Goal: Task Accomplishment & Management: Complete application form

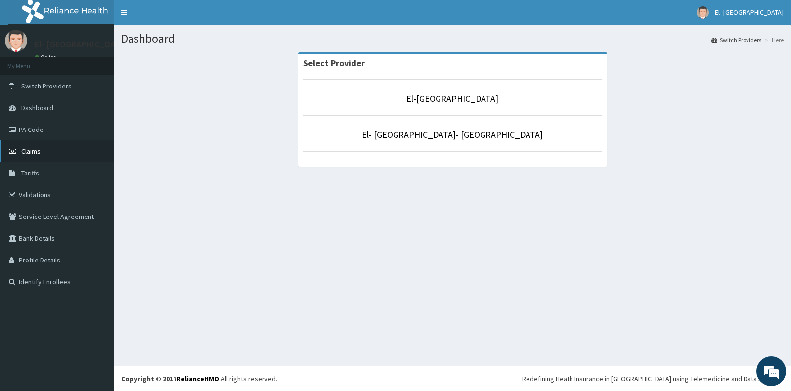
click at [33, 150] on span "Claims" at bounding box center [30, 151] width 19 height 9
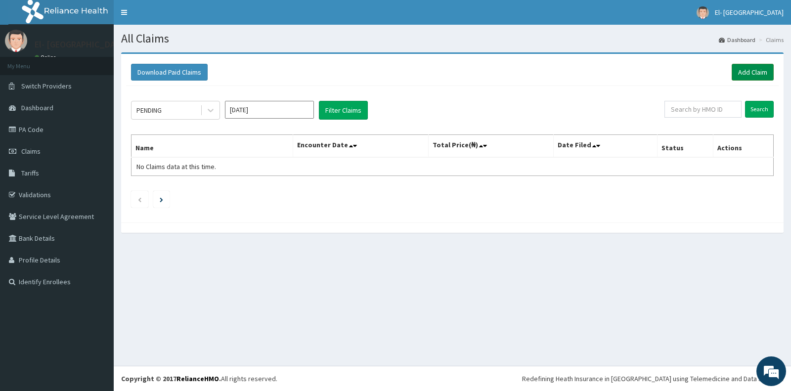
click at [738, 69] on link "Add Claim" at bounding box center [752, 72] width 42 height 17
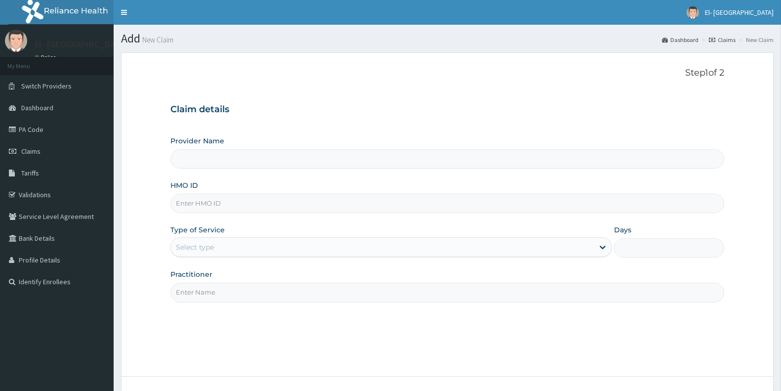
type input "El-[GEOGRAPHIC_DATA]"
click at [201, 207] on input "HMO ID" at bounding box center [447, 203] width 554 height 19
drag, startPoint x: 204, startPoint y: 206, endPoint x: 210, endPoint y: 206, distance: 5.5
paste input "IBL/10072/B"
type input "IBL/10072/B"
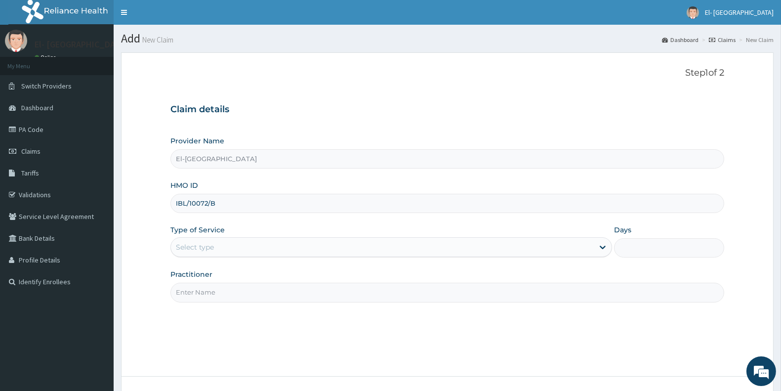
click at [210, 252] on div "Select type" at bounding box center [195, 247] width 38 height 10
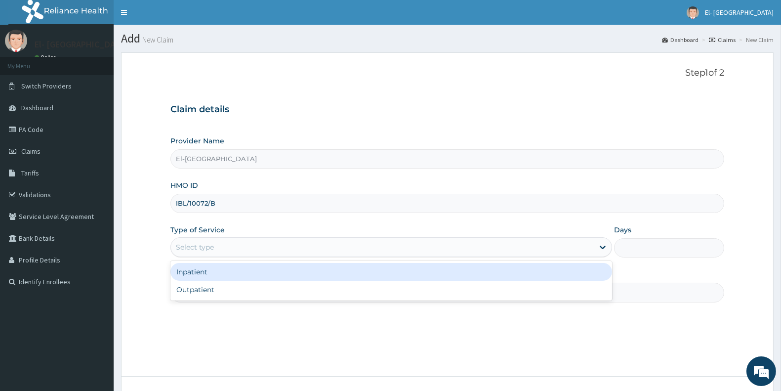
click at [209, 274] on div "Inpatient" at bounding box center [391, 272] width 442 height 18
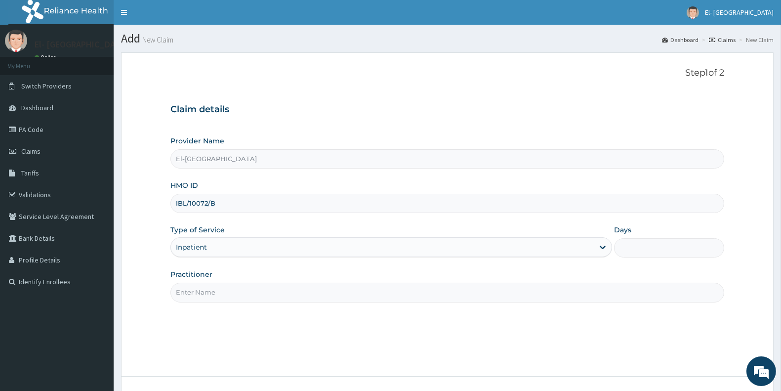
click at [208, 294] on input "Practitioner" at bounding box center [447, 292] width 554 height 19
type input "[PERSON_NAME]"
click at [648, 253] on input "Days" at bounding box center [669, 247] width 110 height 19
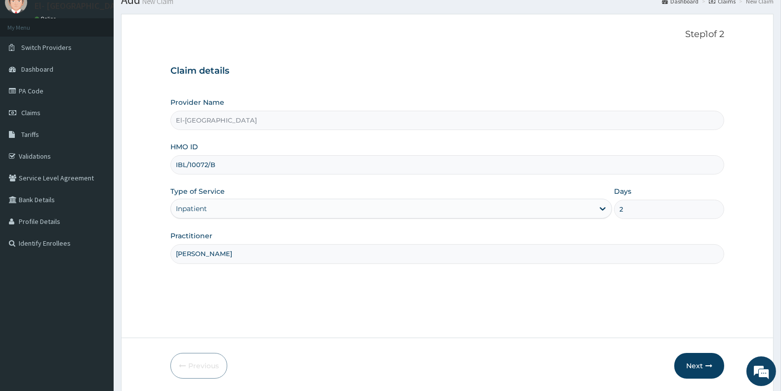
scroll to position [74, 0]
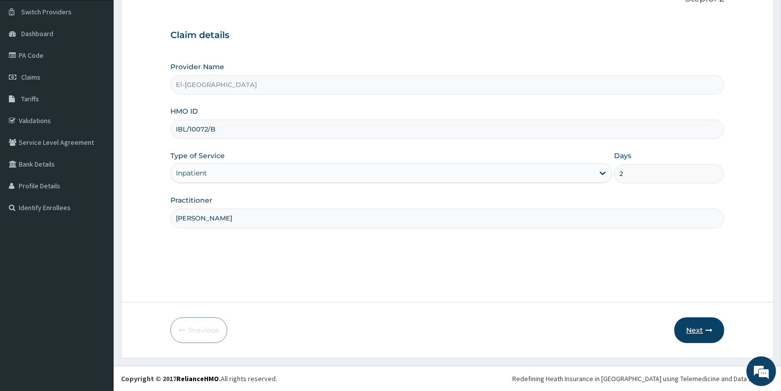
type input "2"
click at [686, 324] on button "Next" at bounding box center [699, 330] width 50 height 26
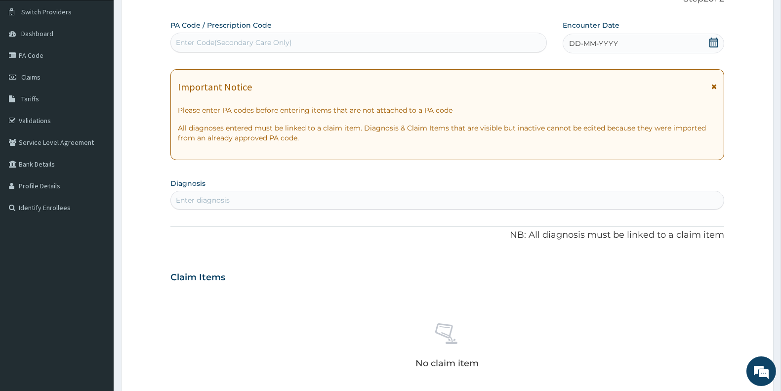
click at [249, 43] on div "Enter Code(Secondary Care Only)" at bounding box center [234, 43] width 116 height 10
paste input "PA/81C27C"
type input "PA/81C27C"
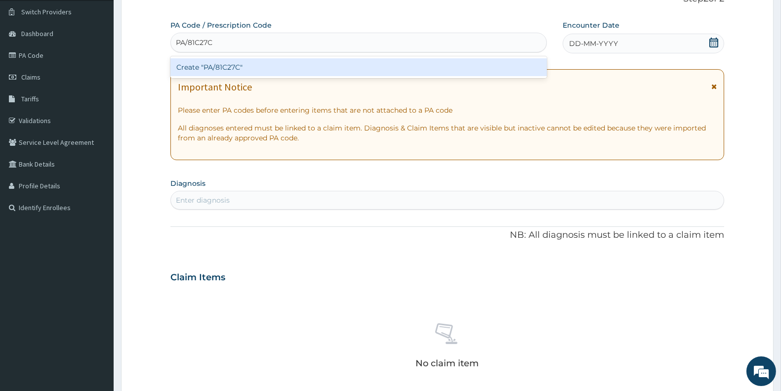
click at [235, 66] on div "Create "PA/81C27C"" at bounding box center [358, 67] width 377 height 18
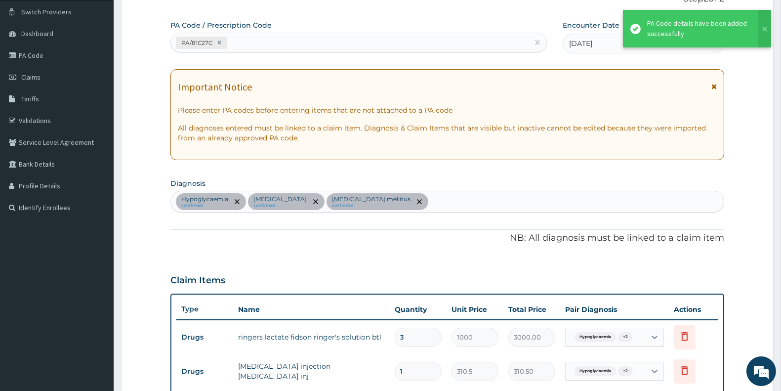
scroll to position [284, 0]
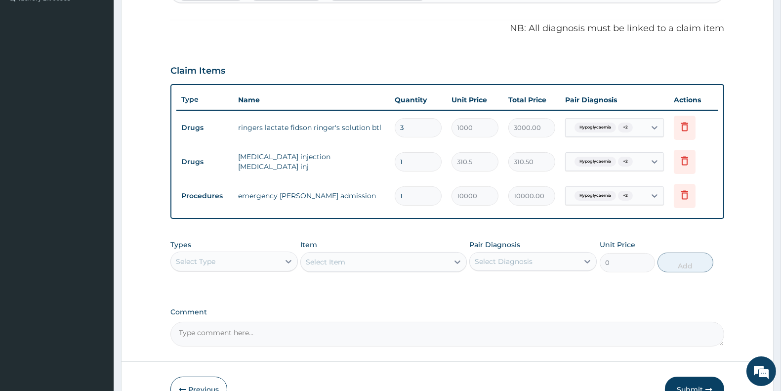
click at [221, 249] on div "Types Select Type" at bounding box center [233, 256] width 127 height 33
click at [215, 257] on div "Select Type" at bounding box center [196, 261] width 40 height 10
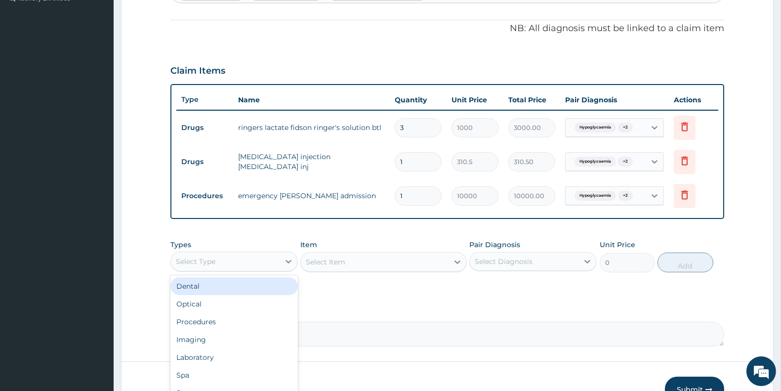
type input "p"
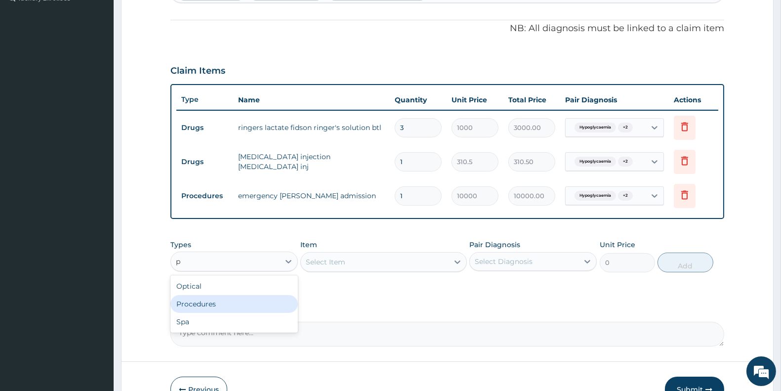
click at [221, 298] on div "Procedures" at bounding box center [233, 304] width 127 height 18
click at [336, 262] on div "Select Item" at bounding box center [383, 262] width 166 height 20
click at [339, 259] on div "Select Item" at bounding box center [326, 262] width 40 height 10
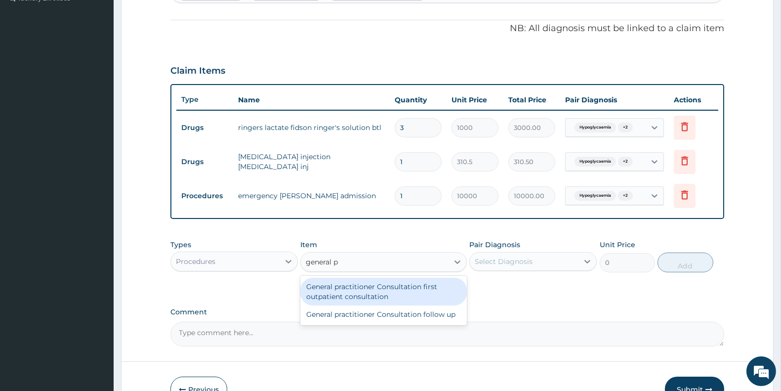
type input "general pr"
click at [352, 288] on div "General practitioner Consultation first outpatient consultation" at bounding box center [383, 292] width 166 height 28
type input "3000"
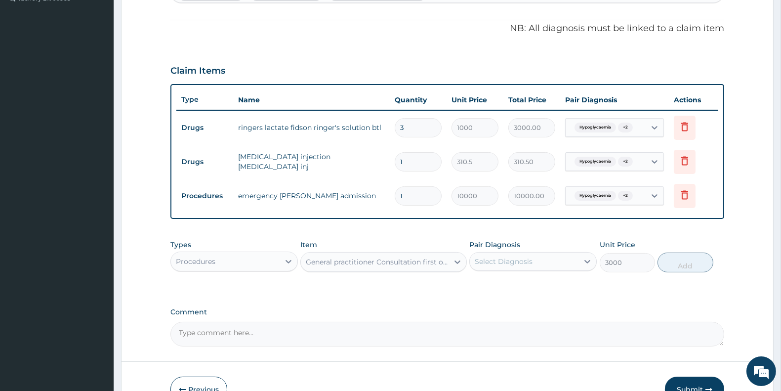
click at [499, 257] on div "Select Diagnosis" at bounding box center [504, 261] width 58 height 10
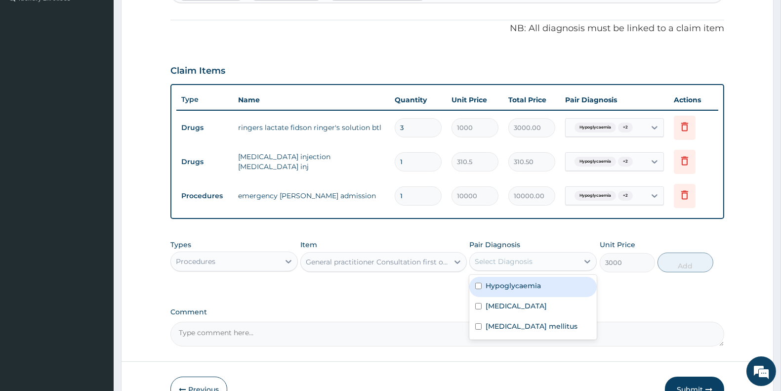
drag, startPoint x: 509, startPoint y: 277, endPoint x: 510, endPoint y: 283, distance: 5.9
click at [509, 280] on div "Hypoglycaemia" at bounding box center [532, 287] width 127 height 20
checkbox input "true"
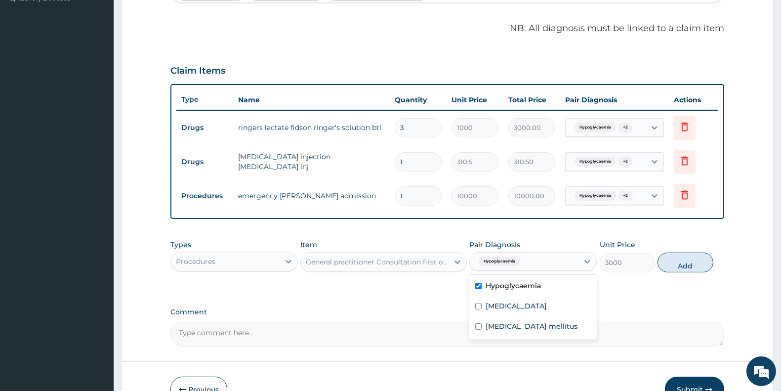
click at [507, 302] on div "Benign hypertension" at bounding box center [532, 307] width 127 height 20
checkbox input "true"
click at [512, 323] on label "Diabetes mellitus" at bounding box center [532, 326] width 92 height 10
checkbox input "true"
drag, startPoint x: 670, startPoint y: 263, endPoint x: 634, endPoint y: 264, distance: 35.1
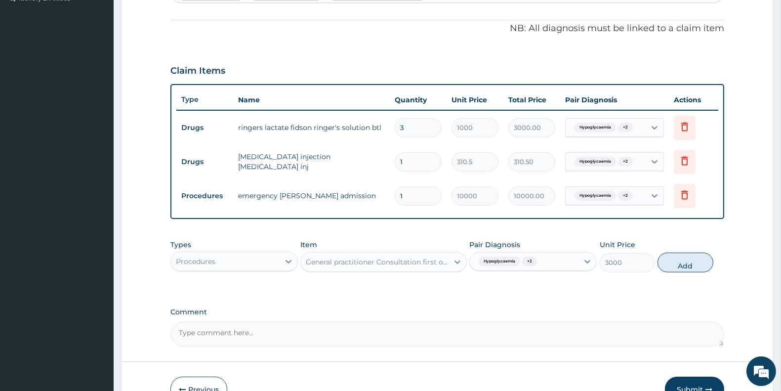
click at [671, 263] on button "Add" at bounding box center [685, 262] width 55 height 20
type input "0"
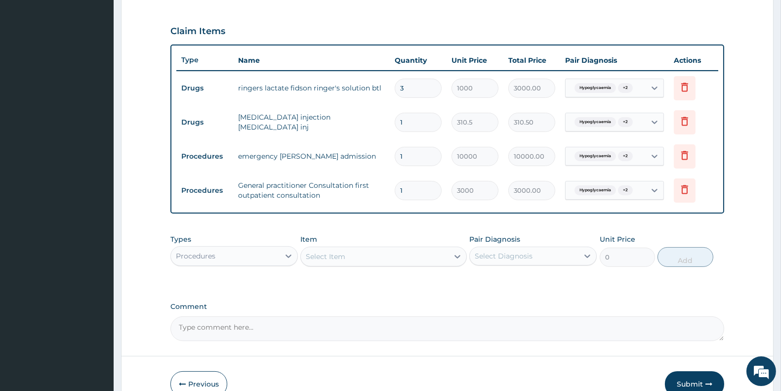
scroll to position [377, 0]
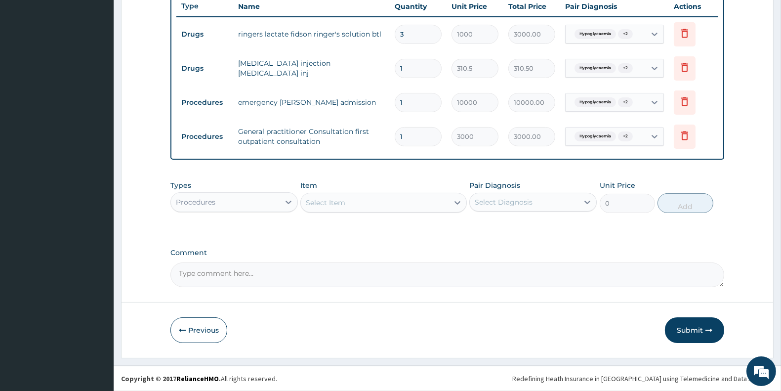
click at [220, 198] on div "Procedures" at bounding box center [225, 202] width 109 height 16
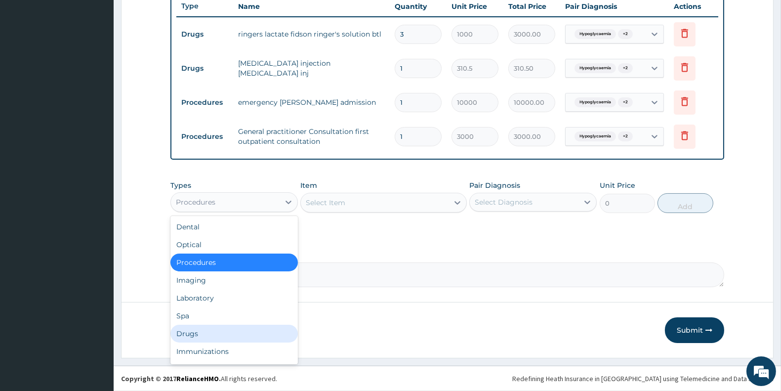
click at [204, 328] on div "Drugs" at bounding box center [233, 334] width 127 height 18
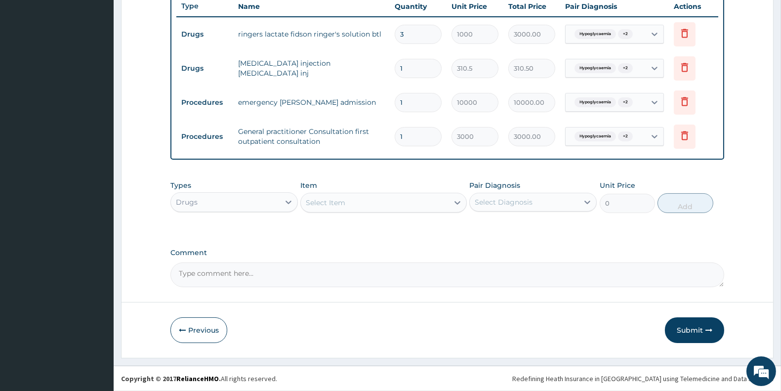
click at [341, 200] on div "Select Item" at bounding box center [326, 203] width 40 height 10
click at [338, 202] on input "vitamin bcomplex" at bounding box center [339, 203] width 67 height 10
type input "vitamin b complex"
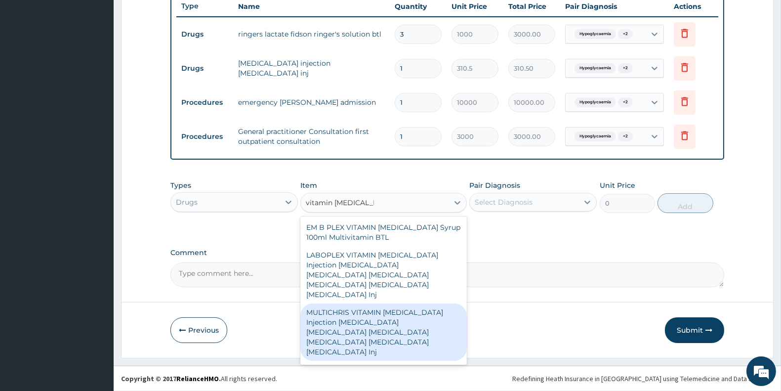
click at [401, 303] on div "MULTICHRIS VITAMIN B COMPLEX Injection Thiamin Riboflavin Niacin Pantothenic Ac…" at bounding box center [383, 331] width 166 height 57
type input "287.5"
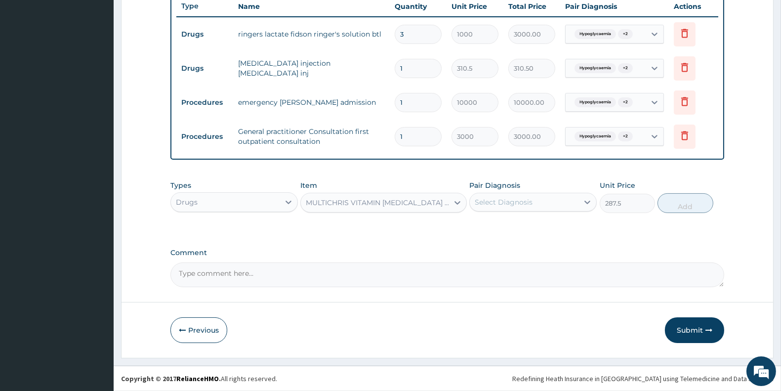
click at [505, 202] on div "Select Diagnosis" at bounding box center [504, 202] width 58 height 10
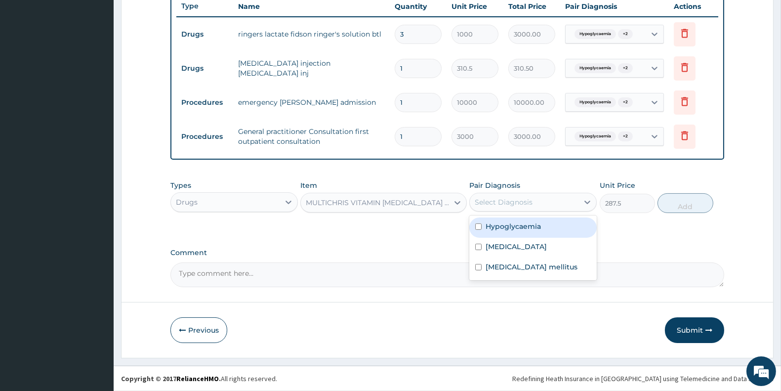
click at [506, 224] on label "Hypoglycaemia" at bounding box center [513, 226] width 55 height 10
checkbox input "true"
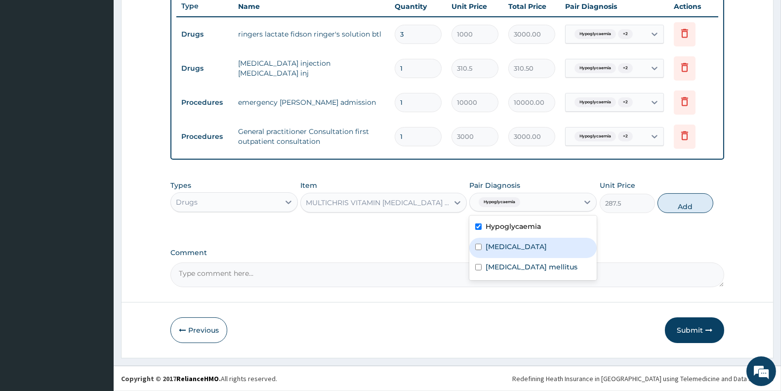
click at [497, 246] on label "Benign hypertension" at bounding box center [516, 247] width 61 height 10
checkbox input "true"
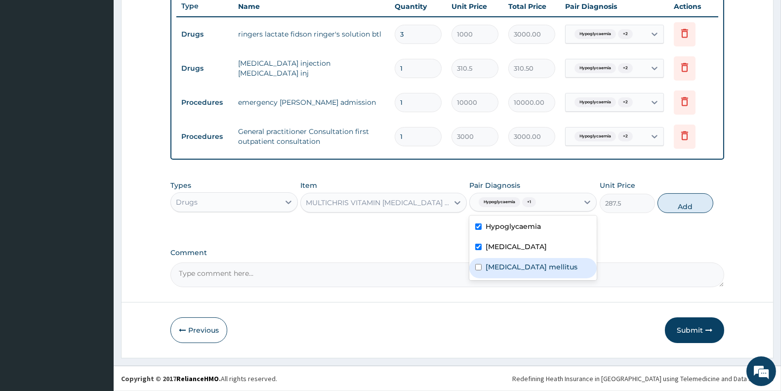
click at [496, 267] on label "Diabetes mellitus" at bounding box center [532, 267] width 92 height 10
checkbox input "true"
click at [670, 201] on button "Add" at bounding box center [685, 203] width 55 height 20
type input "0"
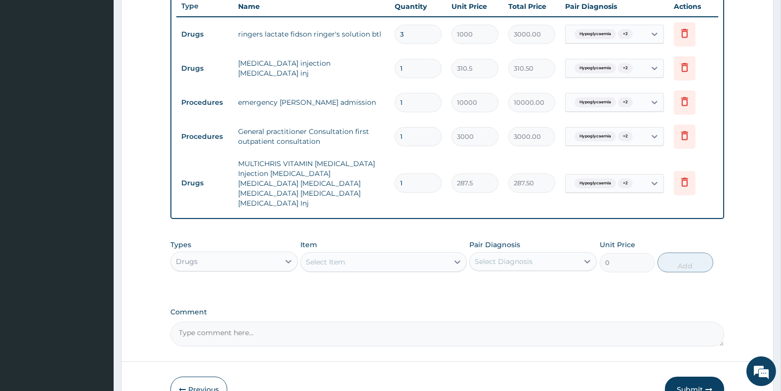
type input "0.00"
type input "9"
type input "2587.50"
type input "9"
click at [333, 257] on div "Select Item" at bounding box center [326, 262] width 40 height 10
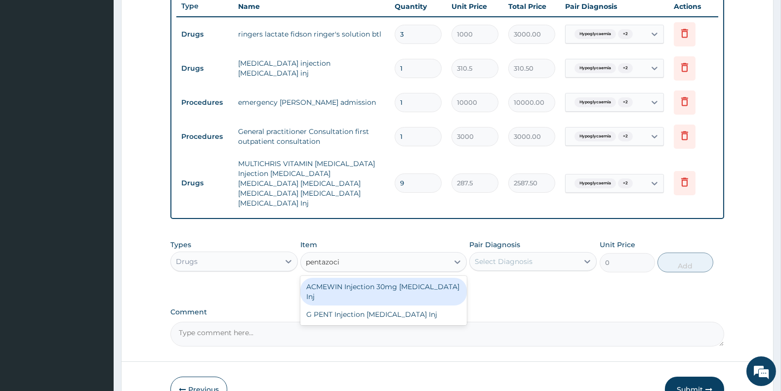
type input "pentazocin"
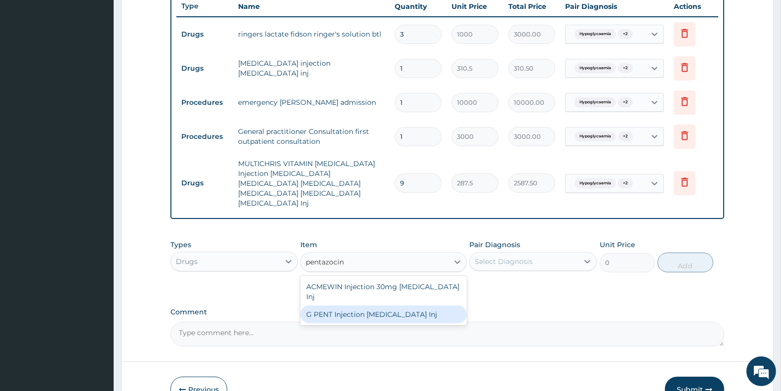
click at [385, 305] on div "G PENT Injection Pentazocine Inj" at bounding box center [383, 314] width 166 height 18
type input "517.5"
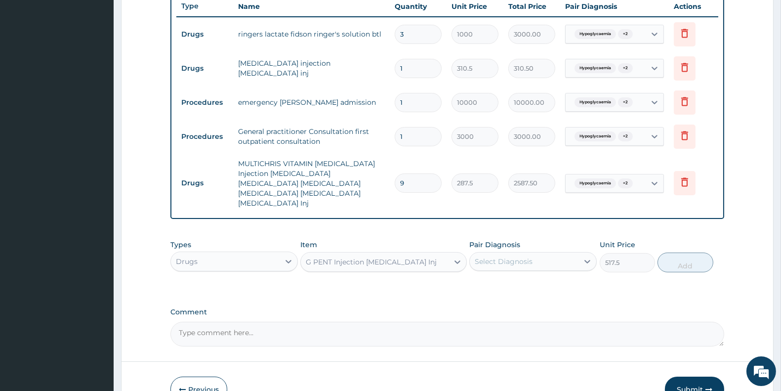
click at [394, 257] on div "G PENT Injection Pentazocine Inj" at bounding box center [371, 262] width 131 height 10
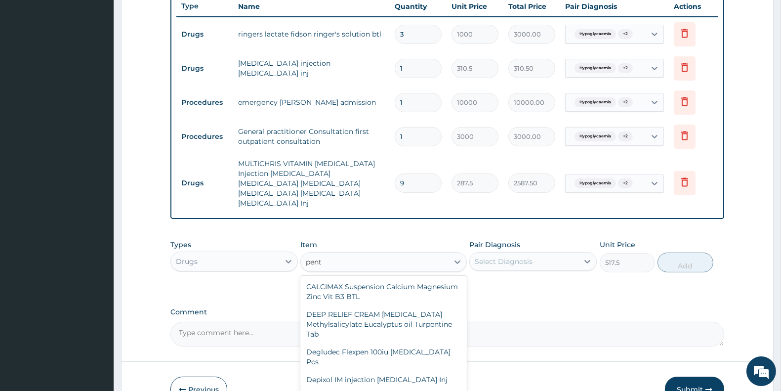
type input "penta"
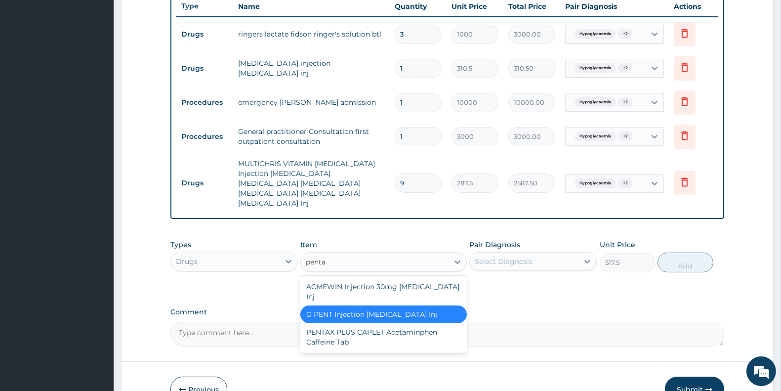
scroll to position [0, 0]
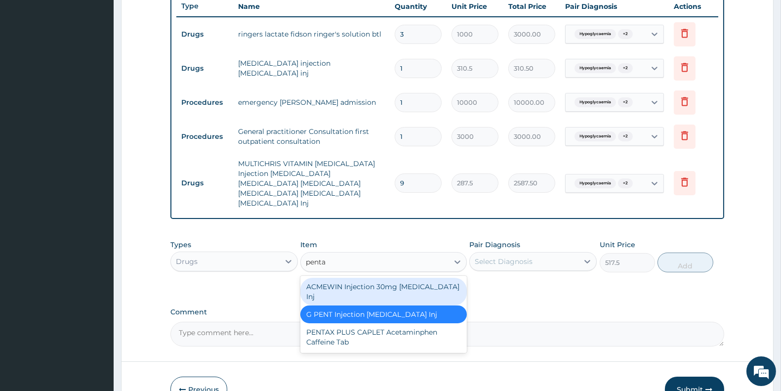
click at [362, 279] on div "ACMEWIN Injection 30mg Pentazocine Inj" at bounding box center [383, 292] width 166 height 28
type input "690"
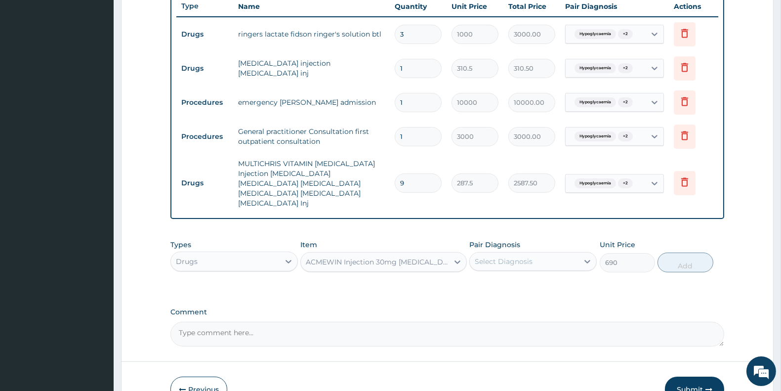
click at [517, 256] on div "Select Diagnosis" at bounding box center [504, 261] width 58 height 10
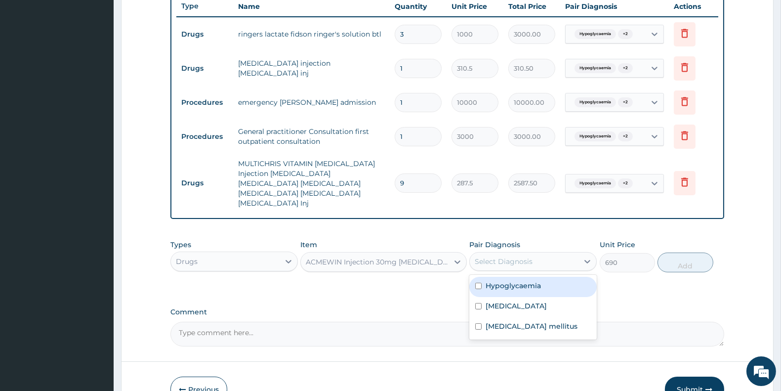
drag, startPoint x: 519, startPoint y: 271, endPoint x: 514, endPoint y: 282, distance: 12.4
click at [519, 281] on label "Hypoglycaemia" at bounding box center [513, 286] width 55 height 10
checkbox input "true"
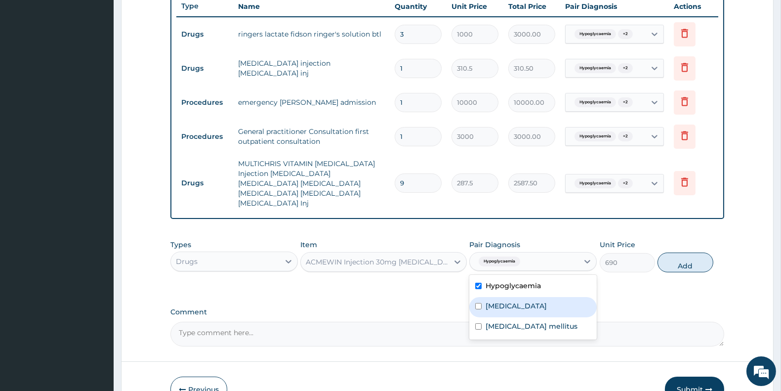
click at [507, 301] on label "Benign hypertension" at bounding box center [516, 306] width 61 height 10
checkbox input "true"
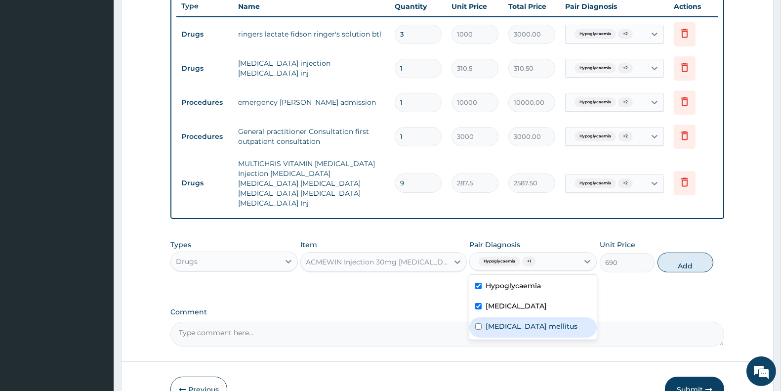
click at [503, 321] on label "Diabetes mellitus" at bounding box center [532, 326] width 92 height 10
checkbox input "true"
drag, startPoint x: 685, startPoint y: 248, endPoint x: 670, endPoint y: 248, distance: 15.8
click at [686, 252] on button "Add" at bounding box center [685, 262] width 55 height 20
type input "0"
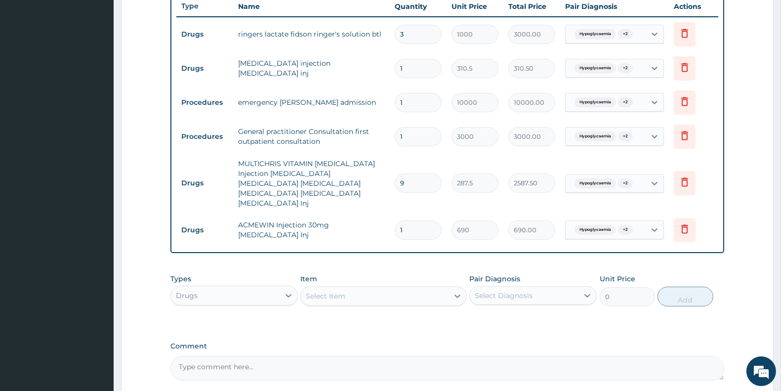
click at [418, 33] on input "3" at bounding box center [418, 34] width 47 height 19
type input "0.00"
type input "4"
type input "4000.00"
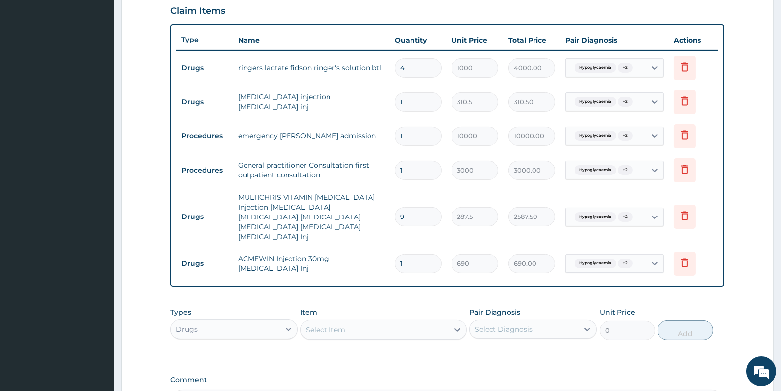
scroll to position [322, 0]
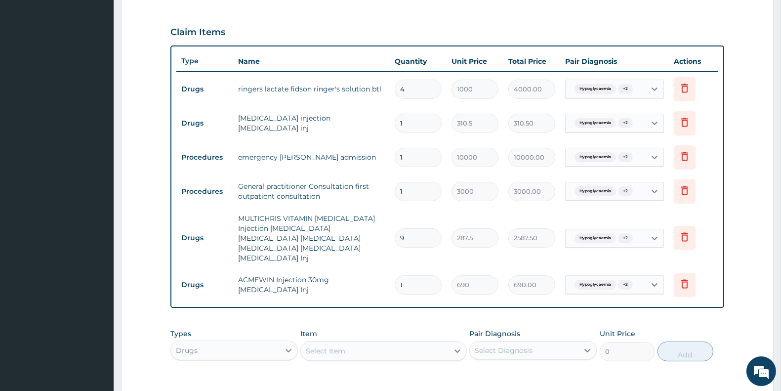
type input "4"
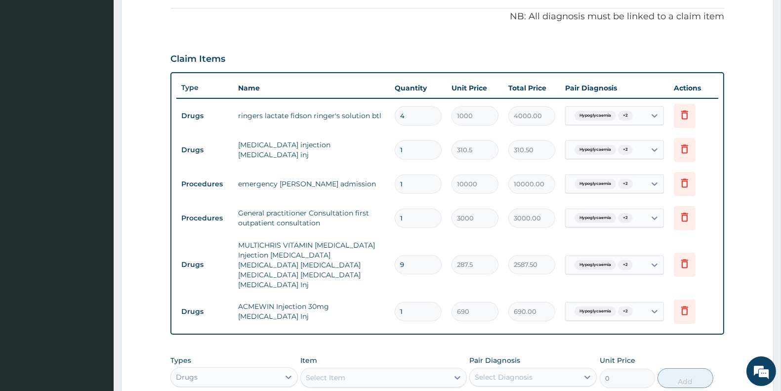
scroll to position [461, 0]
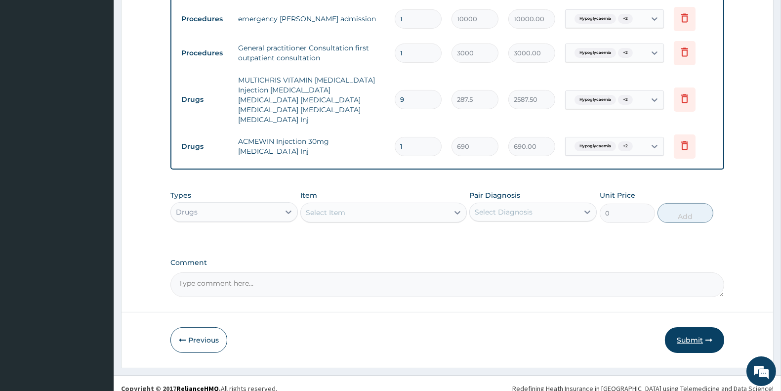
click at [694, 327] on button "Submit" at bounding box center [694, 340] width 59 height 26
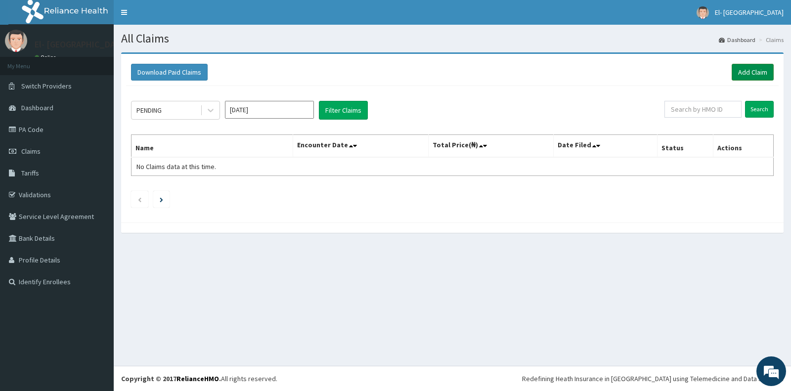
click at [748, 71] on link "Add Claim" at bounding box center [752, 72] width 42 height 17
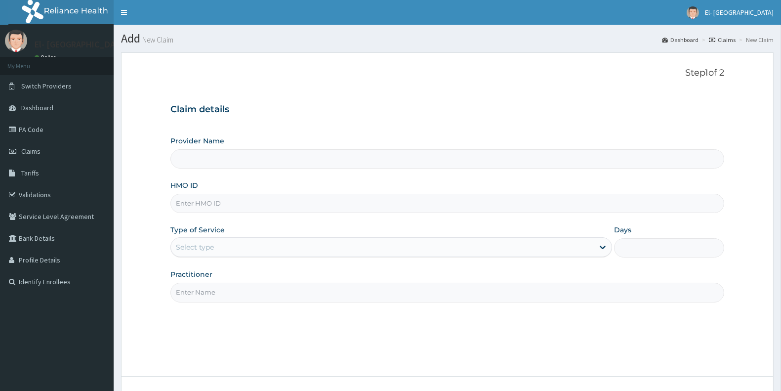
type input "El-[GEOGRAPHIC_DATA]"
click at [214, 204] on input "HMO ID" at bounding box center [447, 203] width 554 height 19
paste input "IBL/10072/B"
type input "IBL/10072/B"
click at [225, 248] on div "Select type" at bounding box center [382, 247] width 423 height 16
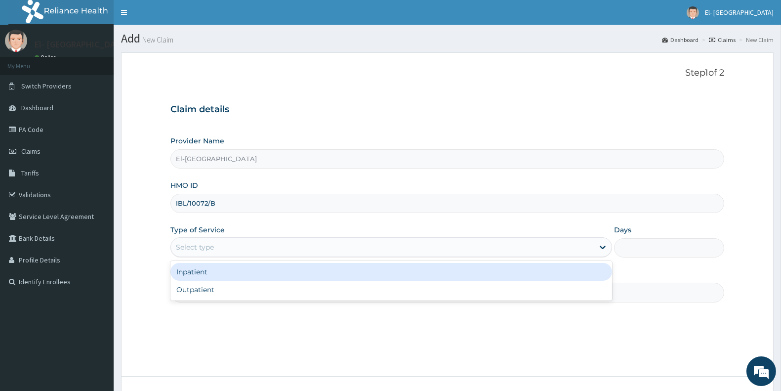
click at [220, 270] on div "Inpatient" at bounding box center [391, 272] width 442 height 18
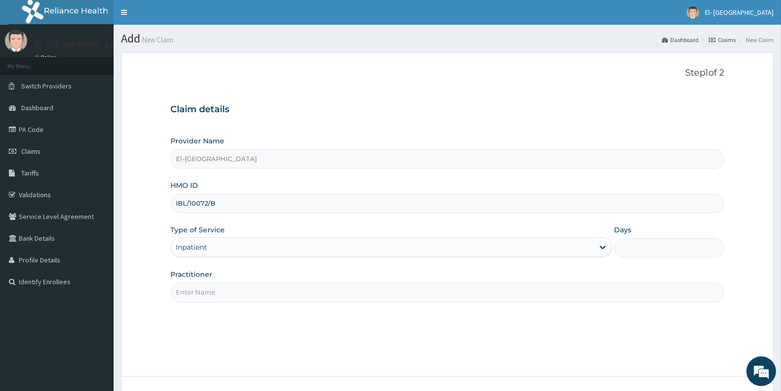
click at [631, 240] on input "Days" at bounding box center [669, 247] width 110 height 19
type input "2"
click at [309, 285] on input "Practitioner" at bounding box center [447, 292] width 554 height 19
type input "[PERSON_NAME]"
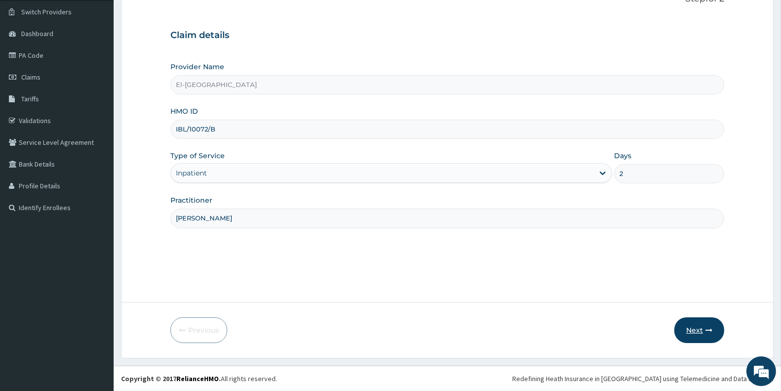
click at [697, 328] on button "Next" at bounding box center [699, 330] width 50 height 26
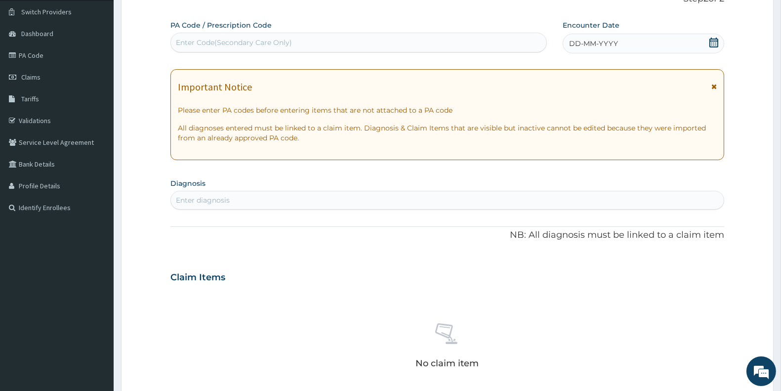
scroll to position [0, 0]
click at [363, 48] on div "Enter Code(Secondary Care Only)" at bounding box center [359, 43] width 376 height 16
paste input "PA/C3FC8F"
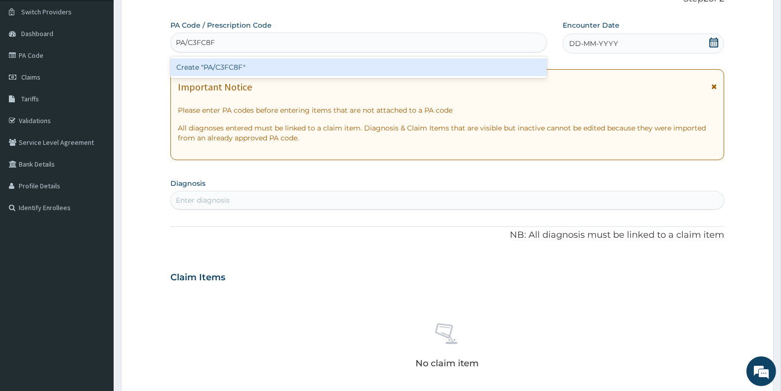
type input "PA/C3FC8F"
click at [245, 75] on div "Create "PA/C3FC8F"" at bounding box center [358, 67] width 377 height 18
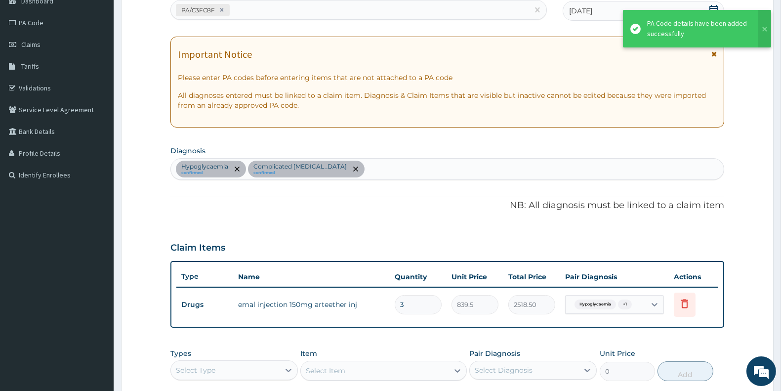
scroll to position [239, 0]
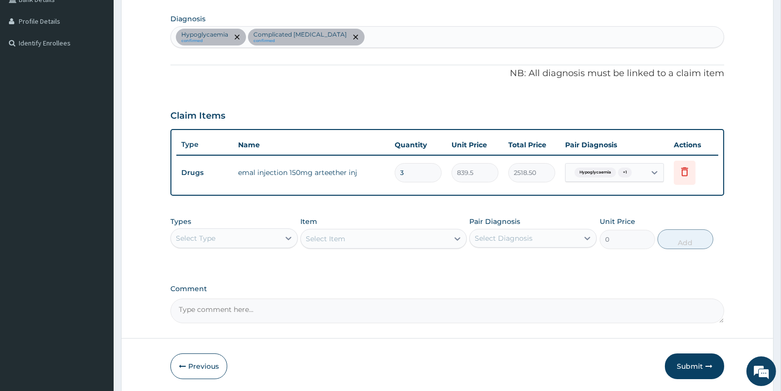
click at [243, 244] on div "Select Type" at bounding box center [225, 238] width 109 height 16
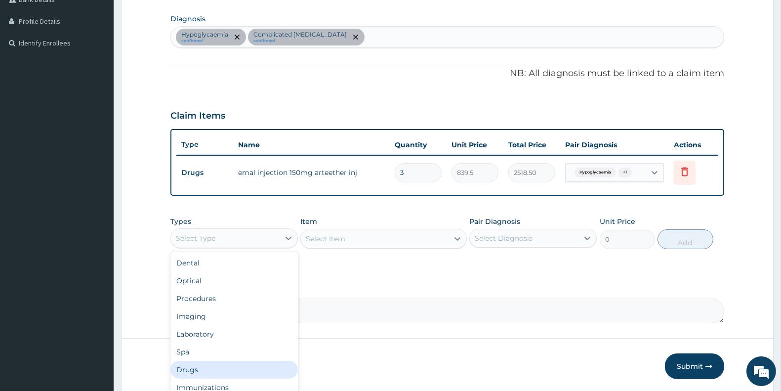
click at [206, 369] on div "Drugs" at bounding box center [233, 370] width 127 height 18
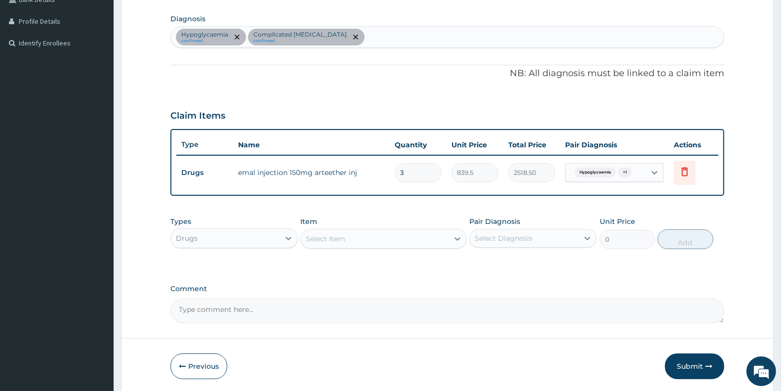
click at [386, 238] on div "Select Item" at bounding box center [374, 239] width 147 height 16
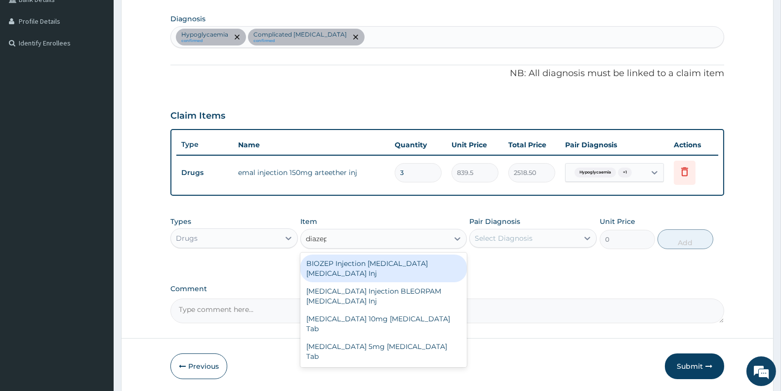
type input "diazepa"
click at [378, 261] on div "BIOZEP Injection DIAZEPAM Diazepam Inj" at bounding box center [383, 268] width 166 height 28
type input "1035"
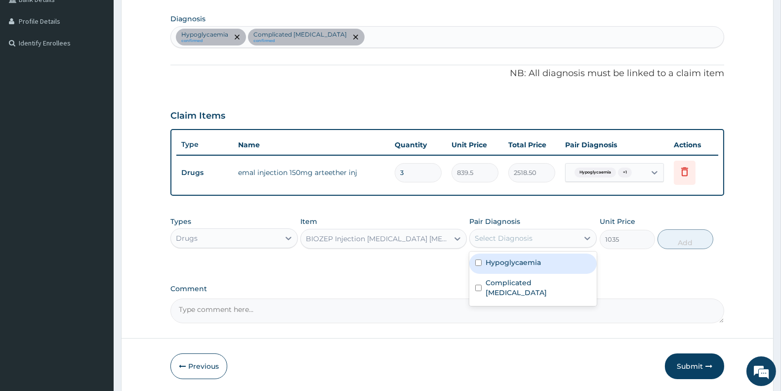
click at [533, 238] on div "Select Diagnosis" at bounding box center [504, 238] width 58 height 10
click at [517, 257] on label "Hypoglycaemia" at bounding box center [513, 262] width 55 height 10
checkbox input "true"
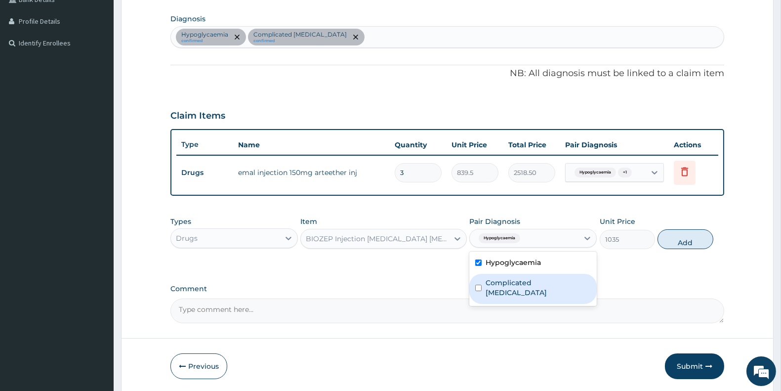
click at [511, 279] on label "Complicated malaria" at bounding box center [538, 288] width 105 height 20
checkbox input "true"
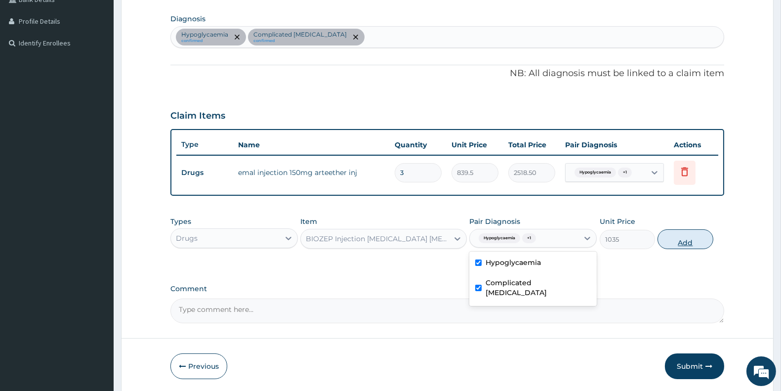
click at [671, 241] on button "Add" at bounding box center [685, 239] width 55 height 20
type input "0"
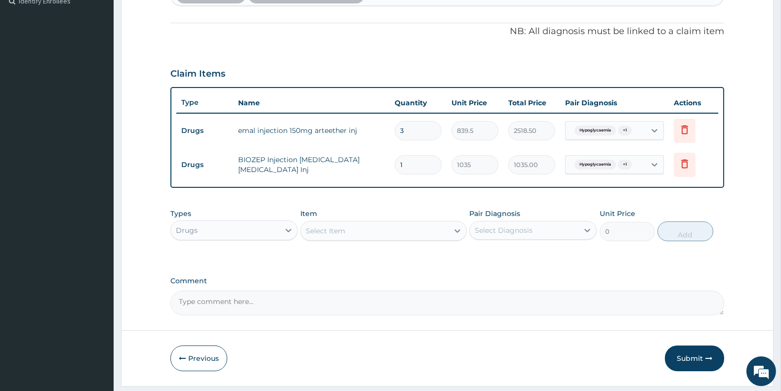
scroll to position [308, 0]
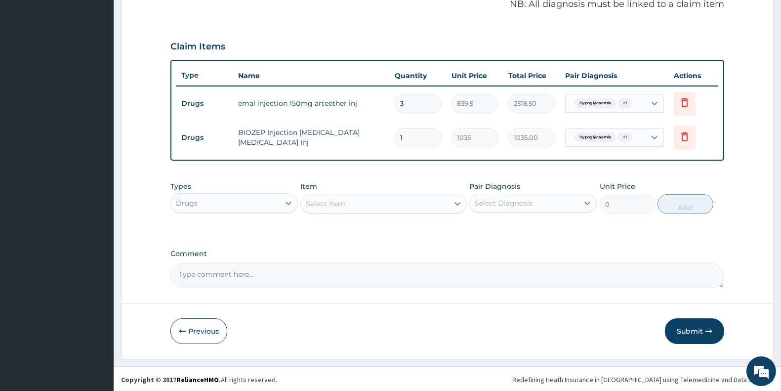
click at [393, 201] on div "Select Item" at bounding box center [374, 204] width 147 height 16
click at [318, 201] on input "cefftriaxon" at bounding box center [325, 204] width 39 height 10
type input "ceftriaxon"
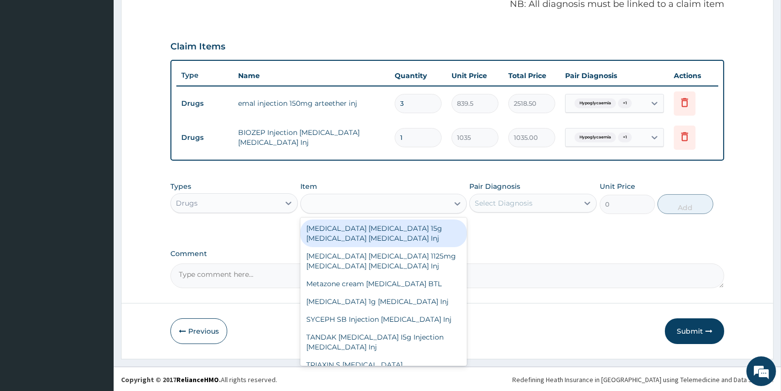
click at [364, 205] on div "ceftriaxon" at bounding box center [374, 204] width 147 height 16
type input "ceftriaxone"
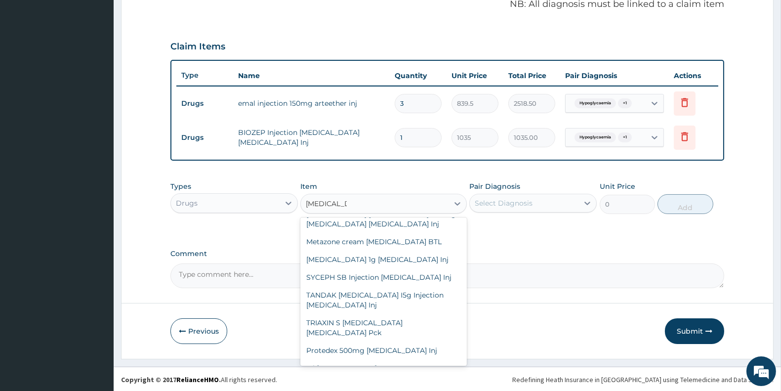
scroll to position [45, 0]
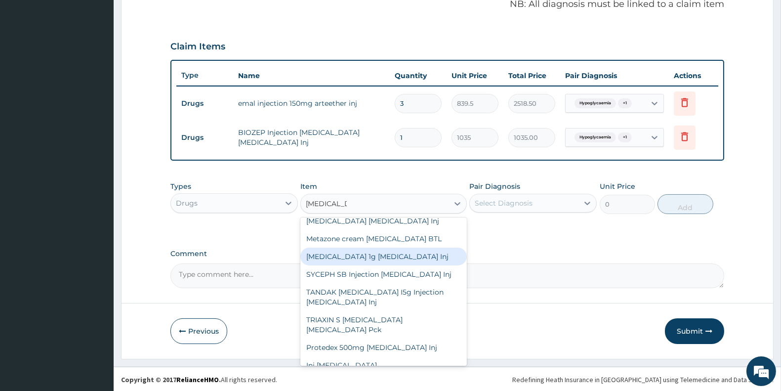
click at [374, 251] on div "Ceftriaxone 1g Ceftriaxone Inj" at bounding box center [383, 257] width 166 height 18
type input "575"
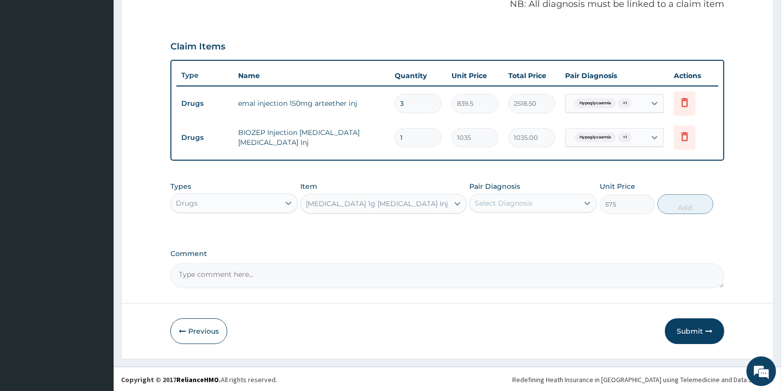
click at [524, 202] on div "Select Diagnosis" at bounding box center [504, 203] width 58 height 10
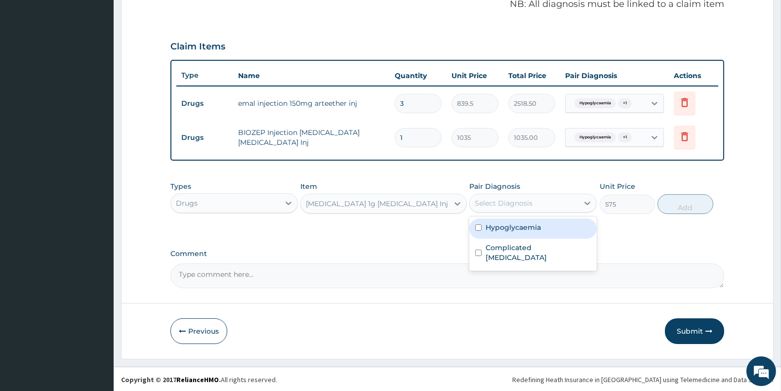
click at [507, 224] on label "Hypoglycaemia" at bounding box center [513, 227] width 55 height 10
checkbox input "true"
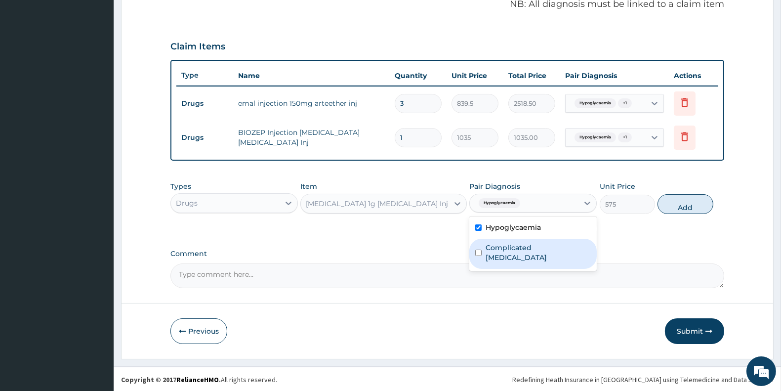
click at [504, 244] on label "Complicated malaria" at bounding box center [538, 253] width 105 height 20
checkbox input "true"
click at [418, 203] on div "Ceftriaxone 1g Ceftriaxone Inj" at bounding box center [374, 204] width 147 height 16
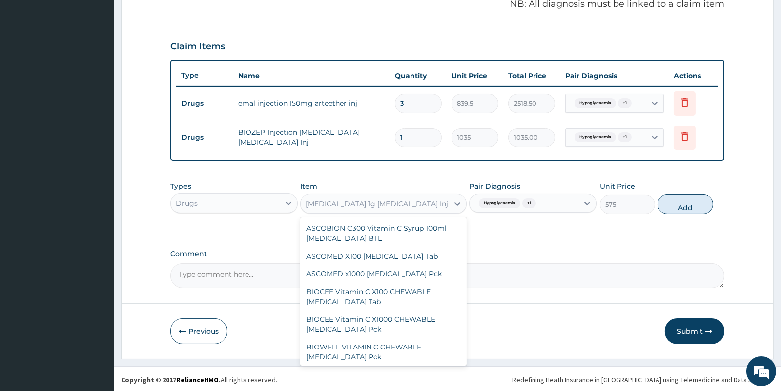
scroll to position [27251, 0]
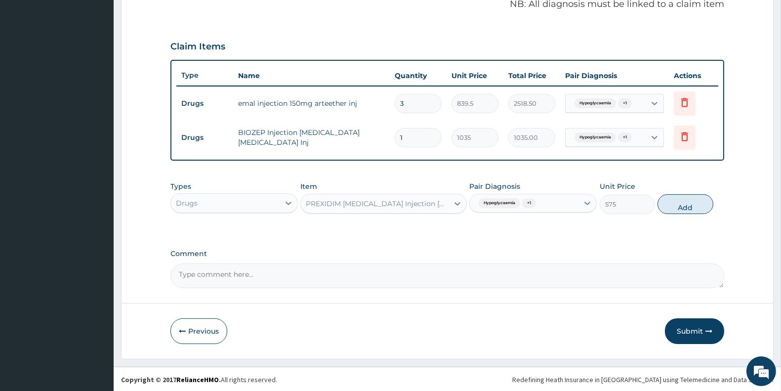
type input "862.5"
click at [426, 204] on div "PREXIDIM CEFTAZIDIME Injection Ceftazidime Inj" at bounding box center [377, 204] width 143 height 10
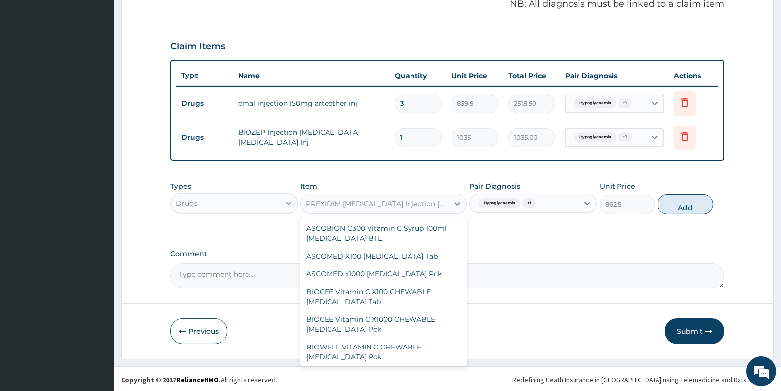
scroll to position [27236, 0]
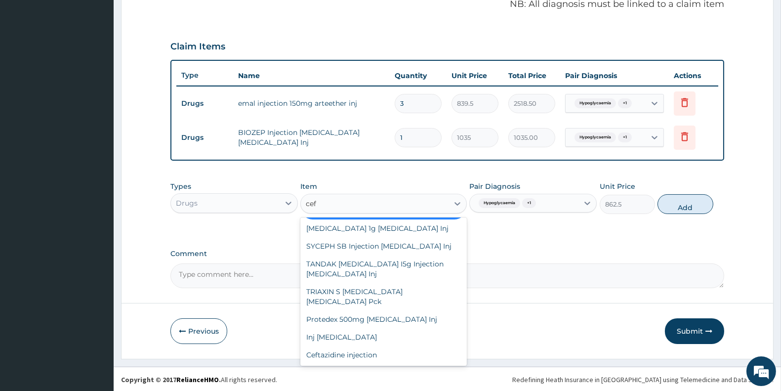
type input "ceft"
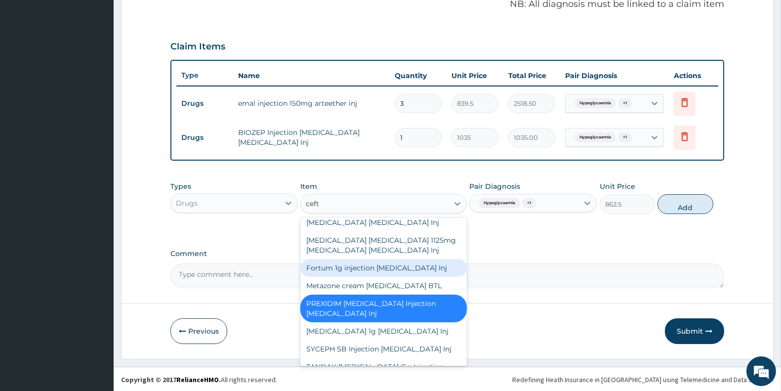
click at [439, 267] on div "Fortum 1g injection Ceftazidime Inj" at bounding box center [383, 268] width 166 height 18
type input "5405"
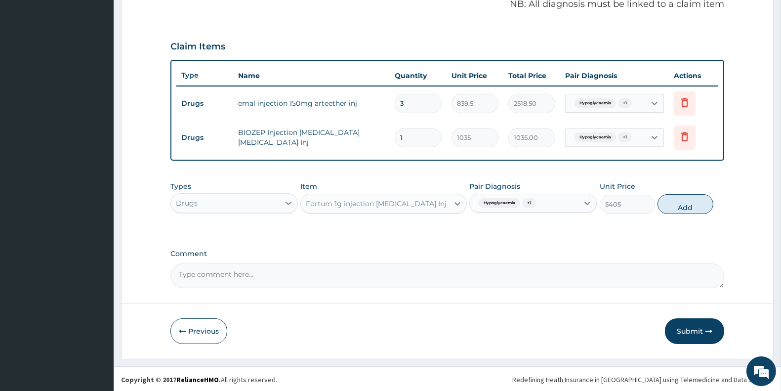
click at [419, 202] on div "Fortum 1g injection Ceftazidime Inj" at bounding box center [376, 204] width 141 height 10
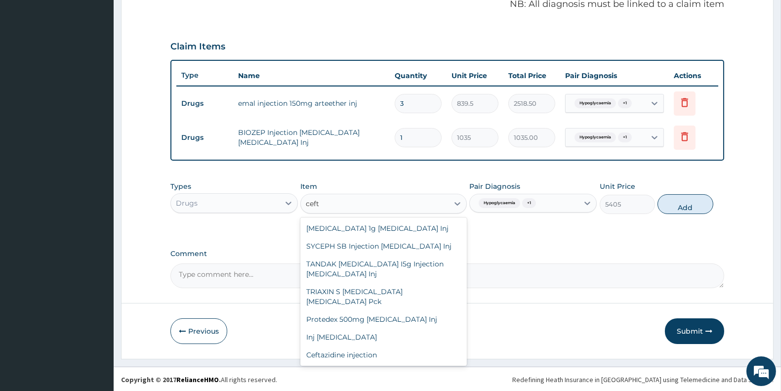
scroll to position [0, 0]
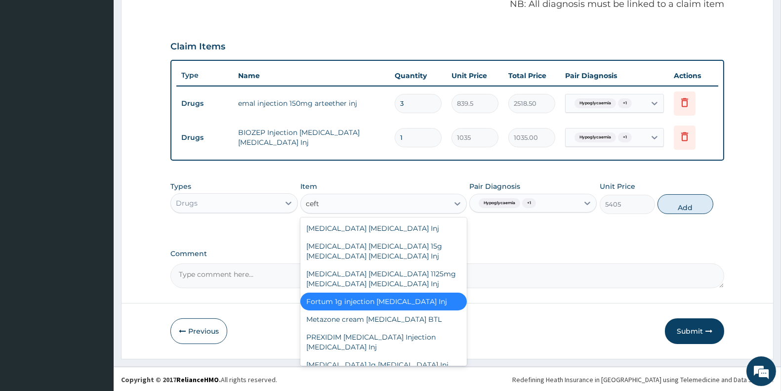
type input "ceftr"
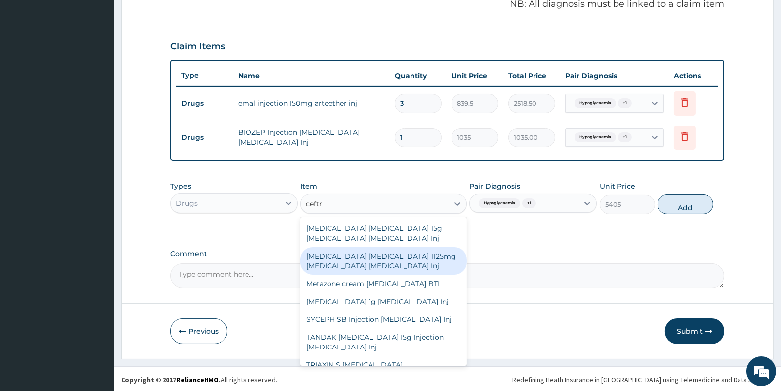
click at [400, 257] on div "Ceftriaxone Tazobactam 1125mg Ceftriaxone Tazobactam Inj" at bounding box center [383, 261] width 166 height 28
type input "1150"
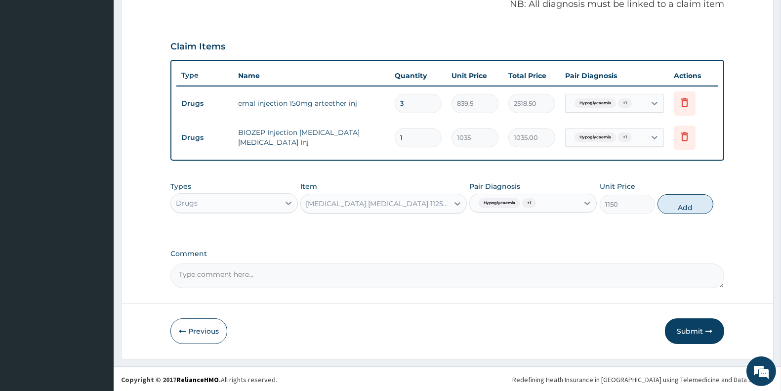
click at [405, 203] on div "Ceftriaxone Tazobactam 1125mg Ceftriaxone Tazobactam Inj" at bounding box center [377, 204] width 143 height 10
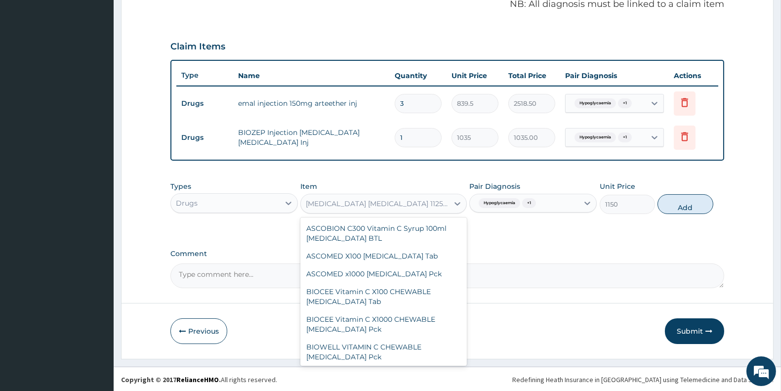
scroll to position [12153, 0]
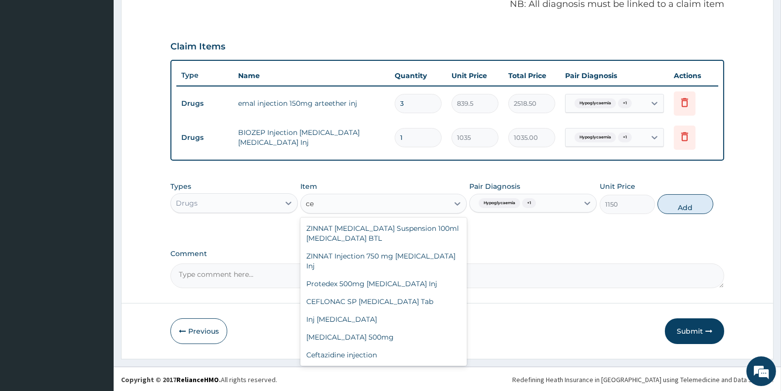
type input "cef"
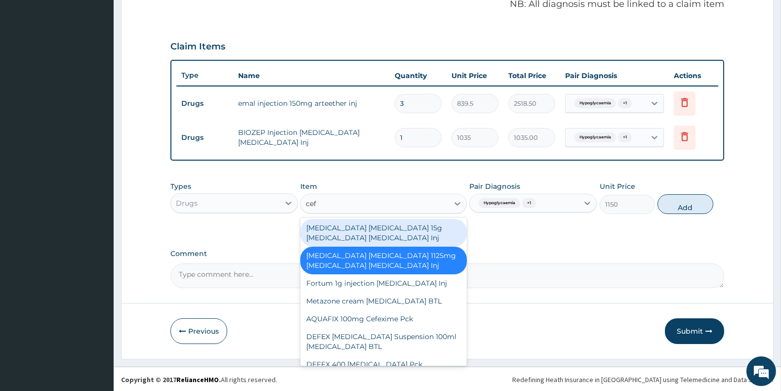
scroll to position [0, 0]
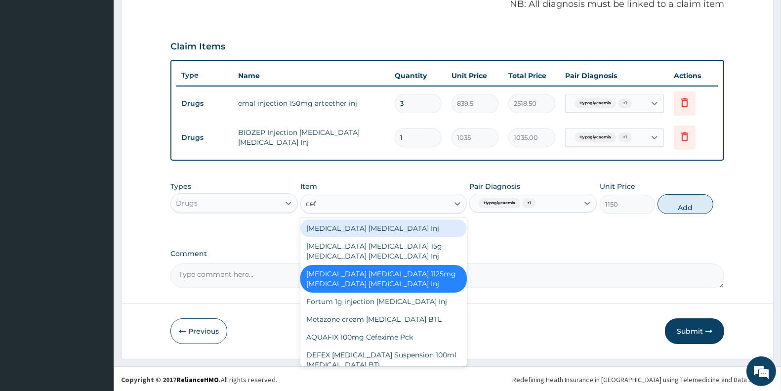
click at [393, 226] on div "Ceftazidime Ceftazidime Inj" at bounding box center [383, 228] width 166 height 18
type input "1955"
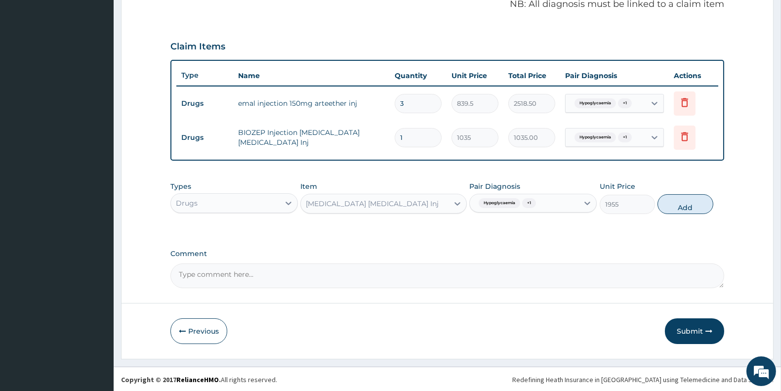
click at [412, 204] on div "Ceftazidime Ceftazidime Inj" at bounding box center [374, 204] width 147 height 16
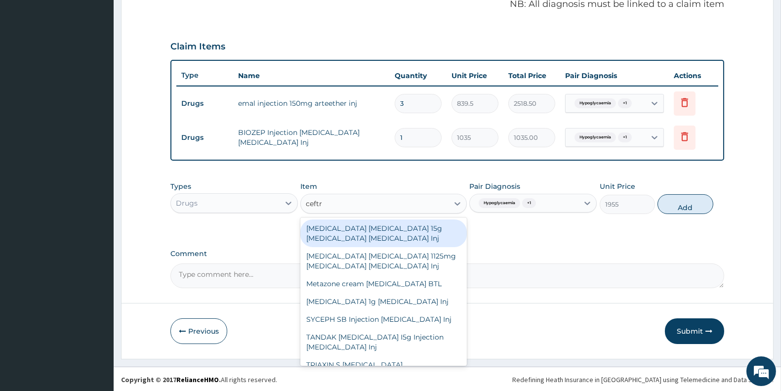
type input "ceftria"
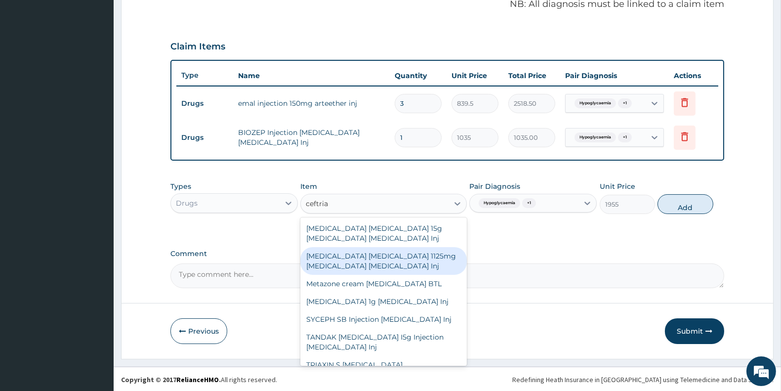
scroll to position [45, 0]
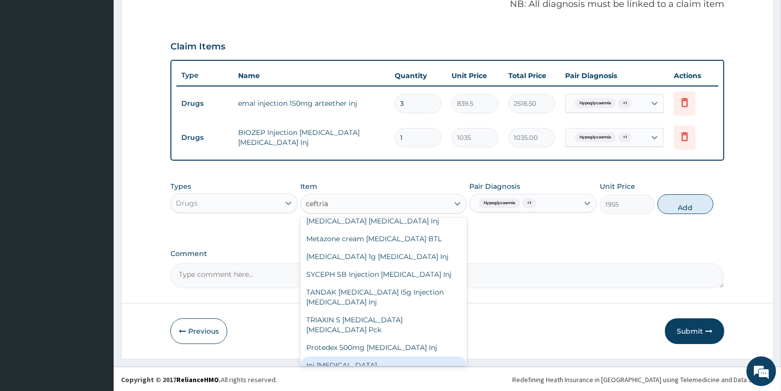
click at [373, 356] on div "Inj Ceftriaxone" at bounding box center [383, 365] width 166 height 18
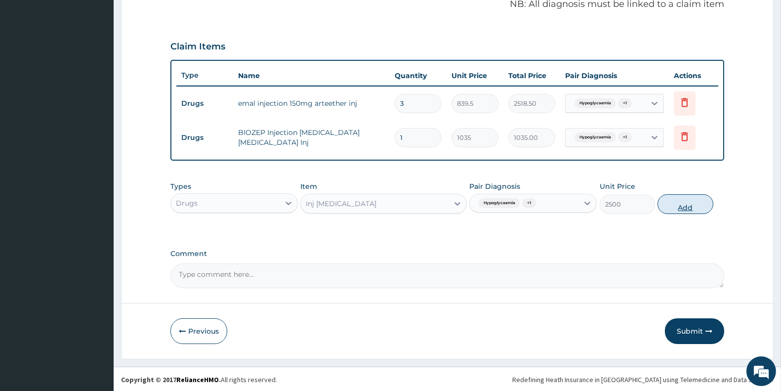
click at [684, 208] on button "Add" at bounding box center [685, 204] width 55 height 20
type input "0"
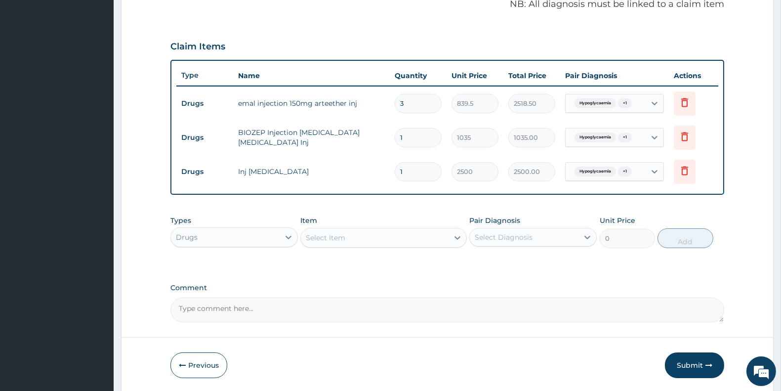
type input "0.00"
type input "4"
type input "10000.00"
type input "4"
click at [337, 238] on div "Select Item" at bounding box center [326, 238] width 40 height 10
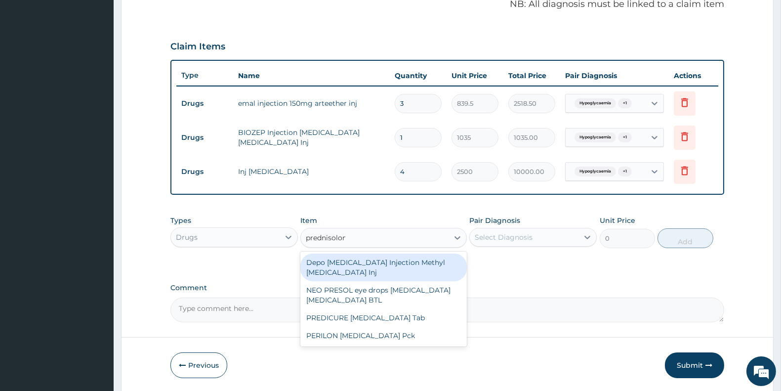
type input "prednisolone"
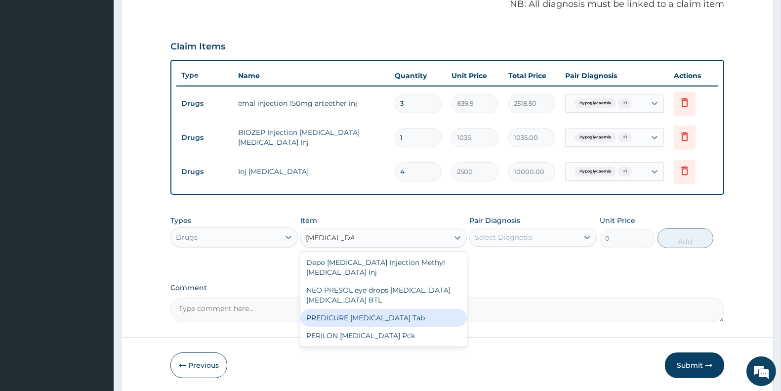
click at [388, 322] on div "PREDICURE Prednisolone Tab" at bounding box center [383, 318] width 166 height 18
type input "391"
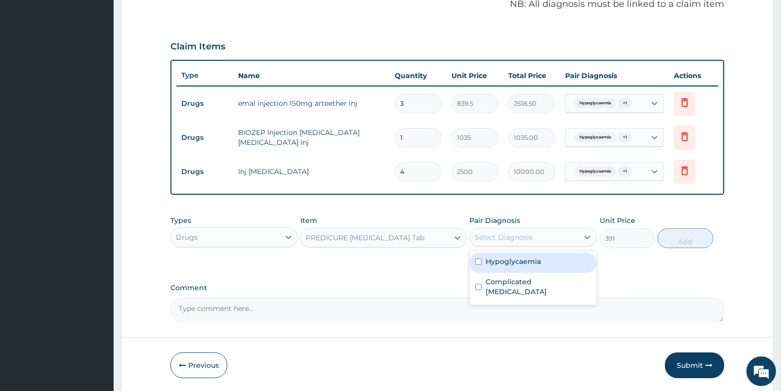
click at [563, 234] on div "Select Diagnosis" at bounding box center [524, 237] width 109 height 16
drag, startPoint x: 529, startPoint y: 263, endPoint x: 526, endPoint y: 278, distance: 15.2
click at [529, 265] on div "Hypoglycaemia" at bounding box center [532, 262] width 127 height 20
checkbox input "true"
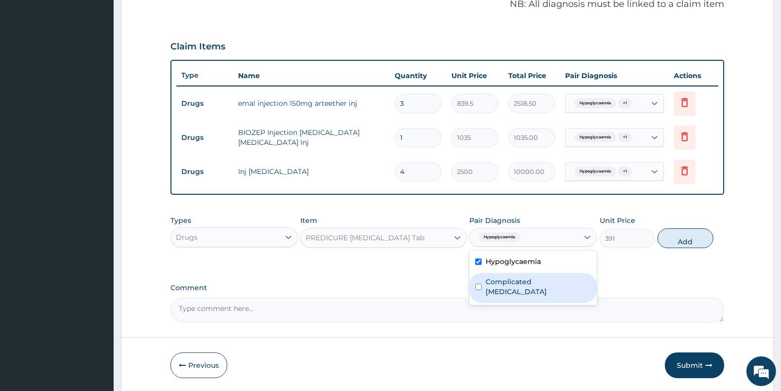
click at [530, 278] on label "Complicated malaria" at bounding box center [538, 287] width 105 height 20
checkbox input "true"
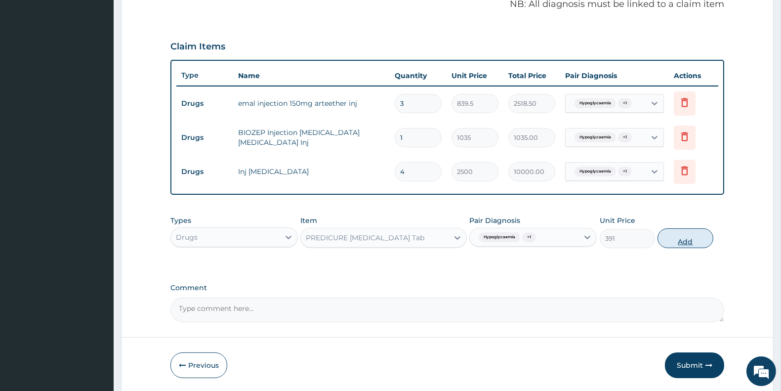
click at [688, 240] on button "Add" at bounding box center [685, 238] width 55 height 20
type input "0"
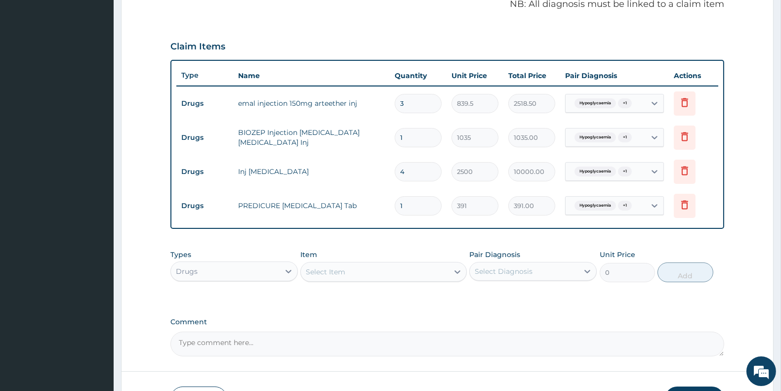
type input "14"
type input "5474.00"
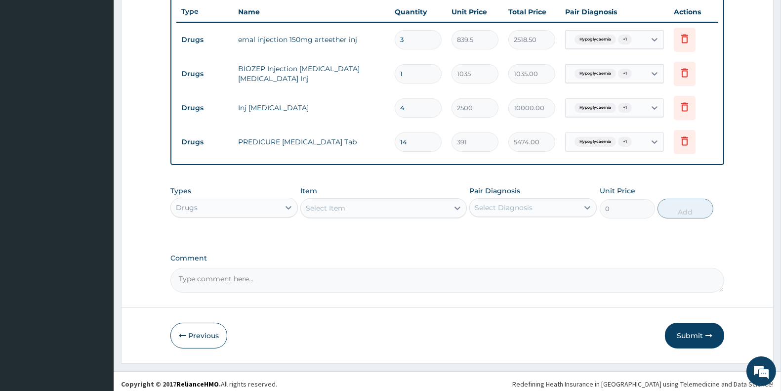
scroll to position [377, 0]
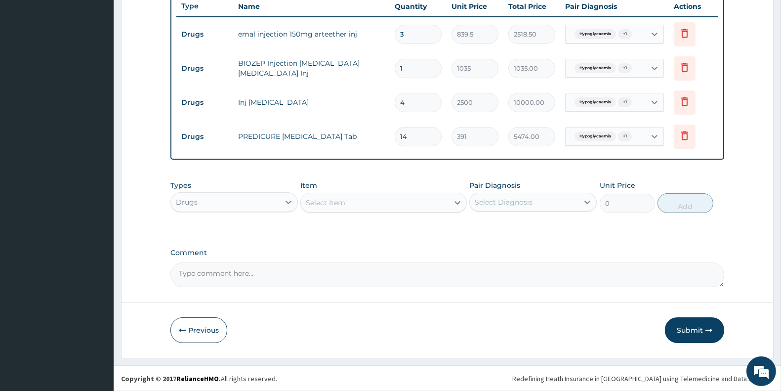
type input "14"
click at [362, 201] on div "Select Item" at bounding box center [374, 203] width 147 height 16
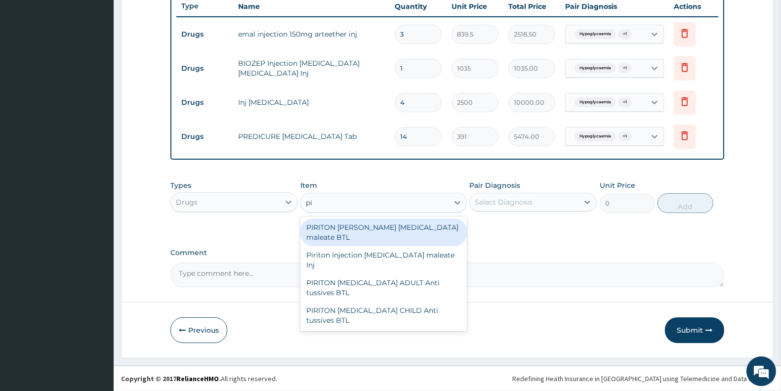
type input "p"
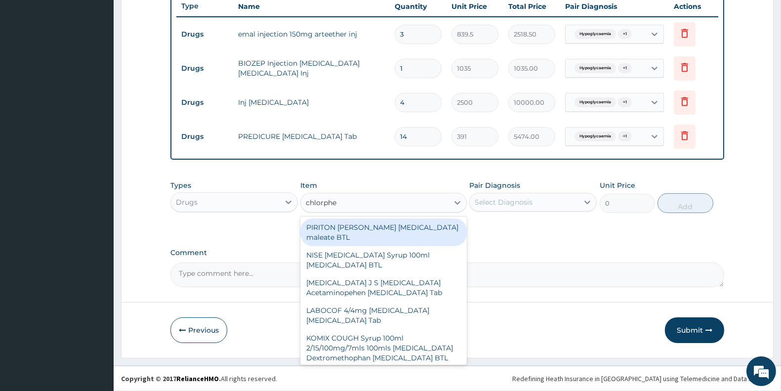
type input "chlorphen"
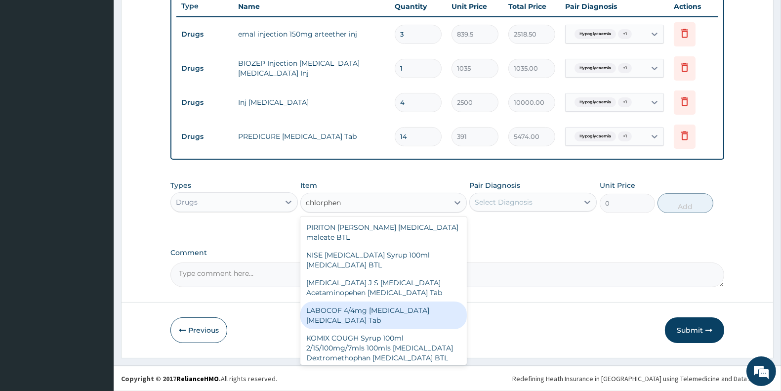
click at [373, 312] on div "LABOCOF 4/4mg Chlorpheniramine Bromhexine Tab" at bounding box center [383, 315] width 166 height 28
type input "57.5"
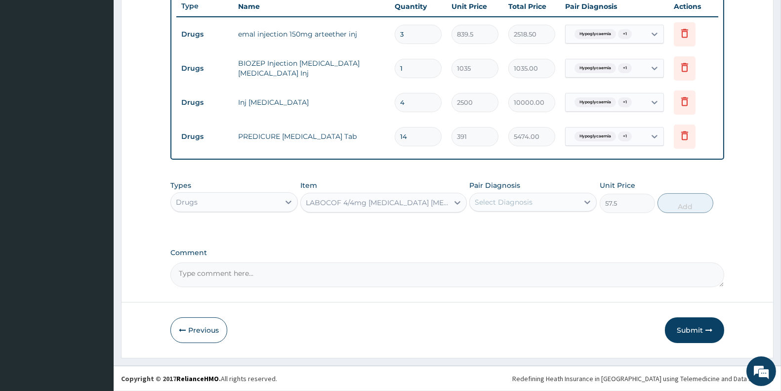
click at [526, 203] on div "Select Diagnosis" at bounding box center [504, 202] width 58 height 10
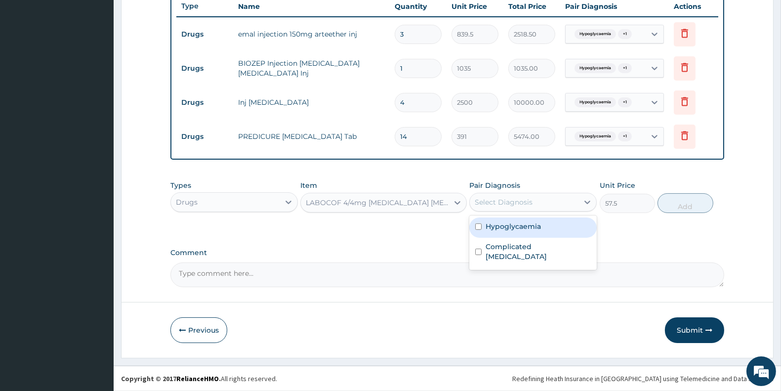
drag, startPoint x: 517, startPoint y: 220, endPoint x: 517, endPoint y: 231, distance: 11.4
click at [517, 223] on div "Hypoglycaemia" at bounding box center [532, 227] width 127 height 20
checkbox input "true"
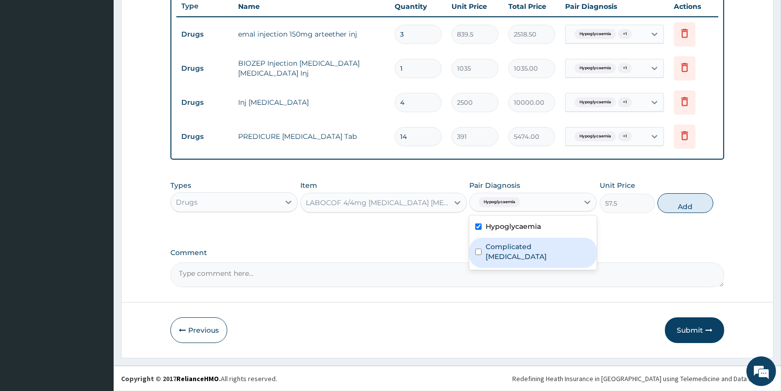
drag, startPoint x: 510, startPoint y: 246, endPoint x: 567, endPoint y: 242, distance: 57.0
click at [510, 248] on label "Complicated malaria" at bounding box center [538, 252] width 105 height 20
checkbox input "true"
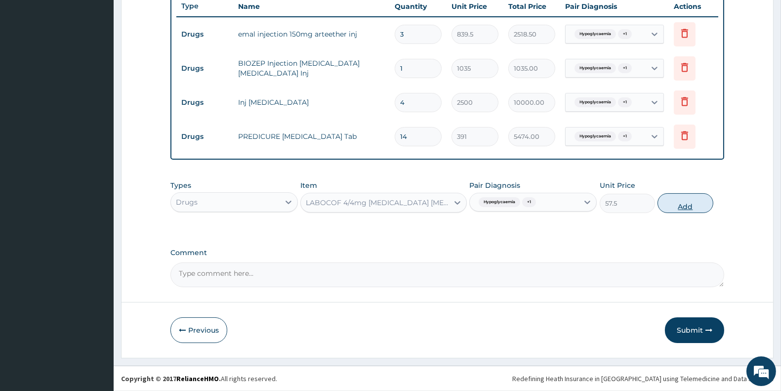
click at [679, 203] on button "Add" at bounding box center [685, 203] width 55 height 20
type input "0"
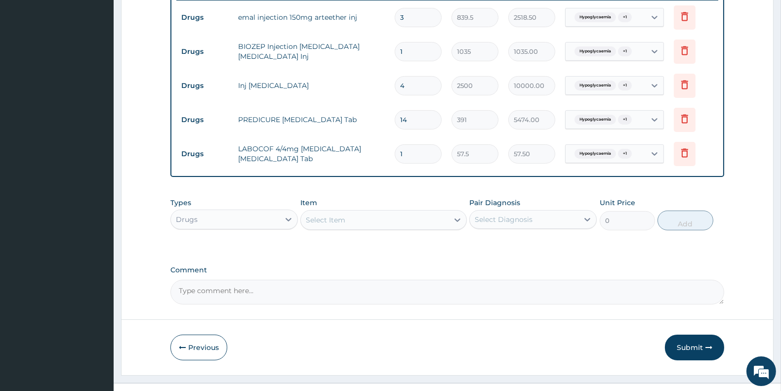
scroll to position [411, 0]
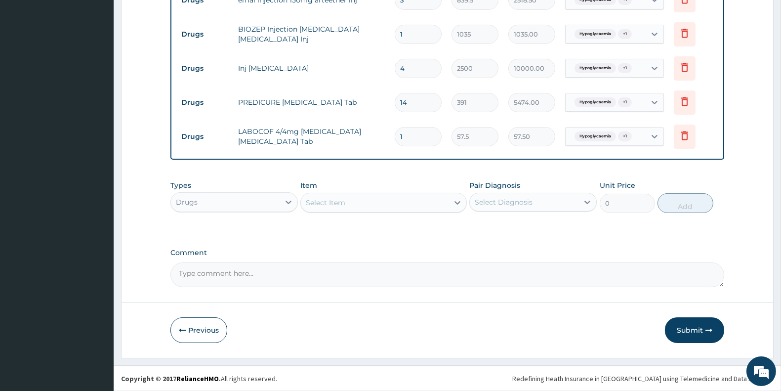
type input "14"
type input "805.00"
type input "14"
click at [337, 208] on div "Select Item" at bounding box center [374, 203] width 147 height 16
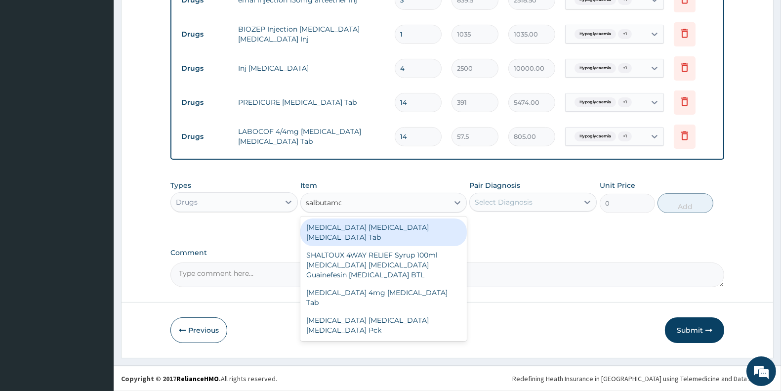
type input "salbutamol"
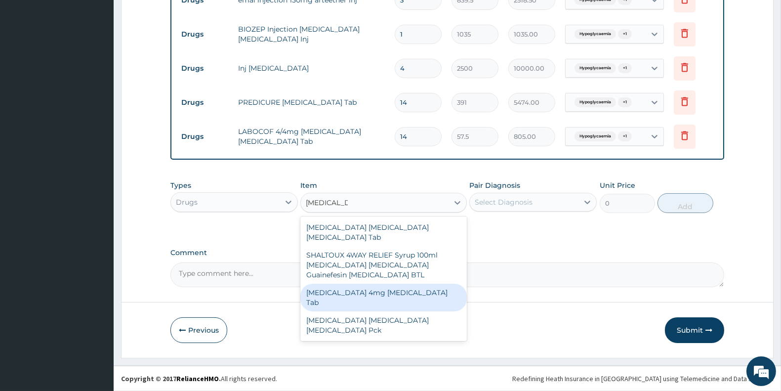
click at [375, 284] on div "Salbutamol 4mg Salbutamol Tab" at bounding box center [383, 298] width 166 height 28
type input "11.5"
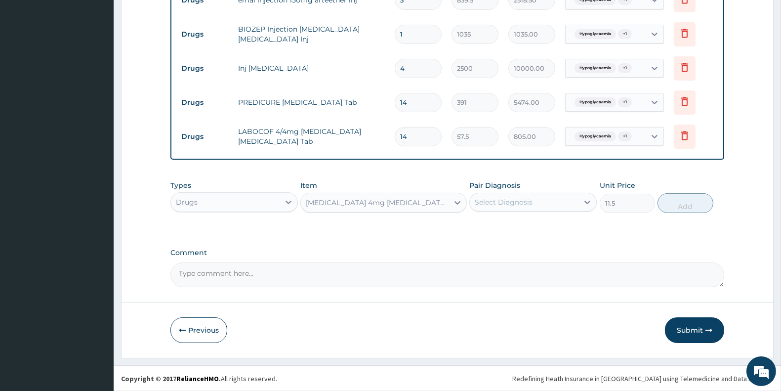
click at [532, 209] on div "Select Diagnosis" at bounding box center [524, 202] width 109 height 16
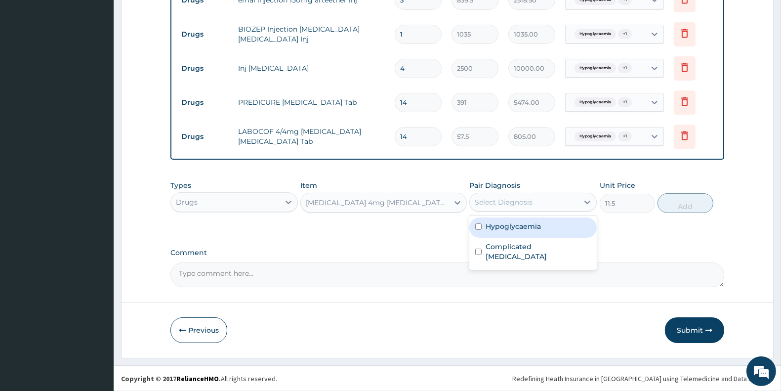
drag, startPoint x: 521, startPoint y: 228, endPoint x: 524, endPoint y: 241, distance: 12.7
click at [521, 229] on label "Hypoglycaemia" at bounding box center [513, 226] width 55 height 10
checkbox input "true"
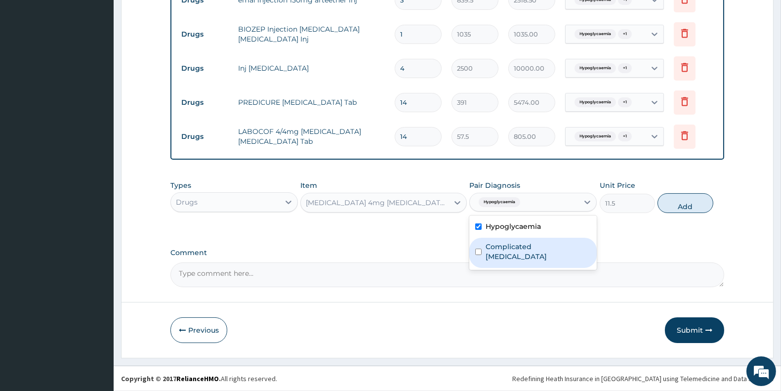
drag, startPoint x: 524, startPoint y: 241, endPoint x: 592, endPoint y: 236, distance: 67.9
click at [526, 245] on label "Complicated malaria" at bounding box center [538, 252] width 105 height 20
checkbox input "true"
click at [683, 203] on button "Add" at bounding box center [685, 203] width 55 height 20
type input "0"
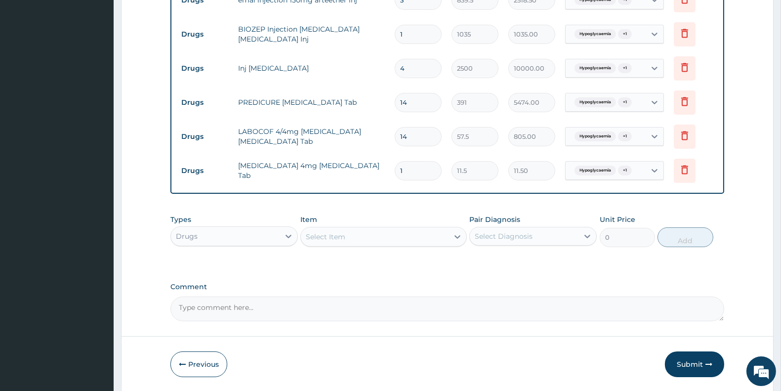
type input "14"
type input "161.00"
type input "14"
click at [363, 234] on div "Select Item" at bounding box center [374, 237] width 147 height 16
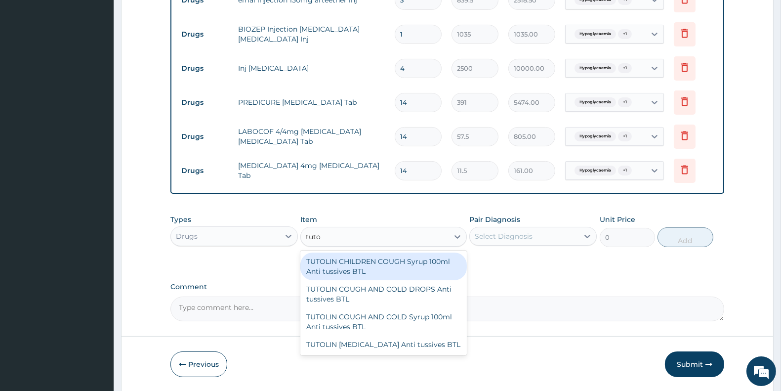
type input "tuto"
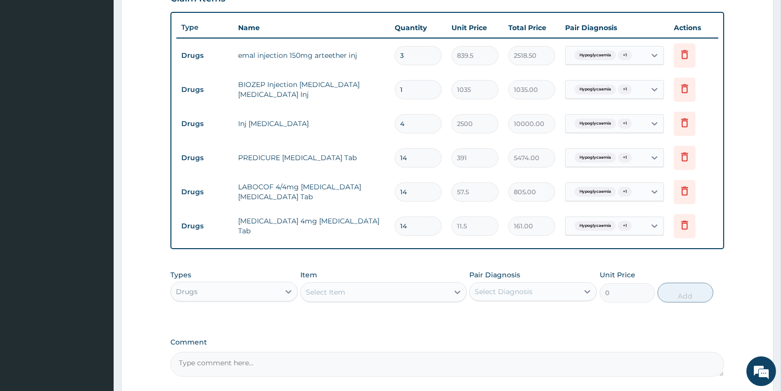
scroll to position [356, 0]
click at [682, 155] on icon at bounding box center [684, 156] width 7 height 9
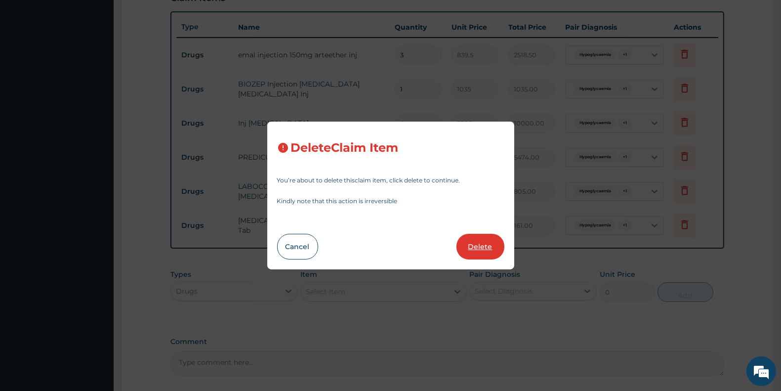
click at [471, 248] on button "Delete" at bounding box center [481, 247] width 48 height 26
type input "57.5"
type input "805.00"
type input "11.5"
type input "161.00"
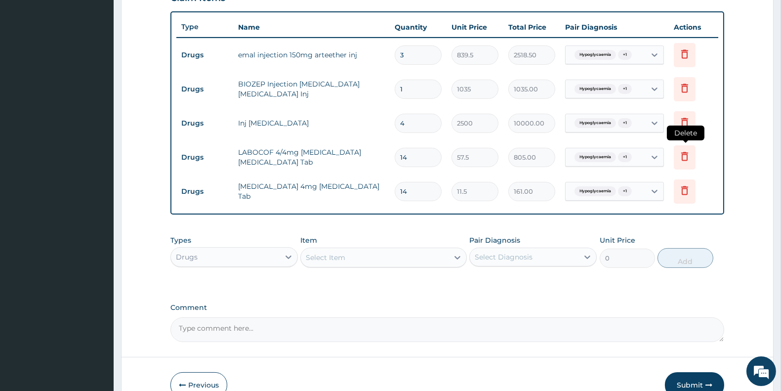
click at [684, 153] on icon at bounding box center [684, 156] width 7 height 9
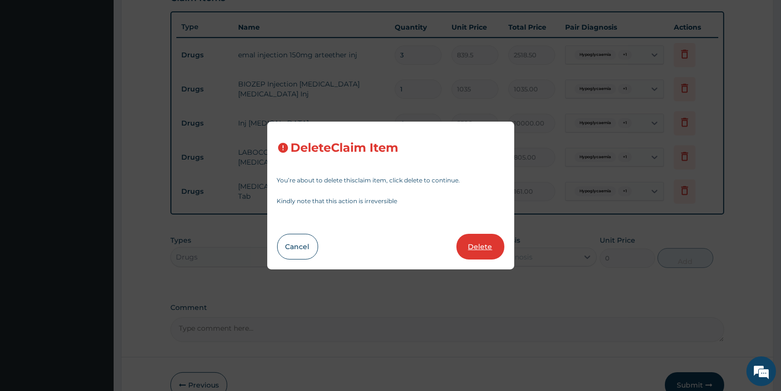
click at [482, 240] on button "Delete" at bounding box center [481, 247] width 48 height 26
type input "11.5"
type input "161.00"
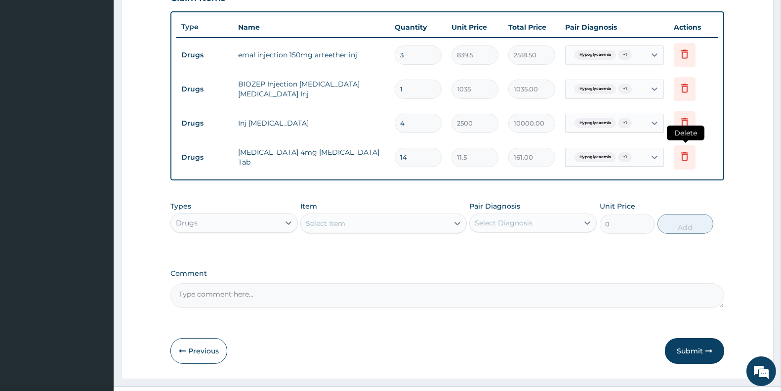
click at [680, 155] on icon at bounding box center [685, 156] width 12 height 12
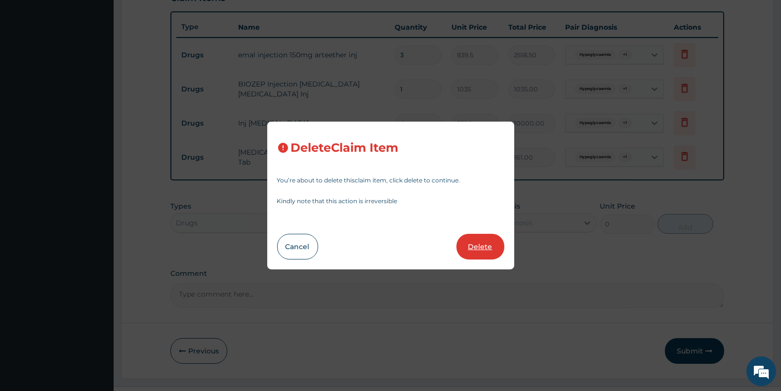
click at [480, 248] on button "Delete" at bounding box center [481, 247] width 48 height 26
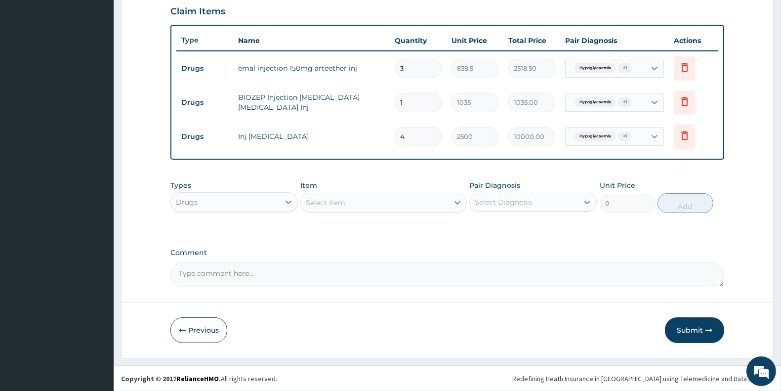
scroll to position [342, 0]
click at [687, 332] on button "Submit" at bounding box center [694, 331] width 59 height 26
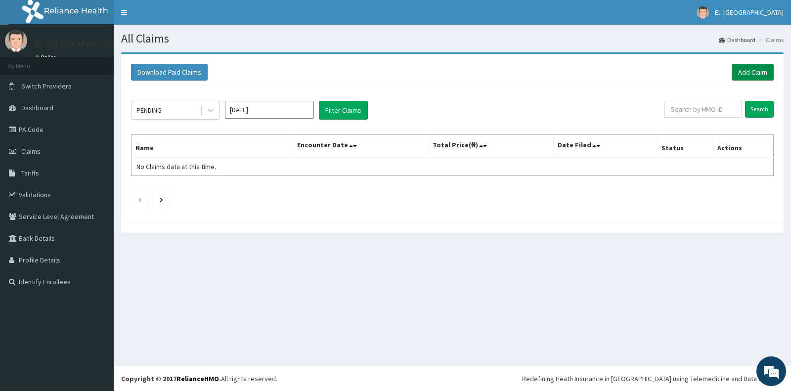
click at [746, 72] on link "Add Claim" at bounding box center [752, 72] width 42 height 17
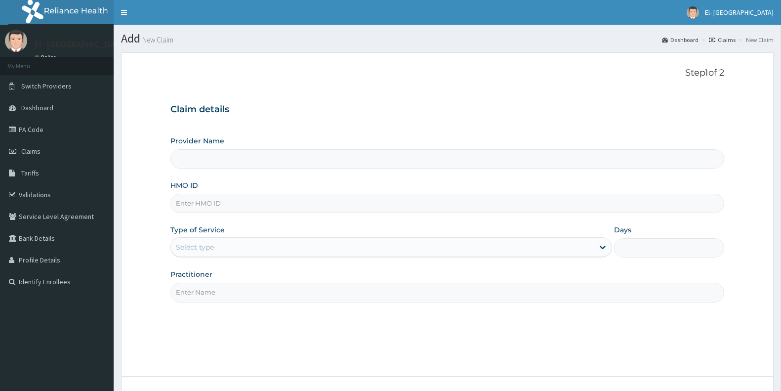
type input "El-[GEOGRAPHIC_DATA]"
click at [219, 210] on input "HMO ID" at bounding box center [447, 203] width 554 height 19
paste input "IBL/10072/B"
type input "IBL/10072/B"
click at [204, 246] on div "Select type" at bounding box center [195, 247] width 38 height 10
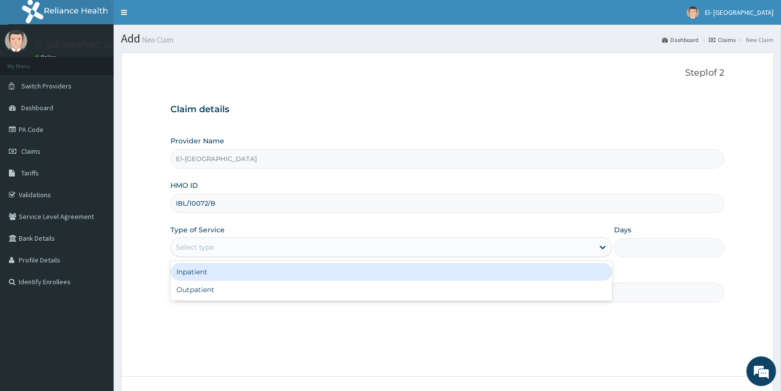
drag, startPoint x: 210, startPoint y: 275, endPoint x: 215, endPoint y: 273, distance: 6.0
click at [211, 274] on div "Inpatient" at bounding box center [391, 272] width 442 height 18
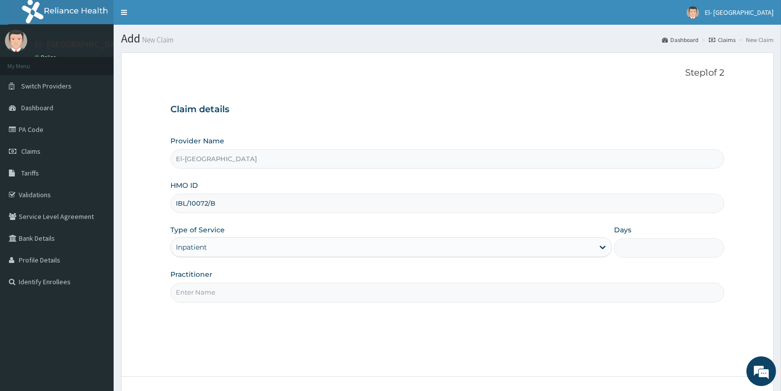
click at [661, 238] on input "Days" at bounding box center [669, 247] width 110 height 19
type input "2"
drag, startPoint x: 195, startPoint y: 295, endPoint x: 194, endPoint y: 290, distance: 5.5
click at [194, 290] on input "Practitioner" at bounding box center [447, 292] width 554 height 19
type input "DR ADEYINKA"
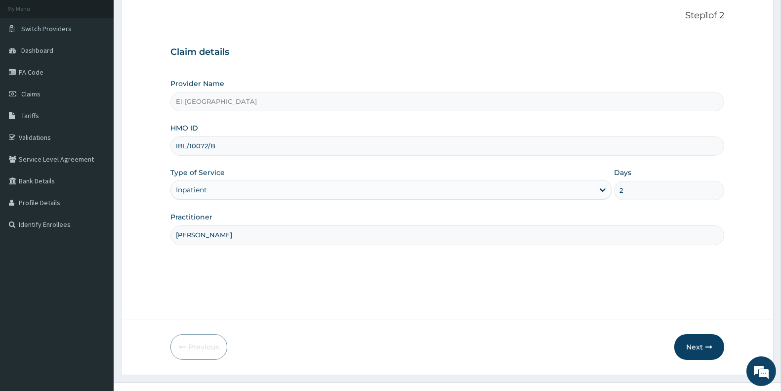
scroll to position [74, 0]
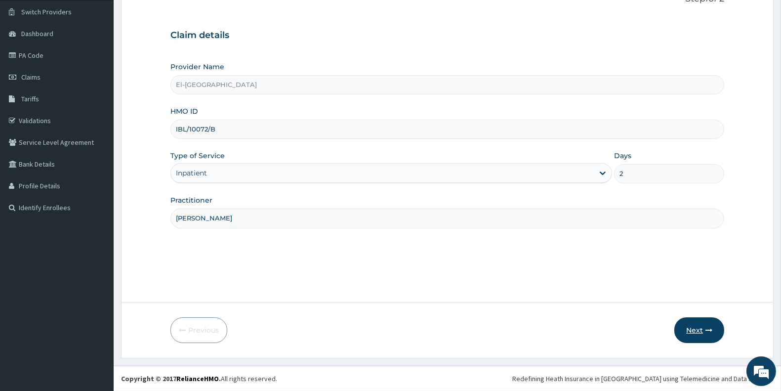
click at [705, 328] on button "Next" at bounding box center [699, 330] width 50 height 26
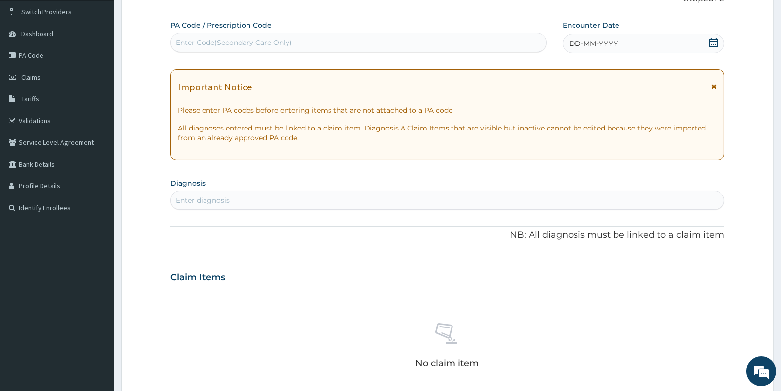
click at [336, 42] on div "Enter Code(Secondary Care Only)" at bounding box center [359, 43] width 376 height 16
paste input "PA/2160FD"
type input "PA/2160FD"
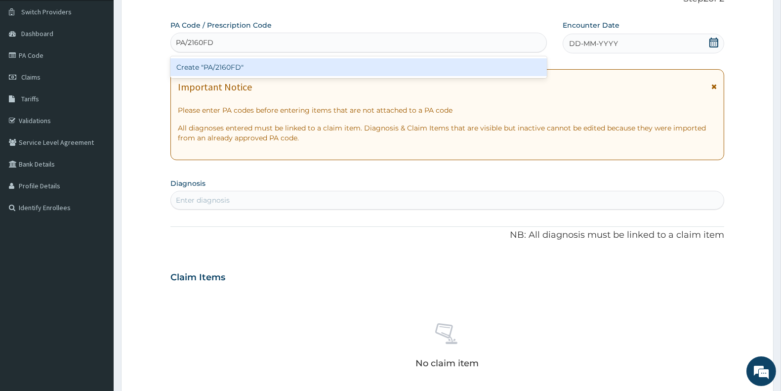
click at [297, 67] on div "Create "PA/2160FD"" at bounding box center [358, 67] width 377 height 18
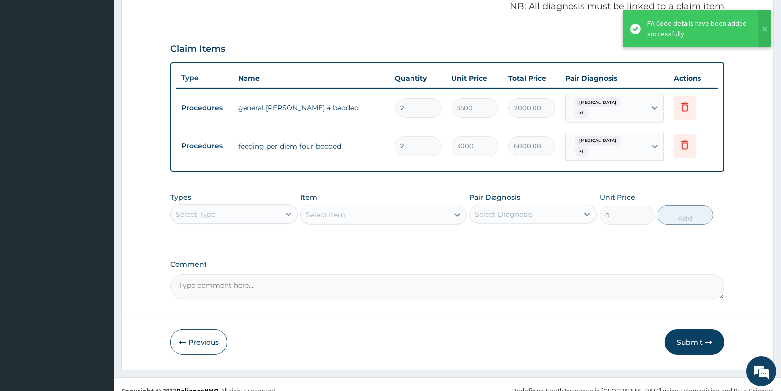
scroll to position [312, 0]
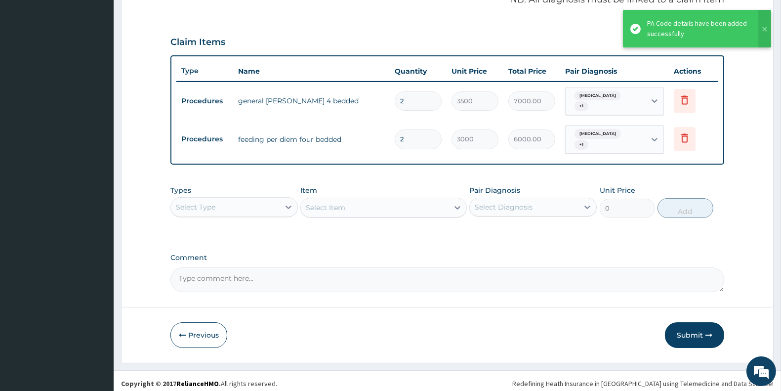
click at [240, 205] on div "Select Type" at bounding box center [225, 207] width 109 height 16
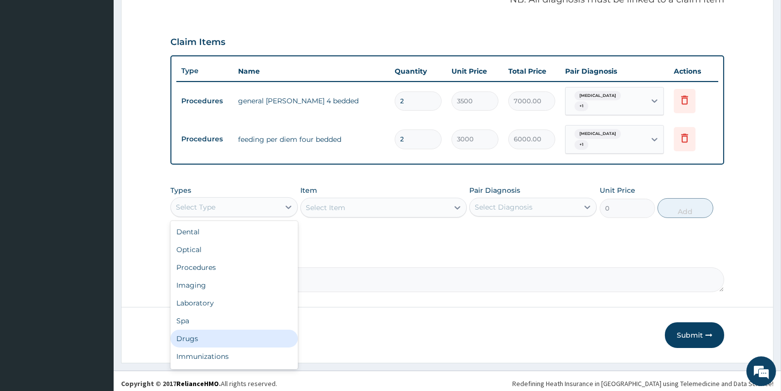
click at [195, 332] on div "Drugs" at bounding box center [233, 339] width 127 height 18
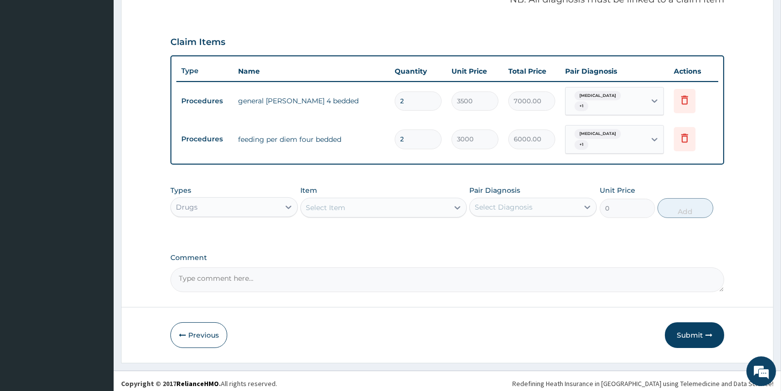
click at [375, 200] on div "Select Item" at bounding box center [374, 208] width 147 height 16
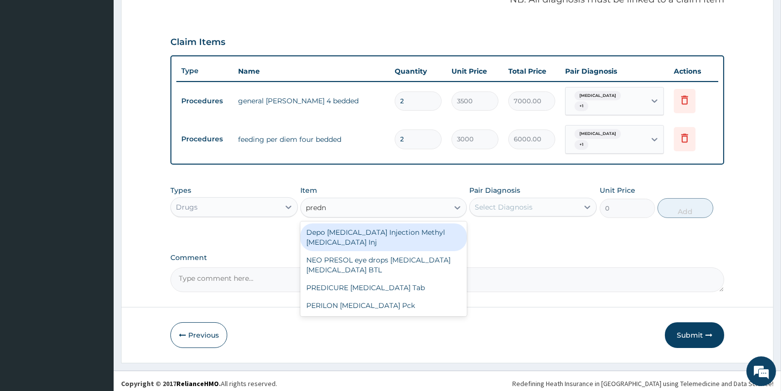
type input "predni"
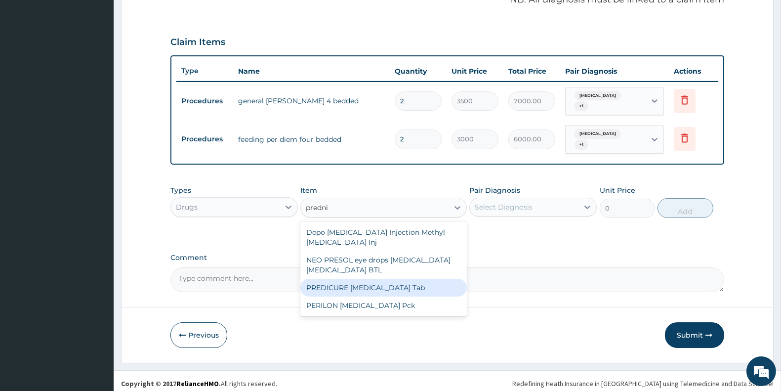
drag, startPoint x: 391, startPoint y: 282, endPoint x: 451, endPoint y: 260, distance: 63.8
click at [392, 283] on div "PREDICURE Prednisolone Tab" at bounding box center [383, 288] width 166 height 18
type input "391"
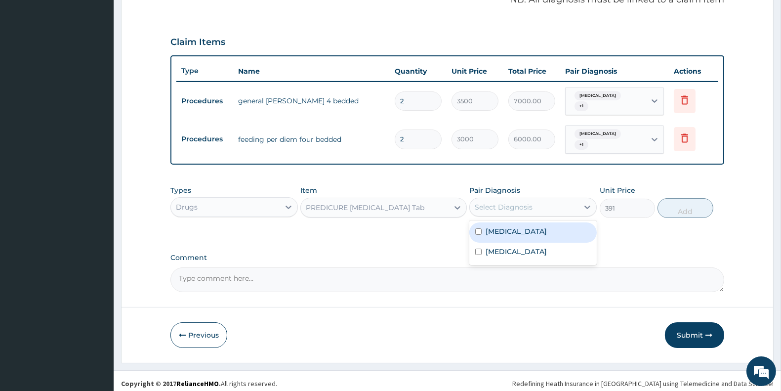
click at [544, 204] on div "Select Diagnosis" at bounding box center [524, 207] width 109 height 16
click at [541, 228] on div "Malaria" at bounding box center [532, 232] width 127 height 20
checkbox input "true"
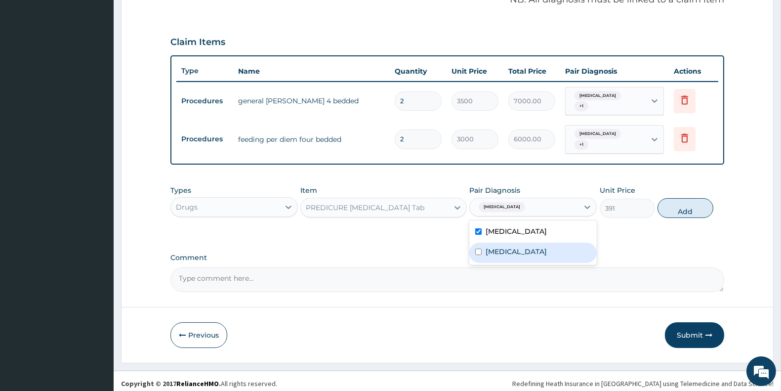
click at [546, 249] on label "Benign hypertension" at bounding box center [516, 252] width 61 height 10
checkbox input "true"
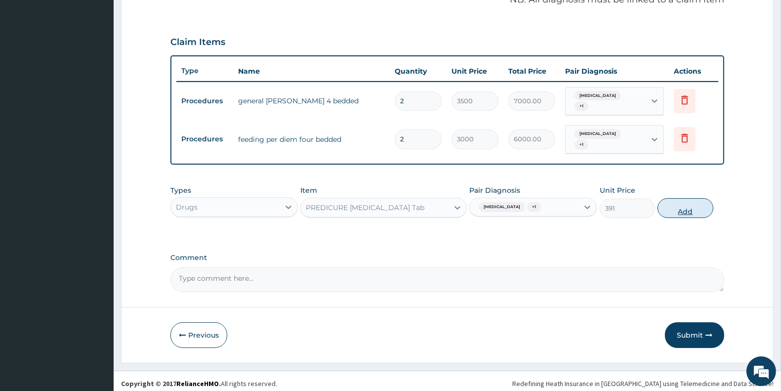
click at [675, 200] on button "Add" at bounding box center [685, 208] width 55 height 20
type input "0"
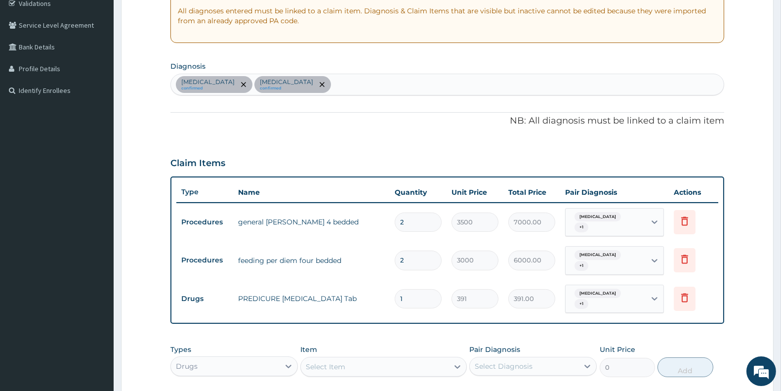
scroll to position [183, 0]
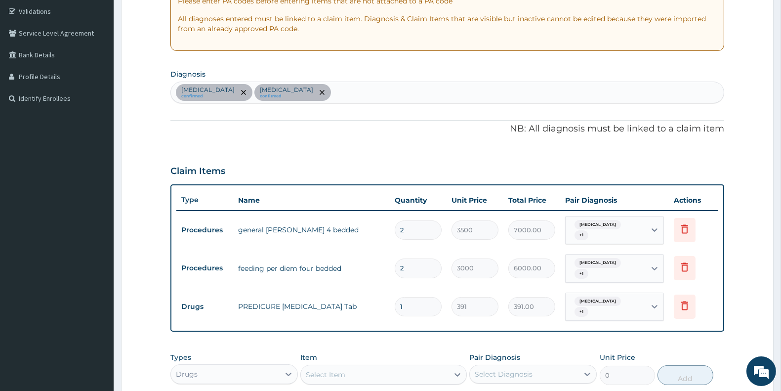
click at [363, 87] on div "Malaria confirmed Benign hypertension confirmed" at bounding box center [447, 92] width 553 height 21
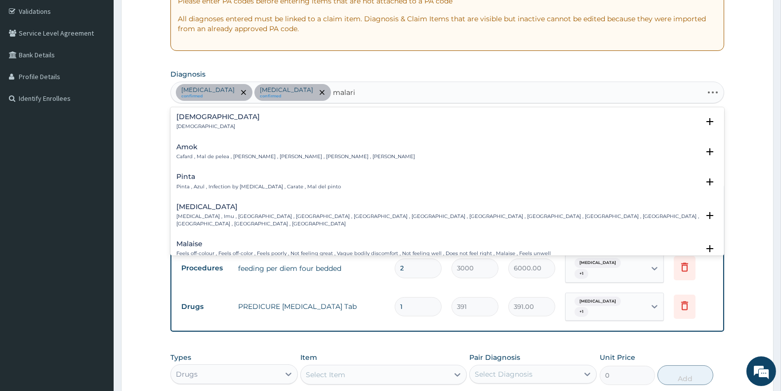
type input "malaria"
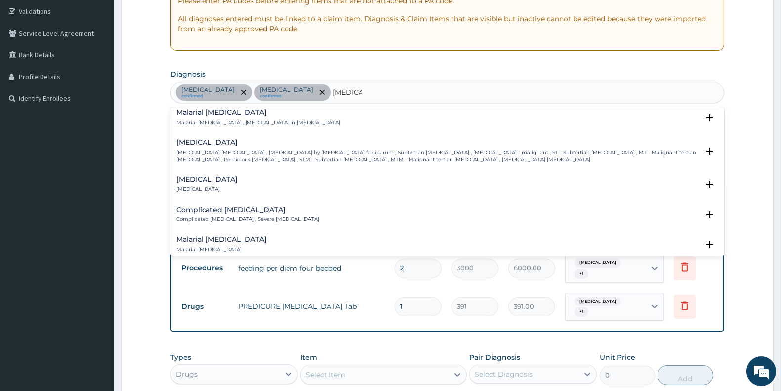
scroll to position [338, 0]
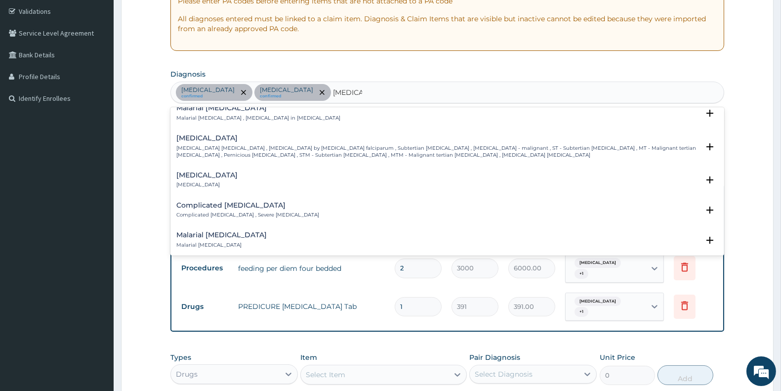
click at [252, 152] on p "Falciparum malaria , Malignant tertian malaria , Malaria by Plasmodium falcipar…" at bounding box center [437, 152] width 523 height 14
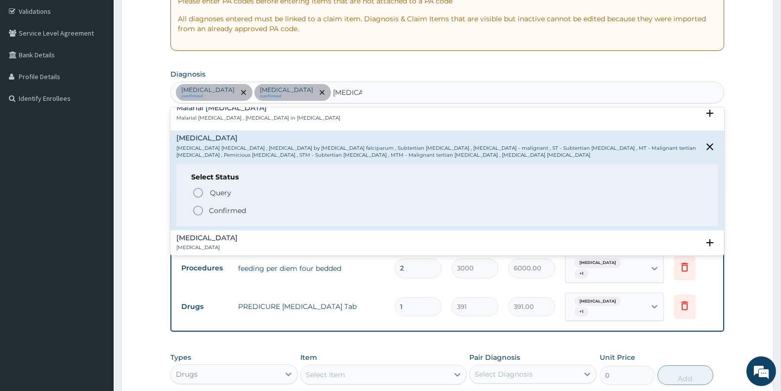
click at [195, 205] on icon "status option filled" at bounding box center [198, 211] width 12 height 12
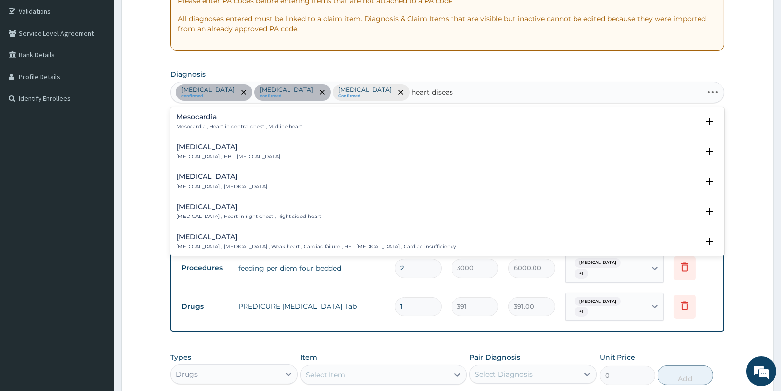
type input "heart disease"
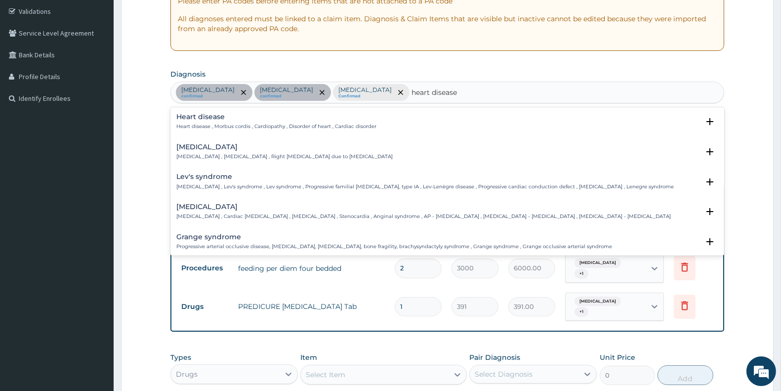
click at [329, 121] on div "Heart disease Heart disease , Morbus cordis , Cardiopathy , Disorder of heart ,…" at bounding box center [276, 121] width 200 height 17
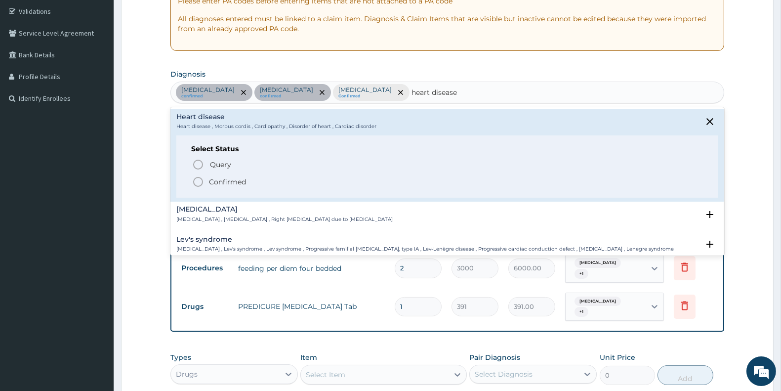
click at [197, 183] on icon "status option filled" at bounding box center [198, 182] width 12 height 12
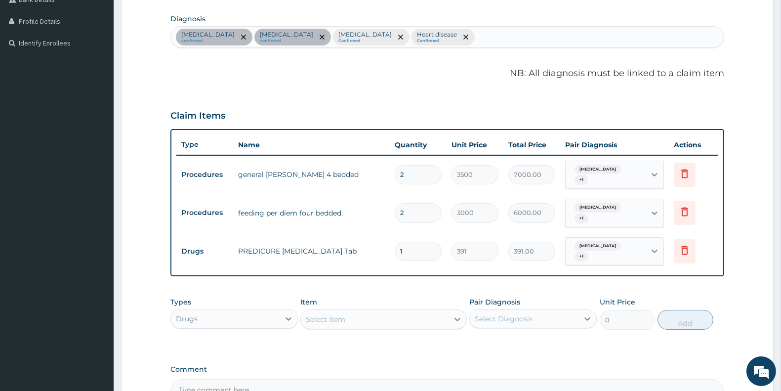
scroll to position [346, 0]
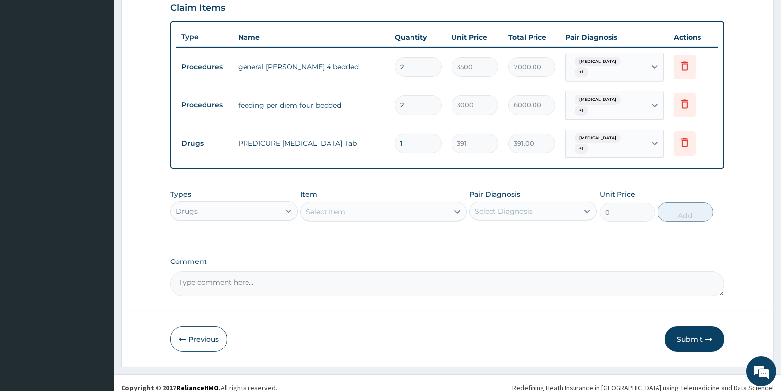
click at [337, 207] on div "Select Item" at bounding box center [326, 212] width 40 height 10
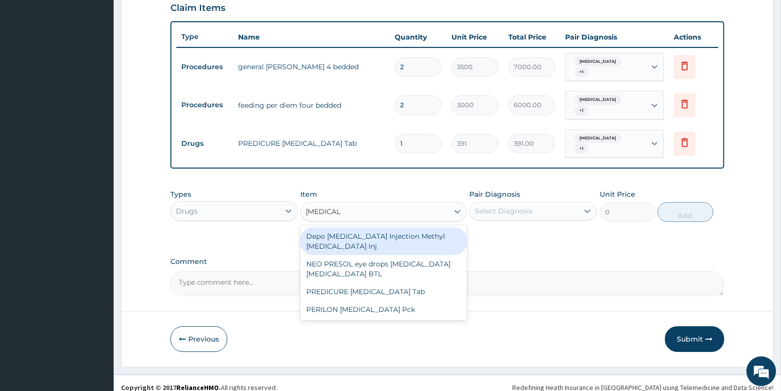
type input "prednisol"
drag, startPoint x: 530, startPoint y: 289, endPoint x: 522, endPoint y: 282, distance: 10.8
click at [530, 289] on form "Step 2 of 2 PA Code / Prescription Code PA/2160FD Encounter Date 17-08-2025 Imp…" at bounding box center [447, 36] width 653 height 661
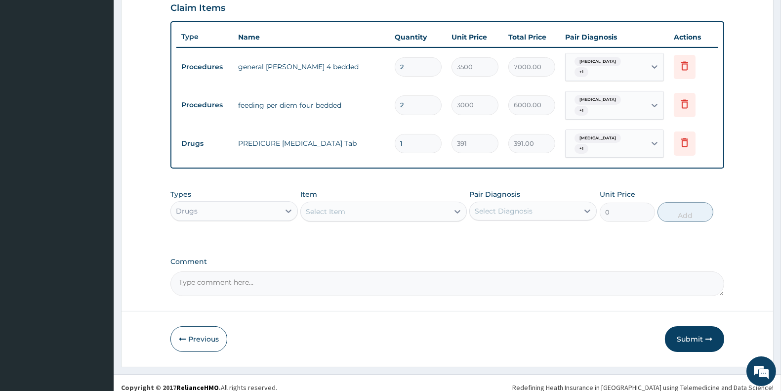
click at [333, 207] on div "Select Item" at bounding box center [326, 212] width 40 height 10
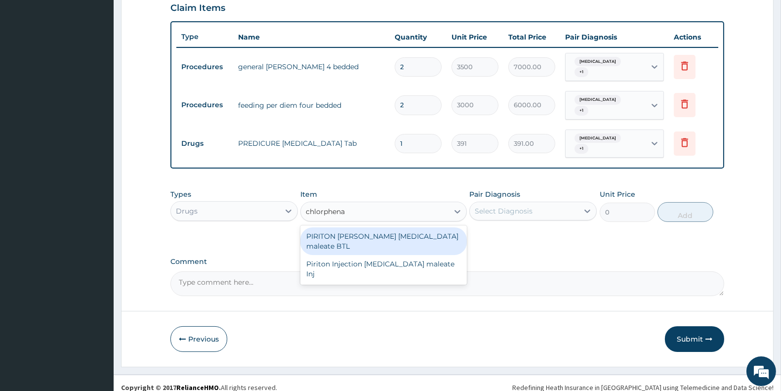
type input "chlorphen"
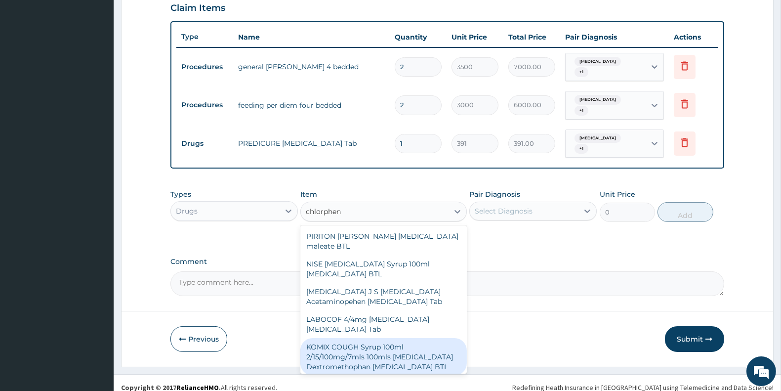
click at [346, 314] on div "LABOCOF 4/4mg Chlorpheniramine Bromhexine Tab" at bounding box center [383, 324] width 166 height 28
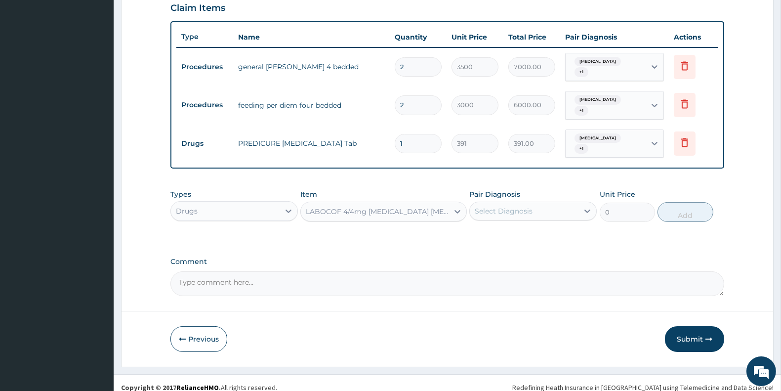
type input "57.5"
click at [498, 206] on div "Select Diagnosis" at bounding box center [504, 211] width 58 height 10
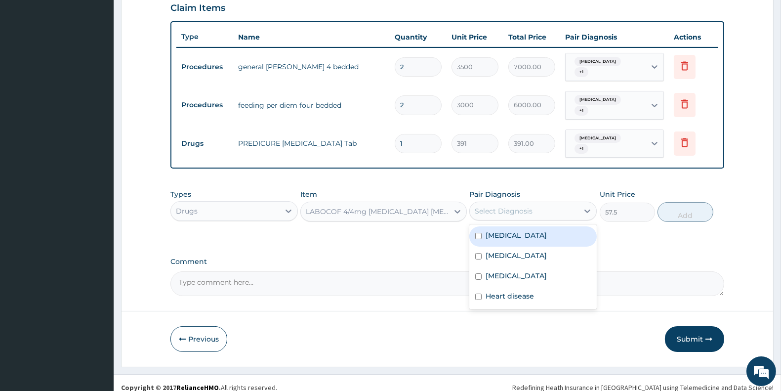
drag, startPoint x: 497, startPoint y: 227, endPoint x: 497, endPoint y: 238, distance: 10.4
click at [497, 230] on label "Malaria" at bounding box center [516, 235] width 61 height 10
checkbox input "true"
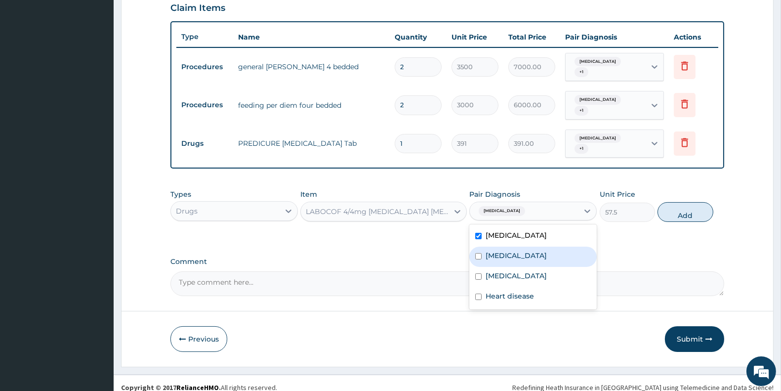
click at [496, 251] on label "Benign hypertension" at bounding box center [516, 256] width 61 height 10
checkbox input "true"
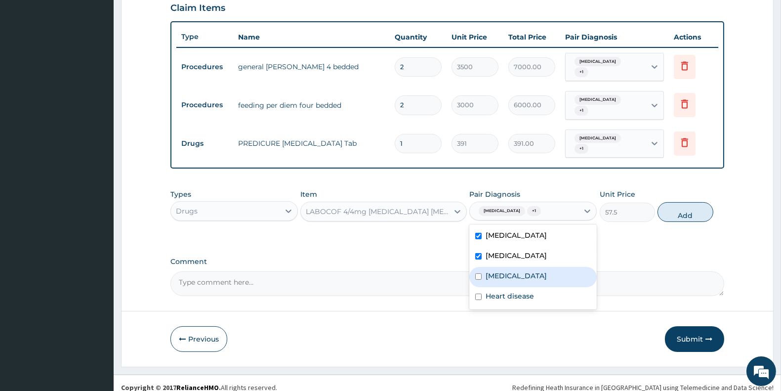
click at [493, 271] on label "Falciparum malaria" at bounding box center [516, 276] width 61 height 10
checkbox input "true"
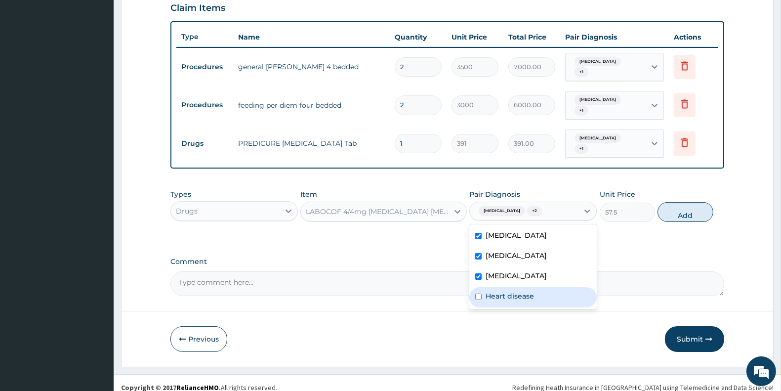
click at [500, 291] on label "Heart disease" at bounding box center [510, 296] width 48 height 10
checkbox input "true"
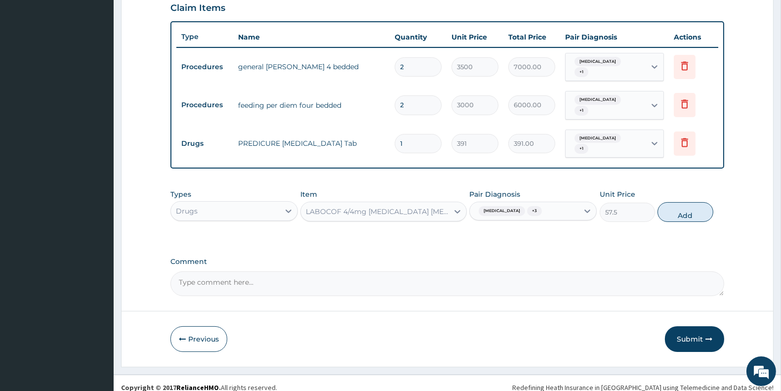
click at [678, 214] on div "Types Drugs Item LABOCOF 4/4mg Chlorpheniramine Bromhexine Tab Pair Diagnosis M…" at bounding box center [447, 205] width 554 height 42
click at [674, 202] on button "Add" at bounding box center [685, 212] width 55 height 20
type input "0"
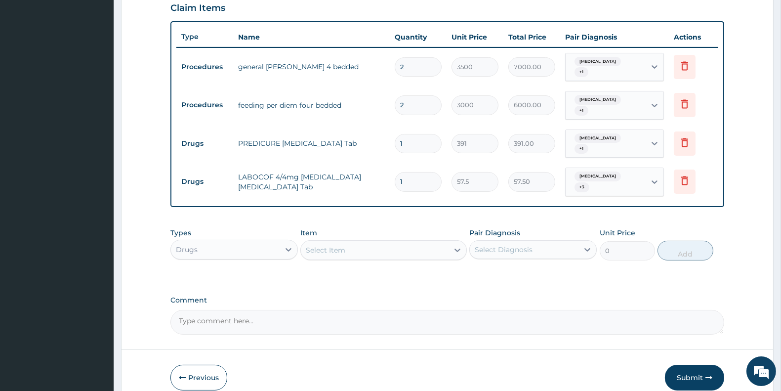
type input "14"
type input "805.00"
type input "14"
click at [337, 245] on div "Select Item" at bounding box center [326, 250] width 40 height 10
type input "salbutam"
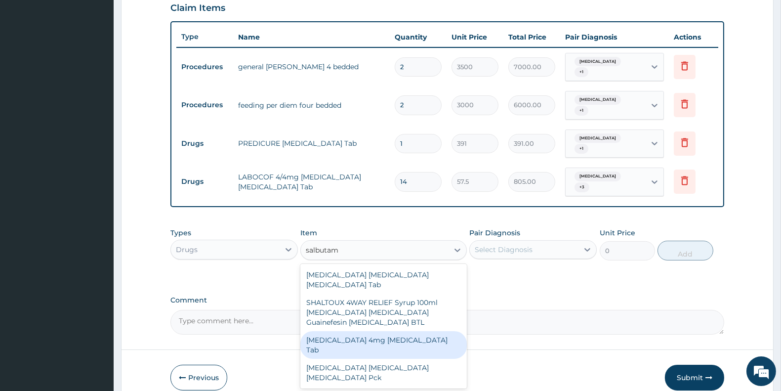
click at [357, 331] on div "Salbutamol 4mg Salbutamol Tab" at bounding box center [383, 345] width 166 height 28
type input "11.5"
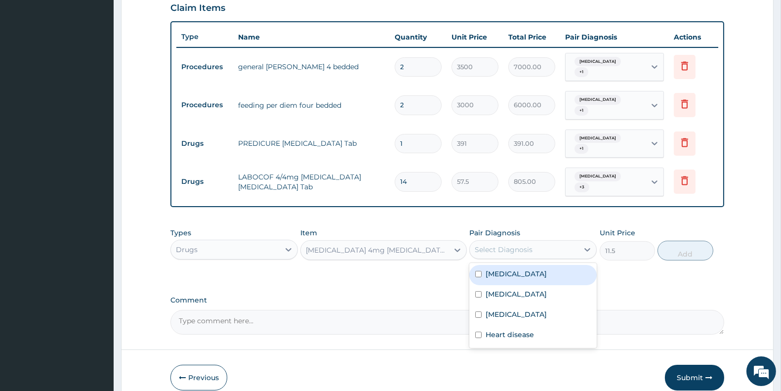
click at [515, 245] on div "Select Diagnosis" at bounding box center [504, 250] width 58 height 10
click at [508, 269] on div "[MEDICAL_DATA]" at bounding box center [532, 275] width 127 height 20
checkbox input "true"
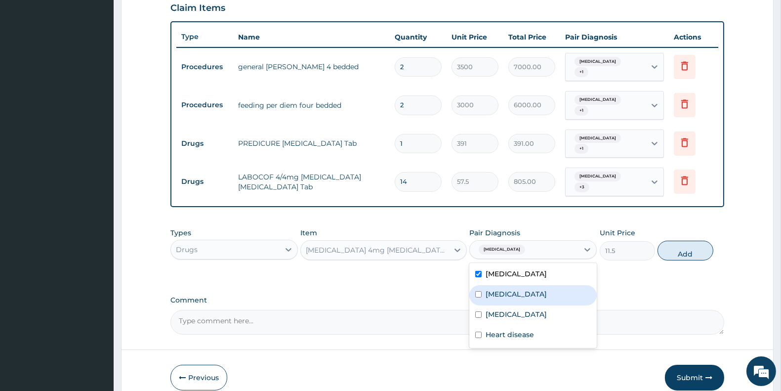
click at [507, 289] on label "[MEDICAL_DATA]" at bounding box center [516, 294] width 61 height 10
checkbox input "true"
drag, startPoint x: 503, startPoint y: 296, endPoint x: 503, endPoint y: 303, distance: 6.9
click at [503, 309] on label "Falciparum malaria" at bounding box center [516, 314] width 61 height 10
checkbox input "true"
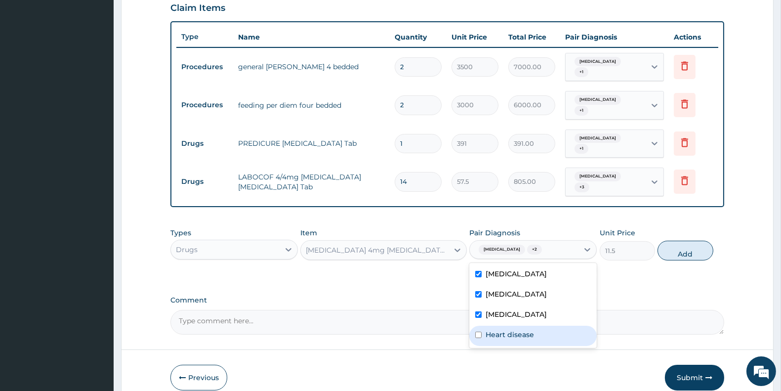
drag, startPoint x: 500, startPoint y: 317, endPoint x: 624, endPoint y: 267, distance: 134.0
click at [503, 330] on label "Heart disease" at bounding box center [510, 335] width 48 height 10
checkbox input "true"
click at [689, 241] on button "Add" at bounding box center [685, 251] width 55 height 20
type input "0"
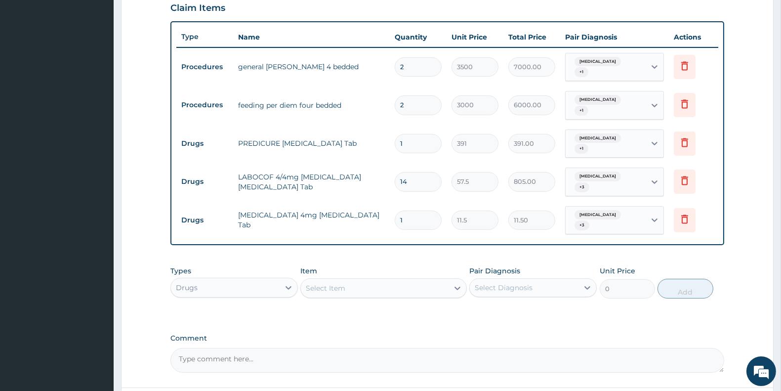
type input "14"
type input "161.00"
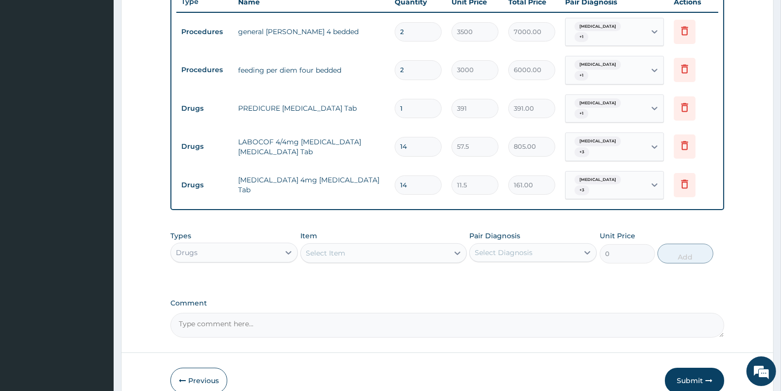
scroll to position [401, 0]
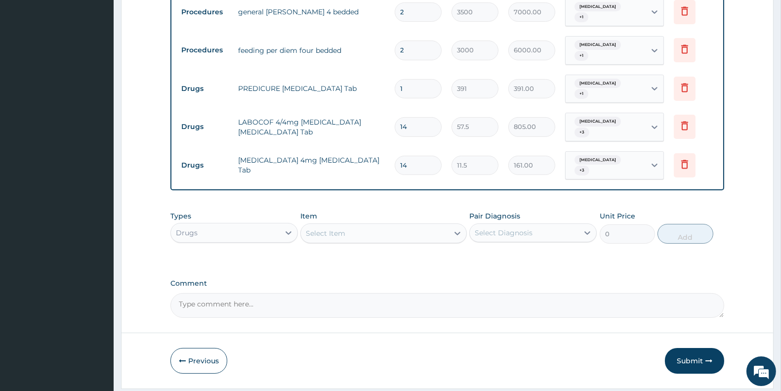
type input "14"
click at [361, 225] on div "Select Item" at bounding box center [374, 233] width 147 height 16
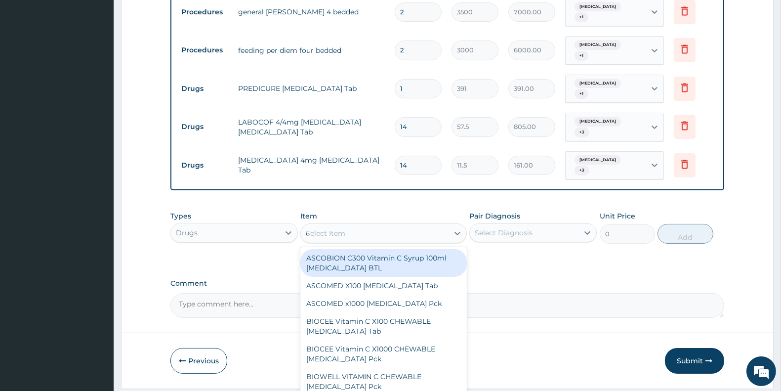
type input "cough"
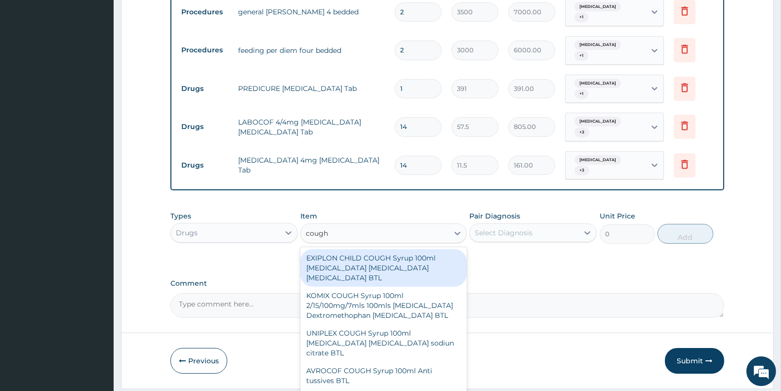
click at [385, 249] on div "EXIPLON CHILD COUGH Syrup 100ml Ammonium chloride Diphenhydramine Sodium Citrat…" at bounding box center [383, 268] width 166 height 38
type input "345"
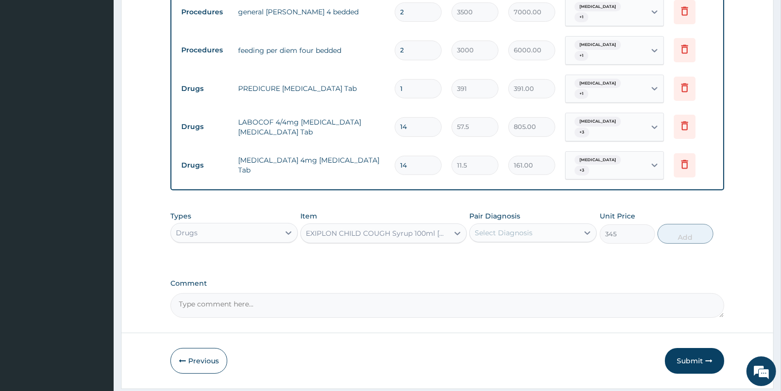
click at [412, 228] on div "EXIPLON CHILD COUGH Syrup 100ml Ammonium chloride Diphenhydramine Sodium Citrat…" at bounding box center [377, 233] width 143 height 10
type input "cough"
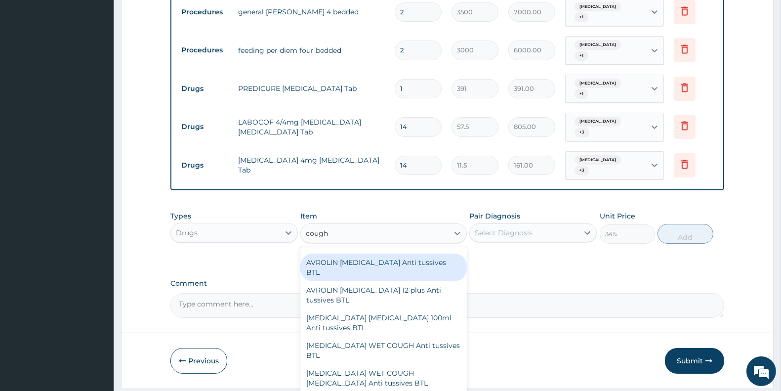
scroll to position [175, 0]
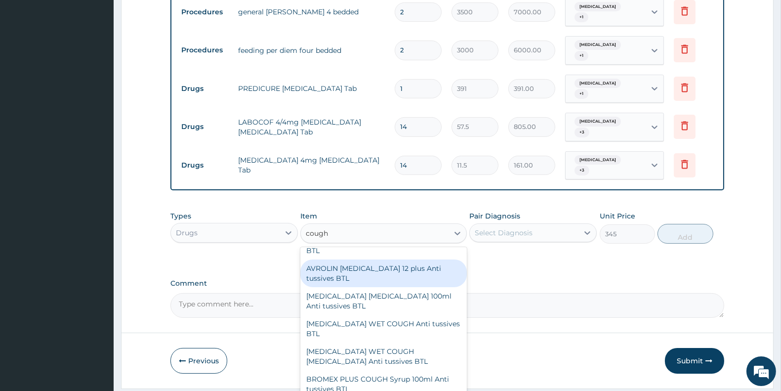
click at [401, 270] on div "AVROLIN DRY COUGH 12 plus Anti tussives BTL" at bounding box center [383, 273] width 166 height 28
type input "437"
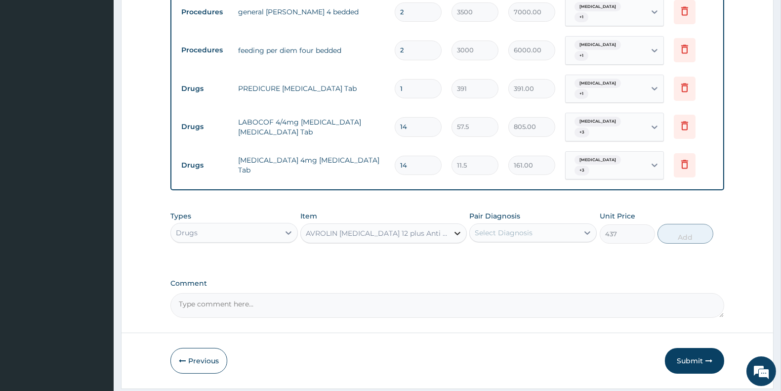
click at [451, 224] on div at bounding box center [458, 233] width 18 height 18
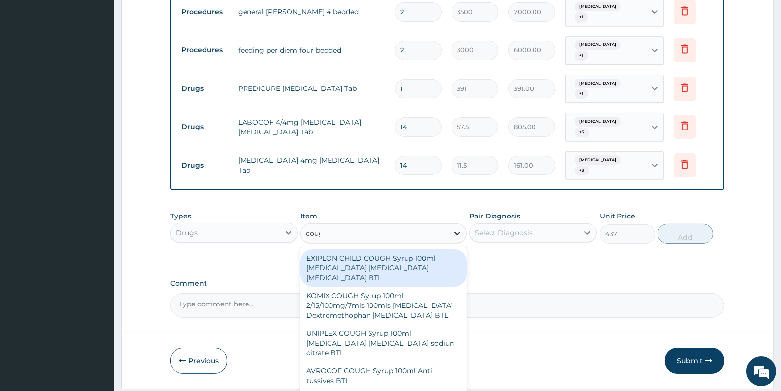
type input "cough"
click at [398, 249] on div "EXIPLON CHILD COUGH Syrup 100ml Ammonium chloride Diphenhydramine Sodium Citrat…" at bounding box center [383, 268] width 166 height 38
type input "345"
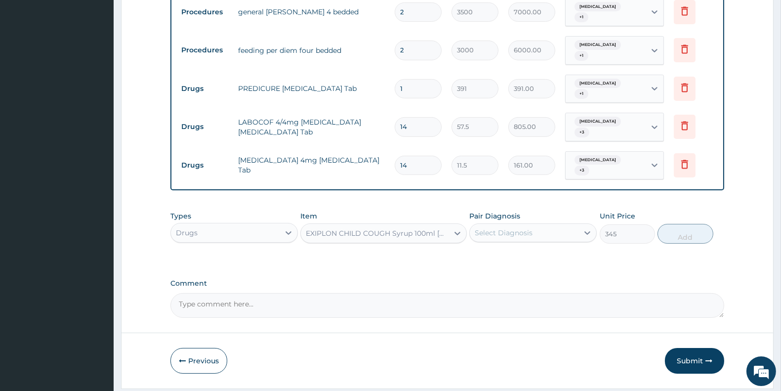
click at [416, 228] on div "EXIPLON CHILD COUGH Syrup 100ml Ammonium chloride Diphenhydramine Sodium Citrat…" at bounding box center [377, 233] width 143 height 10
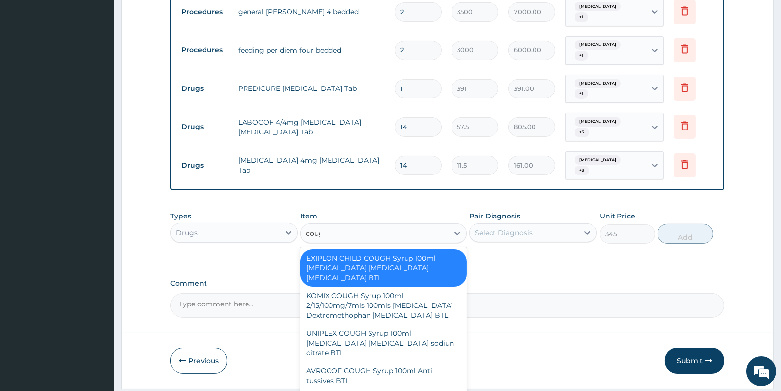
type input "cough"
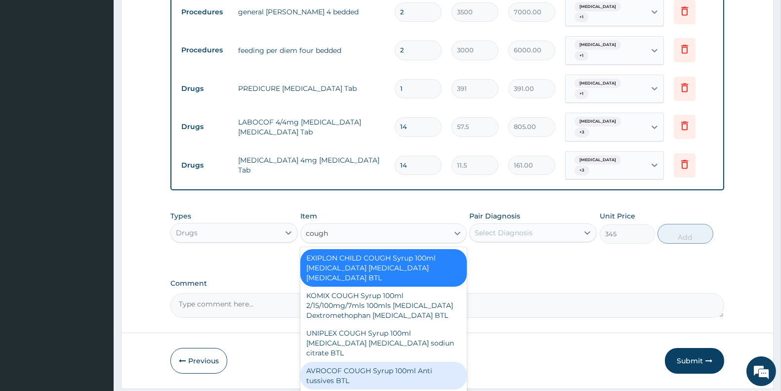
click at [403, 366] on div "AVROCOF COUGH Syrup 100ml Anti tussives BTL" at bounding box center [383, 376] width 166 height 28
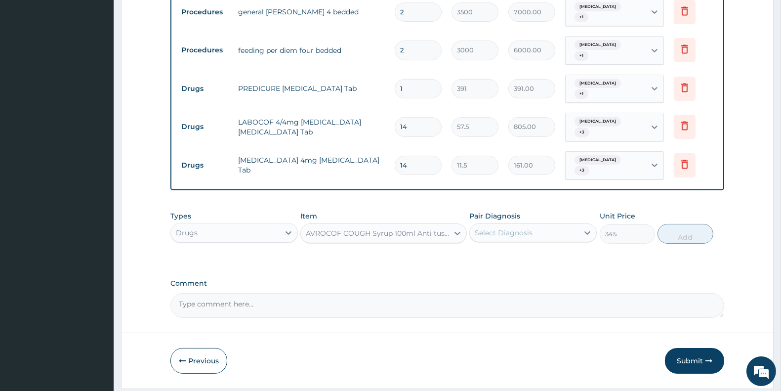
click at [403, 228] on div "AVROCOF COUGH Syrup 100ml Anti tussives BTL" at bounding box center [377, 233] width 143 height 10
type input "cough"
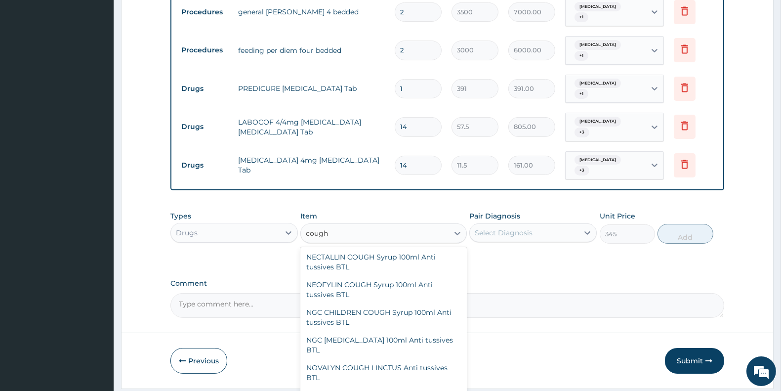
scroll to position [579, 0]
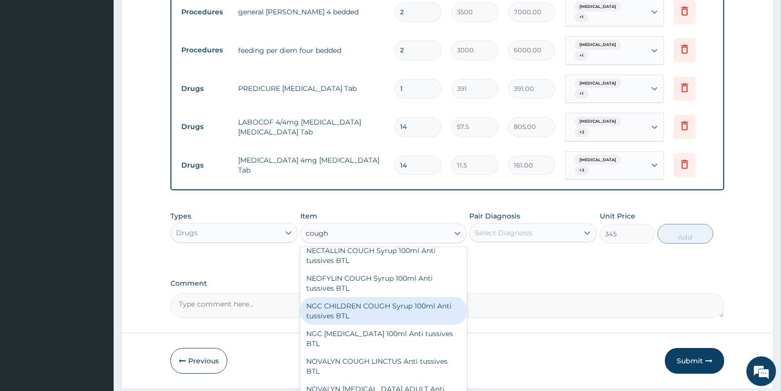
click at [341, 278] on div "NEOFYLIN COUGH Syrup 100ml Anti tussives BTL" at bounding box center [383, 283] width 166 height 28
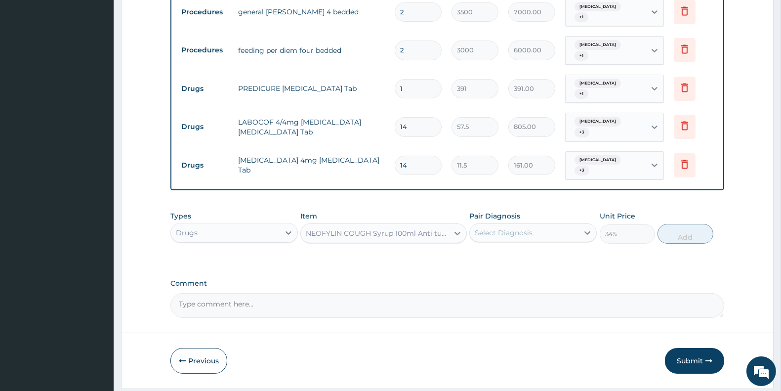
click at [433, 228] on div "NEOFYLIN COUGH Syrup 100ml Anti tussives BTL" at bounding box center [377, 233] width 143 height 10
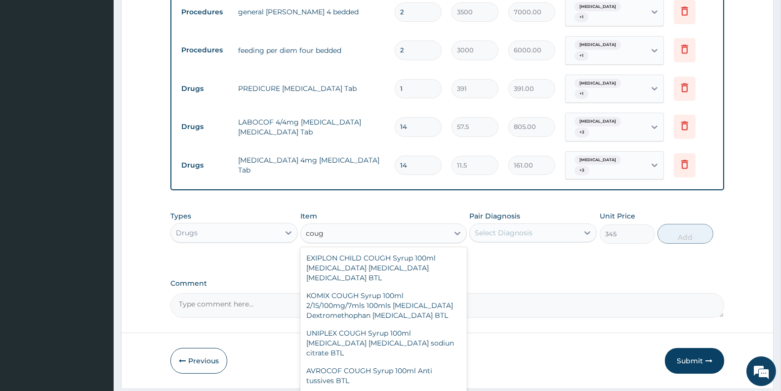
type input "cough"
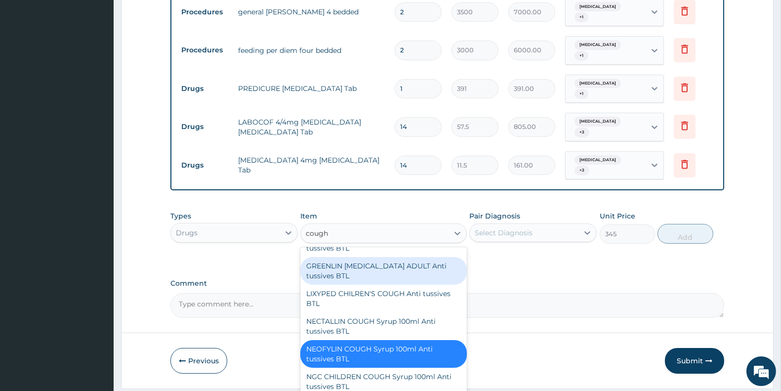
click at [385, 272] on div "GREENLIN [MEDICAL_DATA] ADULT Anti tussives BTL" at bounding box center [383, 271] width 166 height 28
type input "644"
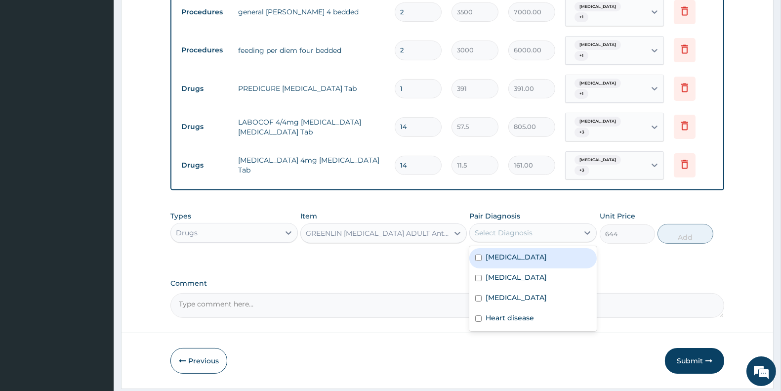
click at [515, 228] on div "Select Diagnosis" at bounding box center [504, 233] width 58 height 10
click at [503, 252] on label "[MEDICAL_DATA]" at bounding box center [516, 257] width 61 height 10
checkbox input "true"
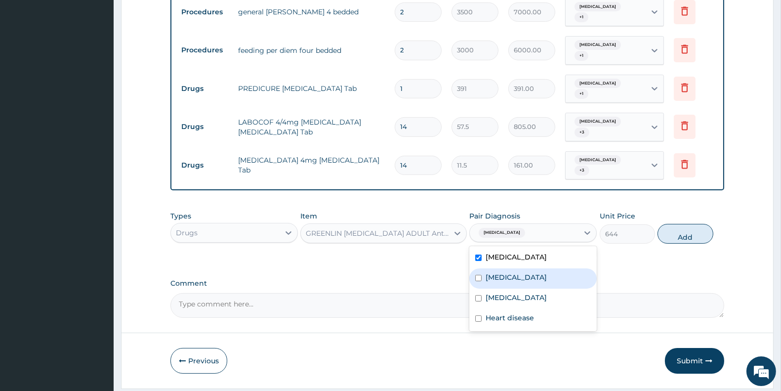
click at [506, 268] on div "Benign hypertension" at bounding box center [532, 278] width 127 height 20
checkbox input "true"
click at [505, 293] on label "[MEDICAL_DATA]" at bounding box center [516, 298] width 61 height 10
checkbox input "true"
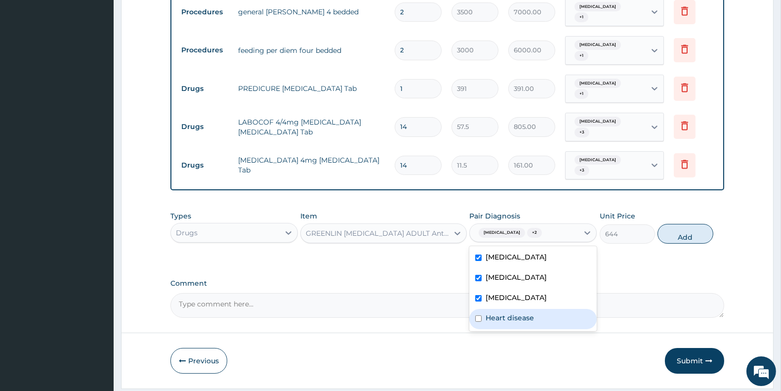
click at [500, 313] on label "Heart disease" at bounding box center [510, 318] width 48 height 10
checkbox input "true"
click at [684, 224] on button "Add" at bounding box center [685, 234] width 55 height 20
type input "0"
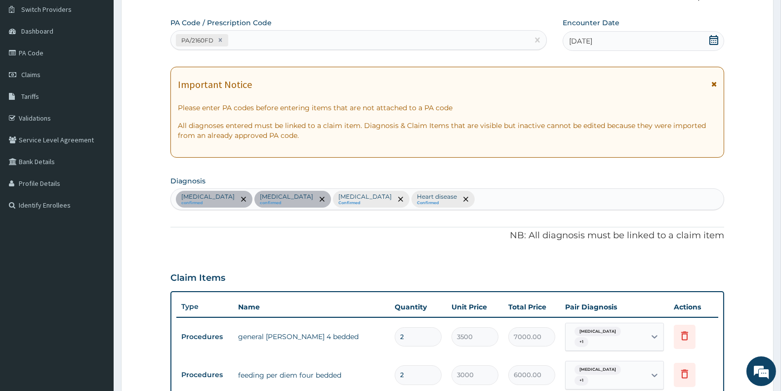
scroll to position [79, 0]
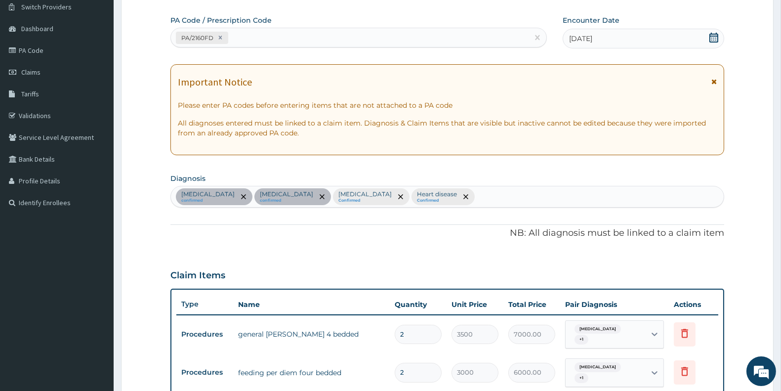
click at [467, 198] on div "Malaria confirmed Benign hypertension confirmed Falciparum malaria Confirmed He…" at bounding box center [447, 196] width 553 height 21
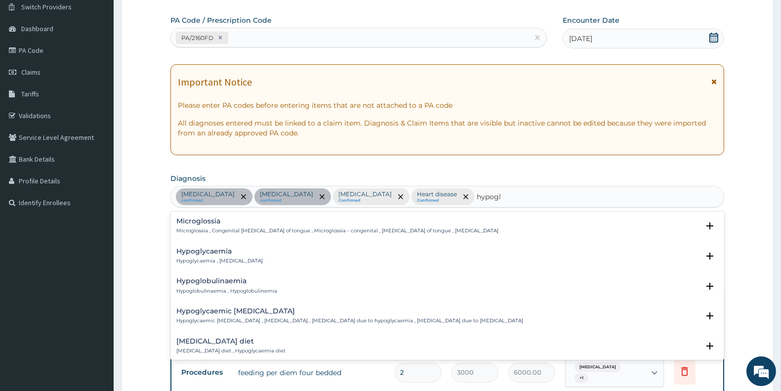
type input "hypogly"
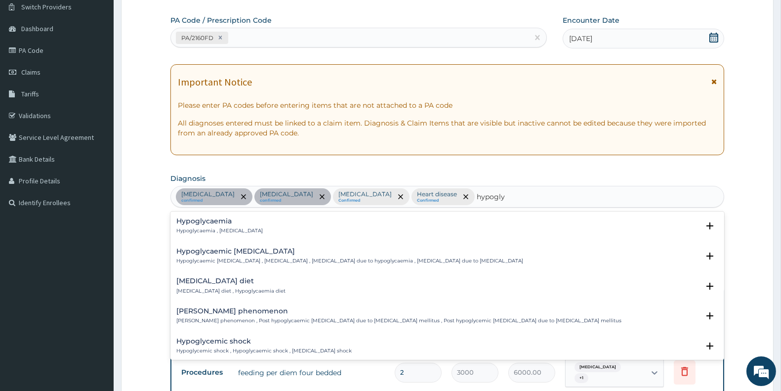
click at [214, 219] on h4 "Hypoglycaemia" at bounding box center [219, 220] width 86 height 7
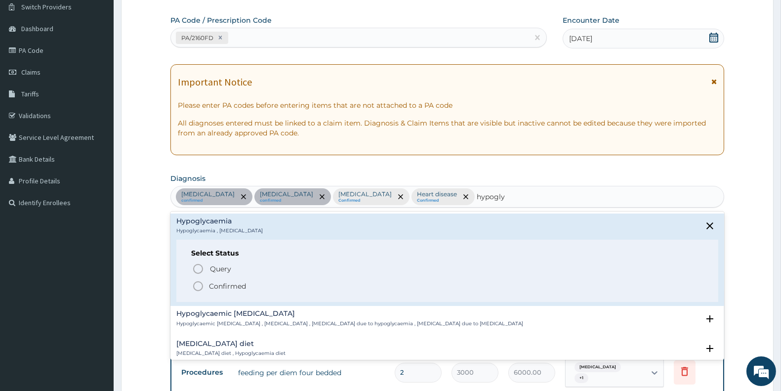
drag, startPoint x: 199, startPoint y: 284, endPoint x: 403, endPoint y: 281, distance: 204.1
click at [199, 285] on icon "status option filled" at bounding box center [198, 286] width 12 height 12
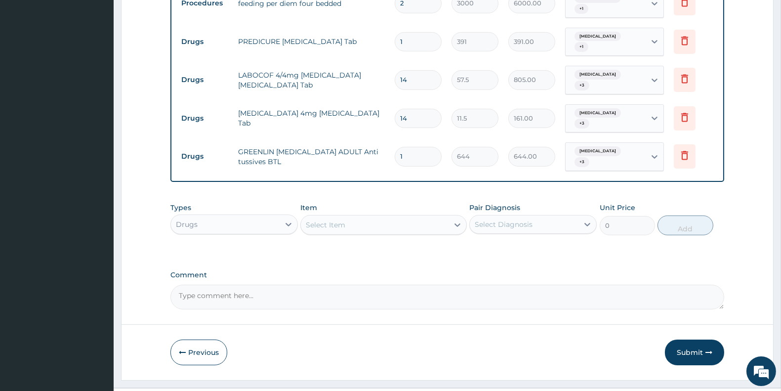
scroll to position [450, 0]
click at [656, 150] on icon at bounding box center [655, 155] width 10 height 10
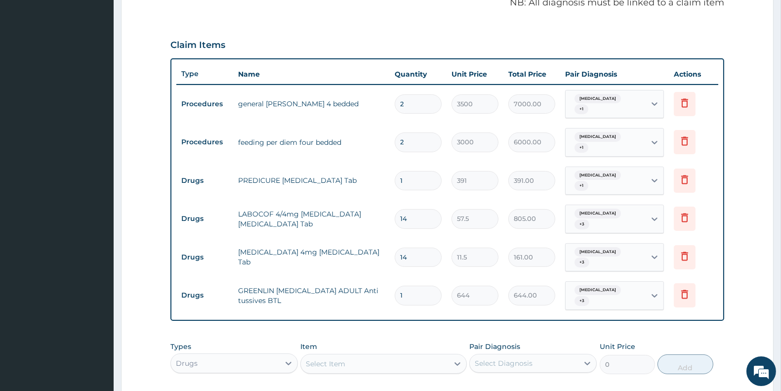
scroll to position [302, 0]
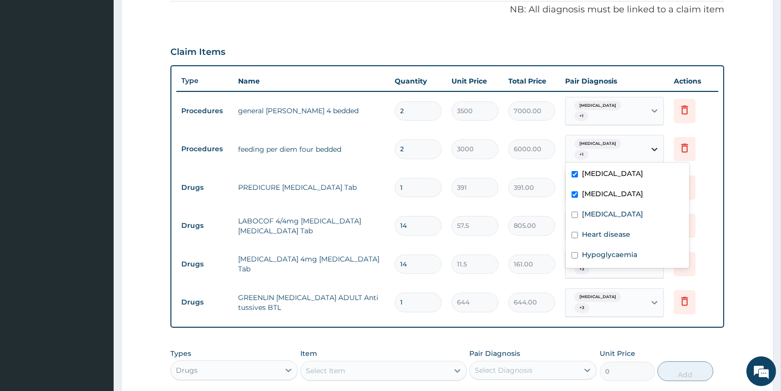
click at [654, 144] on icon at bounding box center [655, 149] width 10 height 10
click at [576, 214] on input "checkbox" at bounding box center [575, 214] width 6 height 6
checkbox input "true"
drag, startPoint x: 579, startPoint y: 228, endPoint x: 580, endPoint y: 243, distance: 14.9
click at [580, 229] on div "Heart disease" at bounding box center [628, 235] width 124 height 20
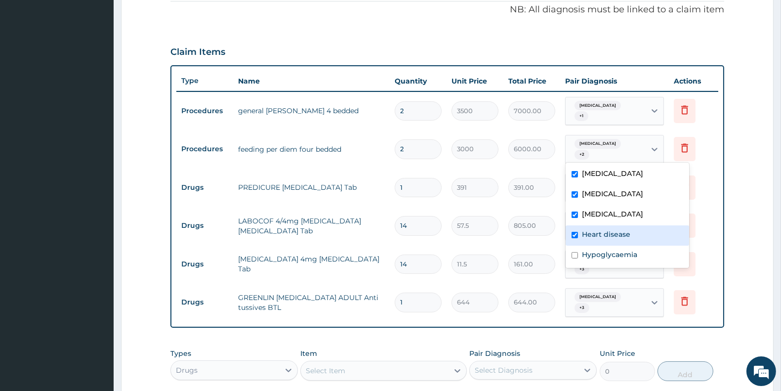
checkbox input "true"
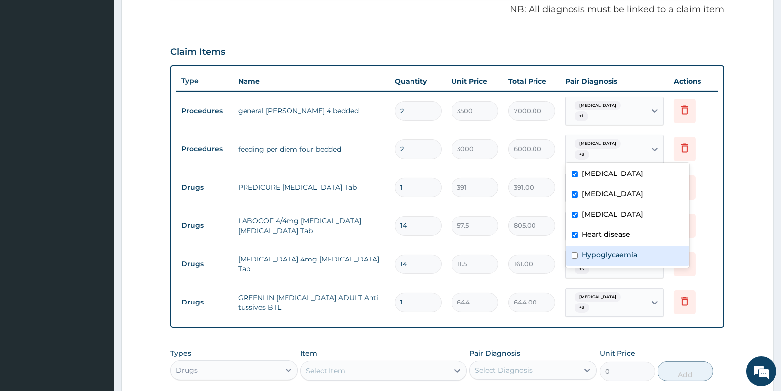
click at [582, 251] on div "Hypoglycaemia" at bounding box center [628, 256] width 124 height 20
checkbox input "true"
click at [733, 165] on form "Step 2 of 2 PA Code / Prescription Code PA/2160FD Encounter Date 17-08-2025 Imp…" at bounding box center [447, 138] width 653 height 776
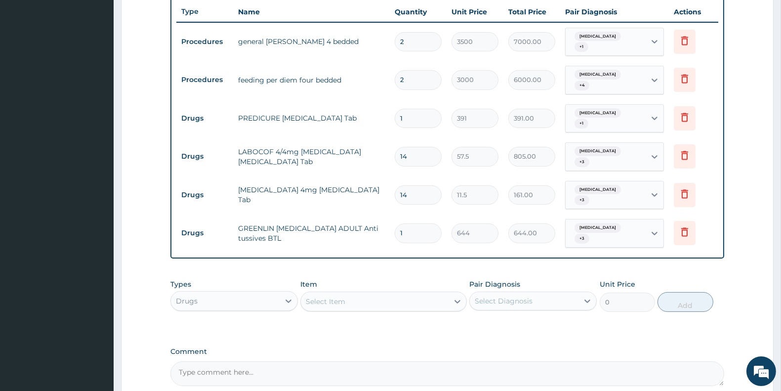
scroll to position [450, 0]
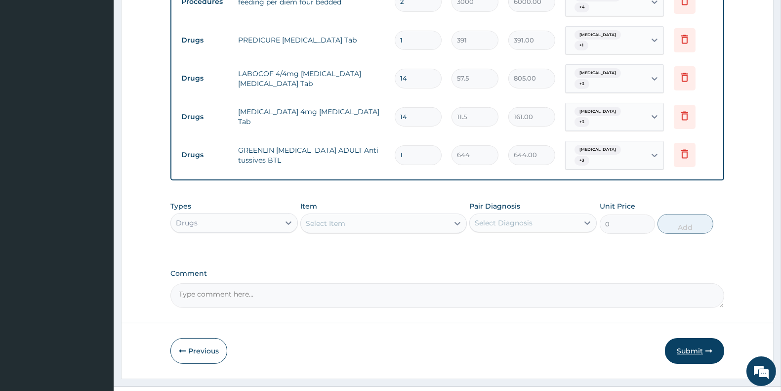
click at [695, 338] on button "Submit" at bounding box center [694, 351] width 59 height 26
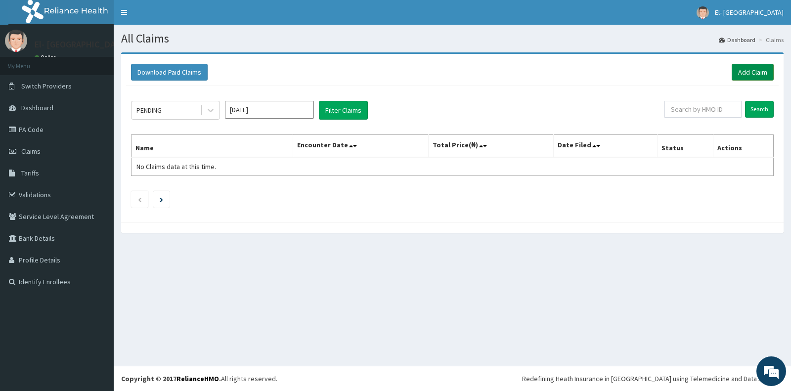
click at [746, 73] on link "Add Claim" at bounding box center [752, 72] width 42 height 17
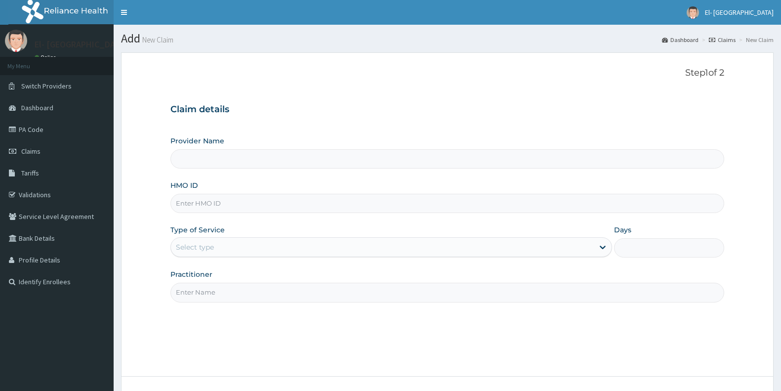
type input "El-[GEOGRAPHIC_DATA]"
click at [214, 204] on input "HMO ID" at bounding box center [447, 203] width 554 height 19
paste input "IBL/10072/B"
type input "IBL/10072/B"
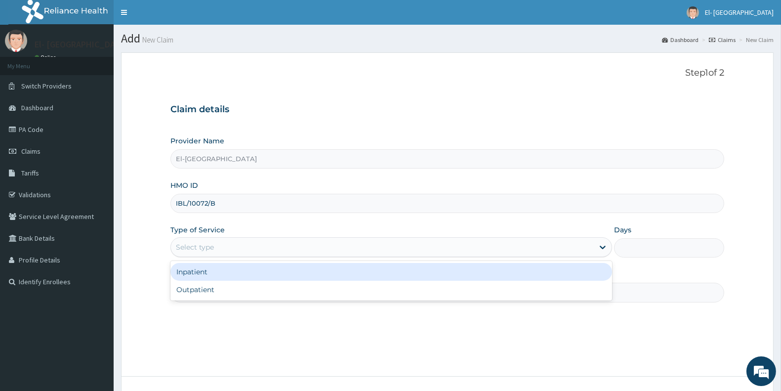
click at [204, 256] on div "Select type" at bounding box center [391, 247] width 442 height 20
click at [218, 274] on div "Inpatient" at bounding box center [391, 272] width 442 height 18
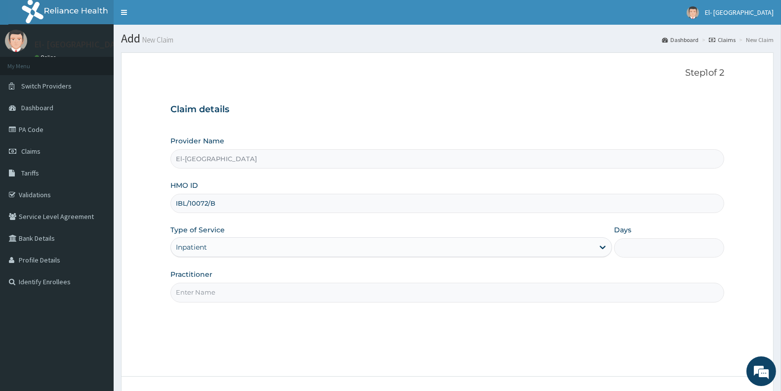
click at [623, 240] on input "Days" at bounding box center [669, 247] width 110 height 19
type input "1"
type input "2"
click at [225, 298] on input "Practitioner" at bounding box center [447, 292] width 554 height 19
type input "[PERSON_NAME]"
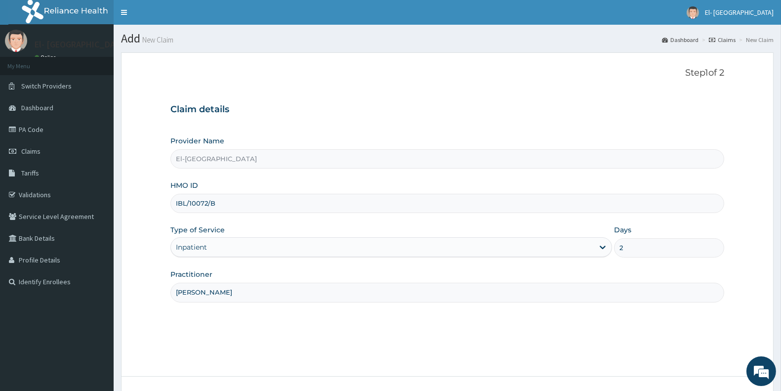
scroll to position [74, 0]
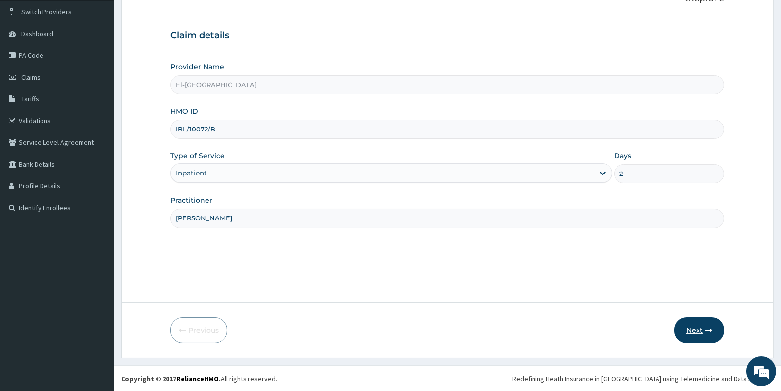
click at [710, 323] on button "Next" at bounding box center [699, 330] width 50 height 26
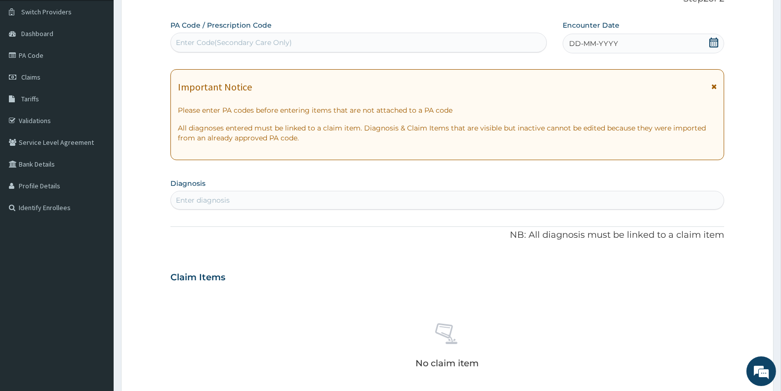
click at [253, 43] on div "Enter Code(Secondary Care Only)" at bounding box center [234, 43] width 116 height 10
paste input "PA/5DA5FE"
type input "PA/5DA5FE"
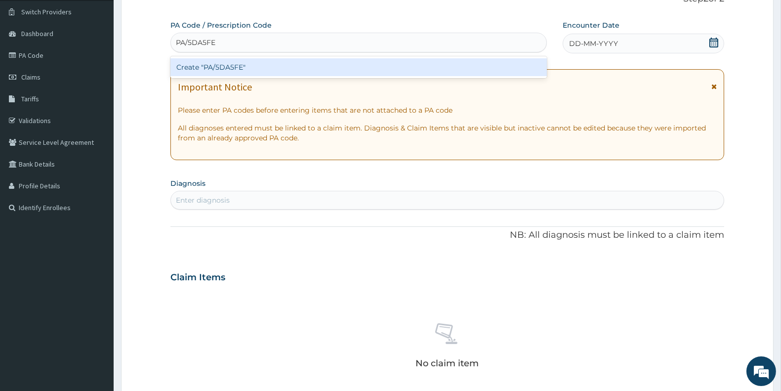
click at [219, 65] on div "Create "PA/5DA5FE"" at bounding box center [358, 67] width 377 height 18
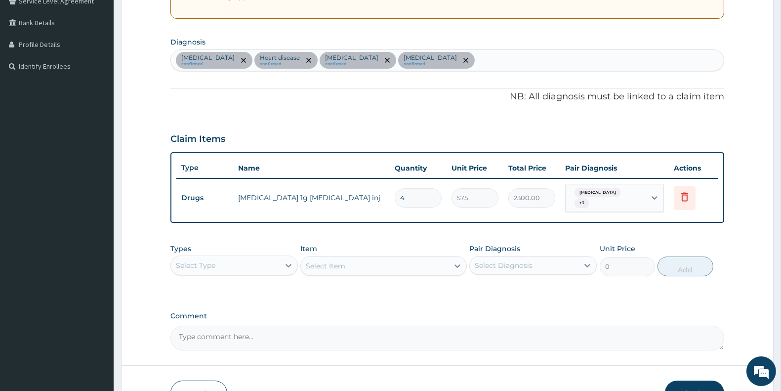
scroll to position [278, 0]
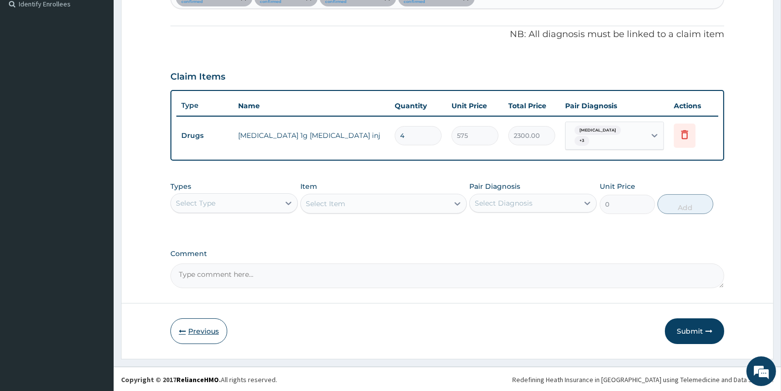
click at [198, 330] on button "Previous" at bounding box center [198, 331] width 57 height 26
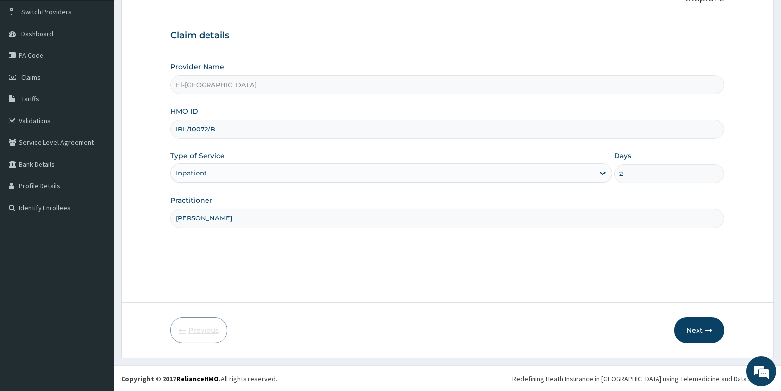
scroll to position [74, 0]
click at [699, 330] on button "Next" at bounding box center [699, 330] width 50 height 26
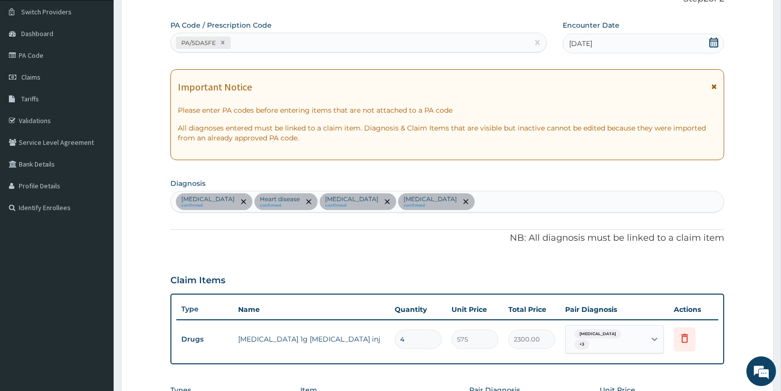
click at [249, 43] on div "PA/5DA5FE" at bounding box center [350, 43] width 358 height 16
paste input "PA/9DE5BC"
type input "PA/9DE5BC"
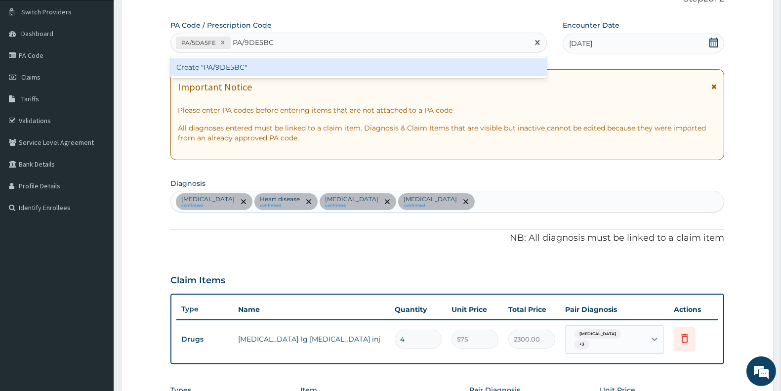
click at [238, 62] on div "Create "PA/9DE5BC"" at bounding box center [358, 67] width 377 height 18
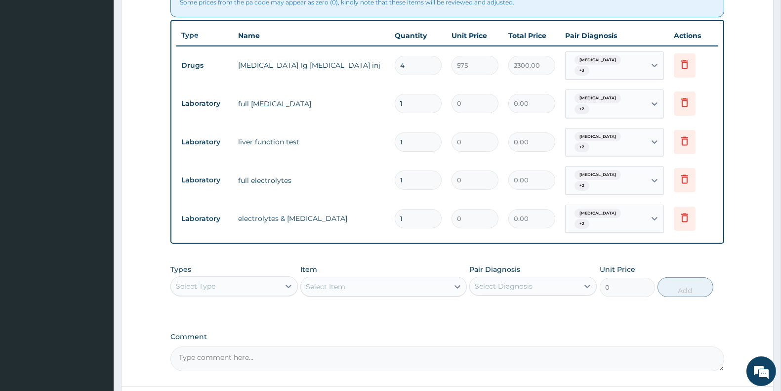
scroll to position [337, 0]
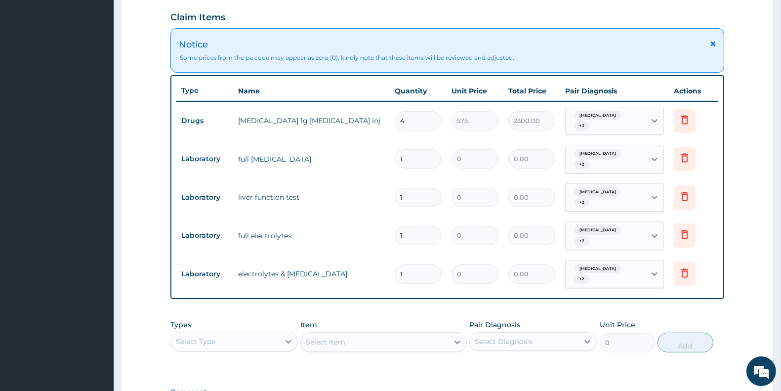
click at [409, 117] on input "4" at bounding box center [418, 120] width 47 height 19
click at [346, 120] on td "ceftriaxone 1g ceftriaxone inj" at bounding box center [311, 121] width 157 height 20
click at [419, 120] on input "4" at bounding box center [418, 120] width 47 height 19
type input "0.00"
type input "8"
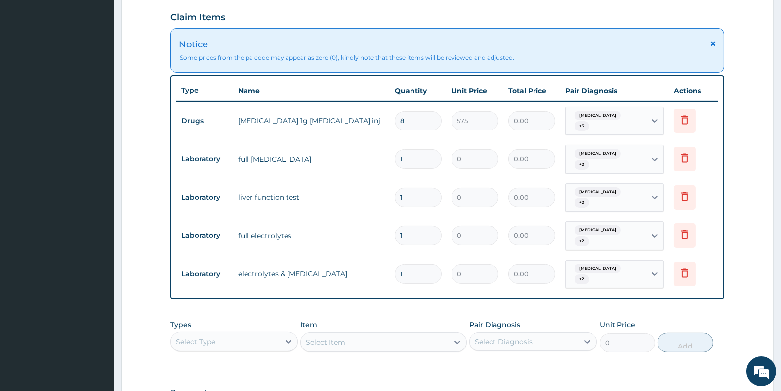
type input "4600.00"
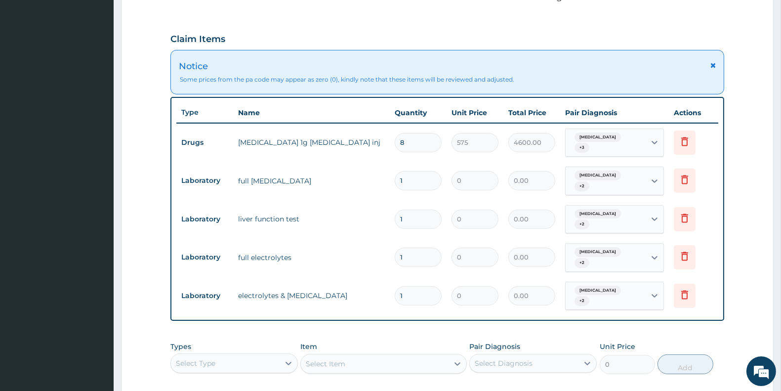
scroll to position [332, 0]
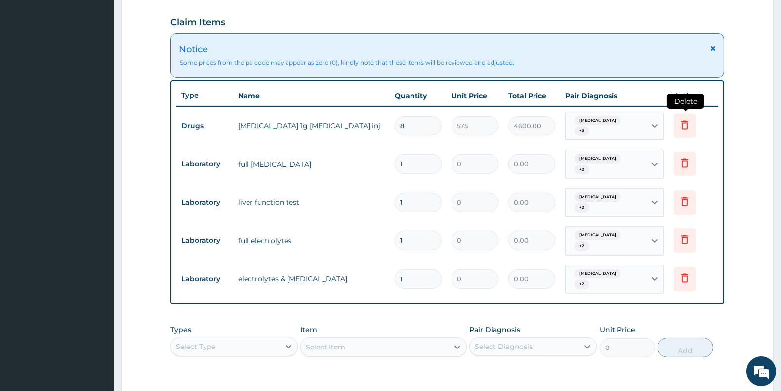
click at [683, 122] on icon at bounding box center [685, 125] width 12 height 12
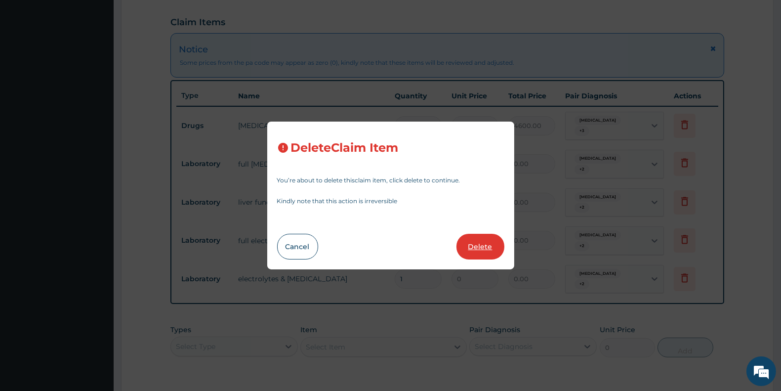
click at [476, 243] on button "Delete" at bounding box center [481, 247] width 48 height 26
type input "1"
type input "0"
type input "0.00"
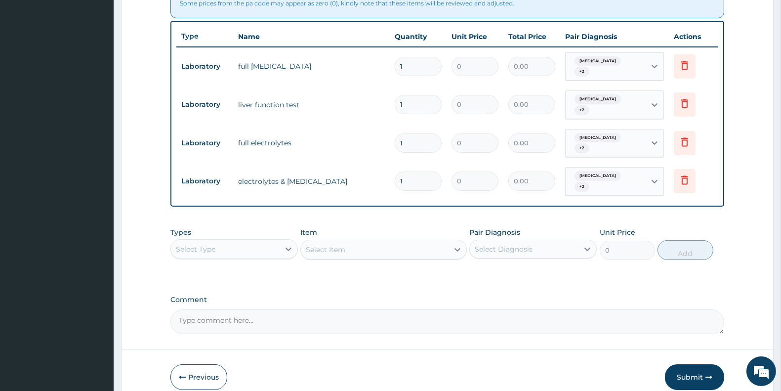
scroll to position [429, 0]
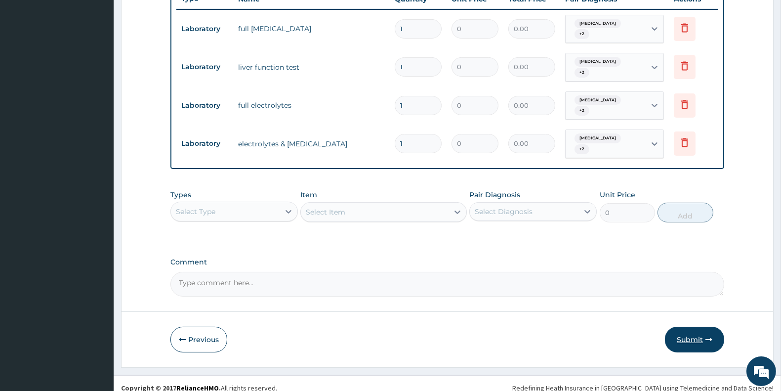
click at [694, 328] on button "Submit" at bounding box center [694, 340] width 59 height 26
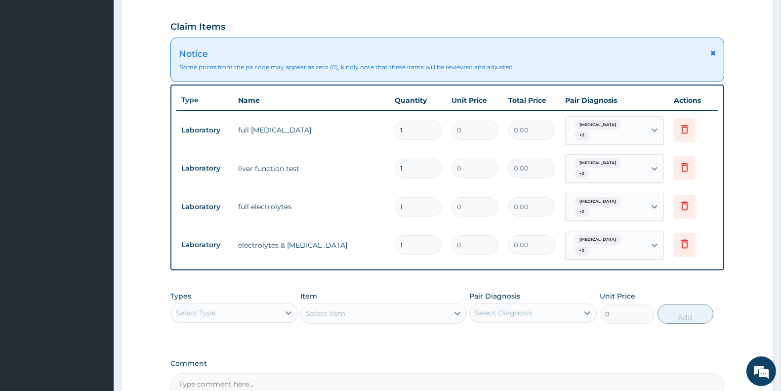
scroll to position [322, 0]
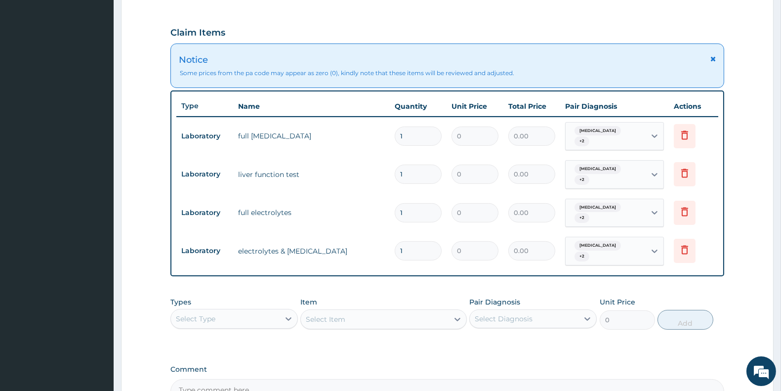
click at [481, 130] on input "0" at bounding box center [475, 135] width 47 height 19
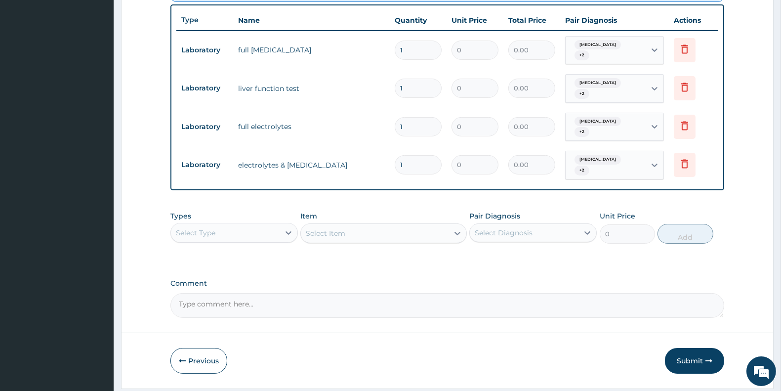
scroll to position [429, 0]
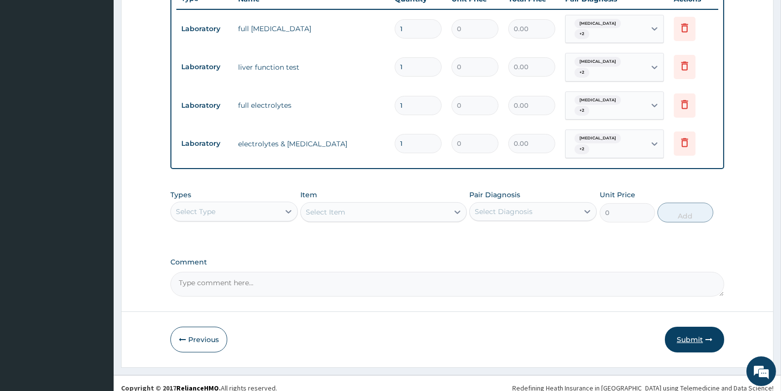
click at [695, 333] on button "Submit" at bounding box center [694, 340] width 59 height 26
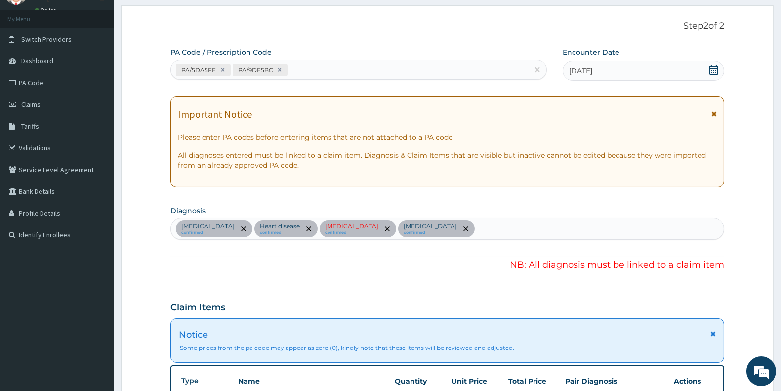
scroll to position [46, 0]
click at [224, 70] on icon at bounding box center [222, 70] width 7 height 7
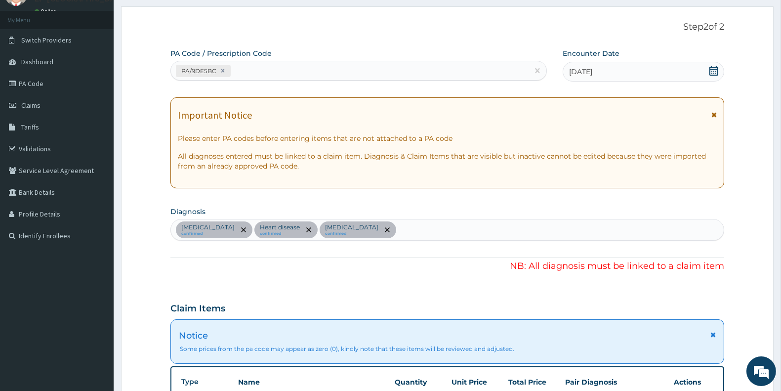
scroll to position [368, 0]
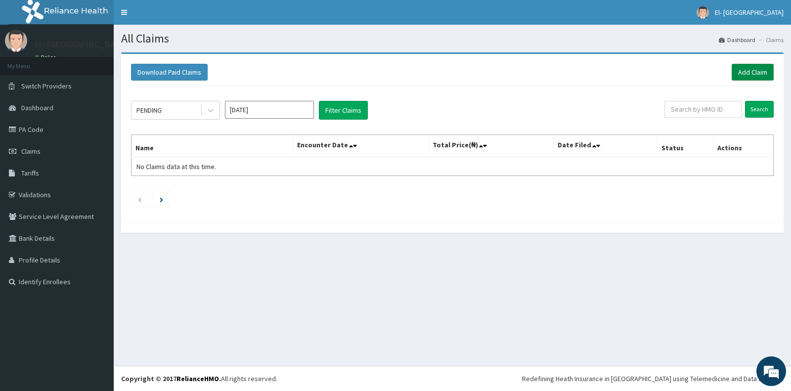
click at [739, 72] on link "Add Claim" at bounding box center [752, 72] width 42 height 17
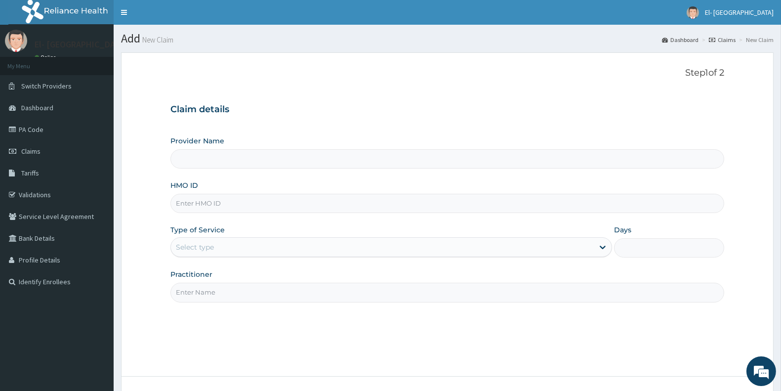
click at [218, 209] on input "HMO ID" at bounding box center [447, 203] width 554 height 19
type input "El-[GEOGRAPHIC_DATA]"
type input "IBL/10072/E"
click at [243, 251] on div "Select type" at bounding box center [382, 247] width 423 height 16
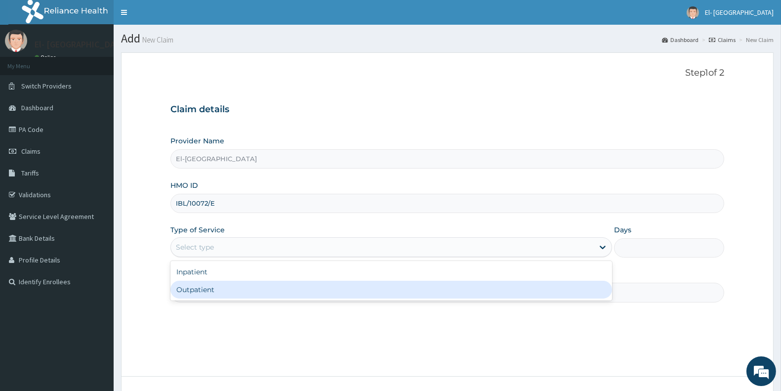
click at [221, 290] on div "Outpatient" at bounding box center [391, 290] width 442 height 18
type input "1"
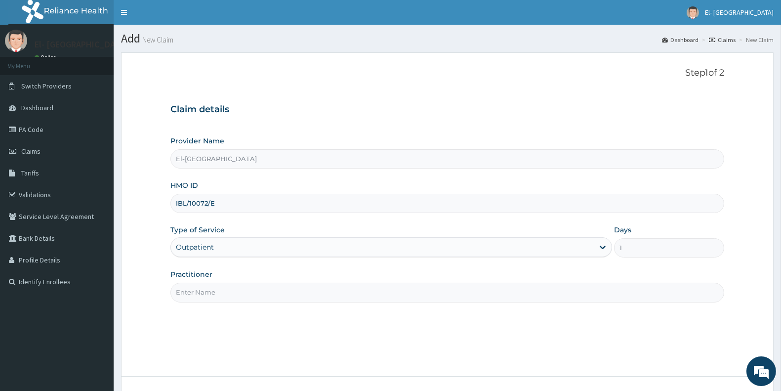
click at [224, 296] on input "Practitioner" at bounding box center [447, 292] width 554 height 19
type input "[PERSON_NAME]"
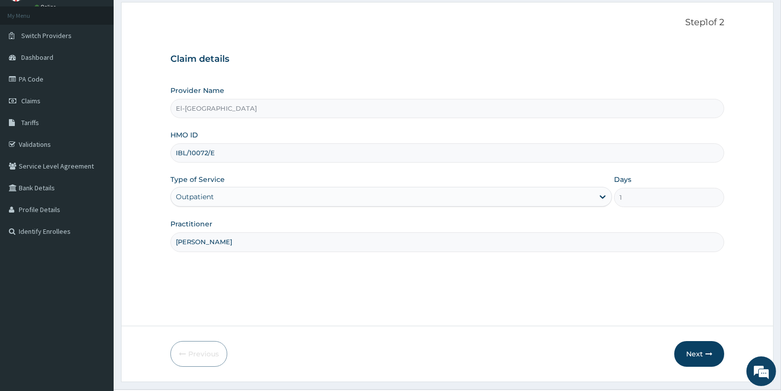
scroll to position [74, 0]
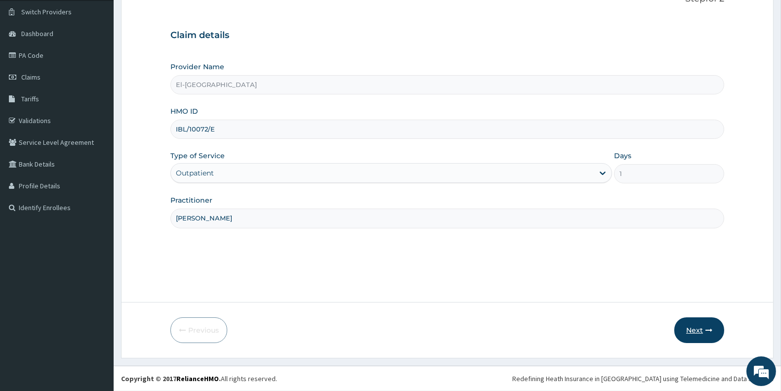
click at [700, 324] on button "Next" at bounding box center [699, 330] width 50 height 26
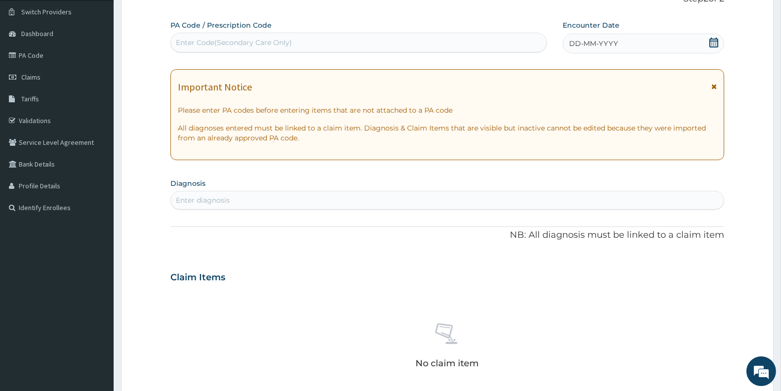
click at [711, 42] on icon at bounding box center [714, 43] width 10 height 10
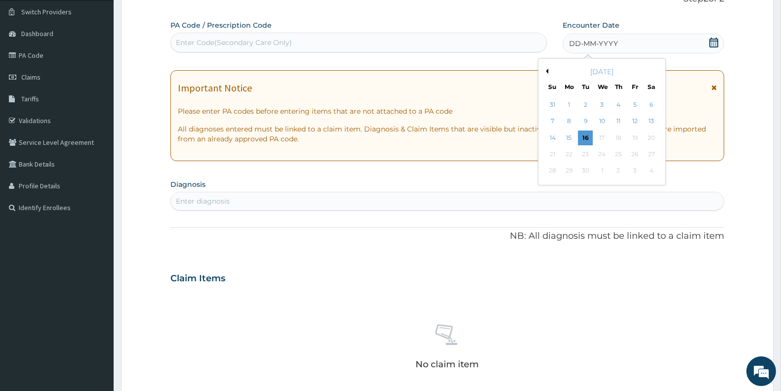
click at [545, 71] on button "Previous Month" at bounding box center [546, 71] width 5 height 5
click at [651, 134] on div "16" at bounding box center [651, 137] width 15 height 15
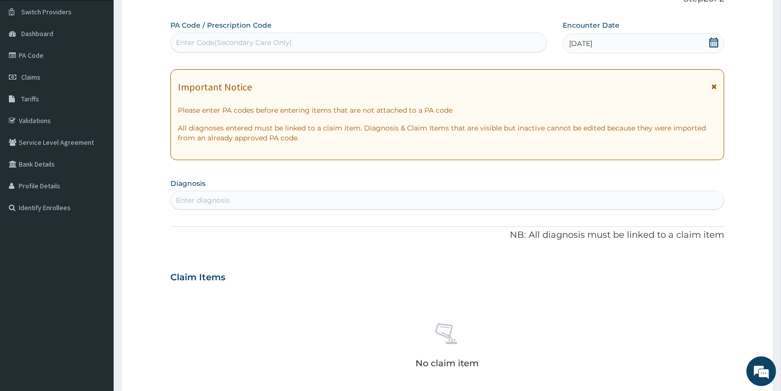
click at [230, 202] on div "Enter diagnosis" at bounding box center [203, 200] width 54 height 10
type input "[MEDICAL_DATA]"
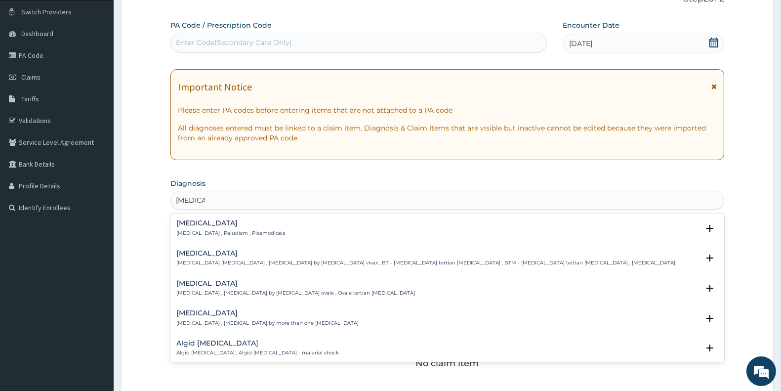
click at [207, 220] on h4 "[MEDICAL_DATA]" at bounding box center [230, 222] width 109 height 7
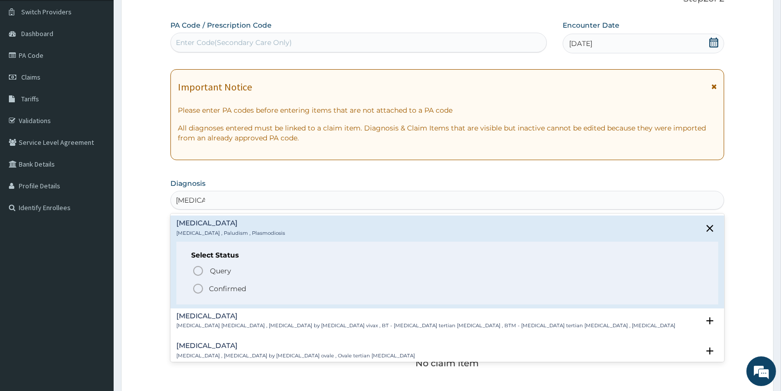
click at [199, 287] on icon "status option filled" at bounding box center [198, 289] width 12 height 12
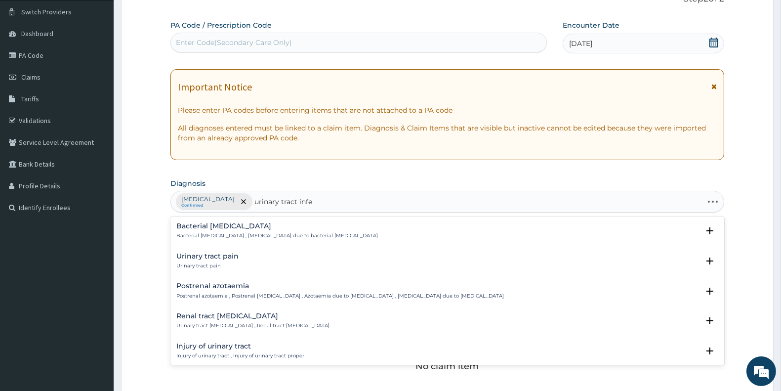
type input "urinary tract infec"
click at [225, 228] on h4 "Bacterial [MEDICAL_DATA]" at bounding box center [277, 225] width 202 height 7
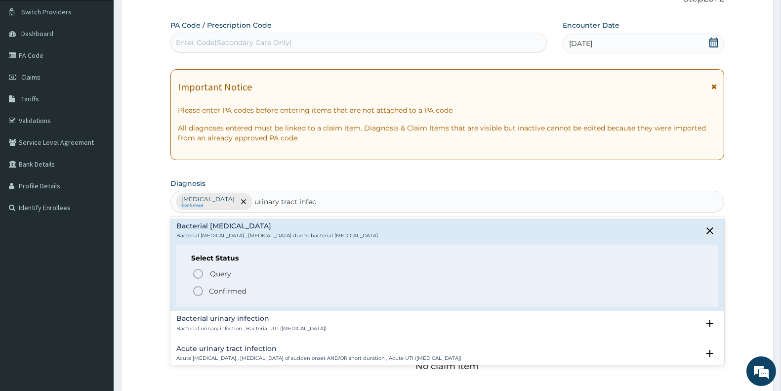
click at [200, 292] on icon "status option filled" at bounding box center [198, 291] width 12 height 12
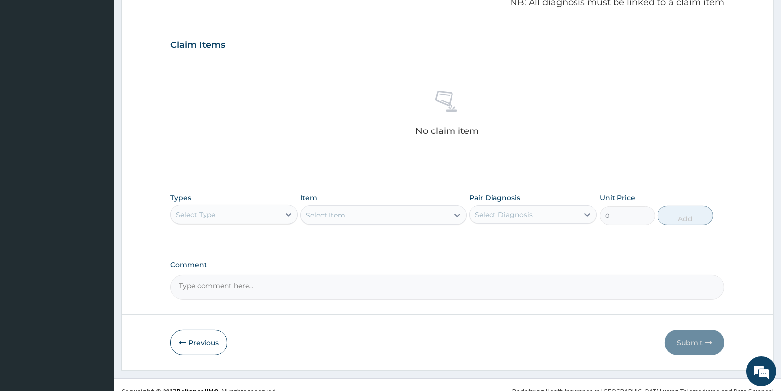
scroll to position [317, 0]
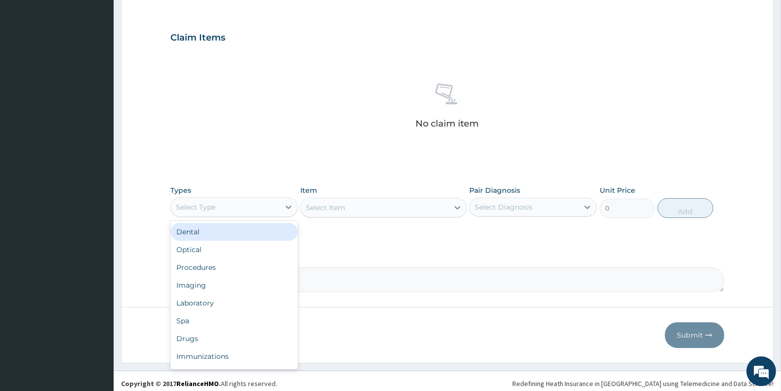
click at [241, 207] on div "Select Type" at bounding box center [225, 207] width 109 height 16
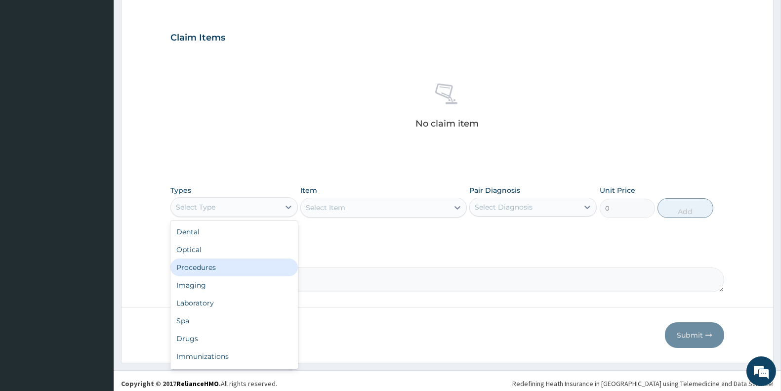
click at [219, 262] on div "Procedures" at bounding box center [233, 267] width 127 height 18
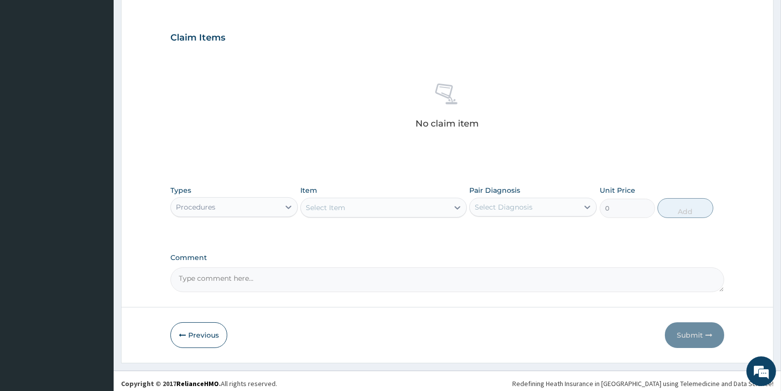
click at [349, 205] on div "Select Item" at bounding box center [374, 208] width 147 height 16
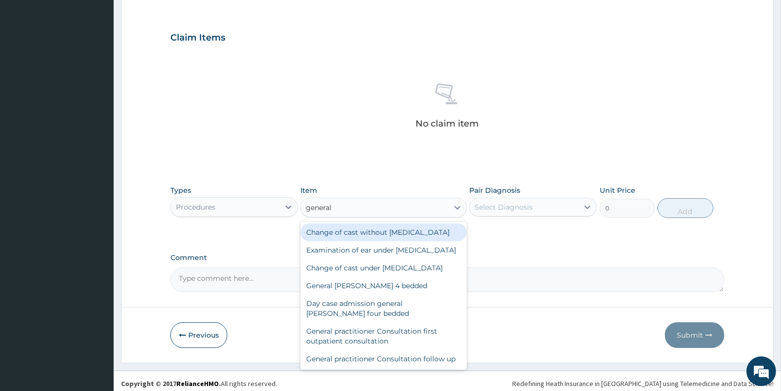
type input "general p"
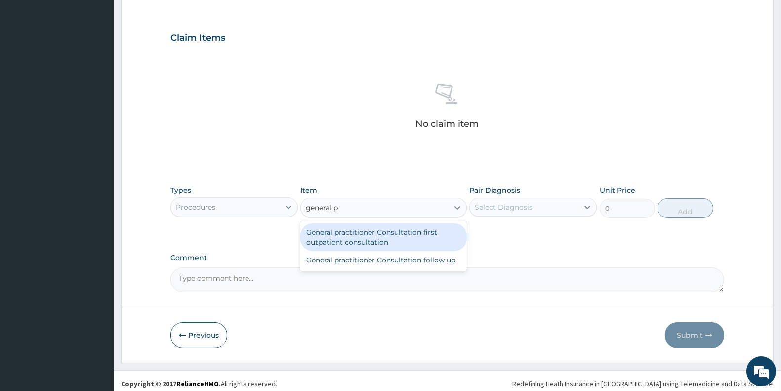
click at [399, 239] on div "General practitioner Consultation first outpatient consultation" at bounding box center [383, 237] width 166 height 28
type input "3000"
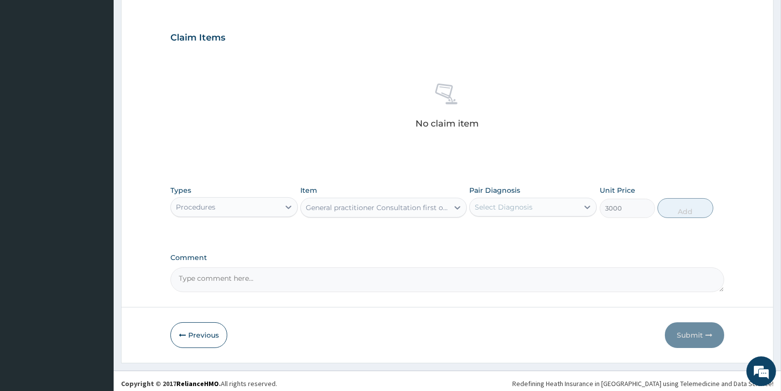
click at [518, 204] on div "Select Diagnosis" at bounding box center [504, 207] width 58 height 10
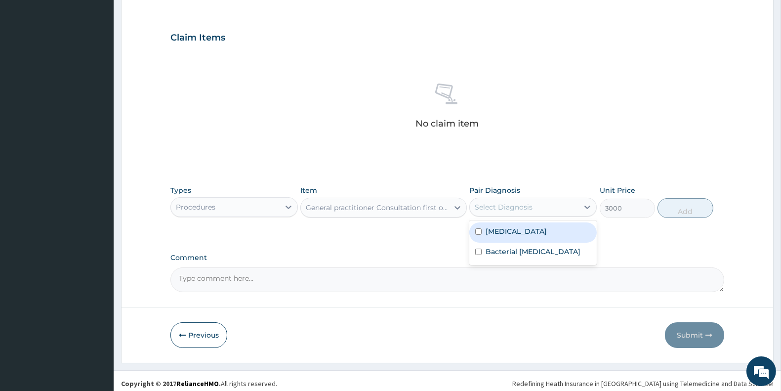
click at [521, 236] on div "[MEDICAL_DATA]" at bounding box center [532, 232] width 127 height 20
checkbox input "true"
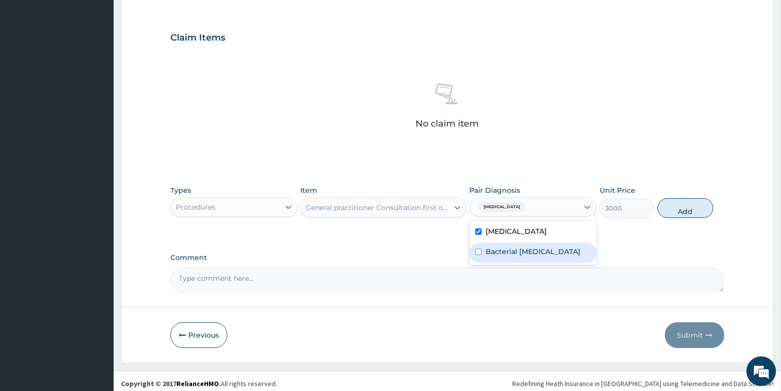
drag, startPoint x: 526, startPoint y: 255, endPoint x: 640, endPoint y: 241, distance: 115.0
click at [527, 254] on label "Bacterial [MEDICAL_DATA]" at bounding box center [533, 252] width 95 height 10
checkbox input "true"
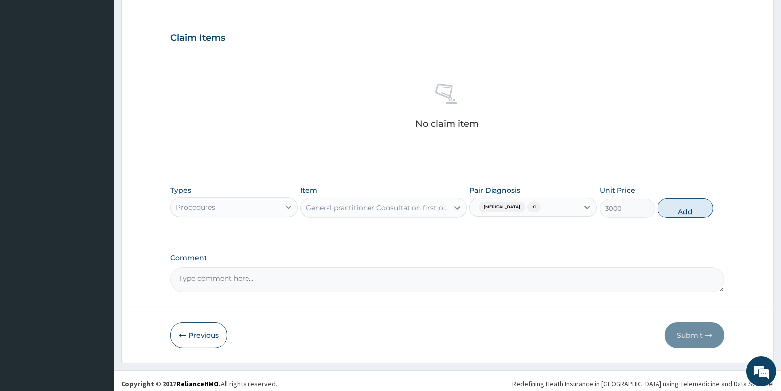
click at [681, 209] on button "Add" at bounding box center [685, 208] width 55 height 20
type input "0"
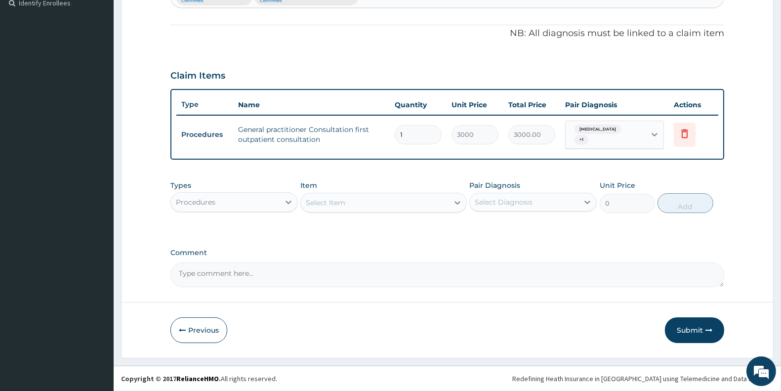
scroll to position [274, 0]
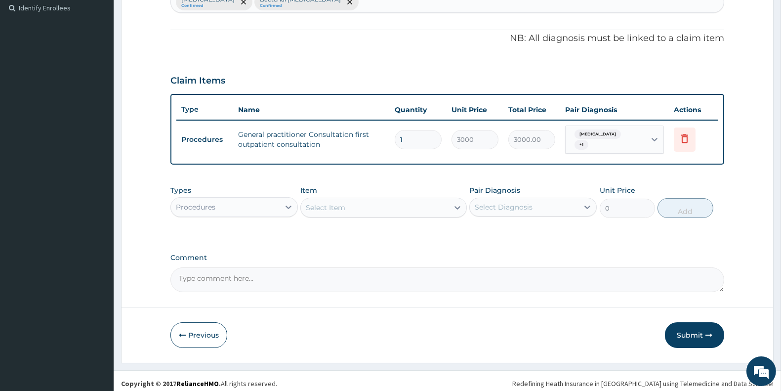
click at [226, 205] on div "Procedures" at bounding box center [225, 207] width 109 height 16
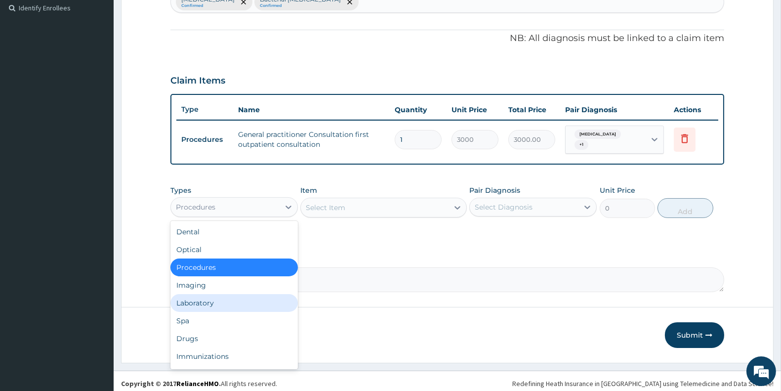
click at [210, 301] on div "Laboratory" at bounding box center [233, 303] width 127 height 18
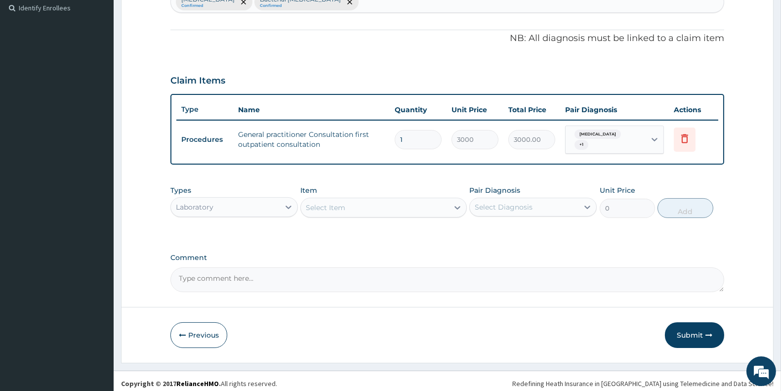
click at [393, 207] on div "Select Item" at bounding box center [374, 208] width 147 height 16
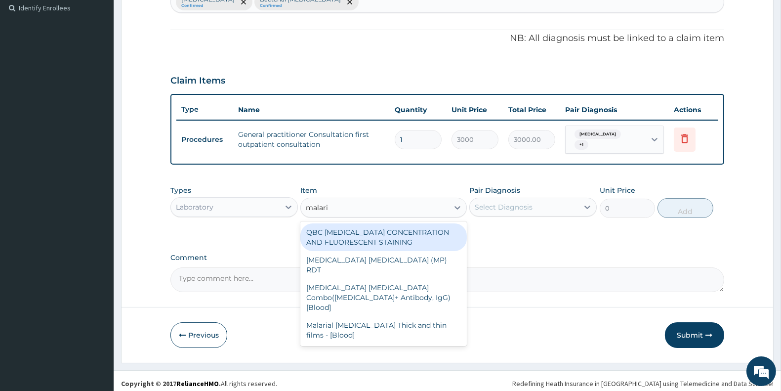
type input "[MEDICAL_DATA]"
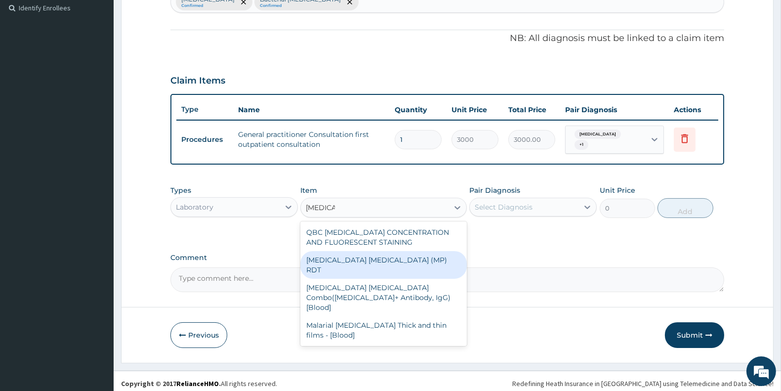
click at [401, 256] on div "[MEDICAL_DATA] [MEDICAL_DATA] (MP) RDT" at bounding box center [383, 265] width 166 height 28
type input "1500"
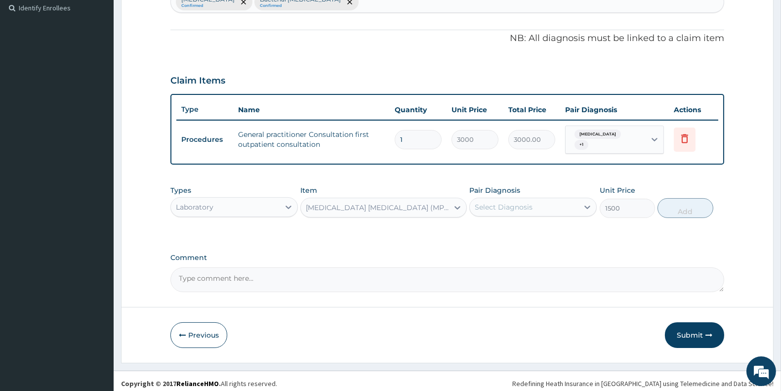
click at [494, 204] on div "Select Diagnosis" at bounding box center [504, 207] width 58 height 10
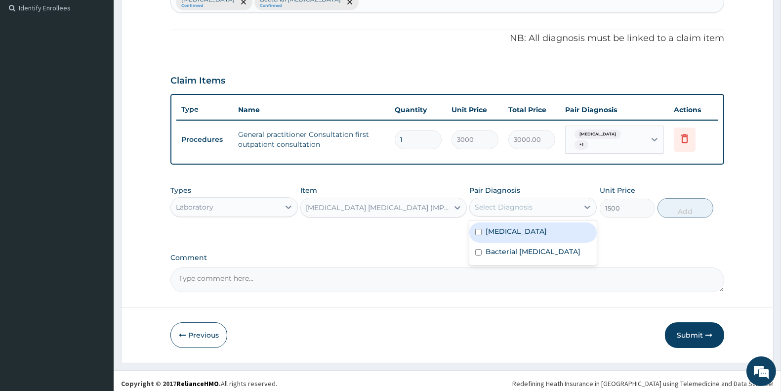
drag, startPoint x: 514, startPoint y: 225, endPoint x: 512, endPoint y: 239, distance: 14.0
click at [514, 226] on div "[MEDICAL_DATA]" at bounding box center [532, 232] width 127 height 20
checkbox input "true"
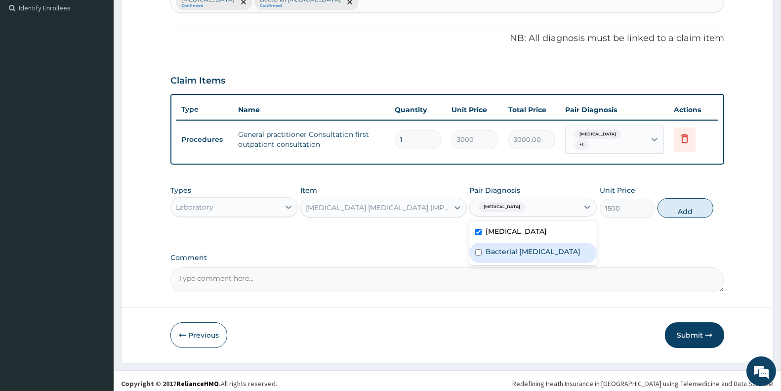
drag, startPoint x: 512, startPoint y: 240, endPoint x: 552, endPoint y: 229, distance: 42.1
click at [512, 243] on div "Bacterial [MEDICAL_DATA]" at bounding box center [532, 253] width 127 height 20
checkbox input "true"
click at [690, 198] on button "Add" at bounding box center [685, 208] width 55 height 20
type input "0"
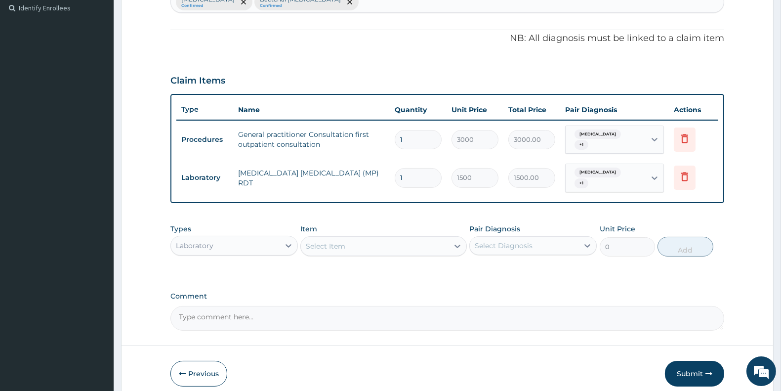
click at [392, 239] on div "Select Item" at bounding box center [374, 246] width 147 height 16
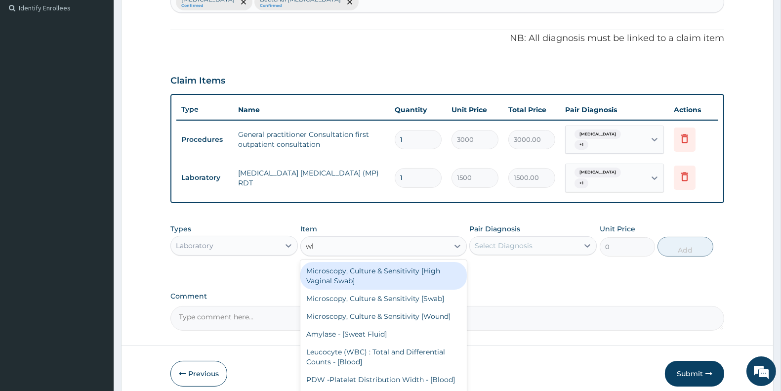
type input "wbc"
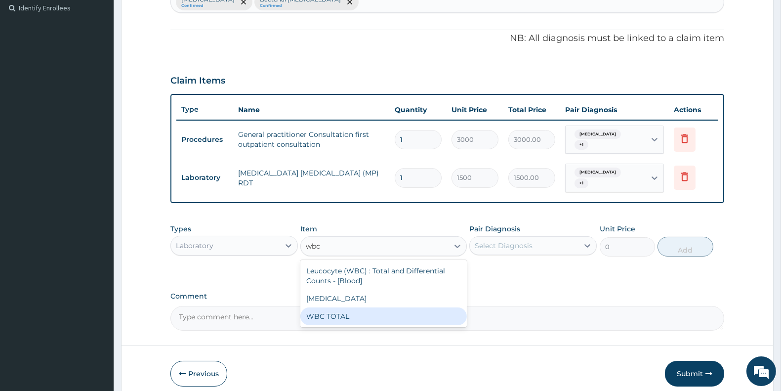
drag, startPoint x: 328, startPoint y: 309, endPoint x: 445, endPoint y: 270, distance: 122.8
click at [329, 308] on div "WBC TOTAL" at bounding box center [383, 316] width 166 height 18
type input "1500"
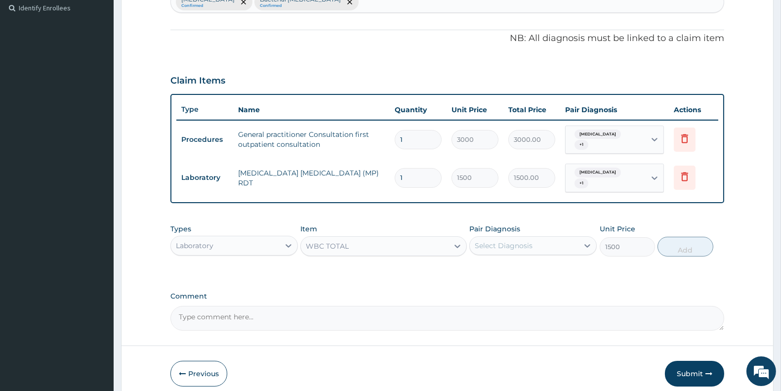
click at [516, 241] on div "Select Diagnosis" at bounding box center [504, 246] width 58 height 10
click at [514, 263] on div "Malaria" at bounding box center [532, 271] width 127 height 20
checkbox input "true"
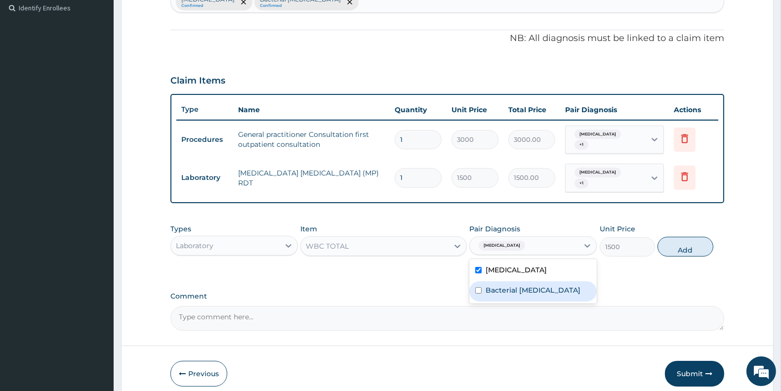
click at [510, 285] on label "Bacterial pyuria" at bounding box center [533, 290] width 95 height 10
checkbox input "true"
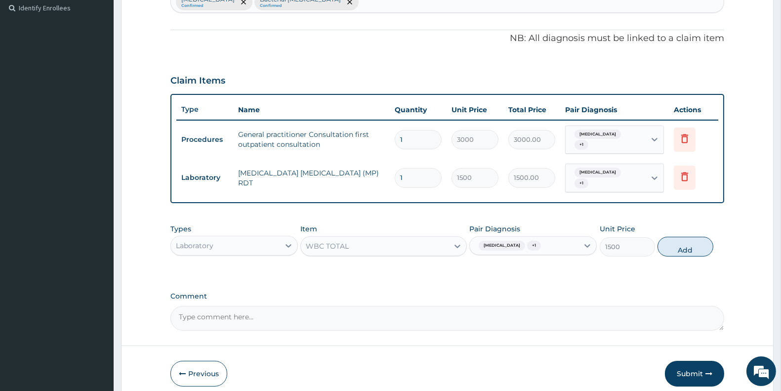
drag, startPoint x: 705, startPoint y: 240, endPoint x: 683, endPoint y: 239, distance: 21.3
click at [694, 240] on button "Add" at bounding box center [685, 247] width 55 height 20
type input "0"
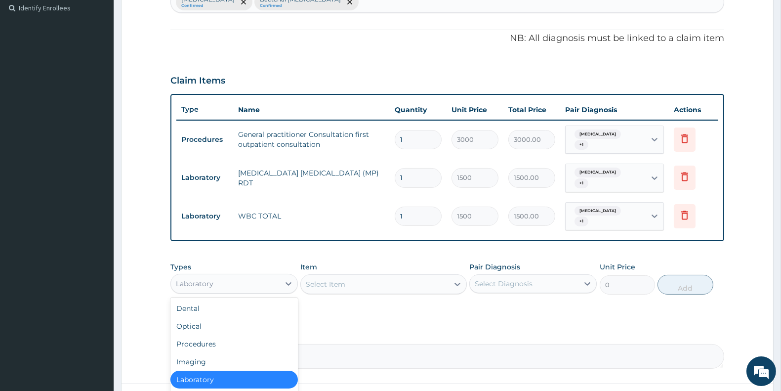
click at [243, 276] on div "Laboratory" at bounding box center [225, 284] width 109 height 16
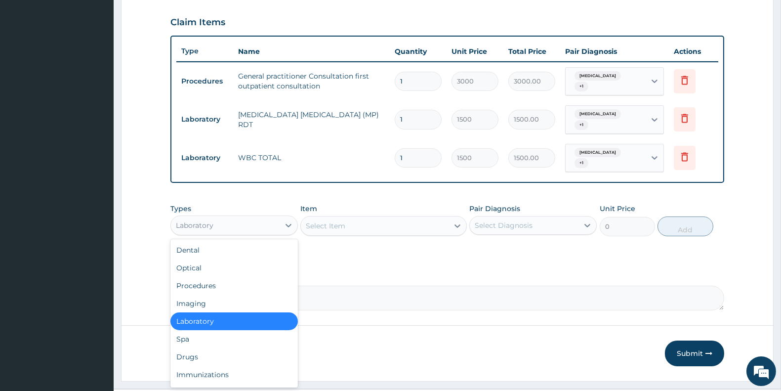
scroll to position [342, 0]
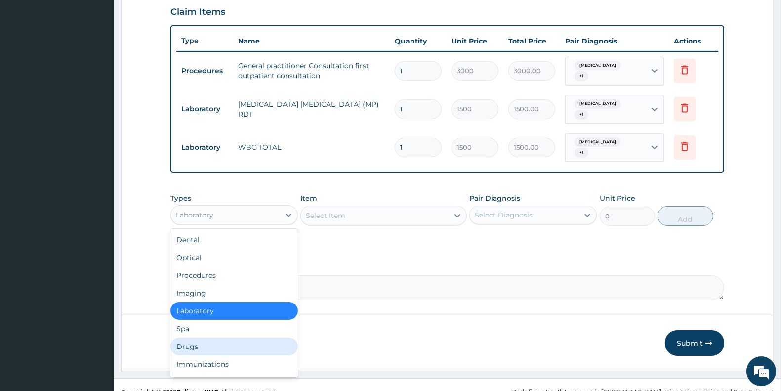
click at [231, 337] on div "Drugs" at bounding box center [233, 346] width 127 height 18
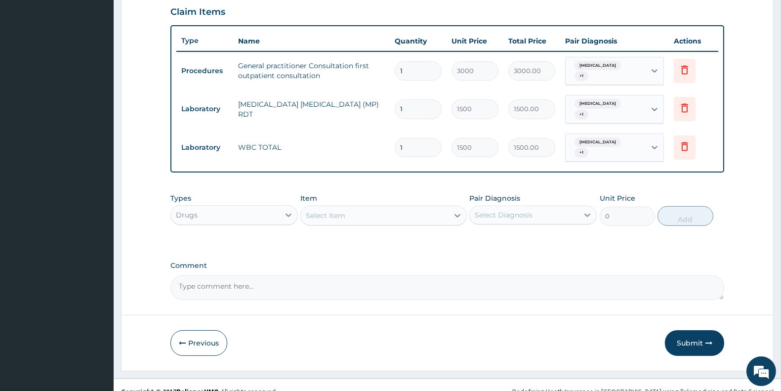
click at [359, 208] on div "Select Item" at bounding box center [374, 216] width 147 height 16
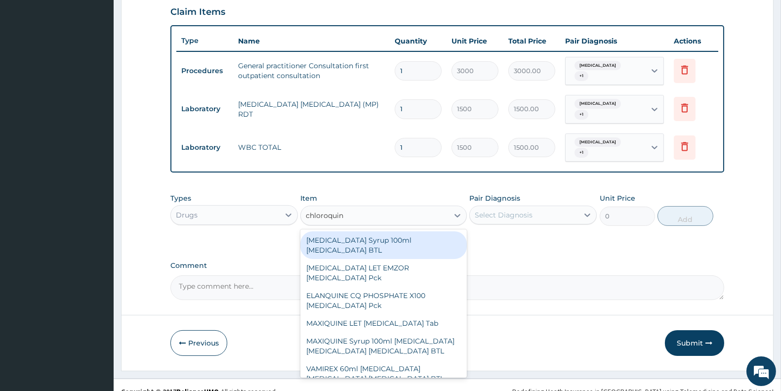
type input "chloroquine"
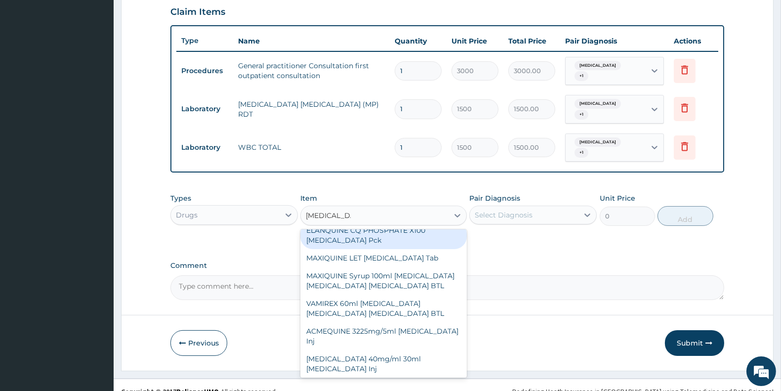
scroll to position [67, 0]
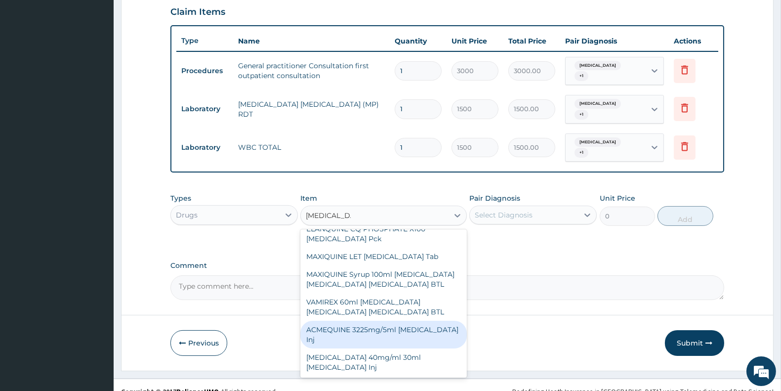
click at [410, 321] on div "ACMEQUINE 3225mg/5ml Chloroquine phosphate Inj" at bounding box center [383, 335] width 166 height 28
type input "529"
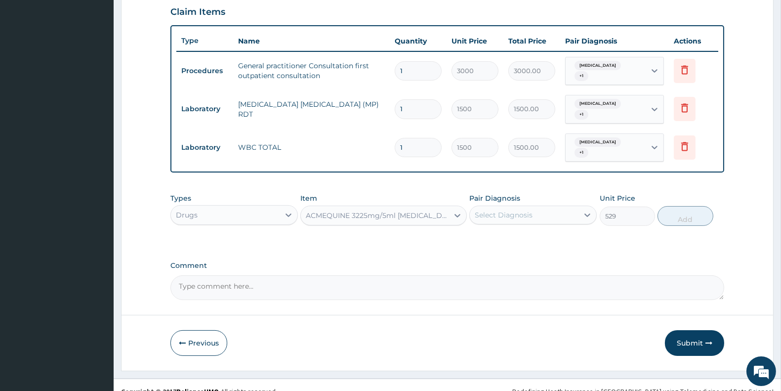
click at [517, 210] on div "Select Diagnosis" at bounding box center [504, 215] width 58 height 10
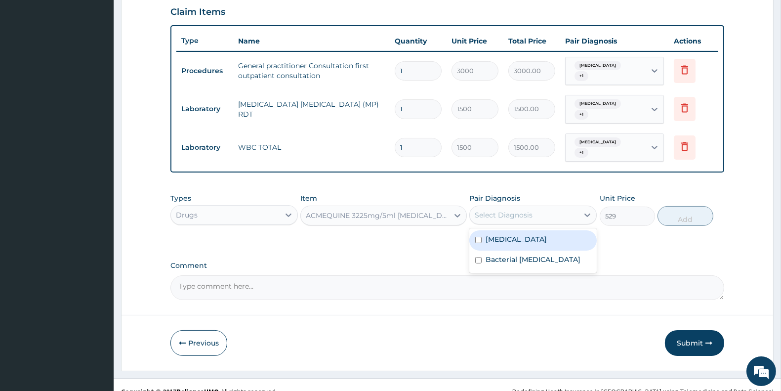
drag, startPoint x: 519, startPoint y: 219, endPoint x: 519, endPoint y: 230, distance: 10.9
click at [519, 230] on div "Malaria" at bounding box center [532, 240] width 127 height 20
checkbox input "true"
click at [519, 254] on label "Bacterial pyuria" at bounding box center [533, 259] width 95 height 10
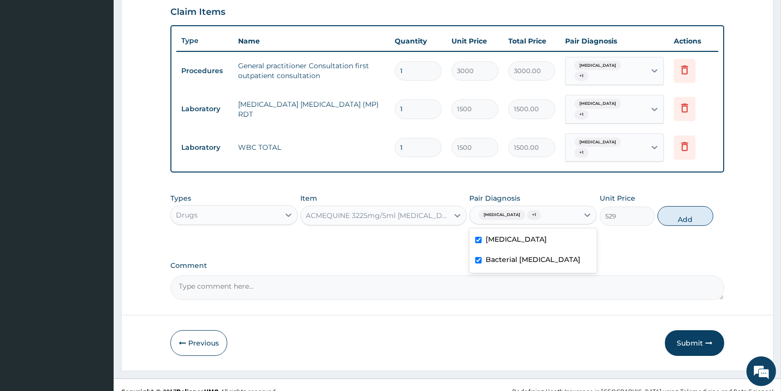
checkbox input "true"
click at [673, 206] on button "Add" at bounding box center [685, 216] width 55 height 20
type input "0"
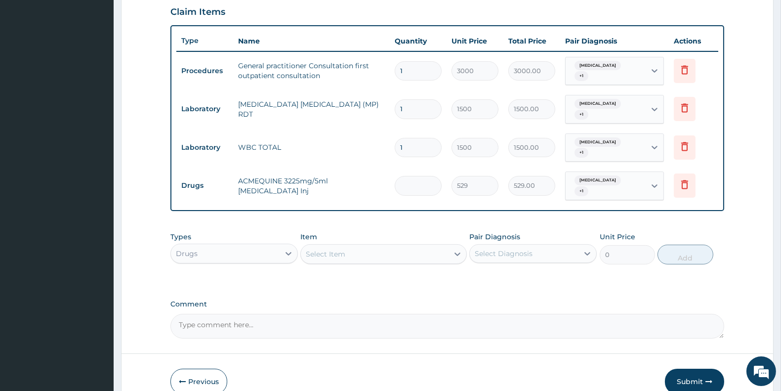
type input "0.00"
type input "3"
type input "1587.00"
type input "3"
click at [351, 246] on div "Select Item" at bounding box center [374, 254] width 147 height 16
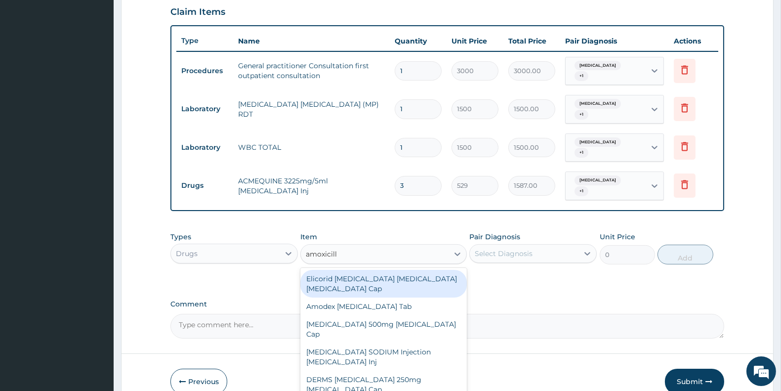
type input "amoxicillin"
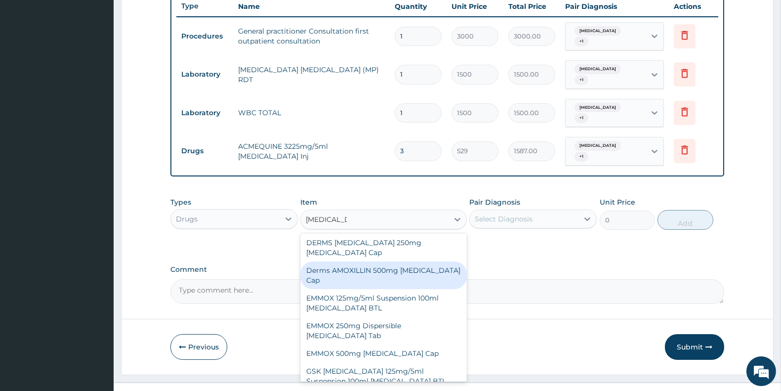
scroll to position [110, 0]
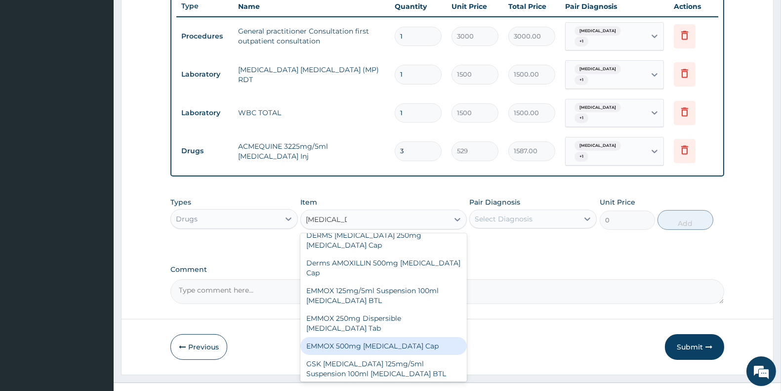
click at [413, 337] on div "EMMOX 500mg [MEDICAL_DATA] Cap" at bounding box center [383, 346] width 166 height 18
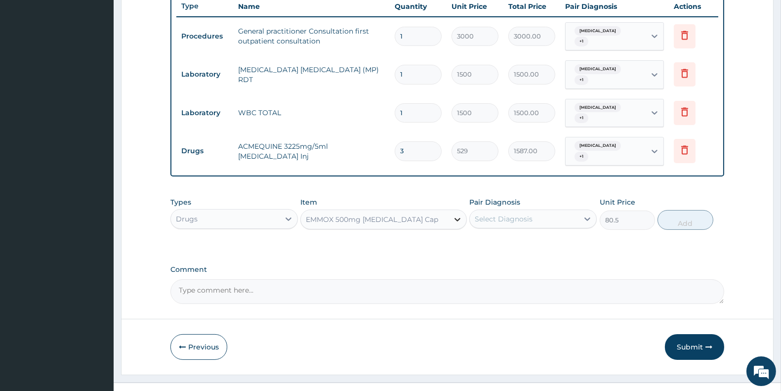
click at [452, 210] on div at bounding box center [458, 219] width 18 height 18
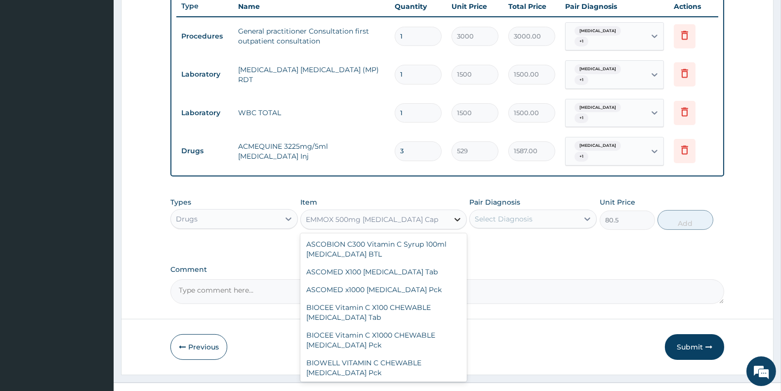
scroll to position [24915, 0]
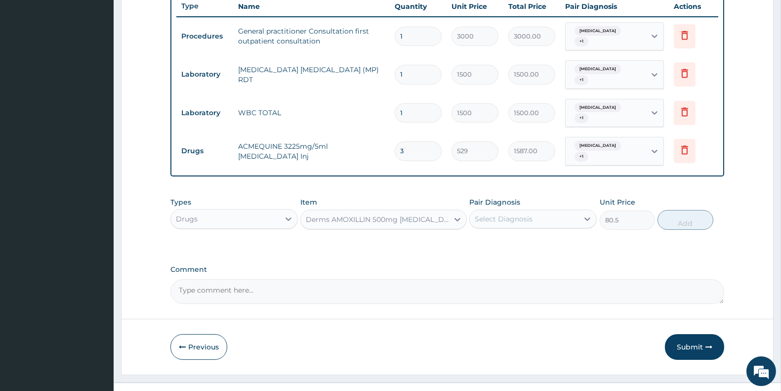
click at [442, 214] on div "Derms AMOXILLIN 500mg [MEDICAL_DATA] Cap" at bounding box center [377, 219] width 143 height 10
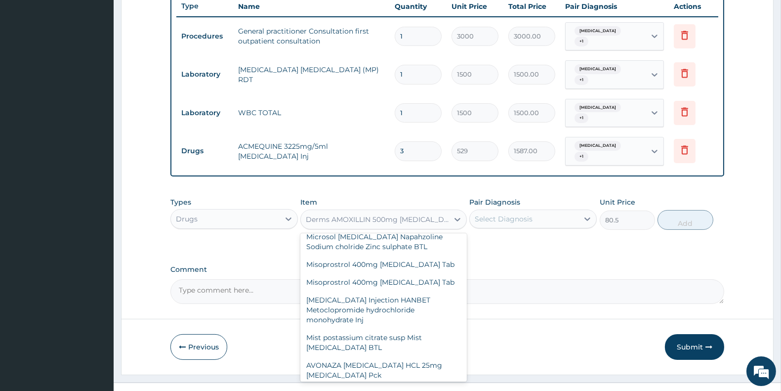
scroll to position [24999, 0]
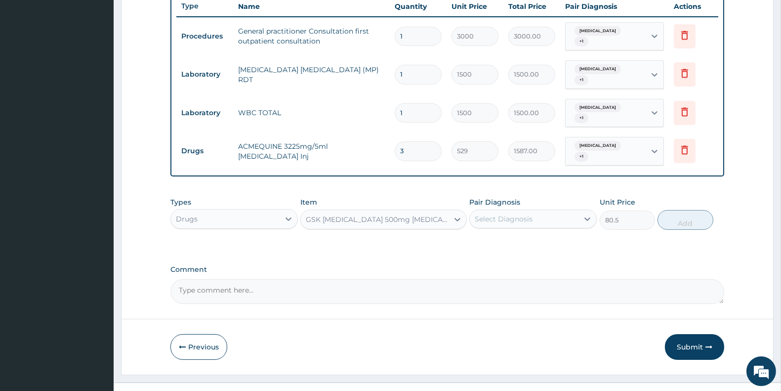
type input "207"
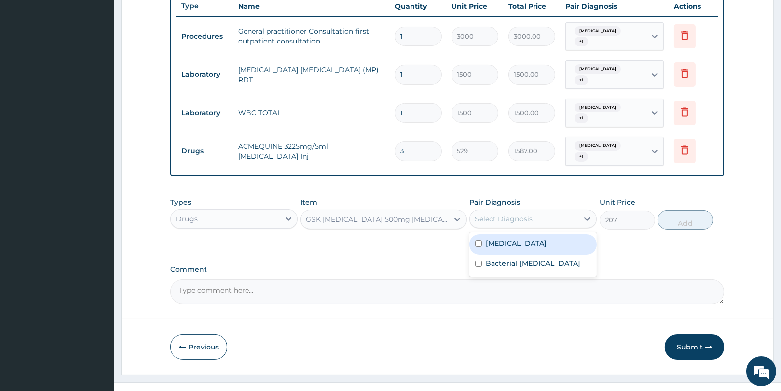
click at [497, 214] on div "Select Diagnosis" at bounding box center [504, 219] width 58 height 10
click at [504, 238] on label "[MEDICAL_DATA]" at bounding box center [516, 243] width 61 height 10
checkbox input "true"
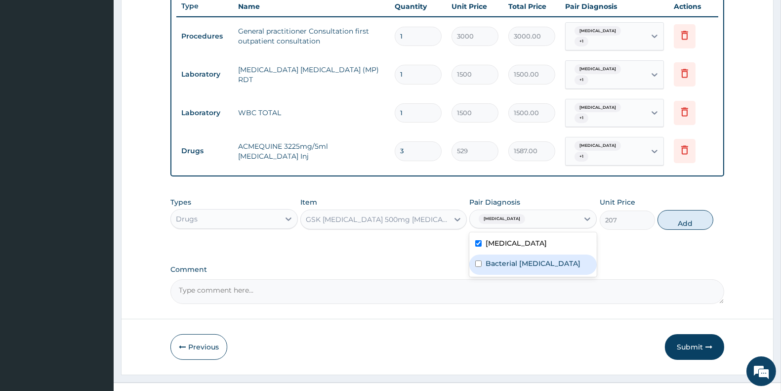
click at [504, 258] on label "Bacterial pyuria" at bounding box center [533, 263] width 95 height 10
checkbox input "true"
click at [679, 210] on button "Add" at bounding box center [685, 220] width 55 height 20
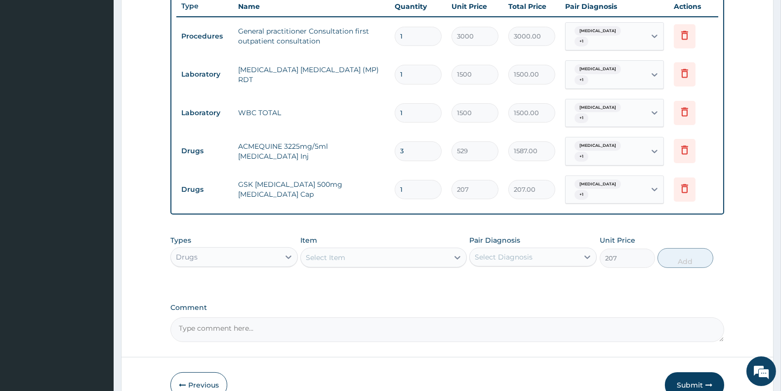
type input "0"
type input "115"
type input "23805.00"
type input "11"
type input "2277.00"
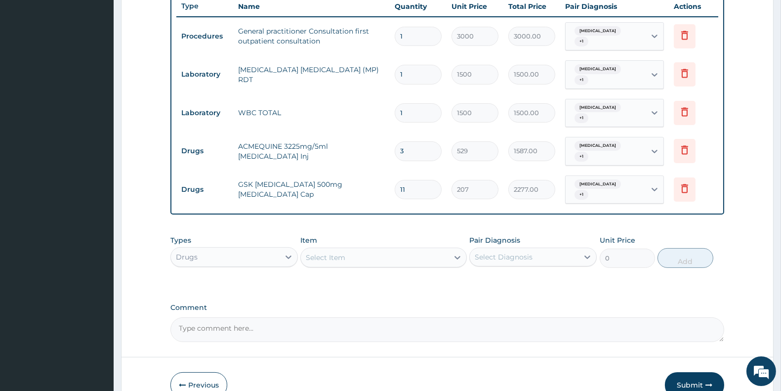
type input "1"
type input "207.00"
type input "15"
type input "3105.00"
type input "15"
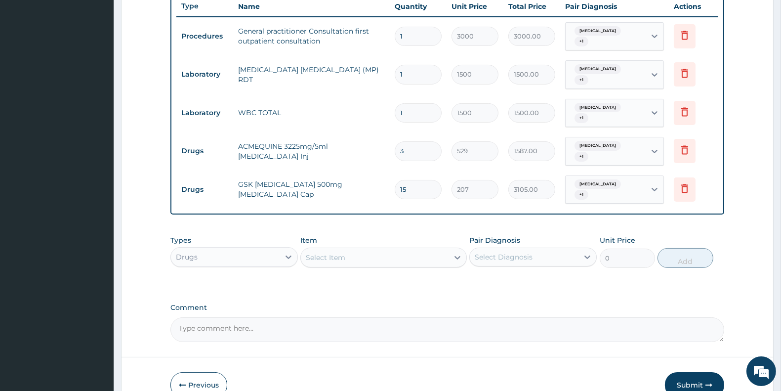
click at [369, 250] on div "Select Item" at bounding box center [374, 258] width 147 height 16
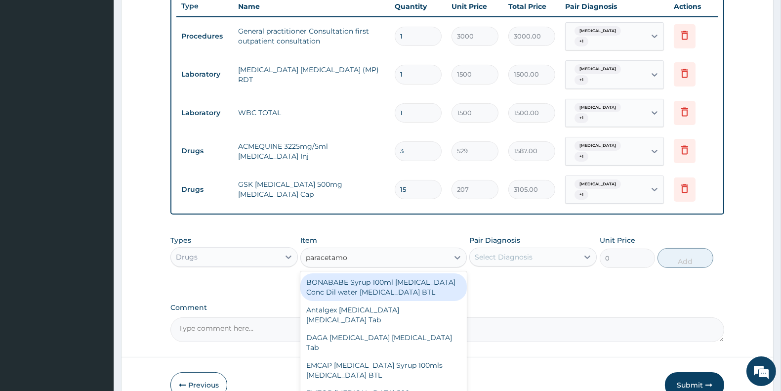
type input "paracetamol"
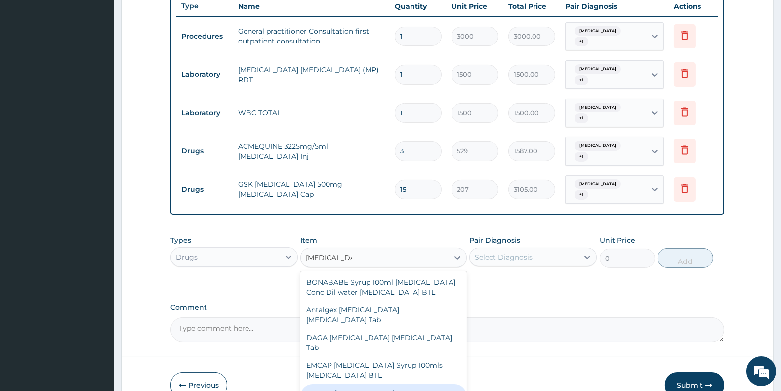
click at [422, 384] on div "EMZOR [MEDICAL_DATA] 500mg [MEDICAL_DATA] Tab" at bounding box center [383, 398] width 166 height 28
type input "11.5"
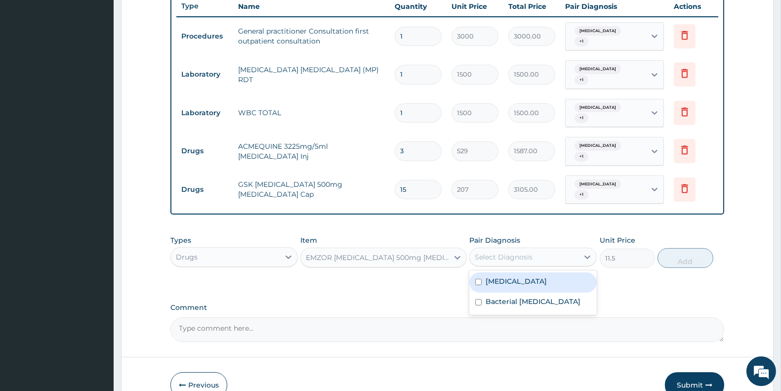
click at [533, 252] on div "Select Diagnosis" at bounding box center [504, 257] width 58 height 10
click at [530, 272] on div "[MEDICAL_DATA]" at bounding box center [532, 282] width 127 height 20
checkbox input "true"
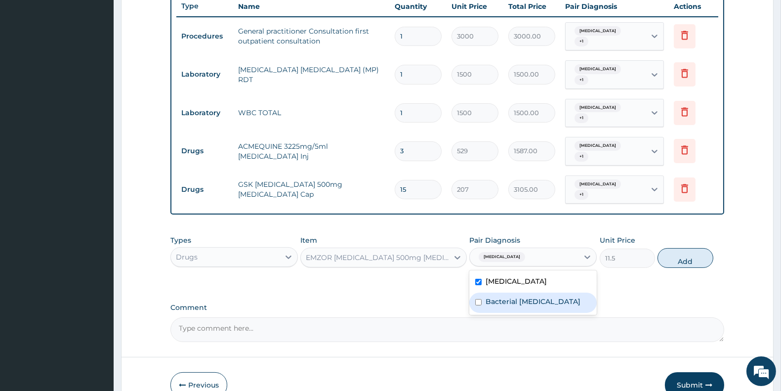
click at [527, 296] on label "Bacterial pyuria" at bounding box center [533, 301] width 95 height 10
checkbox input "true"
click at [675, 248] on button "Add" at bounding box center [685, 258] width 55 height 20
type input "0"
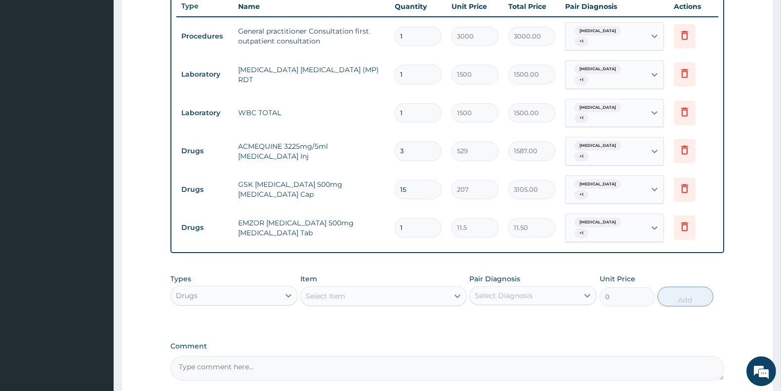
type input "18"
type input "207.00"
type input "18"
click at [358, 288] on div "Select Item" at bounding box center [374, 296] width 147 height 16
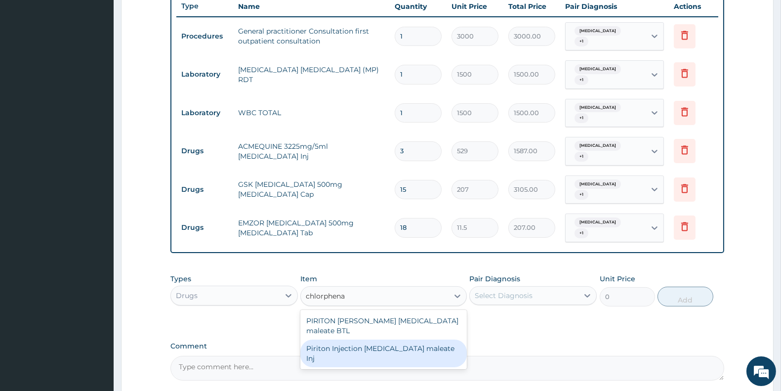
type input "chlorphen"
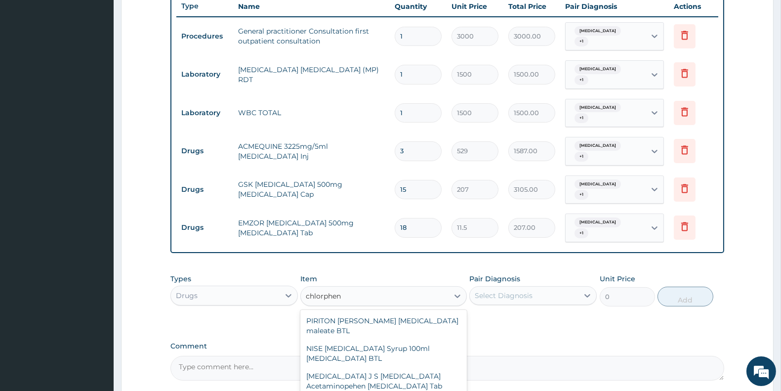
type input "57.5"
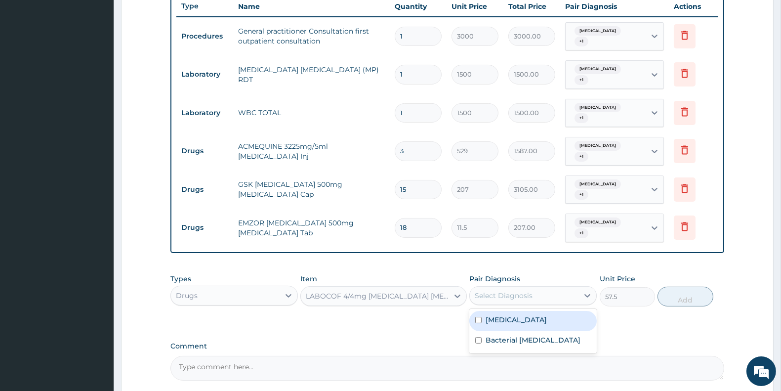
click at [510, 288] on div "Select Diagnosis" at bounding box center [524, 296] width 109 height 16
drag, startPoint x: 506, startPoint y: 296, endPoint x: 509, endPoint y: 311, distance: 15.1
click at [506, 315] on label "Malaria" at bounding box center [516, 320] width 61 height 10
checkbox input "true"
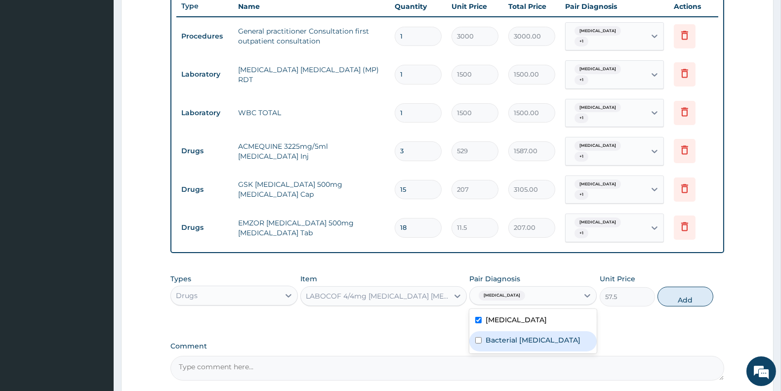
click at [510, 335] on label "Bacterial pyuria" at bounding box center [533, 340] width 95 height 10
checkbox input "true"
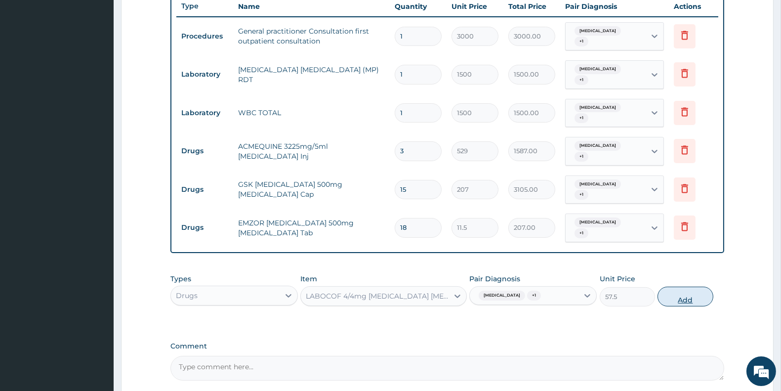
click at [693, 287] on button "Add" at bounding box center [685, 297] width 55 height 20
type input "0"
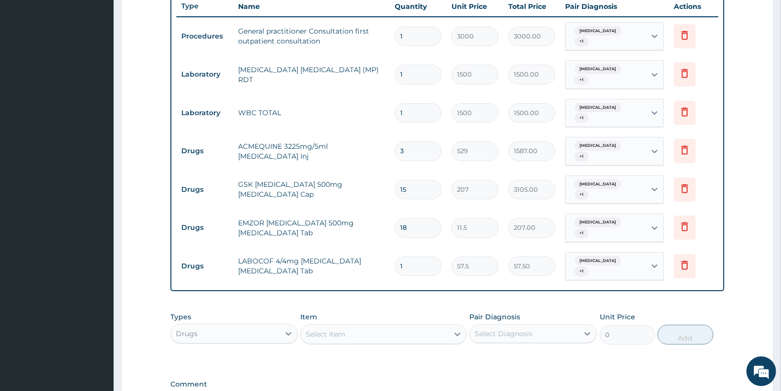
type input "14"
type input "805.00"
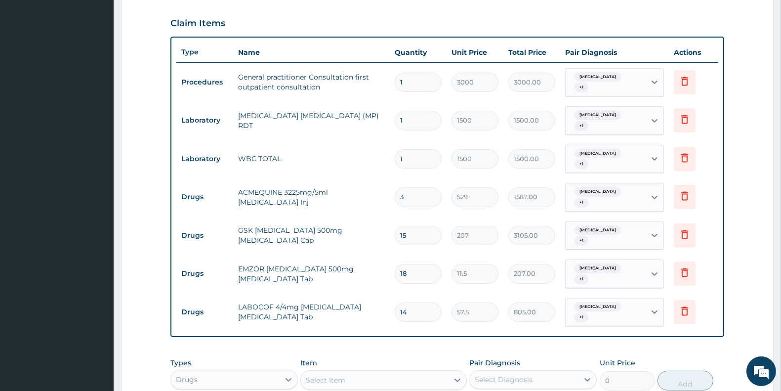
scroll to position [480, 0]
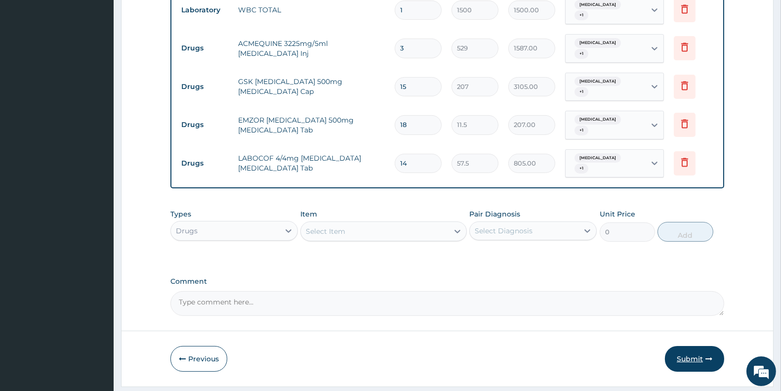
type input "14"
click at [699, 346] on button "Submit" at bounding box center [694, 359] width 59 height 26
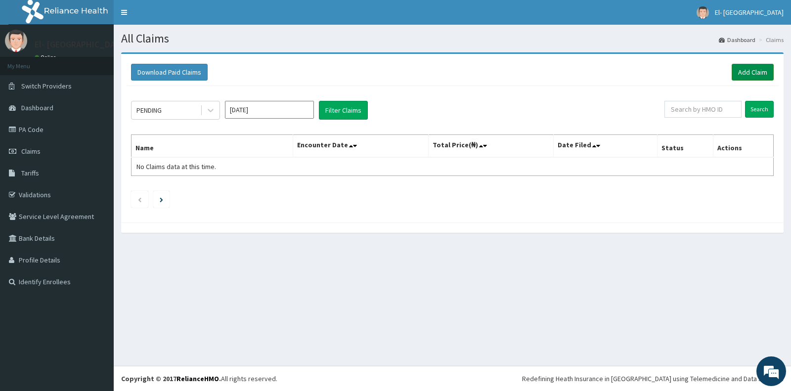
click at [753, 71] on link "Add Claim" at bounding box center [752, 72] width 42 height 17
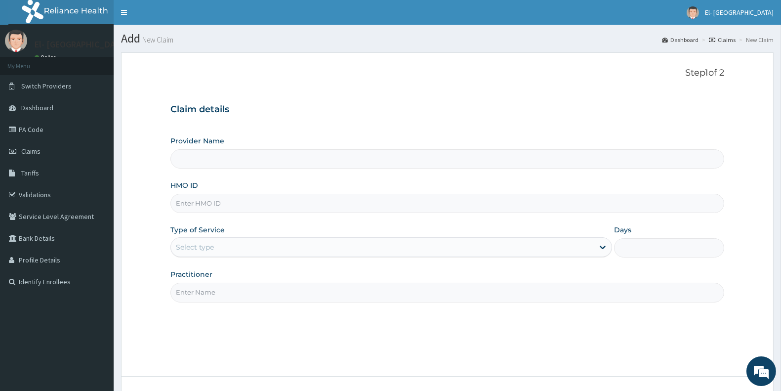
click at [225, 204] on input "HMO ID" at bounding box center [447, 203] width 554 height 19
type input "El-[GEOGRAPHIC_DATA]"
type input "EPL/10029/A"
drag, startPoint x: 265, startPoint y: 250, endPoint x: 274, endPoint y: 259, distance: 12.9
click at [265, 250] on div "Select type" at bounding box center [382, 247] width 423 height 16
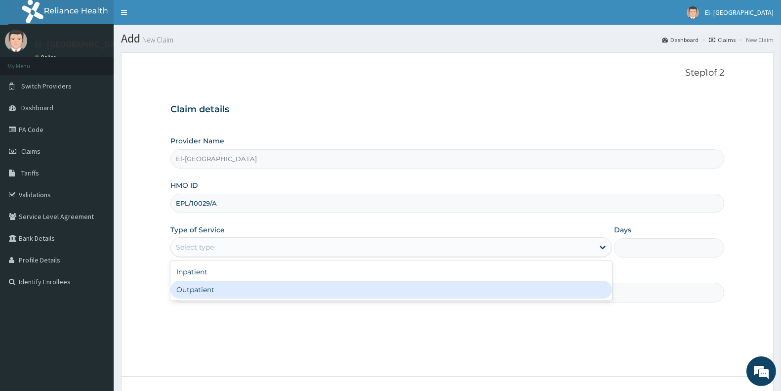
click at [260, 289] on div "Outpatient" at bounding box center [391, 290] width 442 height 18
type input "1"
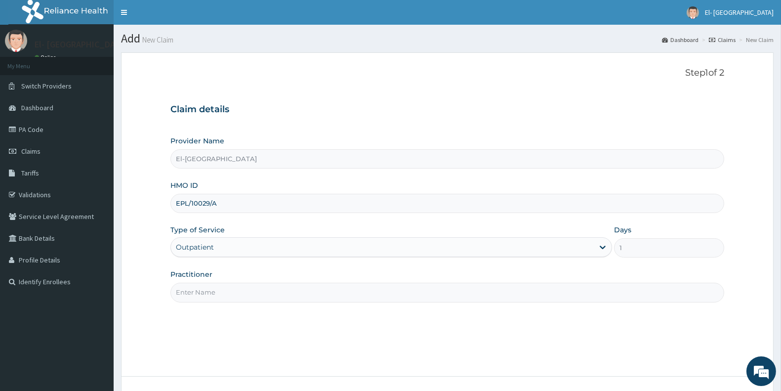
click at [240, 295] on input "Practitioner" at bounding box center [447, 292] width 554 height 19
type input "[PERSON_NAME]"
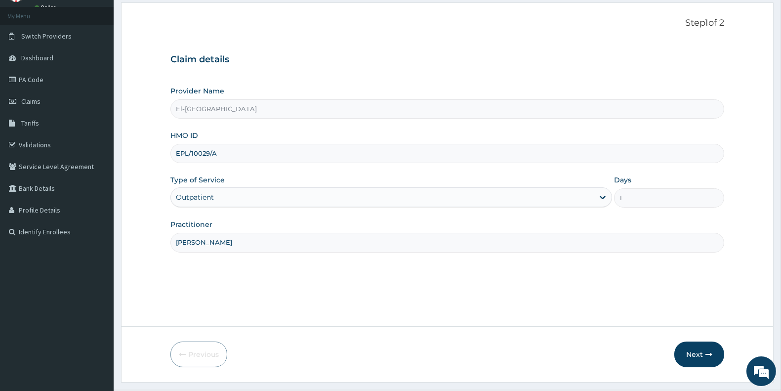
scroll to position [74, 0]
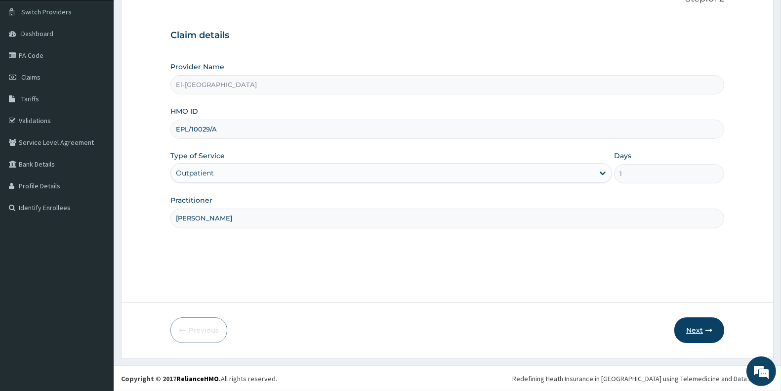
click at [699, 330] on button "Next" at bounding box center [699, 330] width 50 height 26
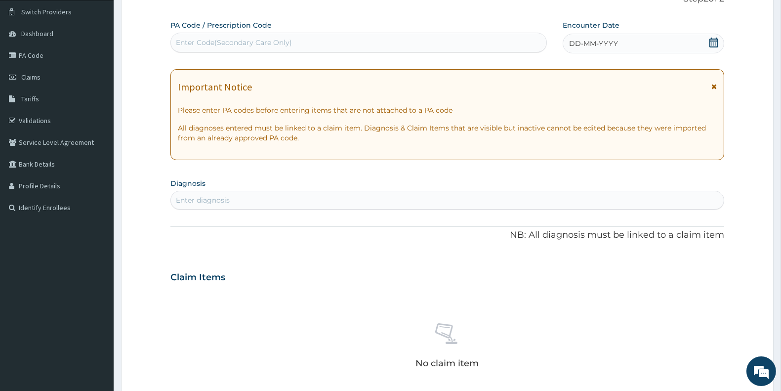
click at [687, 43] on div "DD-MM-YYYY" at bounding box center [644, 44] width 162 height 20
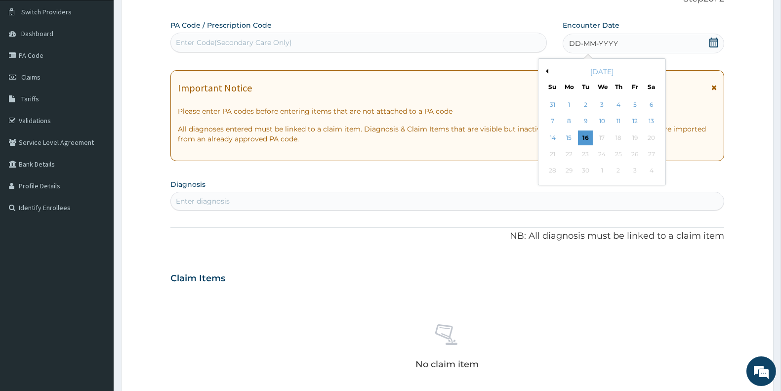
click at [545, 73] on button "Previous Month" at bounding box center [546, 71] width 5 height 5
click at [651, 134] on div "16" at bounding box center [651, 137] width 15 height 15
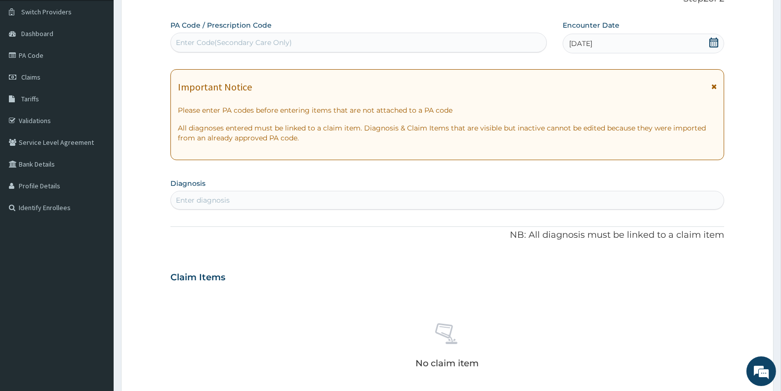
click at [312, 198] on div "Enter diagnosis" at bounding box center [447, 200] width 553 height 16
click at [193, 199] on input "pepetic ulc" at bounding box center [196, 200] width 41 height 10
type input "peptic ulc"
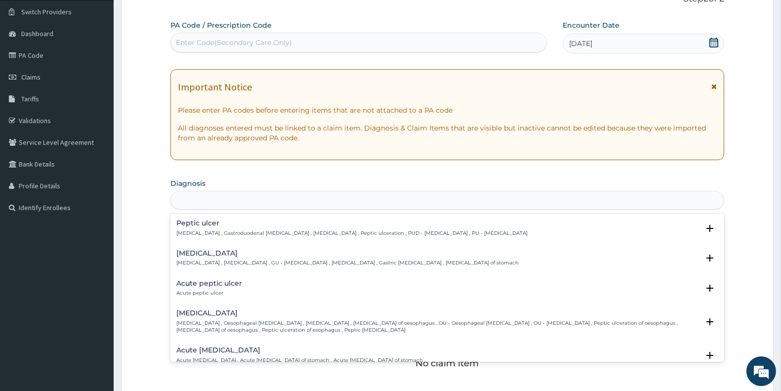
click at [235, 200] on div "peptic ulc" at bounding box center [447, 200] width 553 height 16
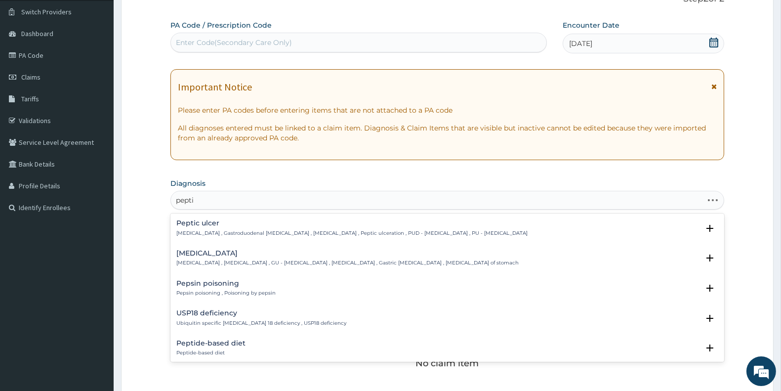
type input "peptic"
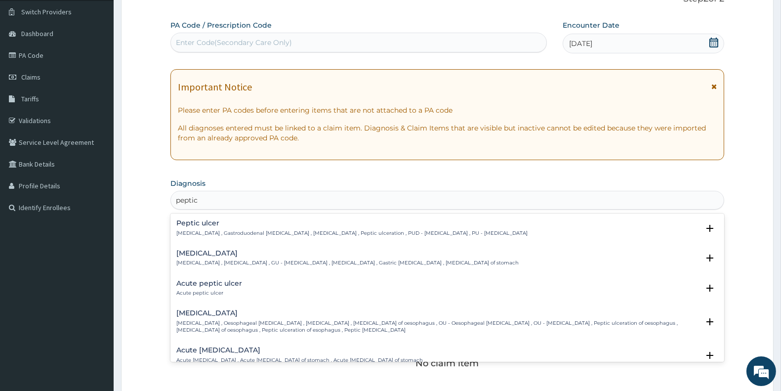
click at [229, 217] on div "Peptic ulcer Peptic ulcer , Gastroduodenal ulcer , Peptic ulcer disease , Pepti…" at bounding box center [447, 230] width 554 height 30
click at [225, 228] on div "Peptic ulcer Peptic ulcer , Gastroduodenal ulcer , Peptic ulcer disease , Pepti…" at bounding box center [351, 227] width 351 height 17
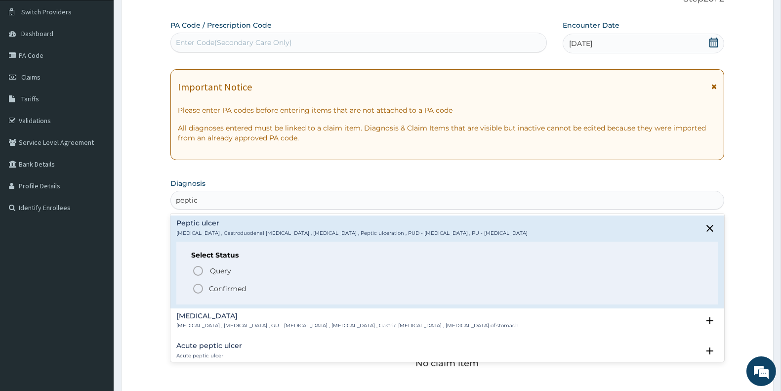
click at [201, 288] on icon "status option filled" at bounding box center [198, 289] width 12 height 12
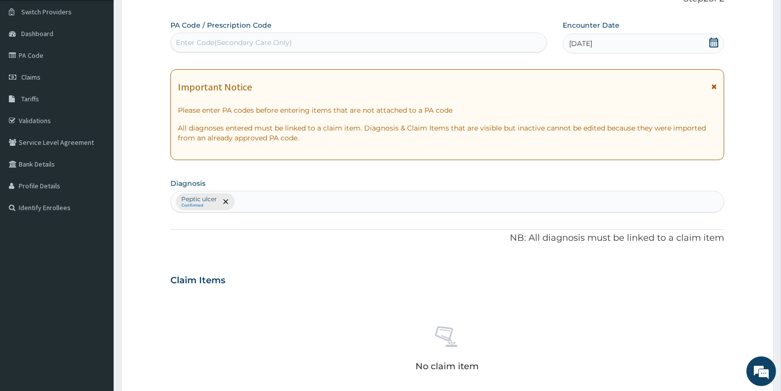
click at [314, 201] on div "Peptic ulcer Confirmed" at bounding box center [447, 201] width 553 height 21
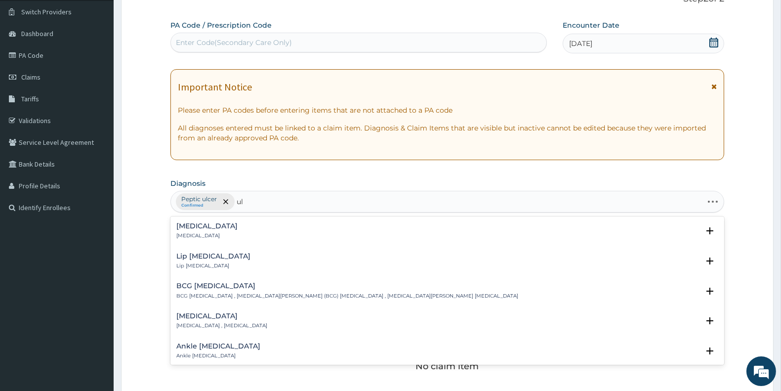
type input "u"
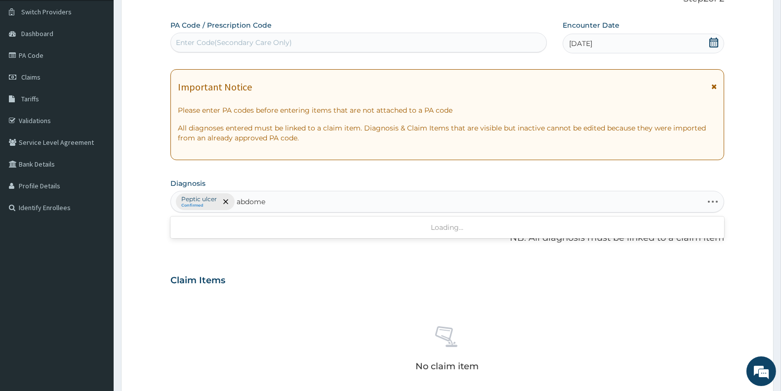
type input "abdomen"
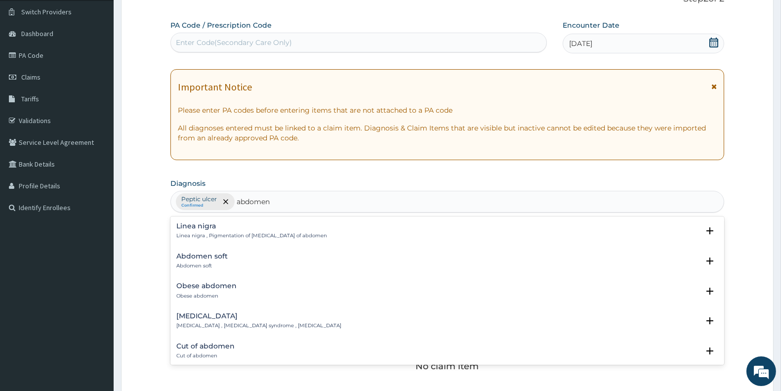
click at [250, 317] on h4 "[MEDICAL_DATA]" at bounding box center [258, 315] width 165 height 7
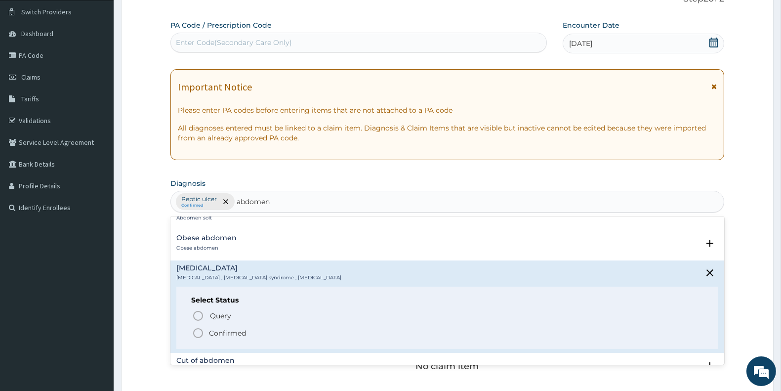
scroll to position [66, 0]
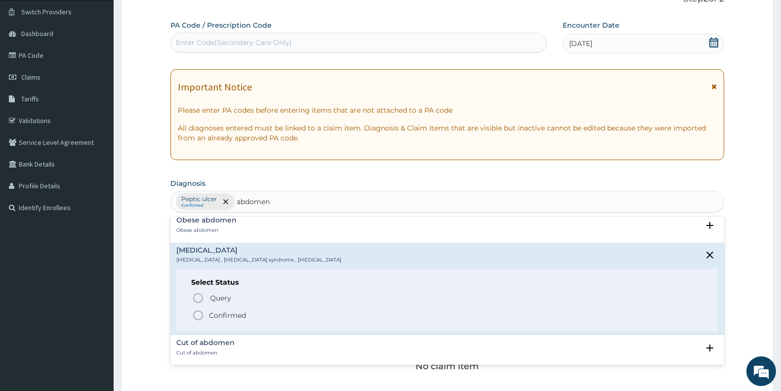
click at [200, 312] on icon "status option filled" at bounding box center [198, 315] width 12 height 12
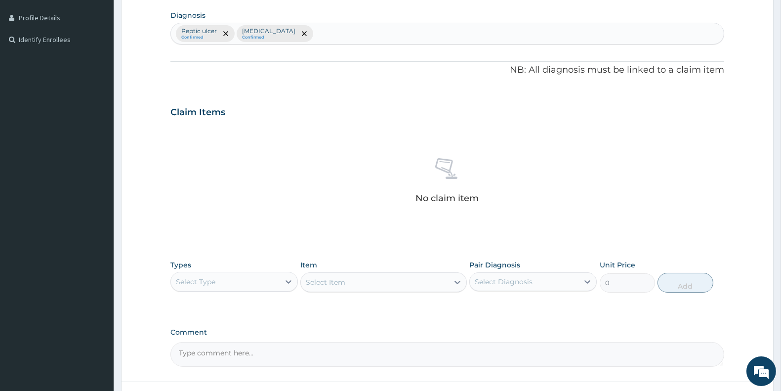
scroll to position [322, 0]
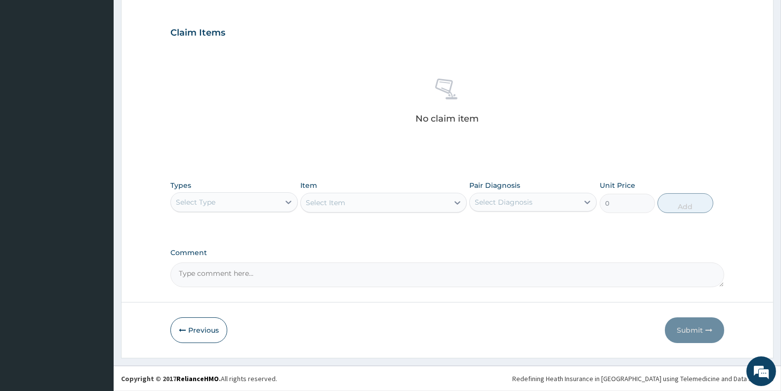
click at [203, 202] on div "Select Type" at bounding box center [196, 202] width 40 height 10
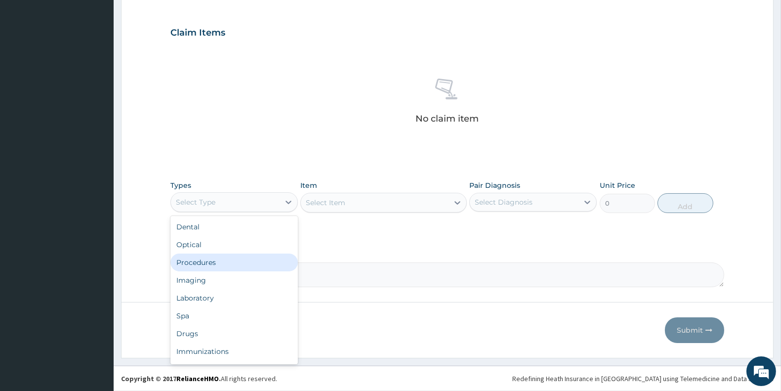
drag, startPoint x: 210, startPoint y: 257, endPoint x: 335, endPoint y: 226, distance: 128.8
click at [210, 258] on div "Procedures" at bounding box center [233, 262] width 127 height 18
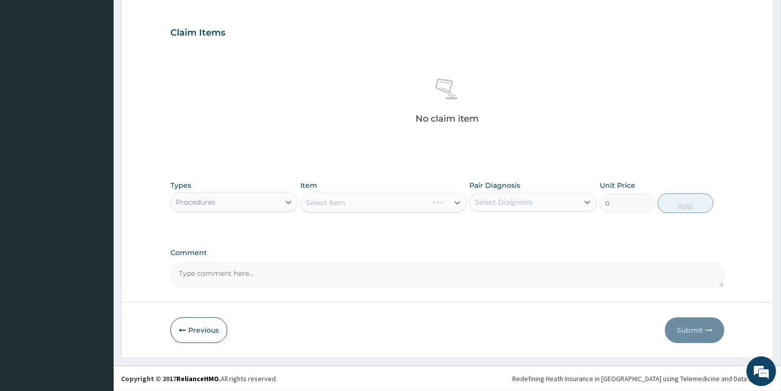
click at [575, 347] on form "Step 2 of 2 PA Code / Prescription Code Enter Code(Secondary Care Only) Encount…" at bounding box center [447, 44] width 653 height 627
click at [384, 203] on div "Select Item" at bounding box center [374, 203] width 147 height 16
click at [313, 201] on input "greneral pra" at bounding box center [328, 203] width 45 height 10
type input "general pra"
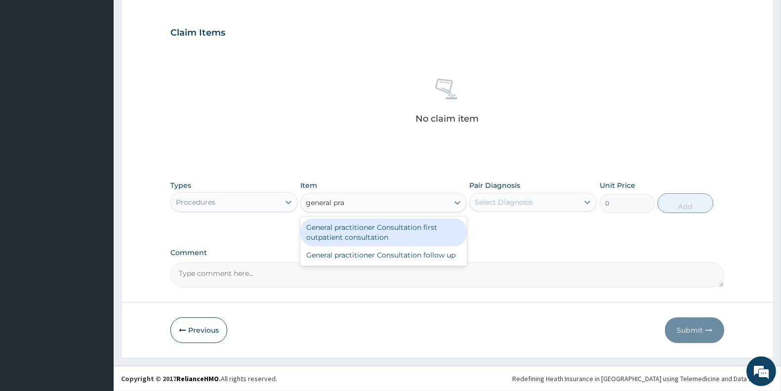
drag, startPoint x: 362, startPoint y: 233, endPoint x: 473, endPoint y: 198, distance: 116.3
click at [371, 232] on div "General practitioner Consultation first outpatient consultation" at bounding box center [383, 232] width 166 height 28
type input "3000"
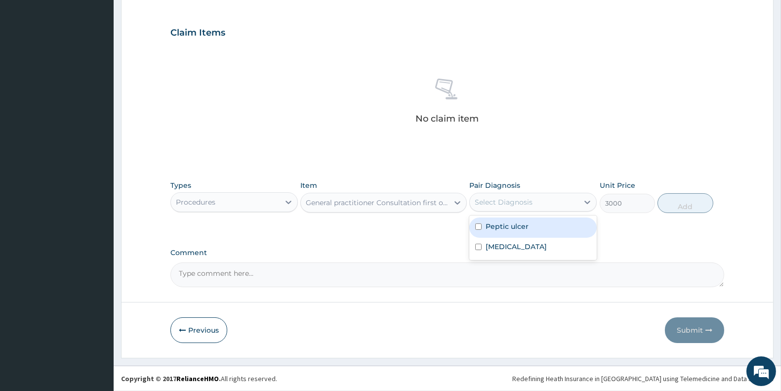
click at [539, 201] on div "Select Diagnosis" at bounding box center [524, 202] width 109 height 16
click at [537, 226] on div "Peptic ulcer" at bounding box center [532, 227] width 127 height 20
checkbox input "true"
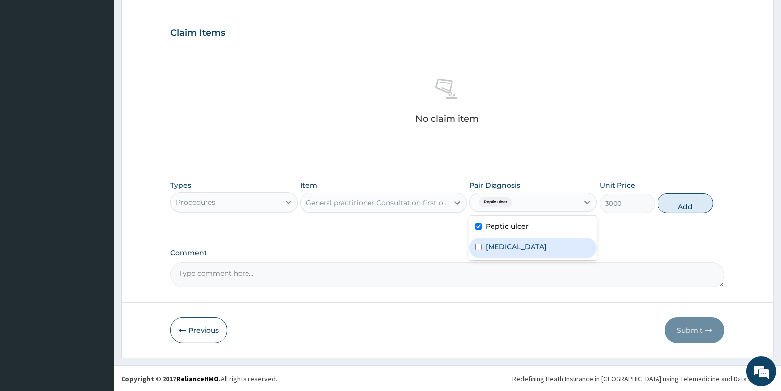
drag, startPoint x: 542, startPoint y: 246, endPoint x: 549, endPoint y: 242, distance: 8.2
click at [543, 246] on label "Acute abdomen" at bounding box center [516, 247] width 61 height 10
checkbox input "true"
click at [664, 205] on button "Add" at bounding box center [685, 203] width 55 height 20
type input "0"
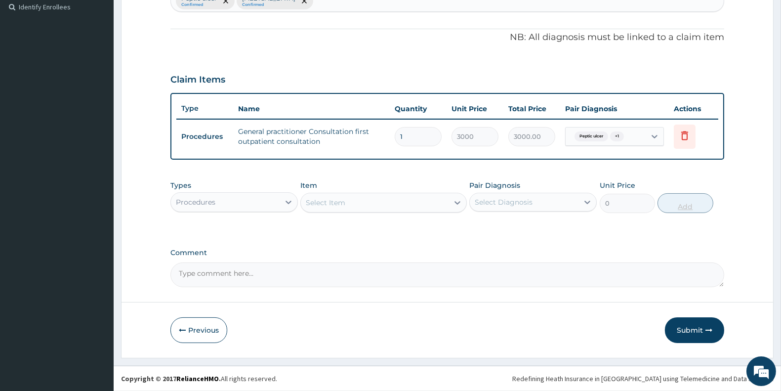
scroll to position [274, 0]
click at [249, 203] on div "Procedures" at bounding box center [225, 203] width 109 height 16
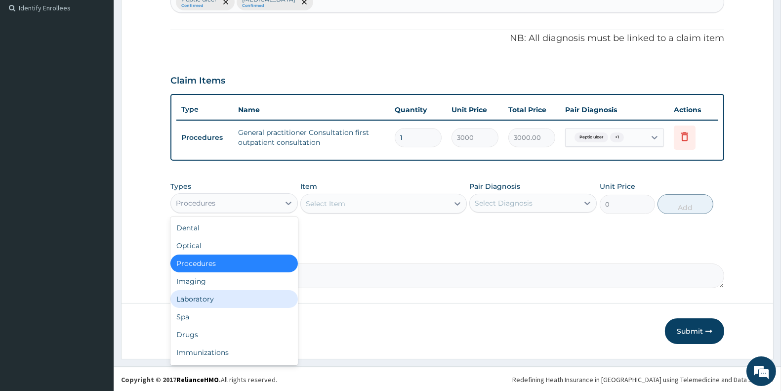
click at [205, 301] on div "Laboratory" at bounding box center [233, 299] width 127 height 18
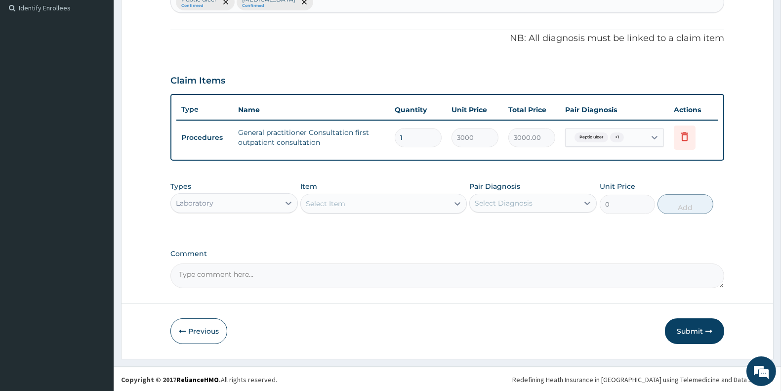
click at [373, 204] on div "Select Item" at bounding box center [374, 204] width 147 height 16
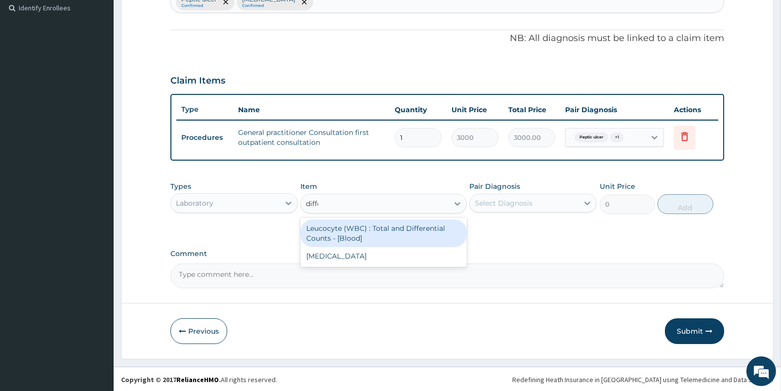
type input "differ"
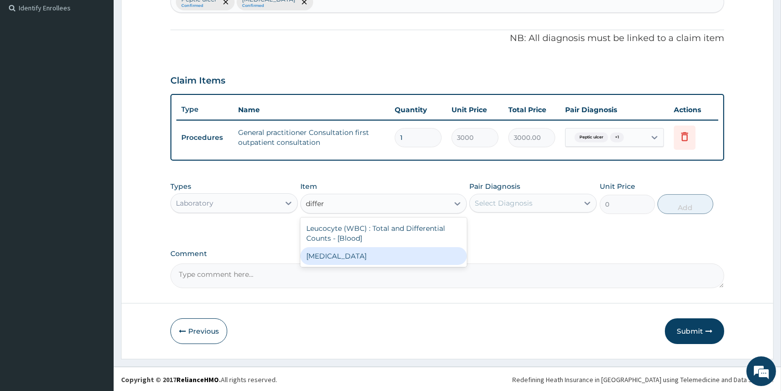
click at [359, 259] on div "WBC DIFFERENTIAL" at bounding box center [383, 256] width 166 height 18
type input "1500"
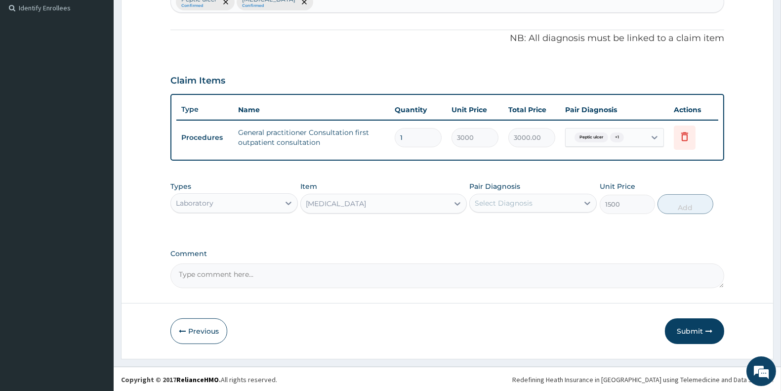
click at [497, 194] on div "Select Diagnosis" at bounding box center [532, 203] width 127 height 19
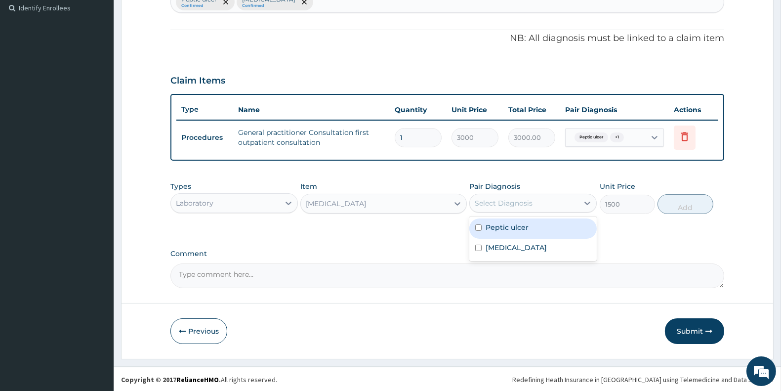
drag, startPoint x: 505, startPoint y: 211, endPoint x: 507, endPoint y: 219, distance: 7.7
click at [506, 214] on div "Types Laboratory Item WBC DIFFERENTIAL Pair Diagnosis option Acute abdomen, sel…" at bounding box center [447, 197] width 554 height 42
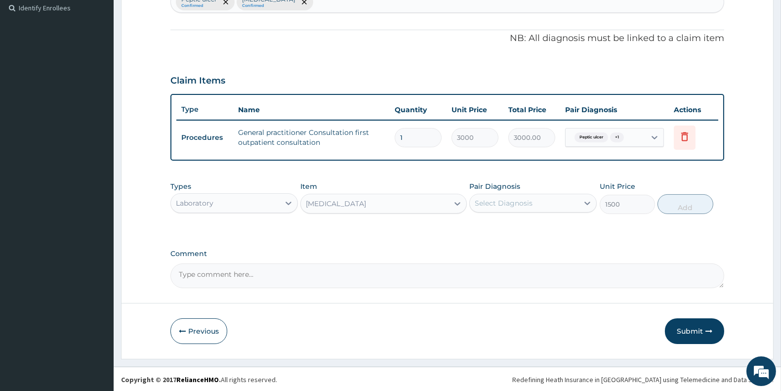
click at [510, 220] on div "Types Laboratory Item WBC DIFFERENTIAL Pair Diagnosis Select Diagnosis Unit Pri…" at bounding box center [447, 204] width 554 height 57
click at [510, 205] on div "Select Diagnosis" at bounding box center [504, 203] width 58 height 10
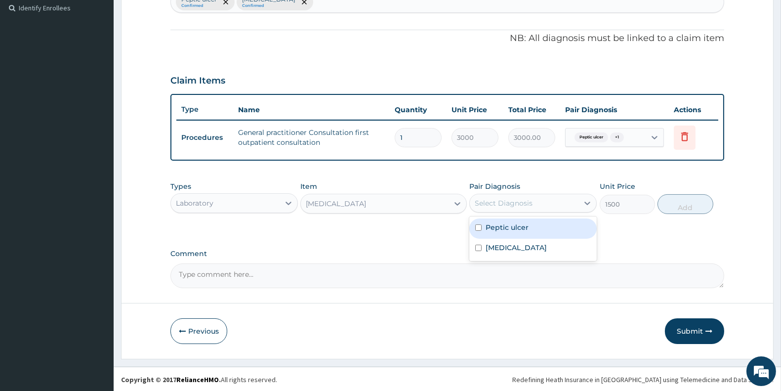
drag, startPoint x: 510, startPoint y: 219, endPoint x: 512, endPoint y: 234, distance: 15.0
click at [510, 221] on div "Peptic ulcer" at bounding box center [532, 228] width 127 height 20
checkbox input "true"
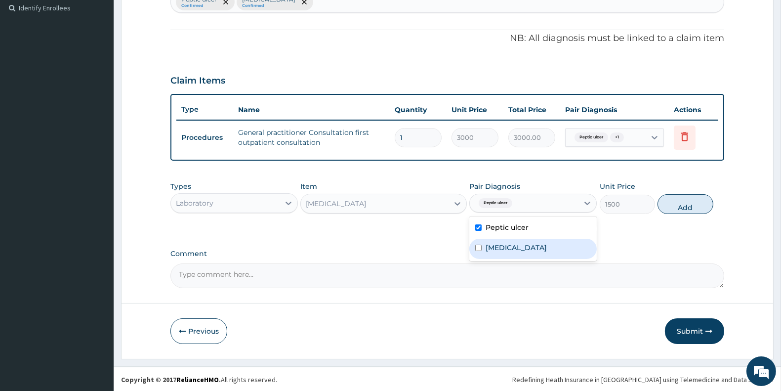
drag, startPoint x: 513, startPoint y: 241, endPoint x: 564, endPoint y: 231, distance: 51.8
click at [516, 244] on label "Acute abdomen" at bounding box center [516, 248] width 61 height 10
checkbox input "true"
click at [680, 205] on button "Add" at bounding box center [685, 204] width 55 height 20
type input "0"
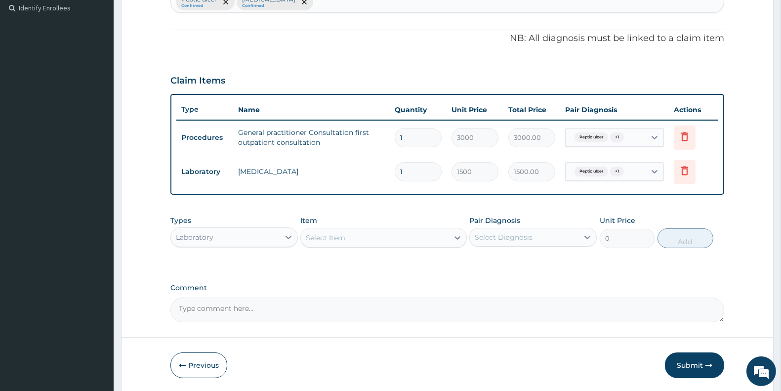
click at [359, 236] on div "Select Item" at bounding box center [374, 238] width 147 height 16
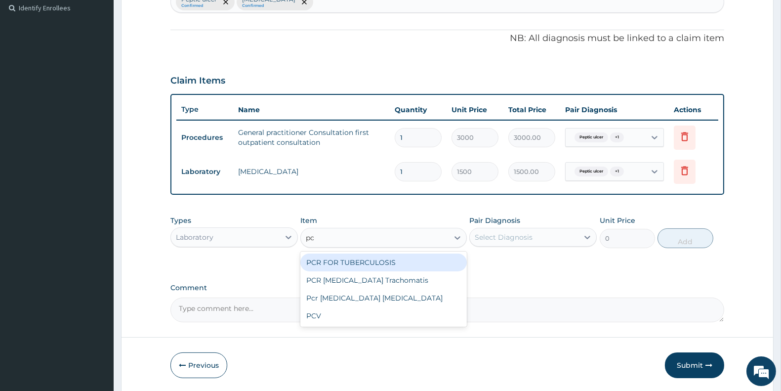
type input "pcv"
click at [414, 258] on div "PCV" at bounding box center [383, 262] width 166 height 18
type input "1500"
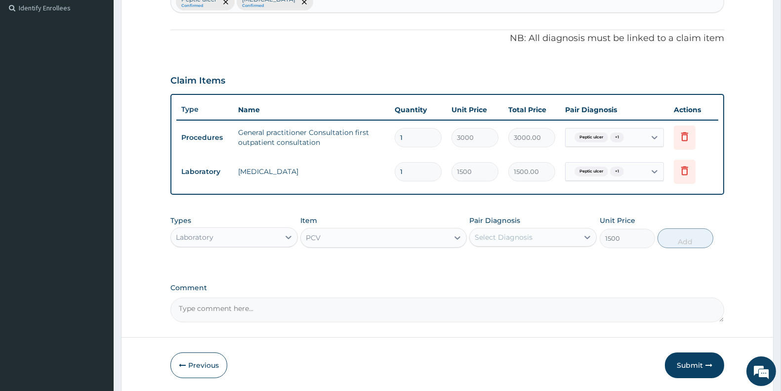
click at [481, 236] on div "Select Diagnosis" at bounding box center [504, 237] width 58 height 10
drag, startPoint x: 480, startPoint y: 258, endPoint x: 480, endPoint y: 266, distance: 7.4
click at [480, 258] on input "checkbox" at bounding box center [478, 261] width 6 height 6
checkbox input "true"
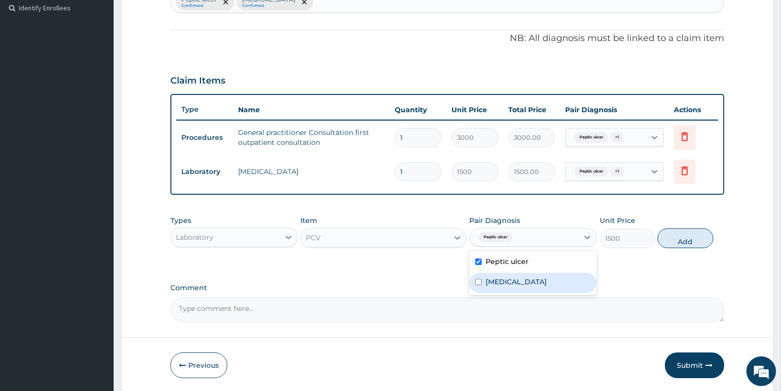
click at [478, 274] on div "Acute abdomen" at bounding box center [532, 283] width 127 height 20
checkbox input "true"
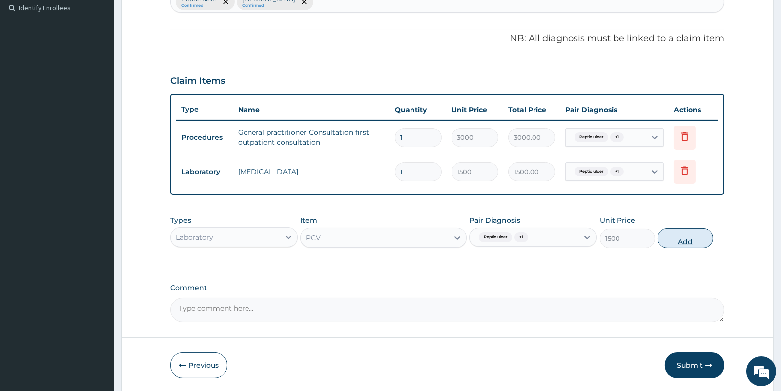
click at [675, 236] on button "Add" at bounding box center [685, 238] width 55 height 20
type input "0"
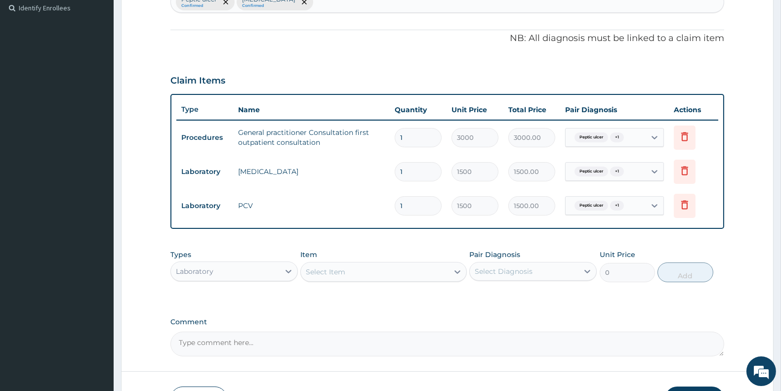
drag, startPoint x: 212, startPoint y: 269, endPoint x: 222, endPoint y: 264, distance: 11.0
click at [218, 263] on div "Laboratory" at bounding box center [225, 271] width 109 height 16
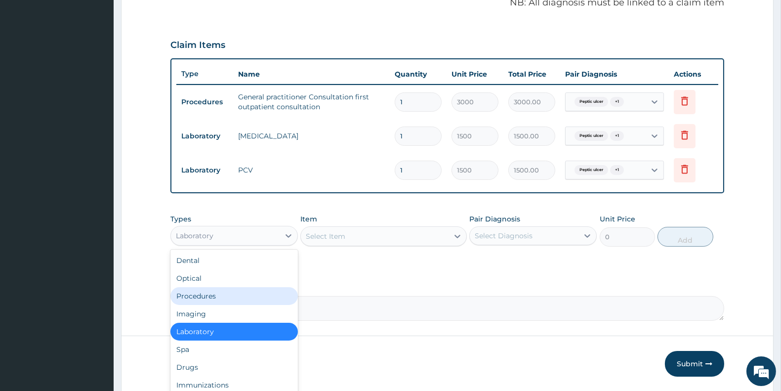
scroll to position [342, 0]
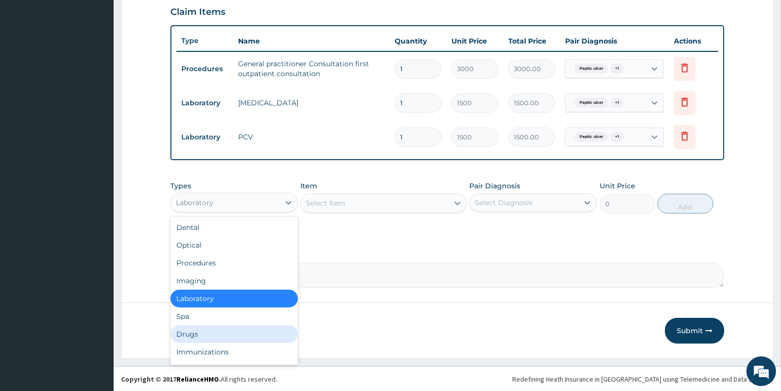
click at [185, 330] on div "Drugs" at bounding box center [233, 334] width 127 height 18
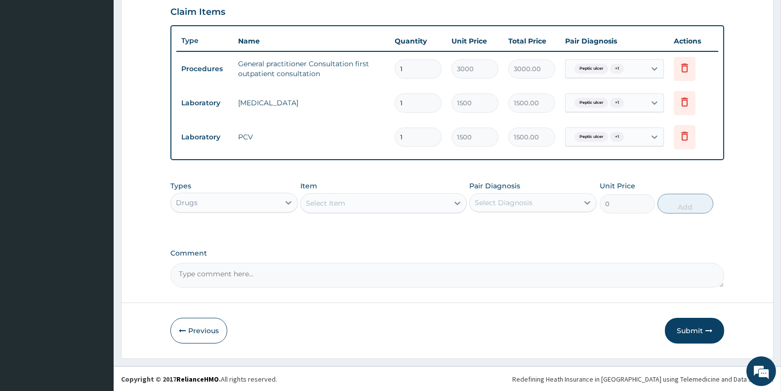
click at [362, 201] on div "Select Item" at bounding box center [374, 203] width 147 height 16
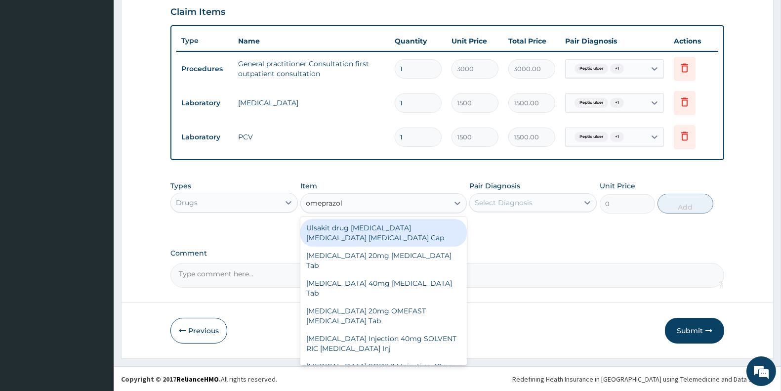
type input "omeprazole"
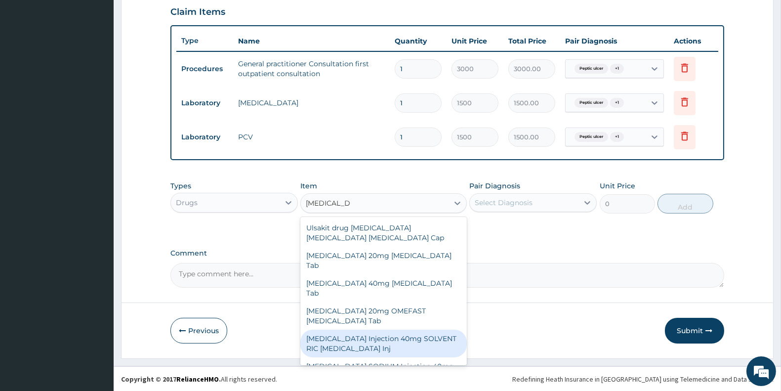
click at [411, 330] on div "[MEDICAL_DATA] Injection 40mg SOLVENT RIC [MEDICAL_DATA] Inj" at bounding box center [383, 344] width 166 height 28
type input "379.5"
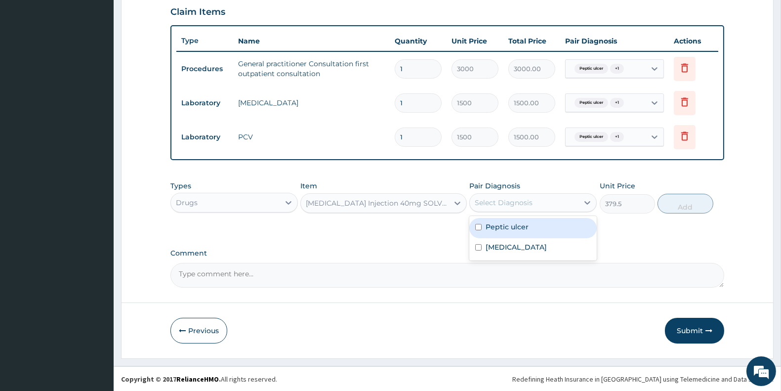
click at [513, 199] on div "Select Diagnosis" at bounding box center [504, 203] width 58 height 10
click at [512, 230] on label "Peptic ulcer" at bounding box center [507, 227] width 43 height 10
checkbox input "true"
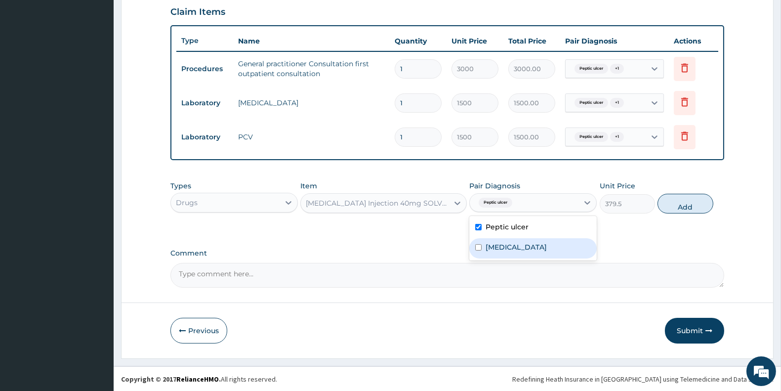
drag, startPoint x: 509, startPoint y: 251, endPoint x: 549, endPoint y: 245, distance: 40.5
click at [509, 252] on div "Acute abdomen" at bounding box center [532, 248] width 127 height 20
checkbox input "true"
click at [678, 206] on button "Add" at bounding box center [685, 204] width 55 height 20
type input "0"
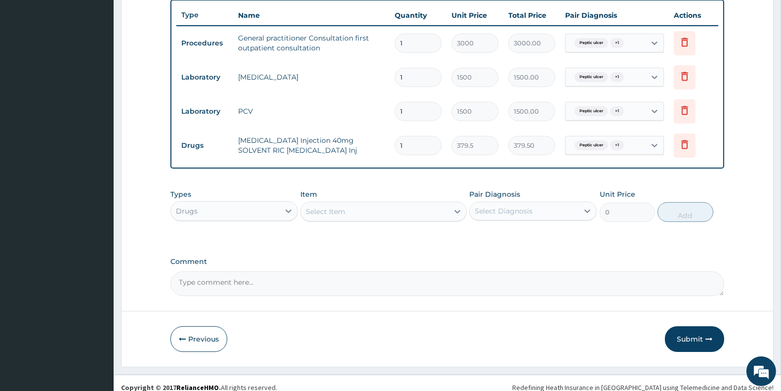
scroll to position [377, 0]
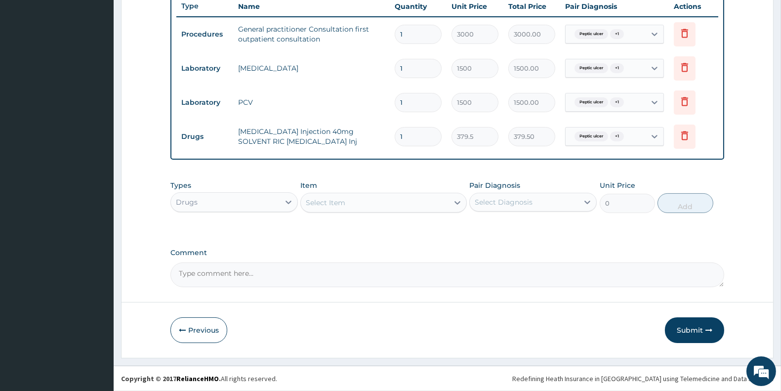
click at [377, 206] on div "Select Item" at bounding box center [374, 203] width 147 height 16
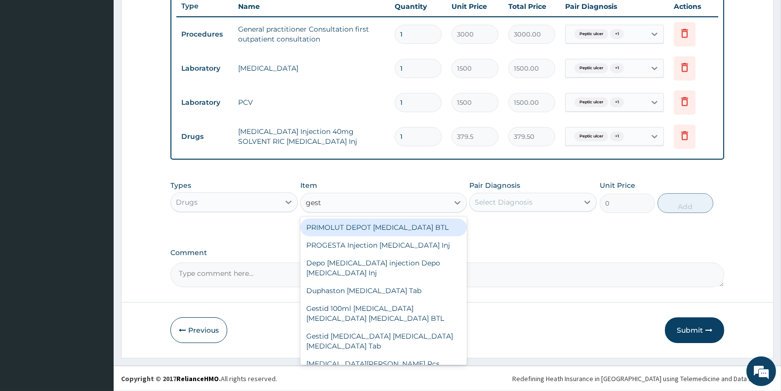
type input "gesti"
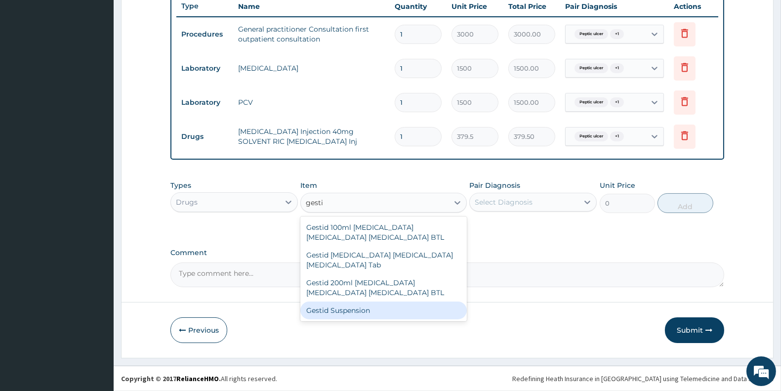
click at [373, 310] on div "Gestid Suspension" at bounding box center [383, 310] width 166 height 18
type input "3100"
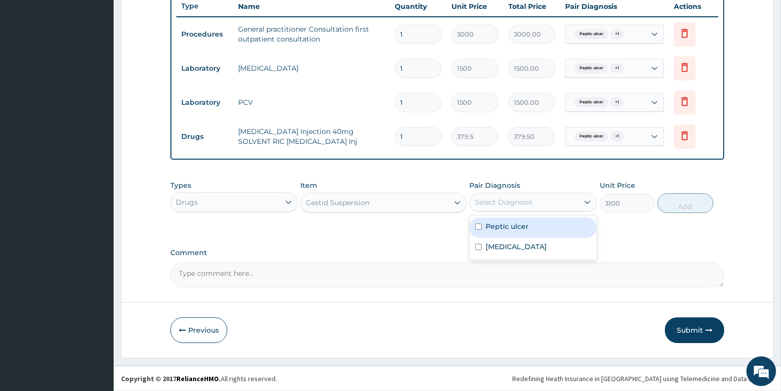
click at [513, 207] on div "Select Diagnosis" at bounding box center [524, 202] width 109 height 16
click at [519, 225] on label "Peptic ulcer" at bounding box center [507, 226] width 43 height 10
checkbox input "true"
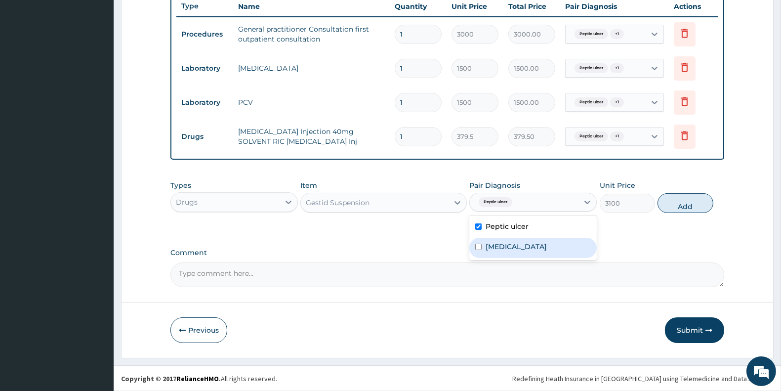
click at [521, 251] on div "Acute abdomen" at bounding box center [532, 248] width 127 height 20
checkbox input "true"
click at [694, 203] on button "Add" at bounding box center [685, 203] width 55 height 20
type input "0"
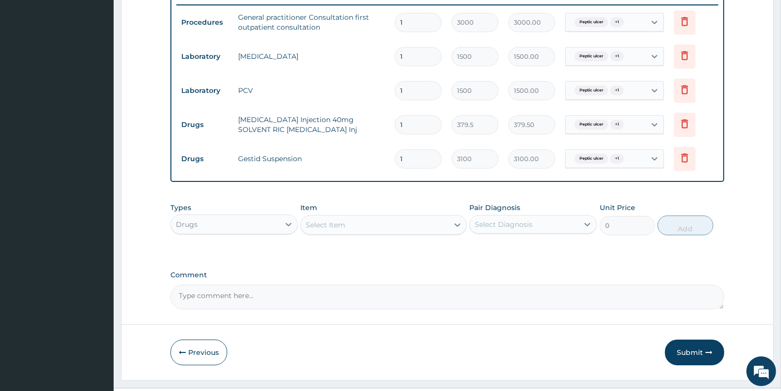
scroll to position [411, 0]
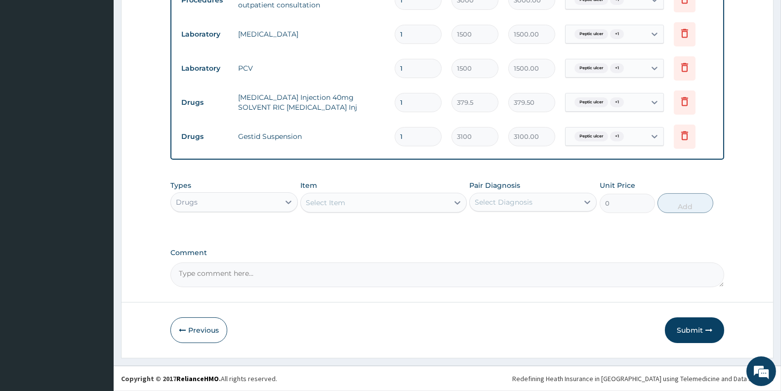
click at [386, 198] on div "Select Item" at bounding box center [374, 203] width 147 height 16
type input "omepraz"
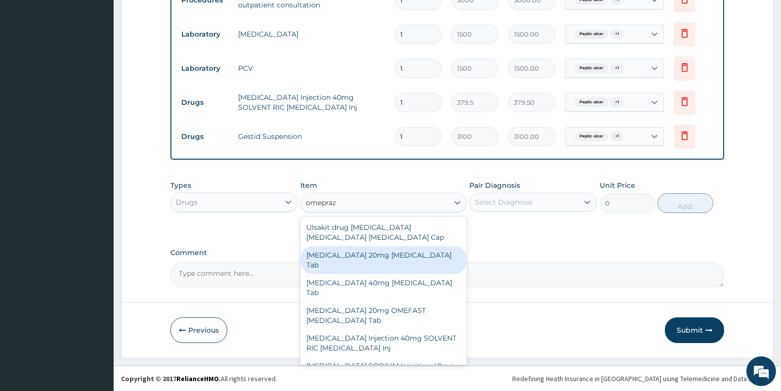
click at [416, 253] on div "[MEDICAL_DATA] 20mg [MEDICAL_DATA] Tab" at bounding box center [383, 260] width 166 height 28
type input "7705"
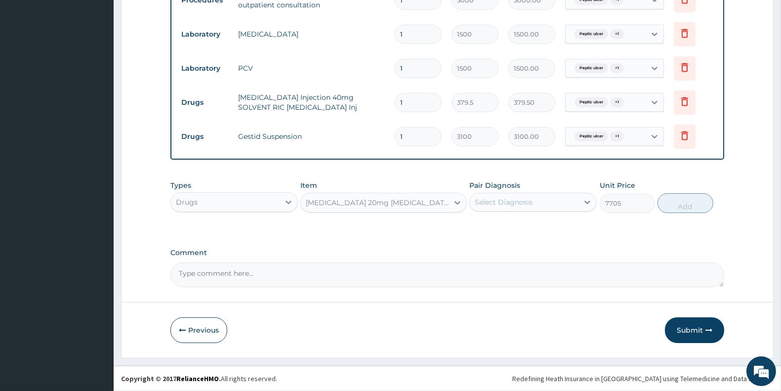
click at [389, 203] on div "[MEDICAL_DATA] 20mg [MEDICAL_DATA] Tab" at bounding box center [377, 203] width 143 height 10
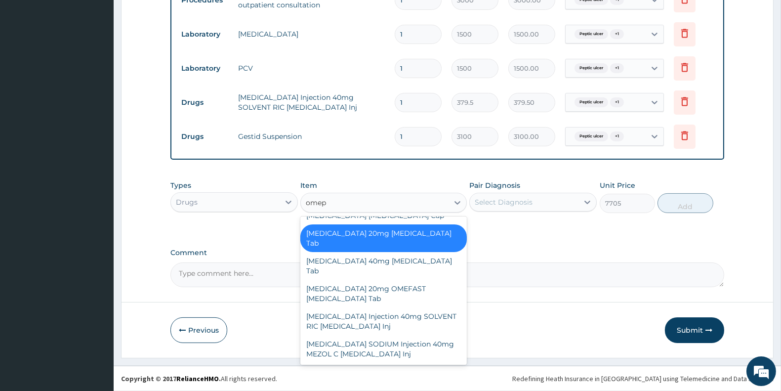
scroll to position [0, 0]
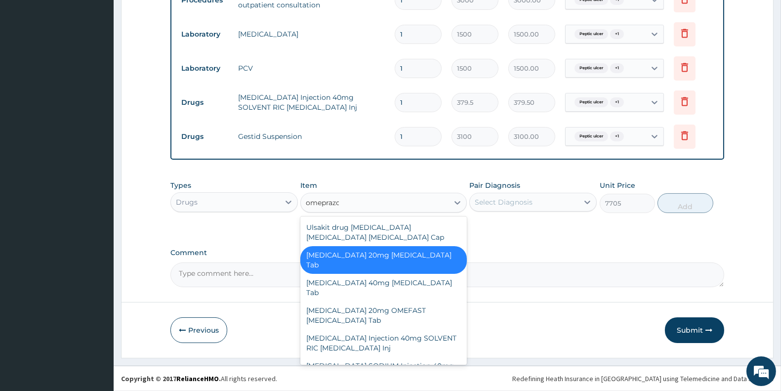
type input "omeprazol"
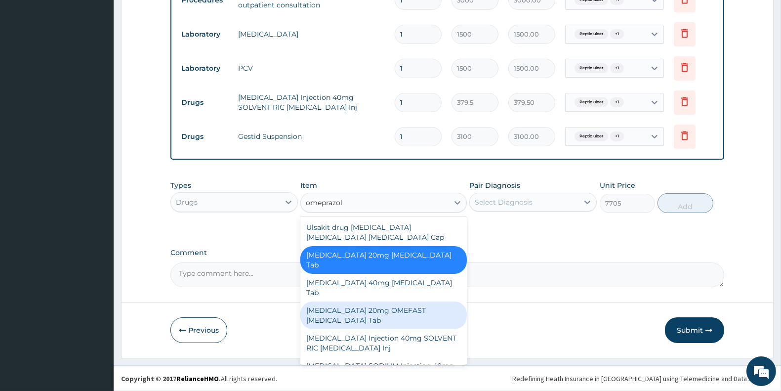
click at [380, 301] on div "[MEDICAL_DATA] 20mg OMEFAST [MEDICAL_DATA] Tab" at bounding box center [383, 315] width 166 height 28
type input "621"
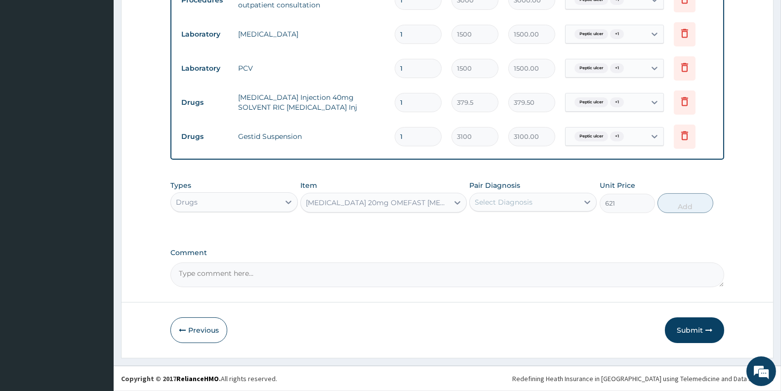
click at [420, 203] on div "[MEDICAL_DATA] 20mg OMEFAST [MEDICAL_DATA] Tab" at bounding box center [377, 203] width 143 height 10
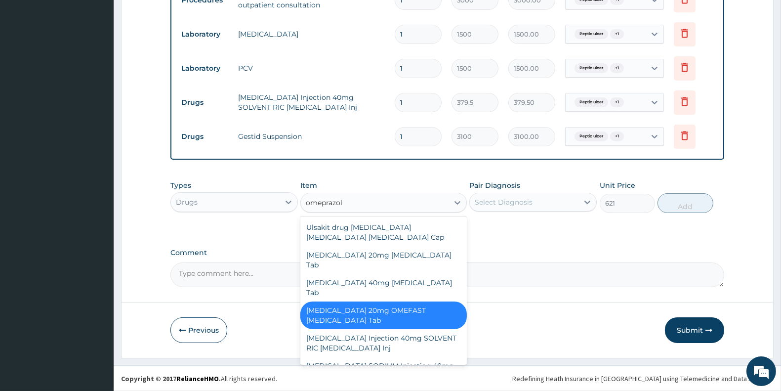
type input "omeprazole"
click at [409, 301] on div "OMEPRAZOLE 20mg OMEFAST Omeprazole Tab" at bounding box center [383, 315] width 166 height 28
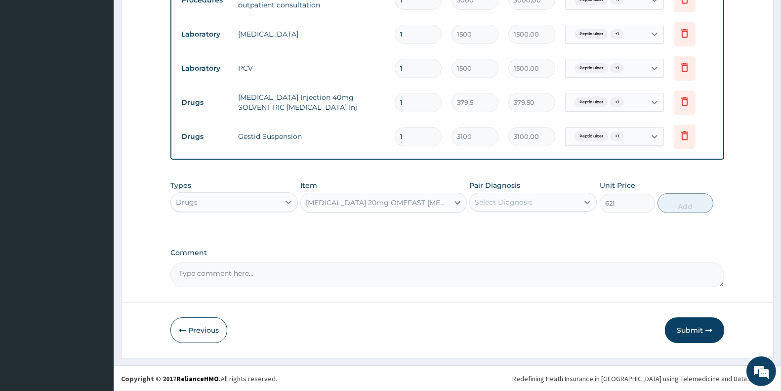
click at [529, 199] on div "Select Diagnosis" at bounding box center [504, 202] width 58 height 10
drag, startPoint x: 525, startPoint y: 219, endPoint x: 524, endPoint y: 241, distance: 21.3
click at [525, 220] on div "Peptic ulcer" at bounding box center [532, 227] width 127 height 20
checkbox input "true"
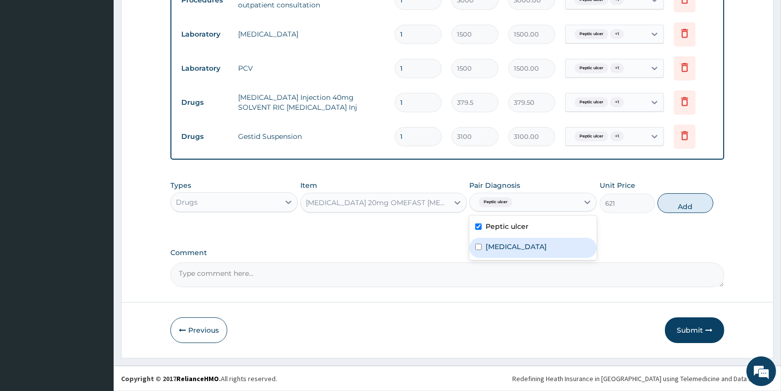
click at [522, 251] on label "Acute abdomen" at bounding box center [516, 247] width 61 height 10
checkbox input "true"
click at [687, 208] on button "Add" at bounding box center [685, 203] width 55 height 20
type input "0"
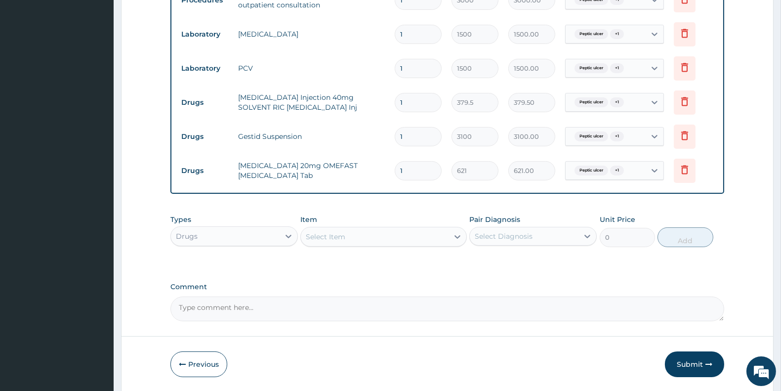
type input "14"
type input "8694.00"
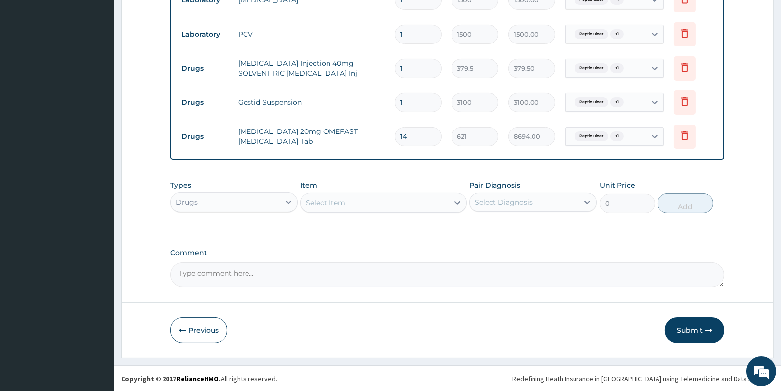
type input "14"
click at [348, 201] on div "Select Item" at bounding box center [374, 203] width 147 height 16
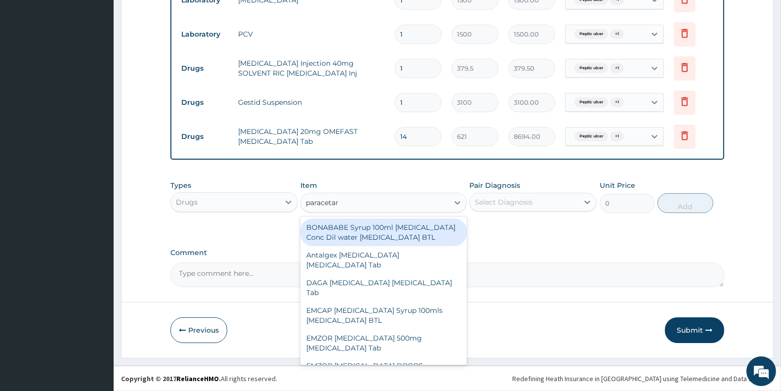
type input "paracetamol"
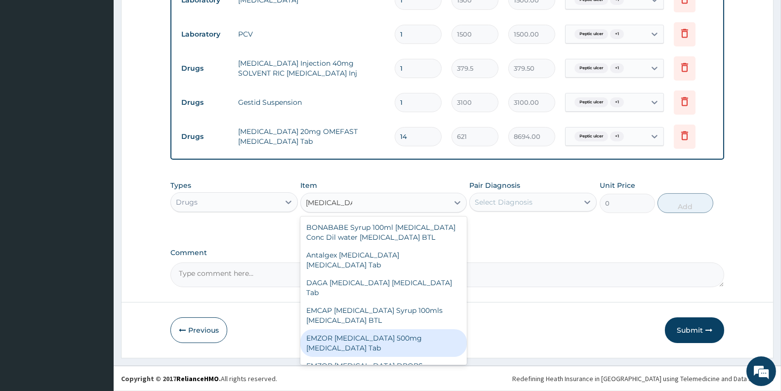
click at [403, 357] on div "EMZOR PARACETAMOL 500mg Acetaminophen Tab" at bounding box center [383, 343] width 166 height 28
type input "11.5"
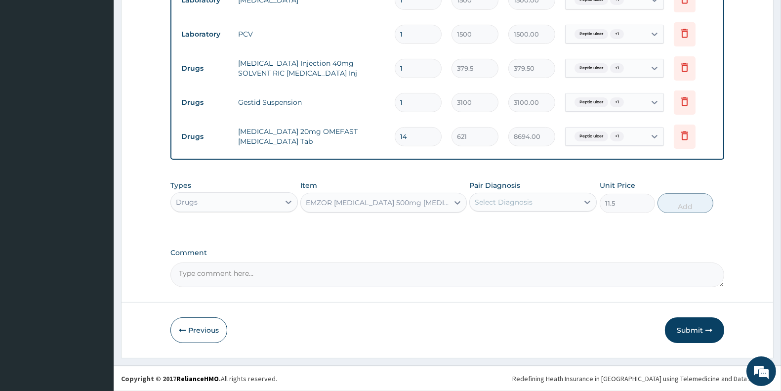
click at [504, 201] on div "Select Diagnosis" at bounding box center [504, 202] width 58 height 10
click at [505, 225] on label "Peptic ulcer" at bounding box center [507, 226] width 43 height 10
checkbox input "true"
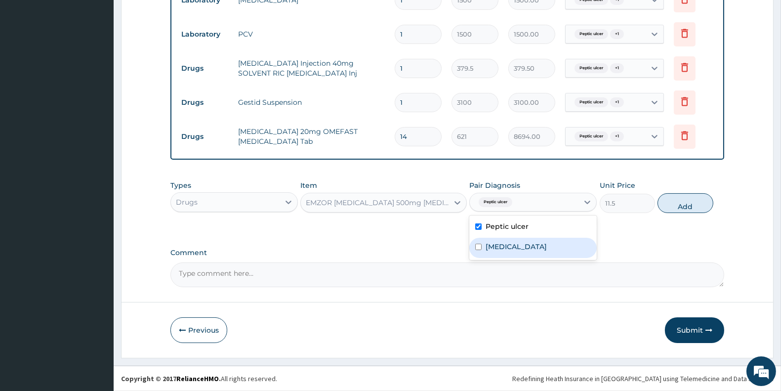
click at [506, 240] on div "Acute abdomen" at bounding box center [532, 248] width 127 height 20
checkbox input "true"
drag, startPoint x: 683, startPoint y: 202, endPoint x: 618, endPoint y: 199, distance: 65.3
click at [684, 201] on button "Add" at bounding box center [685, 203] width 55 height 20
type input "0"
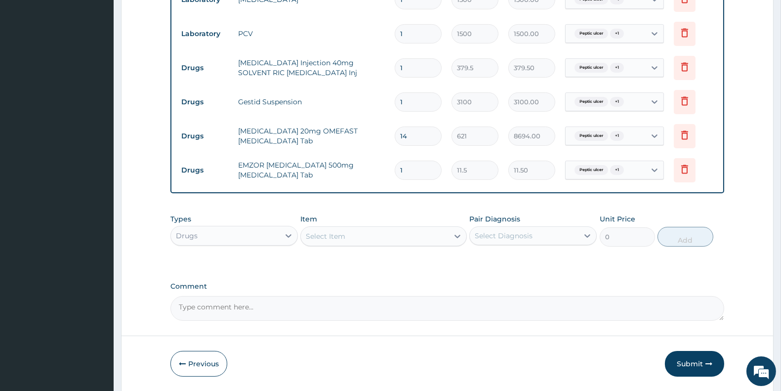
type input "18"
type input "207.00"
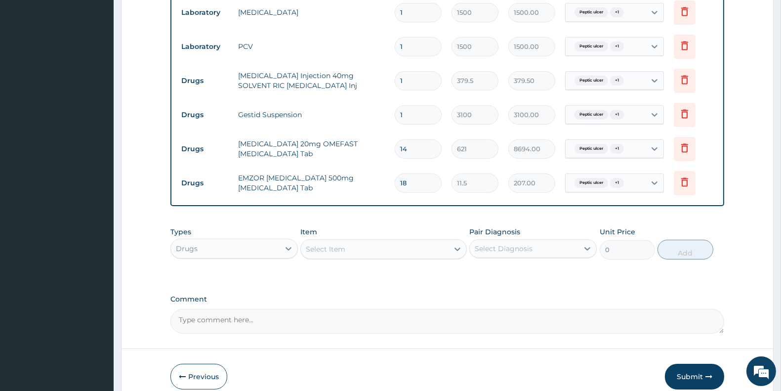
scroll to position [480, 0]
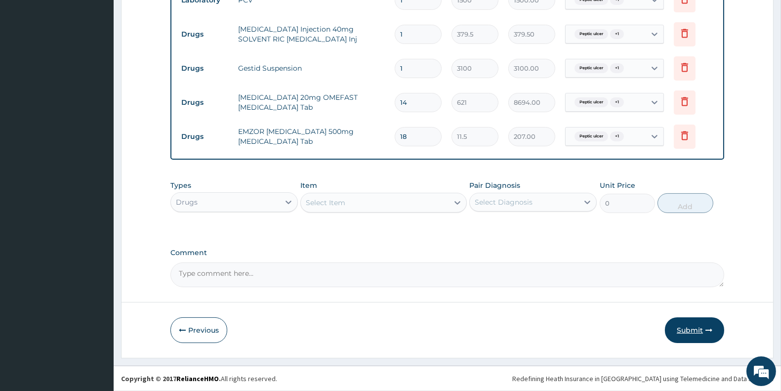
type input "18"
click at [695, 327] on button "Submit" at bounding box center [694, 330] width 59 height 26
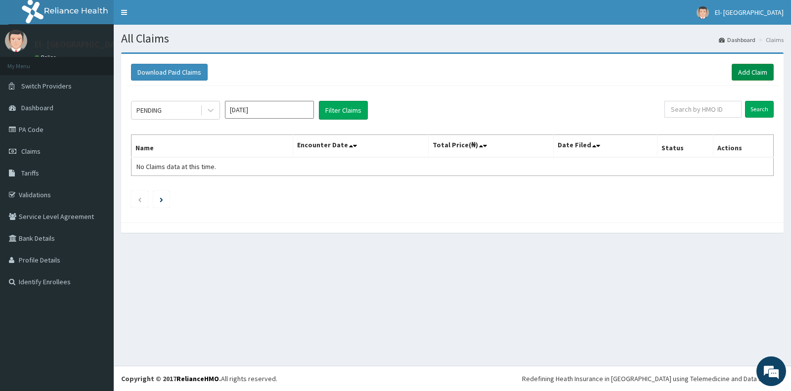
click at [748, 67] on link "Add Claim" at bounding box center [752, 72] width 42 height 17
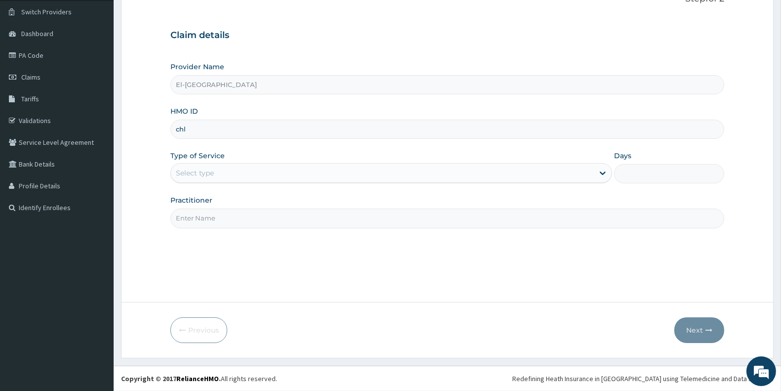
type input "CHL/11747/B"
click at [239, 178] on div "Select type" at bounding box center [382, 173] width 423 height 16
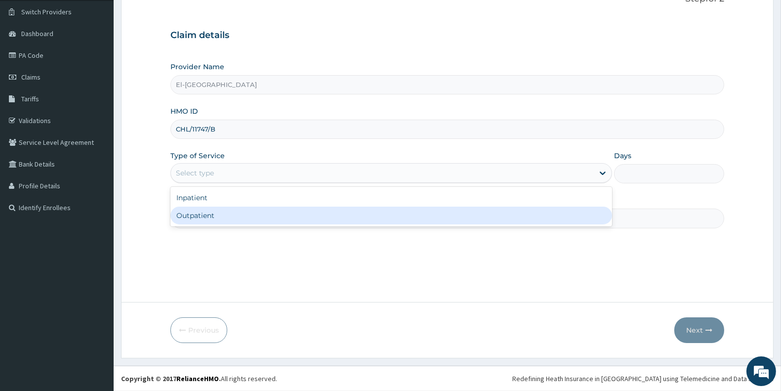
click at [224, 215] on div "Outpatient" at bounding box center [391, 216] width 442 height 18
type input "1"
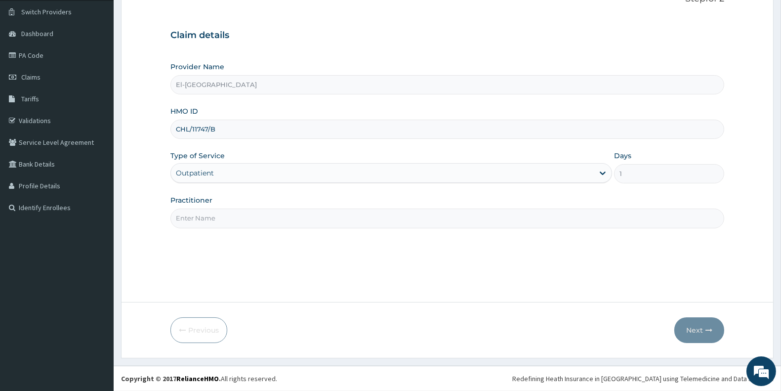
click at [226, 222] on input "Practitioner" at bounding box center [447, 218] width 554 height 19
type input "[PERSON_NAME]"
click at [706, 333] on icon "button" at bounding box center [709, 330] width 7 height 7
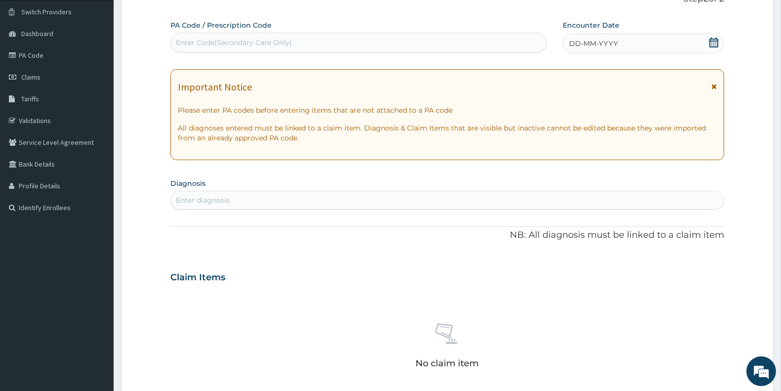
click at [717, 44] on icon at bounding box center [714, 43] width 9 height 10
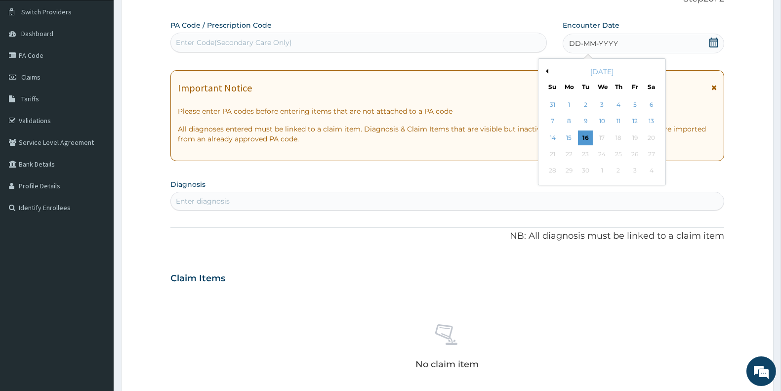
click at [545, 71] on button "Previous Month" at bounding box center [546, 71] width 5 height 5
click at [647, 136] on div "16" at bounding box center [651, 137] width 15 height 15
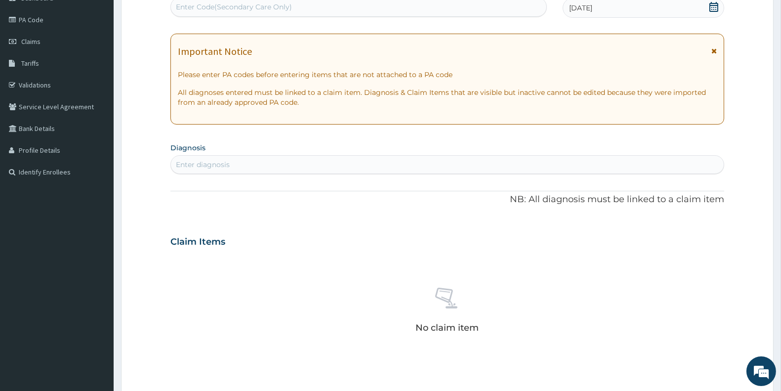
scroll to position [112, 0]
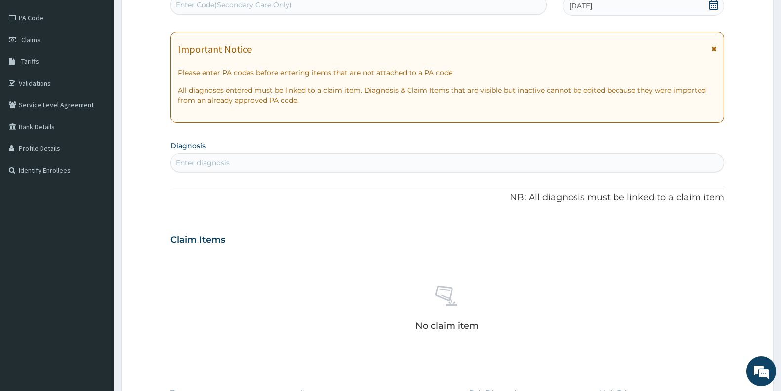
click at [263, 162] on div "Enter diagnosis" at bounding box center [447, 163] width 553 height 16
type input "[MEDICAL_DATA]"
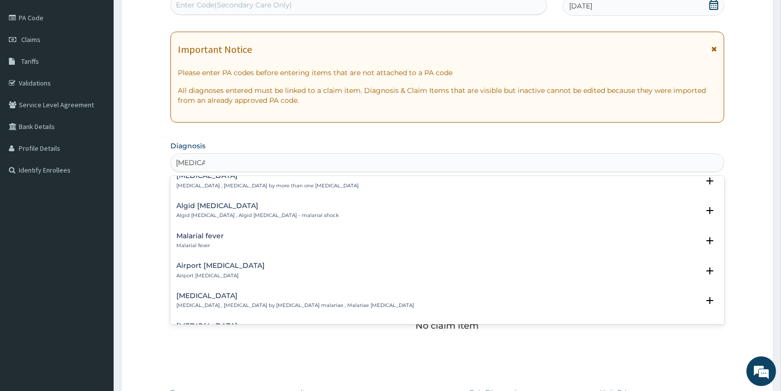
scroll to position [0, 0]
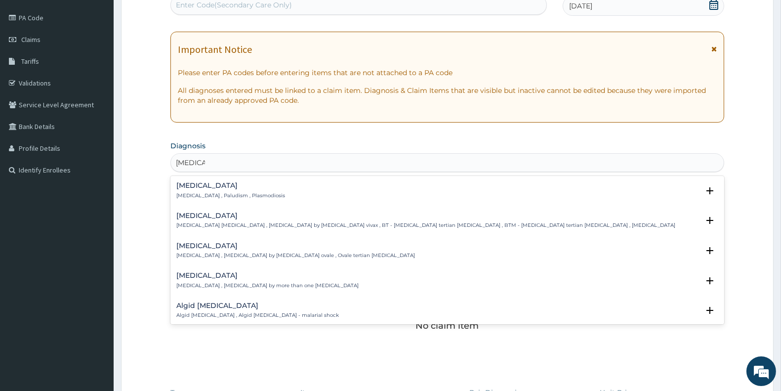
click at [244, 188] on h4 "Malaria" at bounding box center [230, 185] width 109 height 7
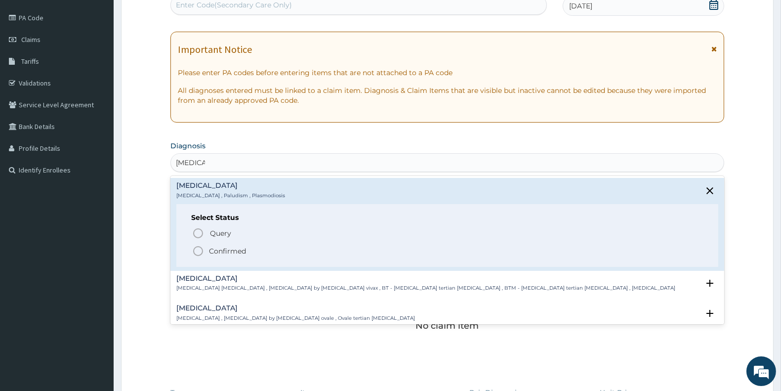
click at [199, 252] on icon "status option filled" at bounding box center [198, 251] width 12 height 12
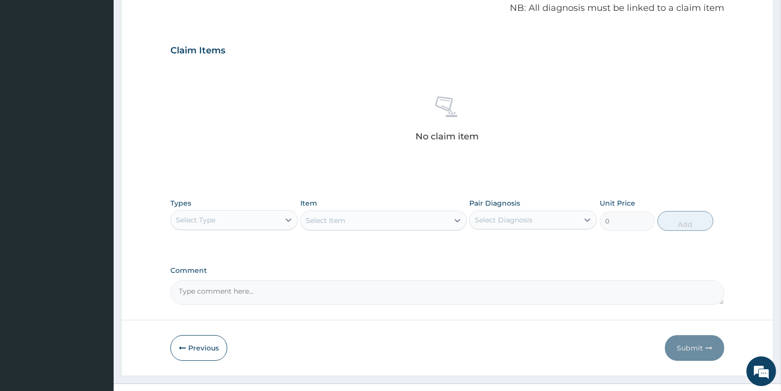
scroll to position [309, 0]
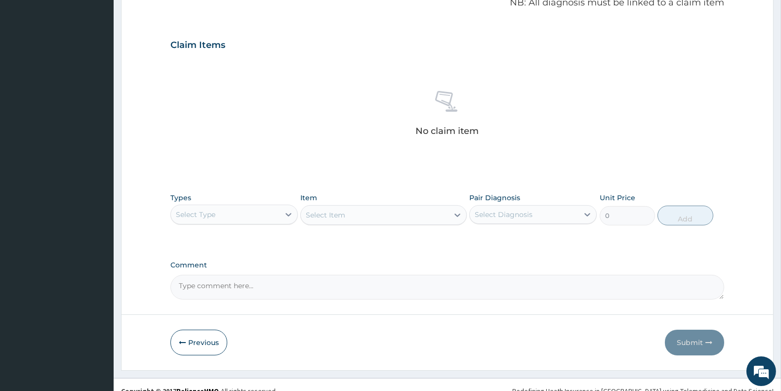
click at [214, 210] on div "Select Type" at bounding box center [196, 215] width 40 height 10
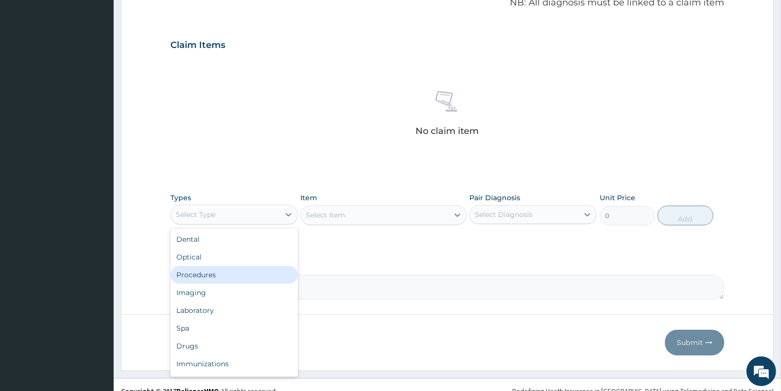
click at [228, 274] on div "Procedures" at bounding box center [233, 275] width 127 height 18
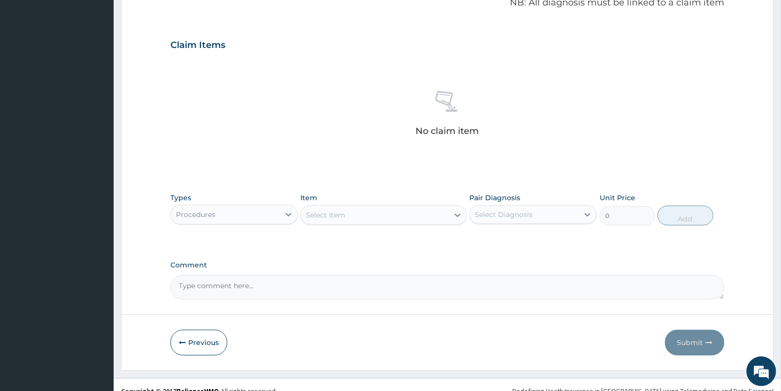
click at [411, 214] on div "Select Item" at bounding box center [374, 215] width 147 height 16
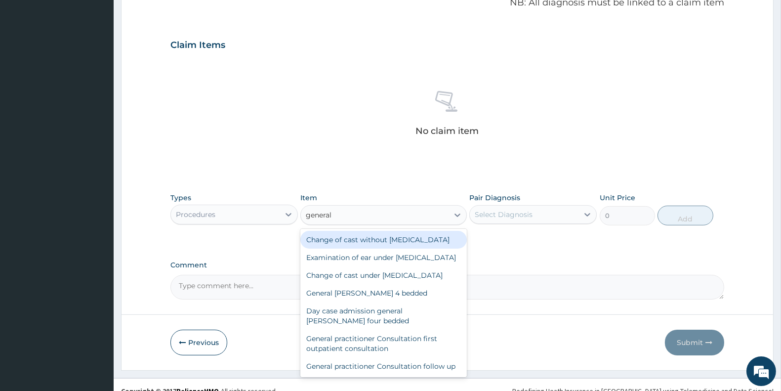
type input "general p"
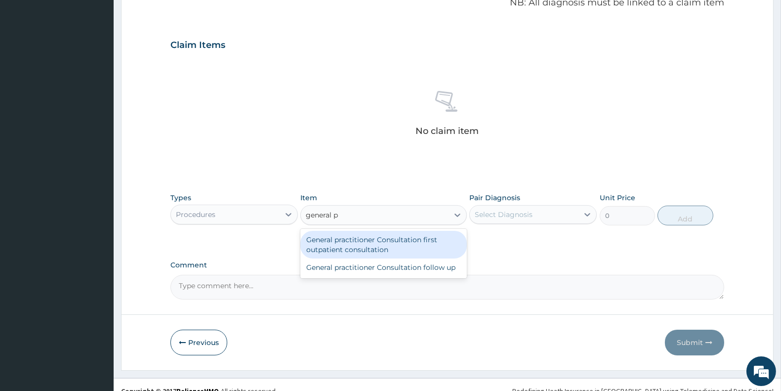
click at [397, 241] on div "General practitioner Consultation first outpatient consultation" at bounding box center [383, 245] width 166 height 28
type input "3000"
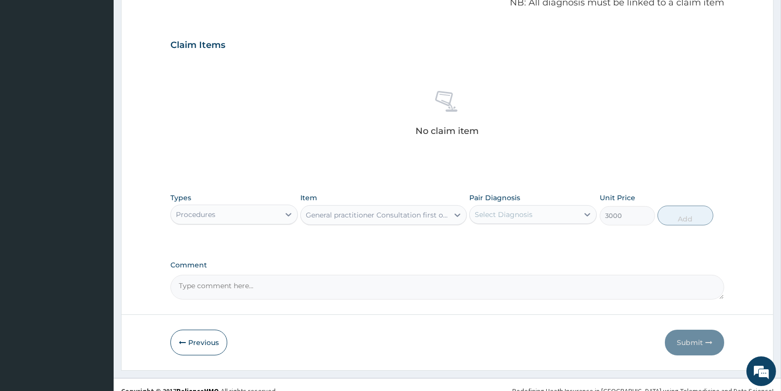
click at [493, 207] on div "Select Diagnosis" at bounding box center [524, 215] width 109 height 16
click at [496, 244] on div "Malaria" at bounding box center [532, 240] width 127 height 20
checkbox input "true"
drag, startPoint x: 661, startPoint y: 222, endPoint x: 667, endPoint y: 220, distance: 6.9
click at [664, 221] on button "Add" at bounding box center [685, 216] width 55 height 20
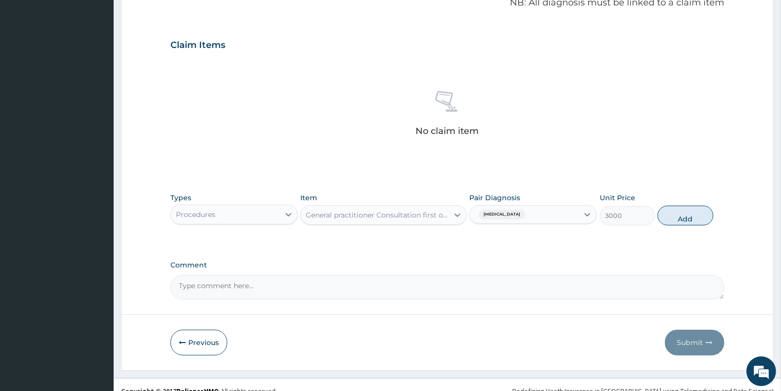
type input "0"
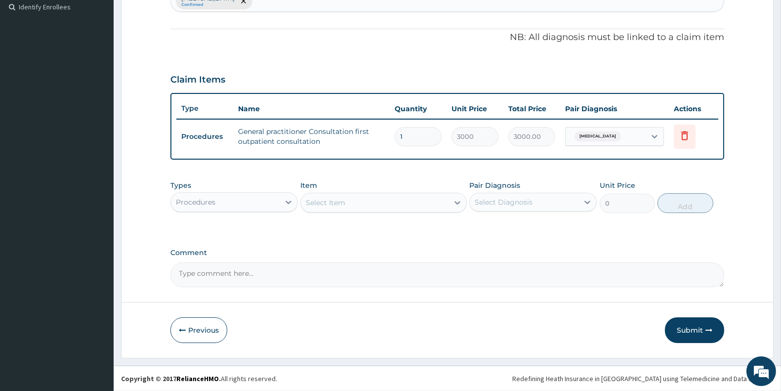
scroll to position [274, 0]
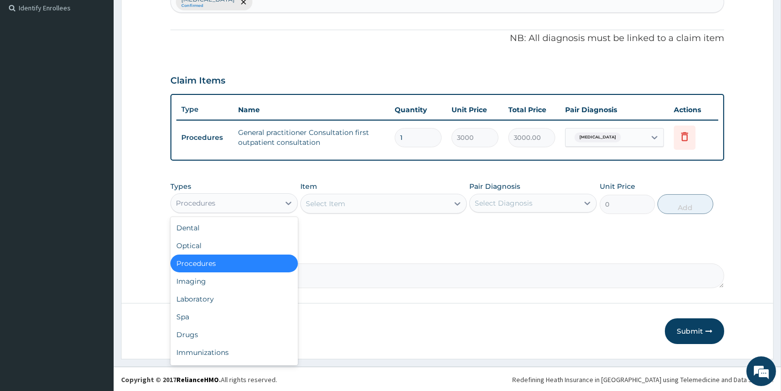
click at [230, 197] on div "Procedures" at bounding box center [225, 203] width 109 height 16
click at [226, 298] on div "Laboratory" at bounding box center [233, 299] width 127 height 18
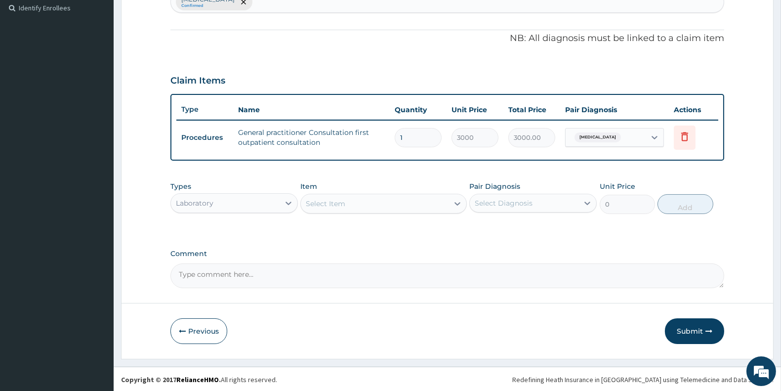
click at [353, 204] on div "Select Item" at bounding box center [374, 204] width 147 height 16
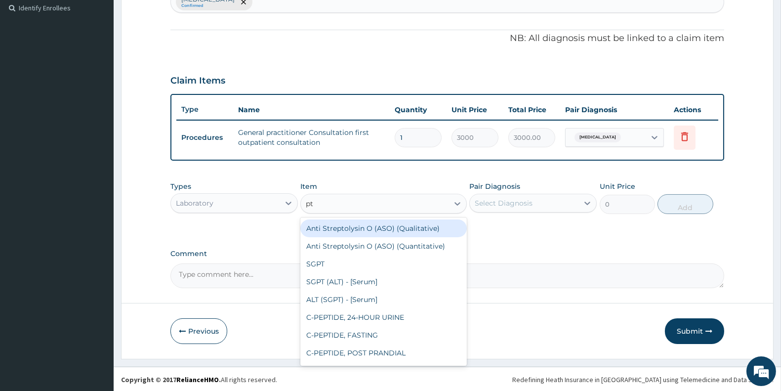
type input "p"
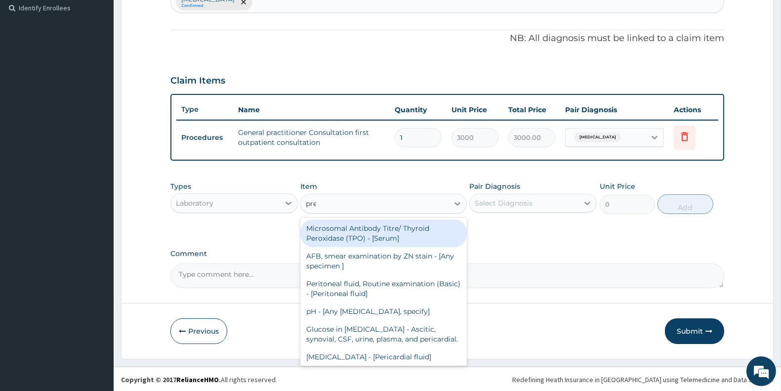
type input "preg"
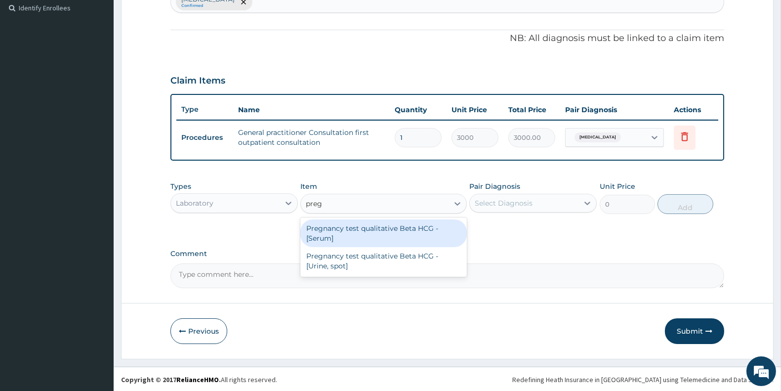
click at [373, 231] on div "Pregnancy test qualitative Beta HCG - [Serum]" at bounding box center [383, 233] width 166 height 28
type input "1200"
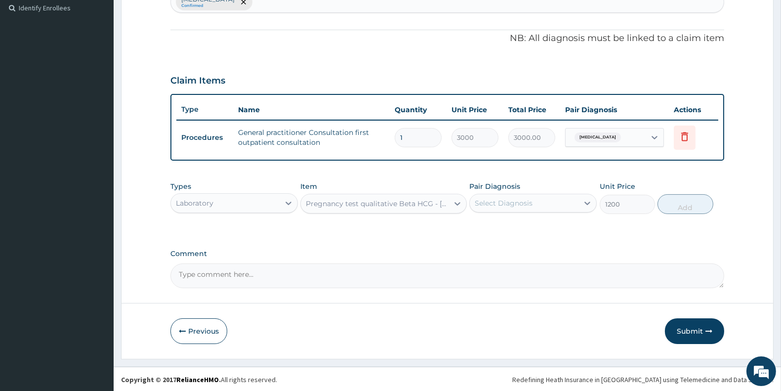
click at [502, 200] on div "Select Diagnosis" at bounding box center [504, 203] width 58 height 10
drag, startPoint x: 505, startPoint y: 219, endPoint x: 521, endPoint y: 223, distance: 16.3
click at [506, 220] on div "Malaria" at bounding box center [532, 228] width 127 height 20
checkbox input "true"
click at [676, 201] on button "Add" at bounding box center [685, 204] width 55 height 20
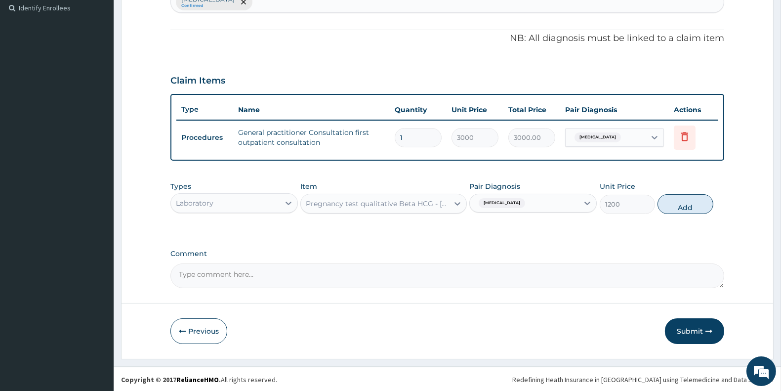
type input "0"
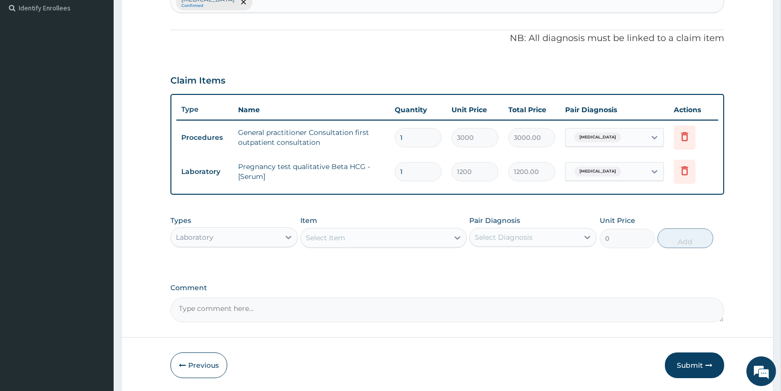
click at [329, 237] on div "Select Item" at bounding box center [326, 238] width 40 height 10
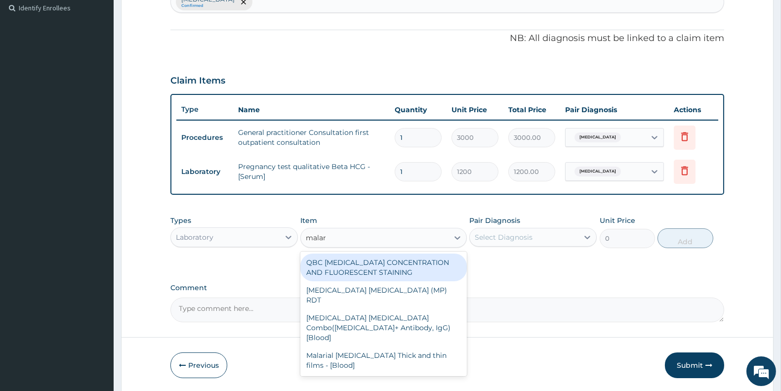
type input "malaria"
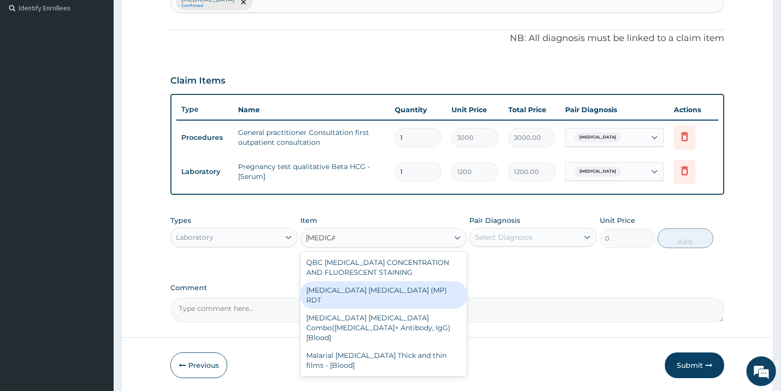
click at [391, 281] on div "MALARIA PARASITE (MP) RDT" at bounding box center [383, 295] width 166 height 28
type input "1500"
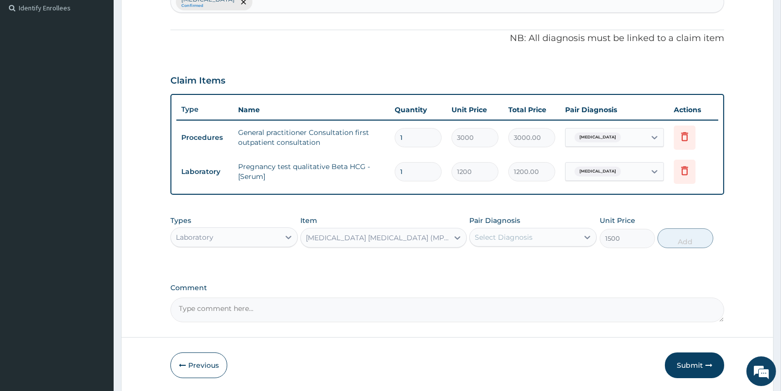
click at [522, 213] on div "Types Laboratory Item option MALARIA PARASITE (MP) RDT, selected. Select is foc…" at bounding box center [447, 231] width 554 height 42
click at [523, 228] on div "Select Diagnosis" at bounding box center [532, 237] width 127 height 19
click at [524, 253] on div "Malaria" at bounding box center [532, 262] width 127 height 20
checkbox input "true"
click at [693, 234] on button "Add" at bounding box center [685, 238] width 55 height 20
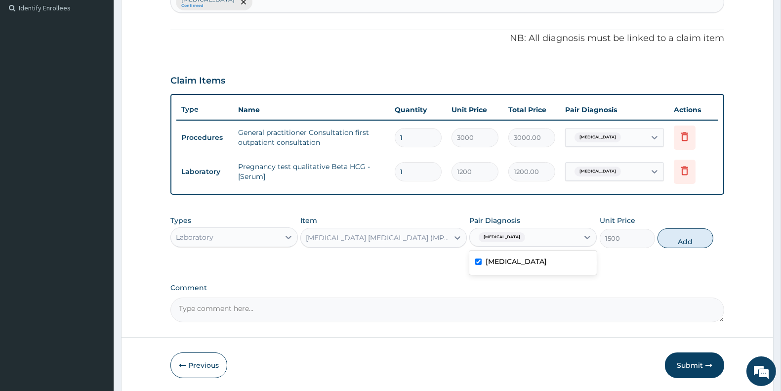
type input "0"
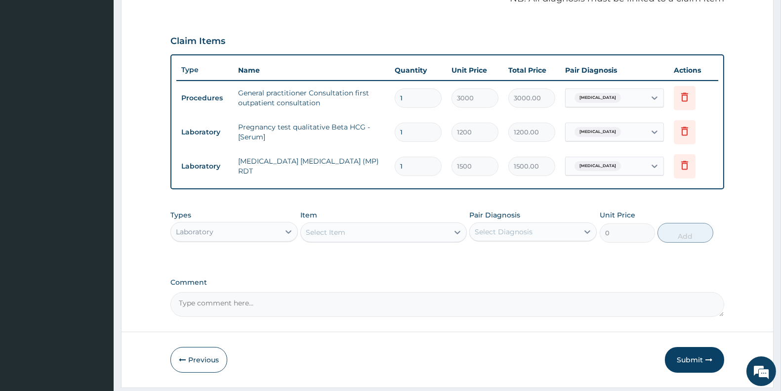
scroll to position [342, 0]
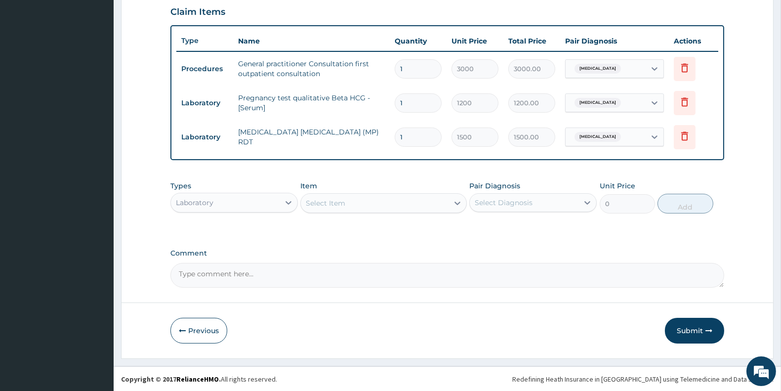
click at [327, 203] on div "Select Item" at bounding box center [326, 203] width 40 height 10
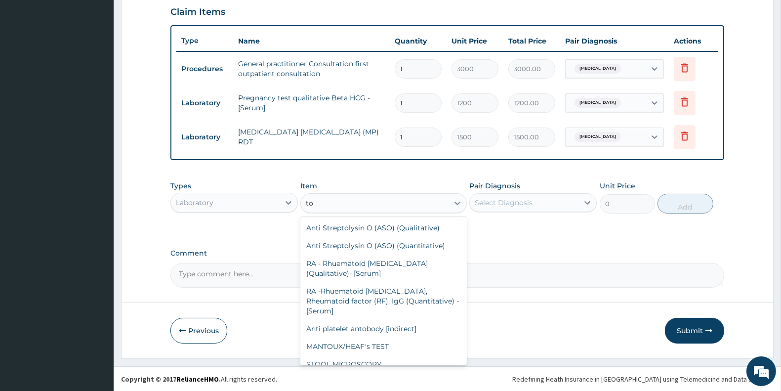
type input "t"
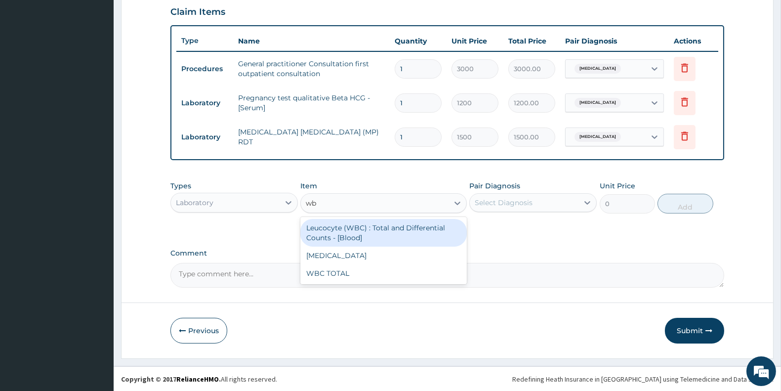
type input "wbc"
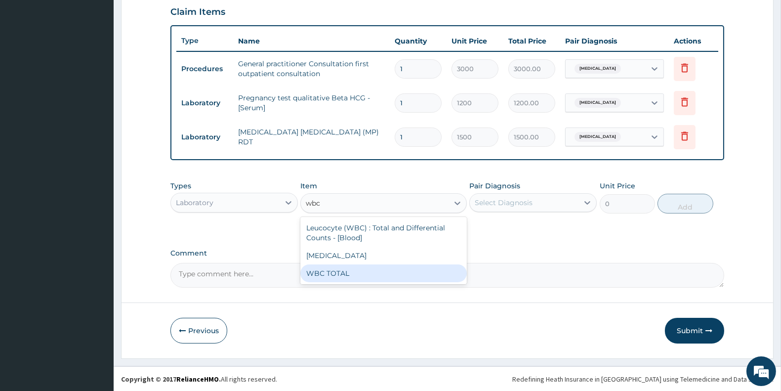
drag, startPoint x: 430, startPoint y: 273, endPoint x: 495, endPoint y: 233, distance: 76.3
click at [430, 273] on div "WBC TOTAL" at bounding box center [383, 273] width 166 height 18
type input "1500"
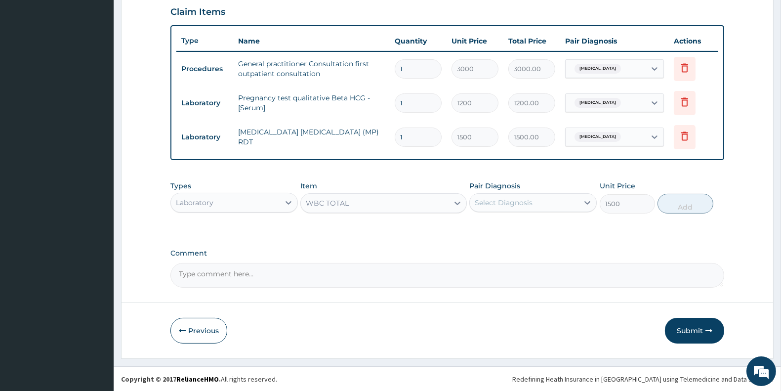
click at [530, 197] on div "Select Diagnosis" at bounding box center [532, 202] width 127 height 19
click at [523, 228] on div "[MEDICAL_DATA]" at bounding box center [532, 228] width 127 height 20
checkbox input "true"
click at [670, 199] on button "Add" at bounding box center [685, 204] width 55 height 20
type input "0"
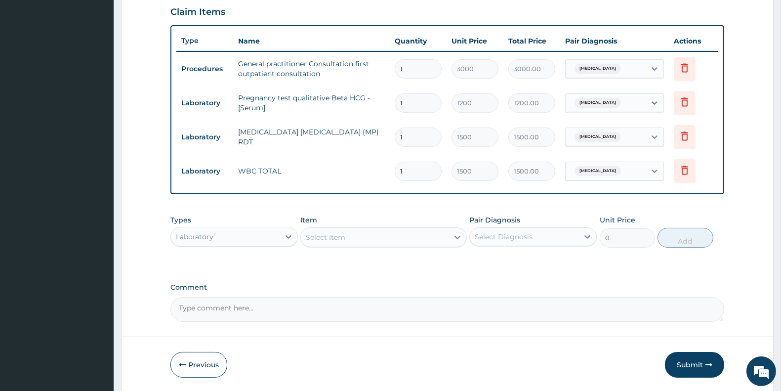
scroll to position [377, 0]
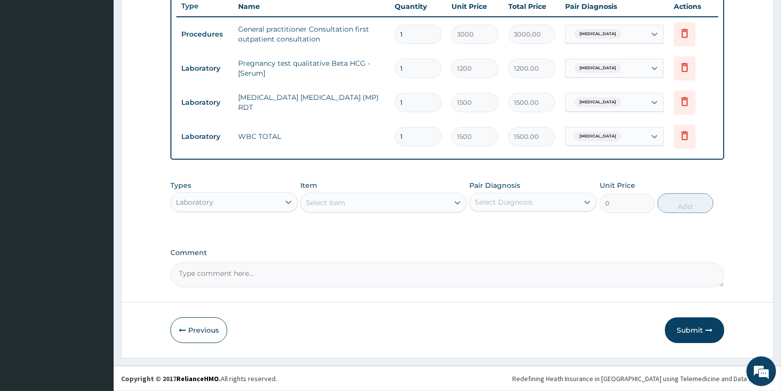
click at [226, 185] on div "Types Laboratory" at bounding box center [233, 196] width 127 height 33
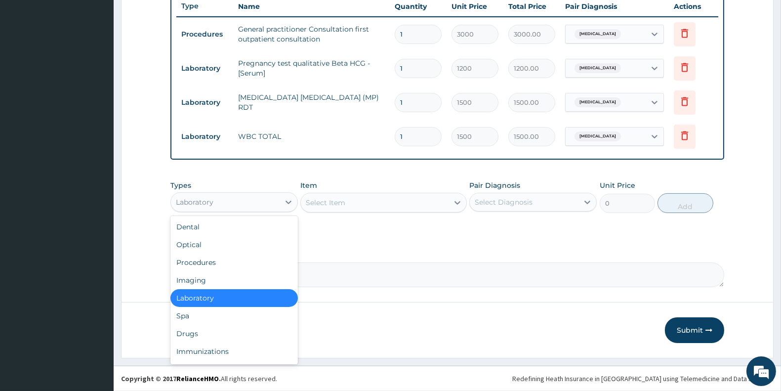
click at [230, 201] on div "Laboratory" at bounding box center [225, 202] width 109 height 16
click at [218, 328] on div "Drugs" at bounding box center [233, 334] width 127 height 18
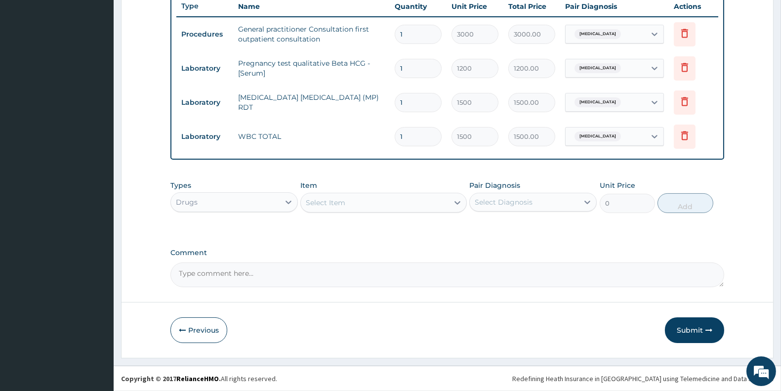
click at [396, 205] on div "Select Item" at bounding box center [374, 203] width 147 height 16
type input "artemether"
drag, startPoint x: 359, startPoint y: 198, endPoint x: 184, endPoint y: 213, distance: 176.0
click at [202, 210] on div "Types Drugs Item option WBC TOTAL, selected. Select is focused ,type to refine …" at bounding box center [447, 196] width 554 height 42
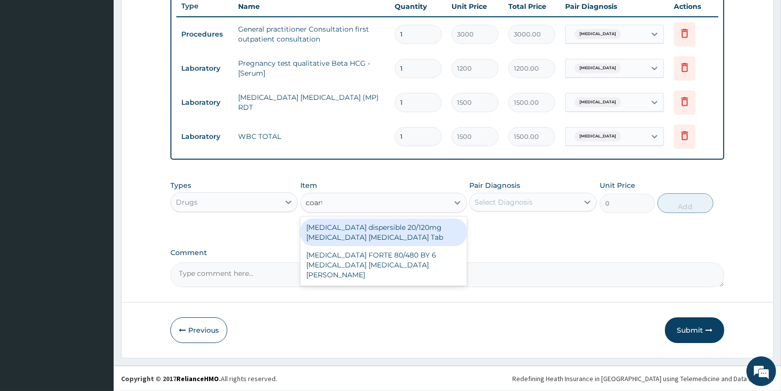
type input "coarte"
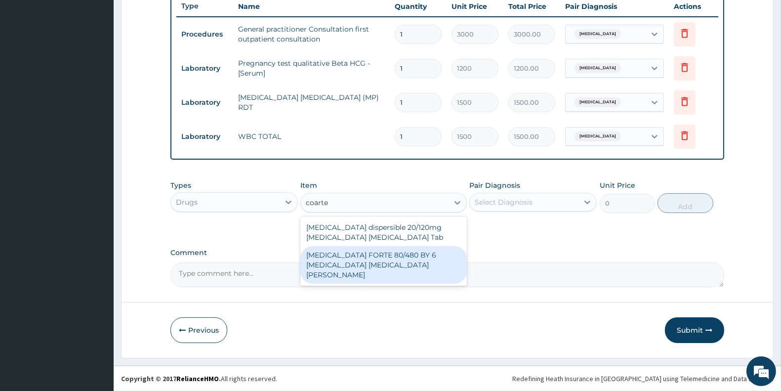
click at [388, 265] on div "[MEDICAL_DATA] FORTE 80/480 BY 6 [MEDICAL_DATA] [MEDICAL_DATA][PERSON_NAME]" at bounding box center [383, 265] width 166 height 38
type input "3220"
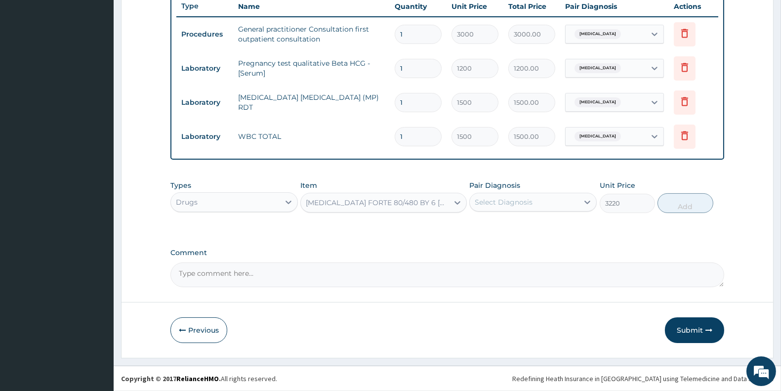
click at [515, 206] on div "Select Diagnosis" at bounding box center [504, 202] width 58 height 10
click at [524, 224] on div "[MEDICAL_DATA]" at bounding box center [532, 227] width 127 height 20
checkbox input "true"
click at [683, 205] on button "Add" at bounding box center [685, 203] width 55 height 20
type input "0"
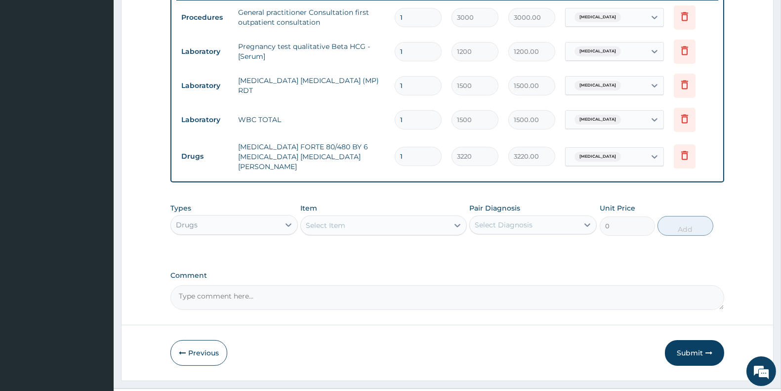
scroll to position [411, 0]
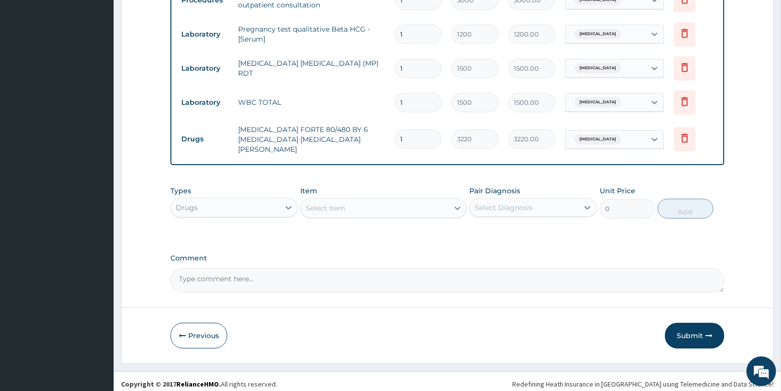
click at [374, 202] on div "Select Item" at bounding box center [374, 208] width 147 height 16
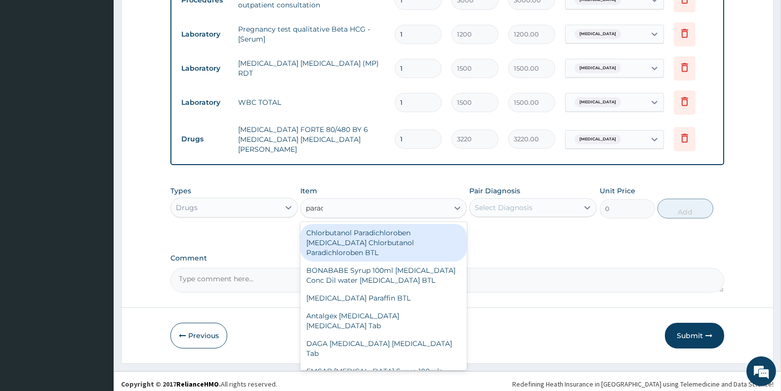
type input "paraceta"
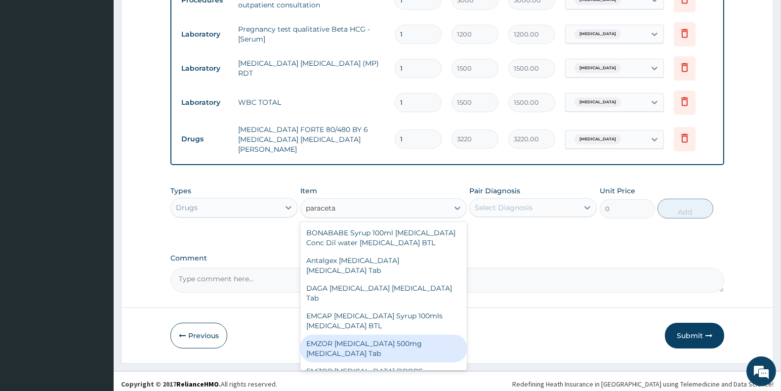
click at [409, 347] on div "EMZOR [MEDICAL_DATA] 500mg [MEDICAL_DATA] Tab" at bounding box center [383, 349] width 166 height 28
type input "11.5"
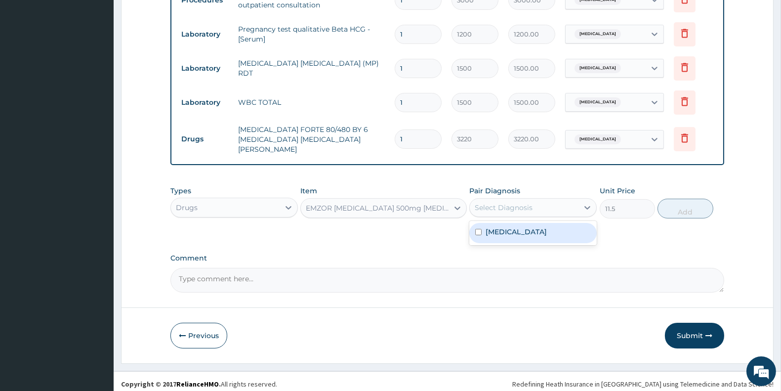
click at [522, 200] on div "Select Diagnosis" at bounding box center [524, 208] width 109 height 16
click at [539, 223] on div "[MEDICAL_DATA]" at bounding box center [532, 233] width 127 height 20
checkbox input "true"
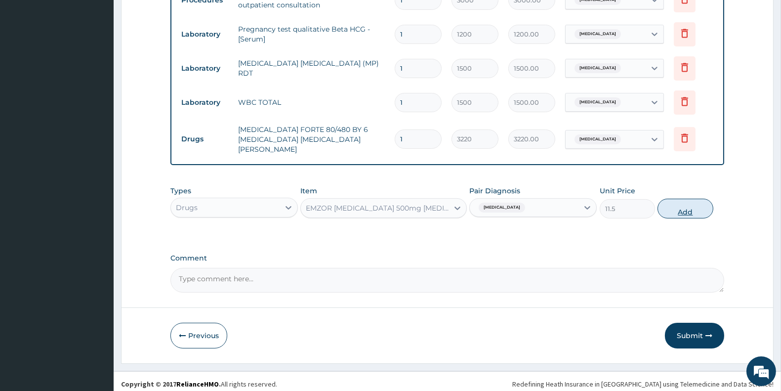
click at [681, 199] on button "Add" at bounding box center [685, 209] width 55 height 20
type input "0"
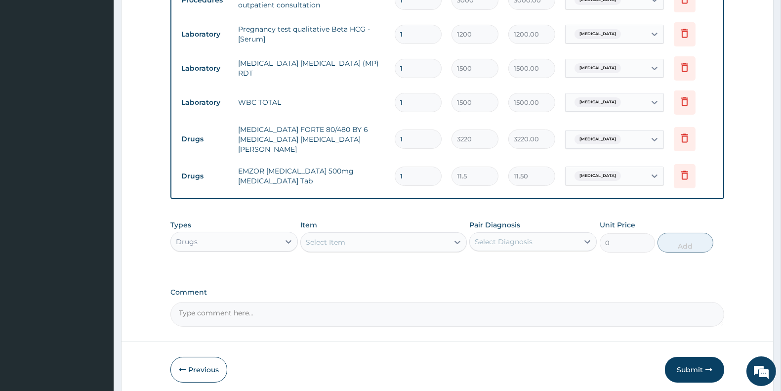
type input "18"
type input "207.00"
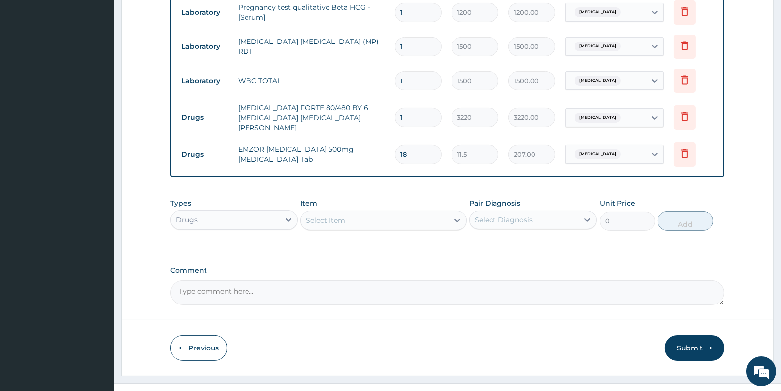
scroll to position [446, 0]
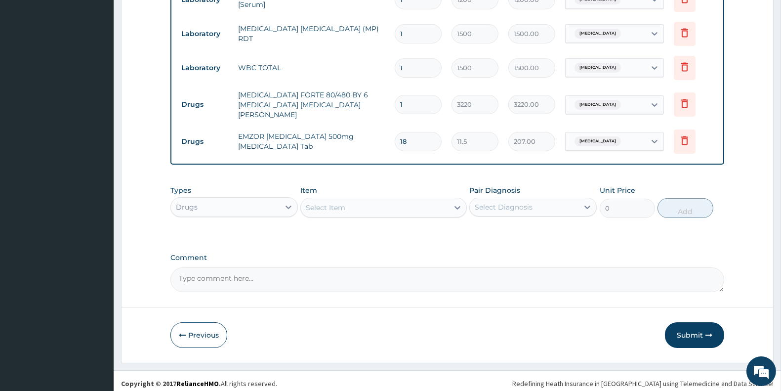
type input "18"
click at [321, 206] on div "Select Item" at bounding box center [326, 208] width 40 height 10
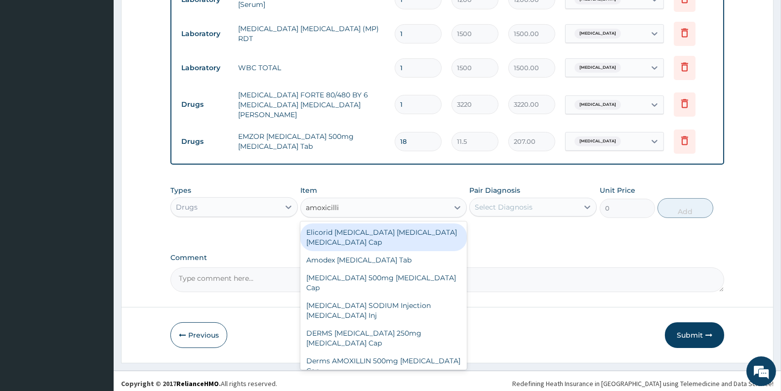
type input "amoxicillin"
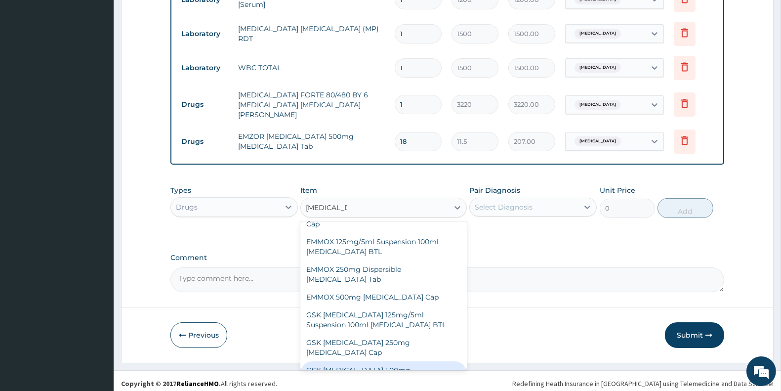
scroll to position [154, 0]
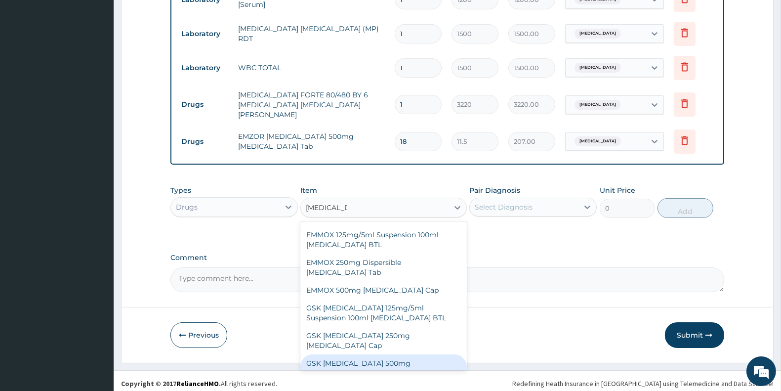
click at [421, 354] on div "GSK [MEDICAL_DATA] 500mg [MEDICAL_DATA] Cap" at bounding box center [383, 368] width 166 height 28
type input "207"
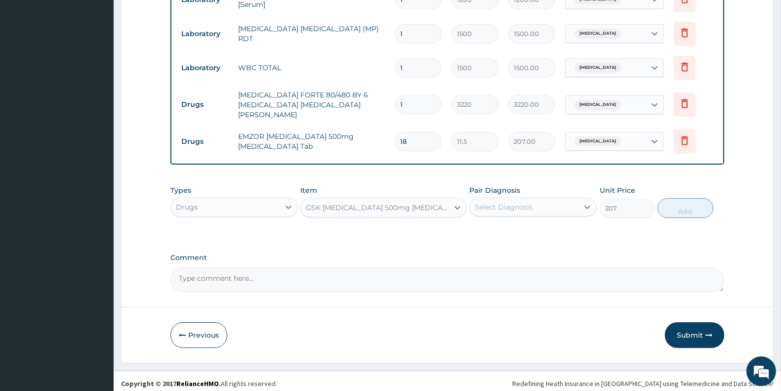
click at [498, 203] on div "Select Diagnosis" at bounding box center [504, 207] width 58 height 10
click at [503, 233] on div "[MEDICAL_DATA]" at bounding box center [532, 232] width 127 height 20
checkbox input "true"
click at [668, 206] on button "Add" at bounding box center [685, 208] width 55 height 20
type input "0"
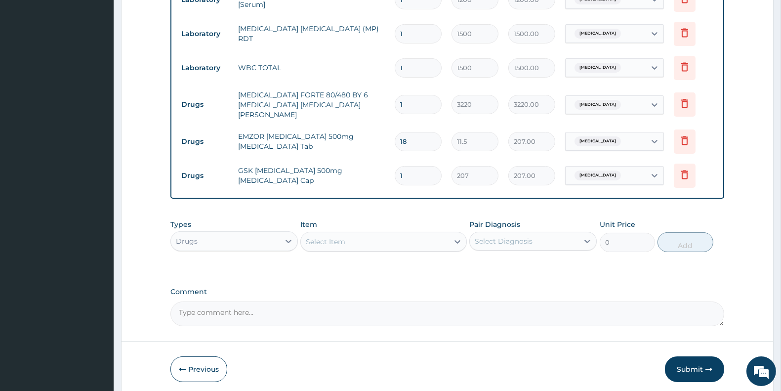
type input "15"
type input "3105.00"
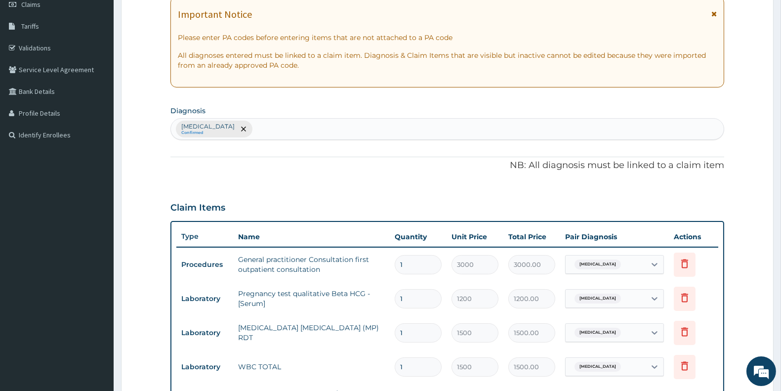
scroll to position [142, 0]
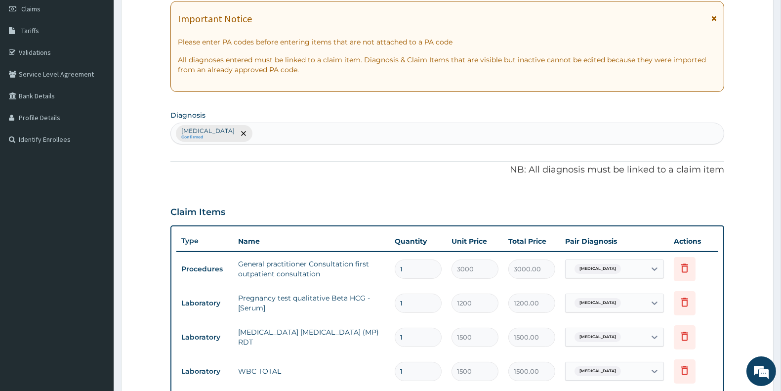
type input "15"
click at [246, 133] on div "Malaria Confirmed" at bounding box center [447, 133] width 553 height 21
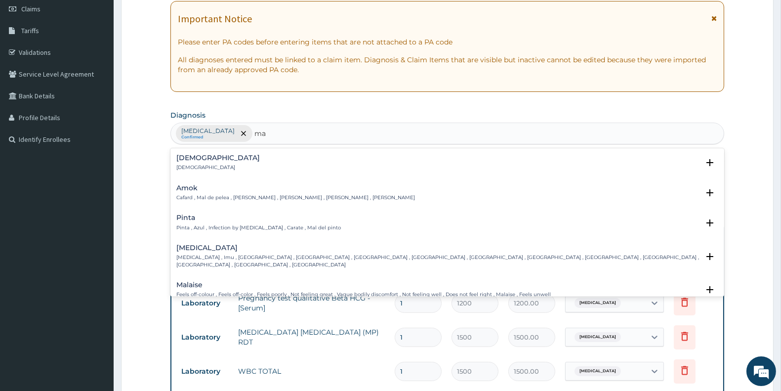
type input "m"
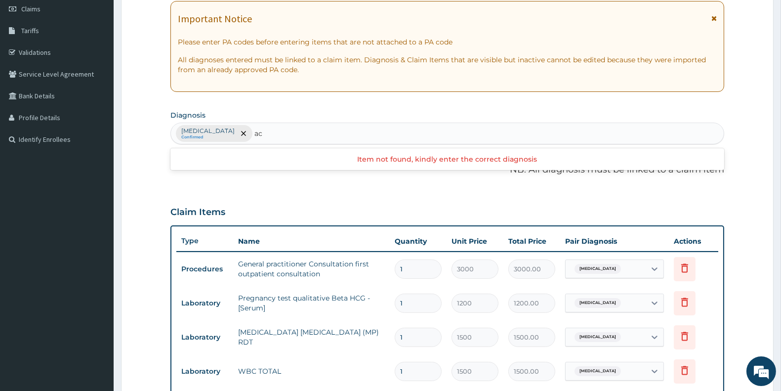
type input "a"
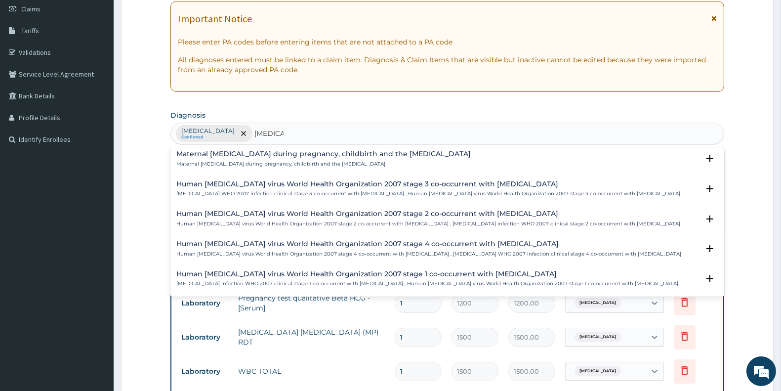
scroll to position [165, 0]
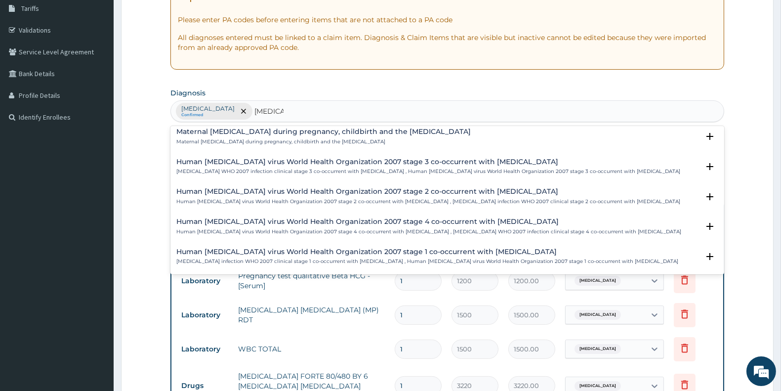
type input "malaria"
click at [718, 292] on td "Delete" at bounding box center [693, 281] width 49 height 34
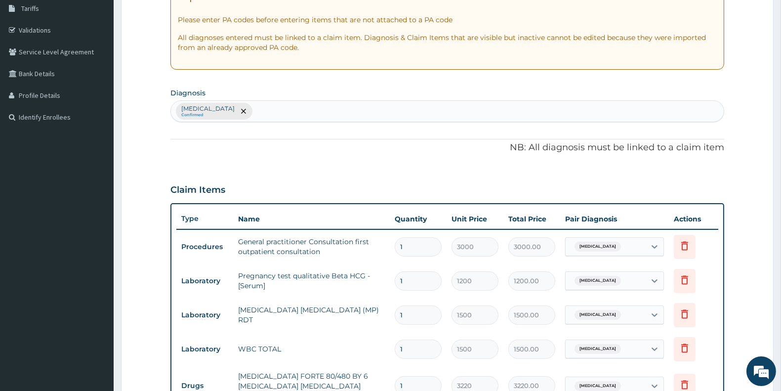
click at [358, 109] on div "Malaria Confirmed" at bounding box center [447, 111] width 553 height 21
type input "malaria"
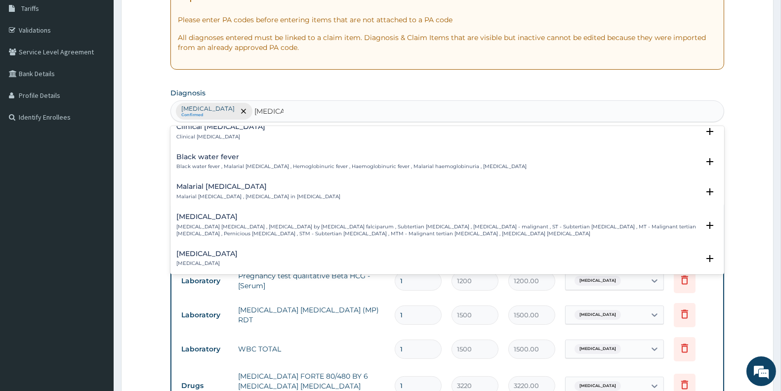
scroll to position [285, 0]
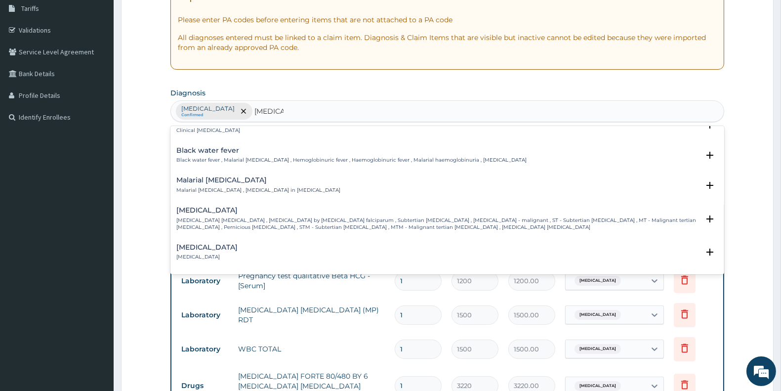
click at [356, 221] on p "Falciparum malaria , Malignant tertian malaria , Malaria by Plasmodium falcipar…" at bounding box center [437, 224] width 523 height 14
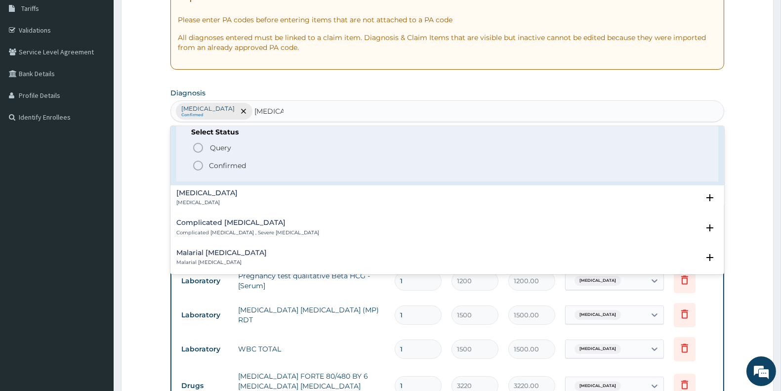
scroll to position [392, 0]
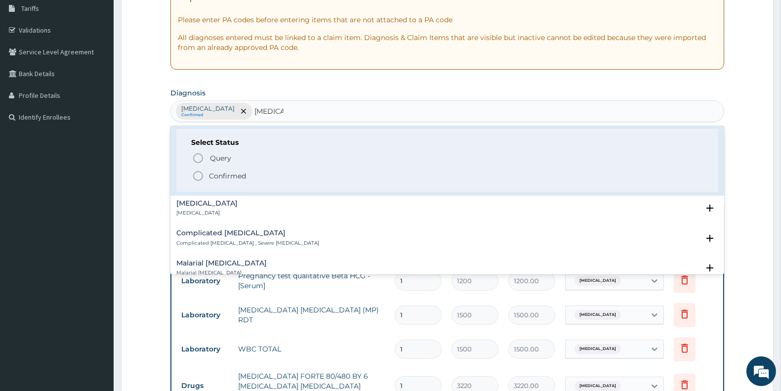
click at [200, 172] on icon "status option filled" at bounding box center [198, 176] width 12 height 12
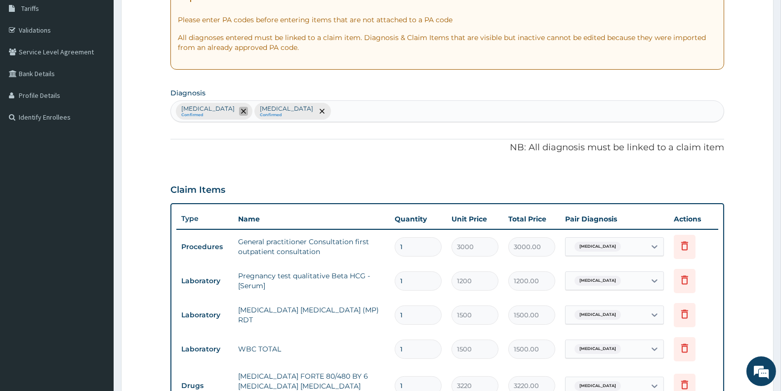
click at [241, 112] on icon "remove selection option" at bounding box center [243, 111] width 5 height 5
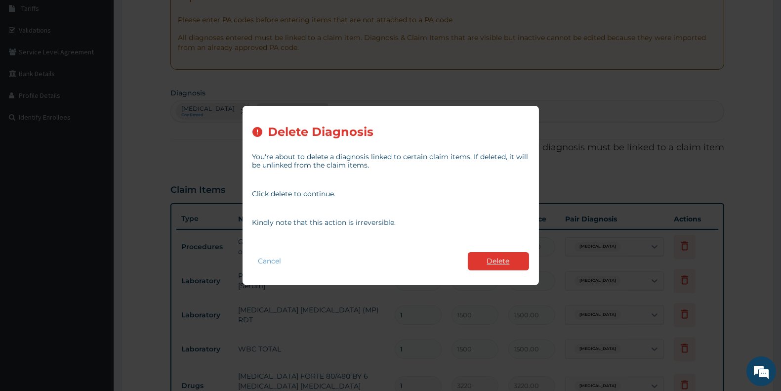
click at [515, 258] on button "Delete" at bounding box center [498, 261] width 61 height 18
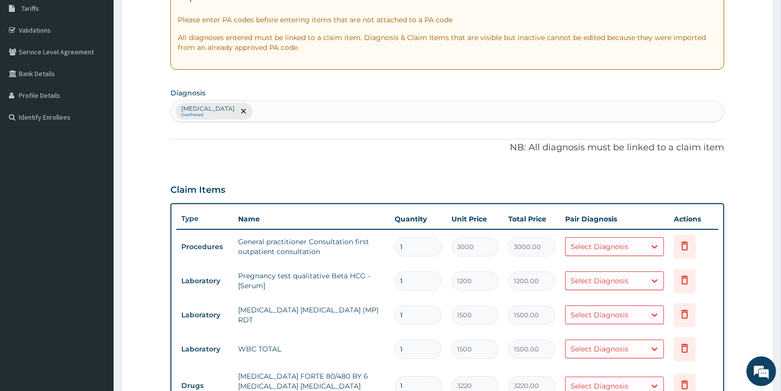
click at [596, 243] on div "Select Diagnosis" at bounding box center [600, 247] width 58 height 10
click at [604, 269] on label "Falciparum malaria" at bounding box center [612, 270] width 61 height 10
checkbox input "true"
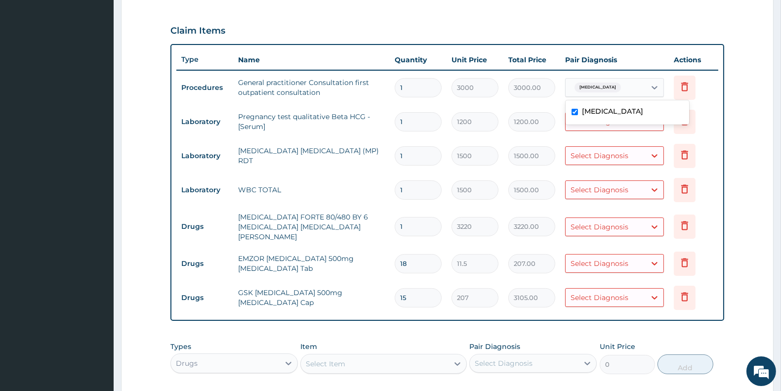
scroll to position [329, 0]
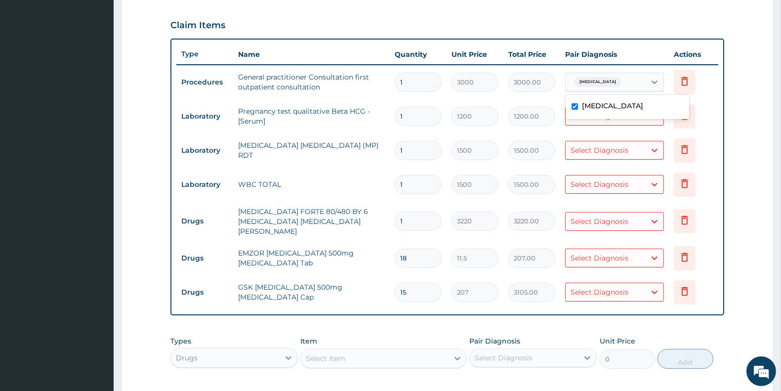
click at [599, 121] on div "Select Diagnosis" at bounding box center [606, 116] width 80 height 16
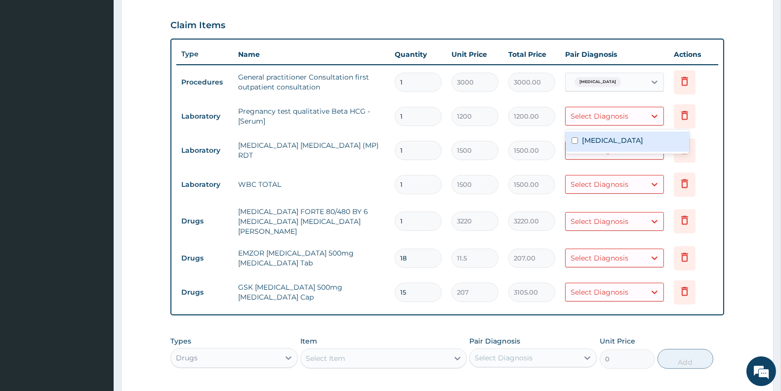
click at [596, 139] on label "Falciparum malaria" at bounding box center [612, 140] width 61 height 10
checkbox input "true"
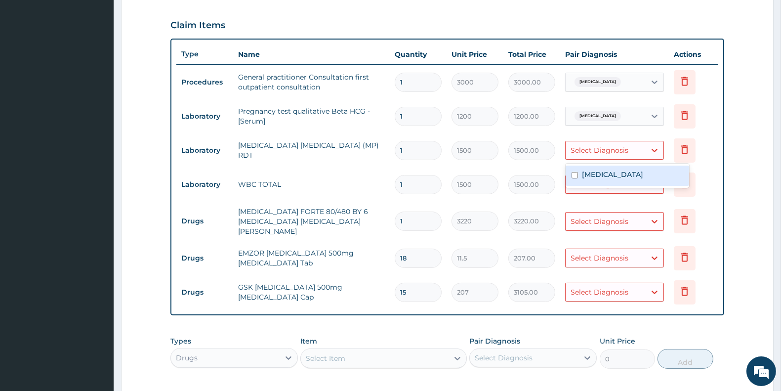
click at [604, 154] on div "Select Diagnosis" at bounding box center [600, 150] width 58 height 10
click at [601, 173] on label "Falciparum malaria" at bounding box center [612, 174] width 61 height 10
checkbox input "true"
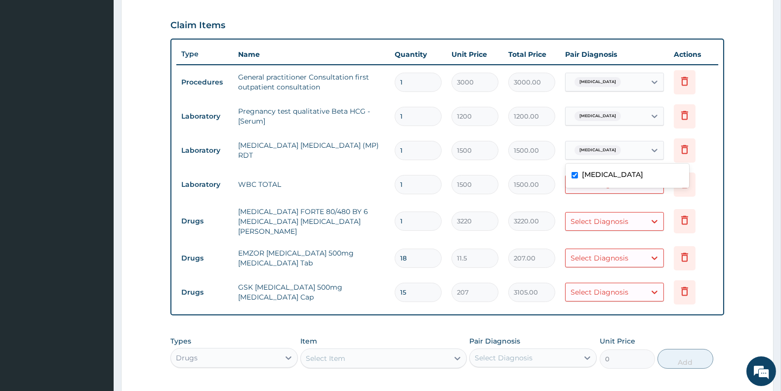
click at [604, 188] on div "Select Diagnosis" at bounding box center [600, 184] width 58 height 10
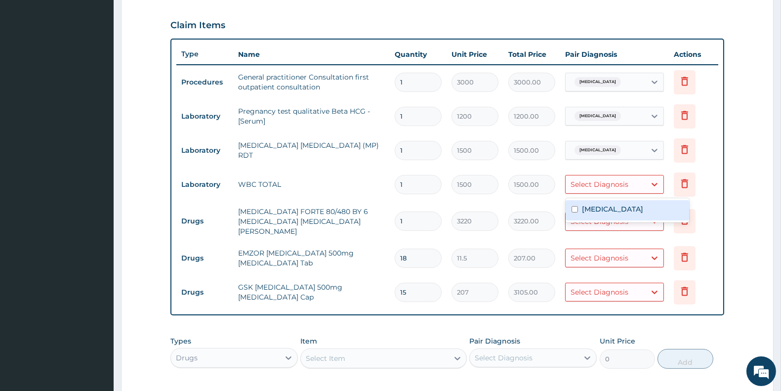
click at [598, 206] on label "Falciparum malaria" at bounding box center [612, 209] width 61 height 10
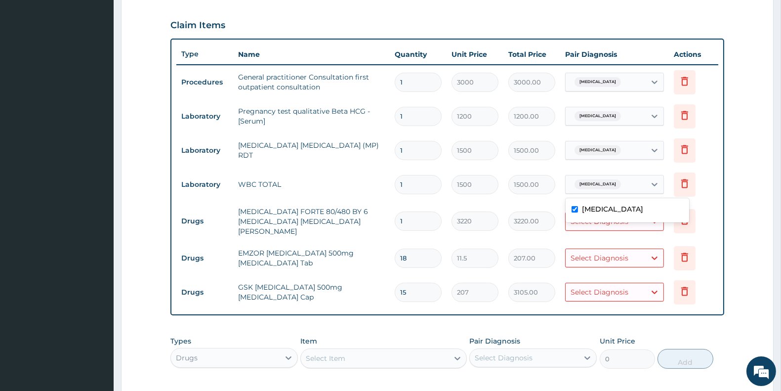
drag, startPoint x: 598, startPoint y: 214, endPoint x: 598, endPoint y: 221, distance: 6.9
click at [598, 215] on div "Falciparum malaria" at bounding box center [628, 210] width 124 height 20
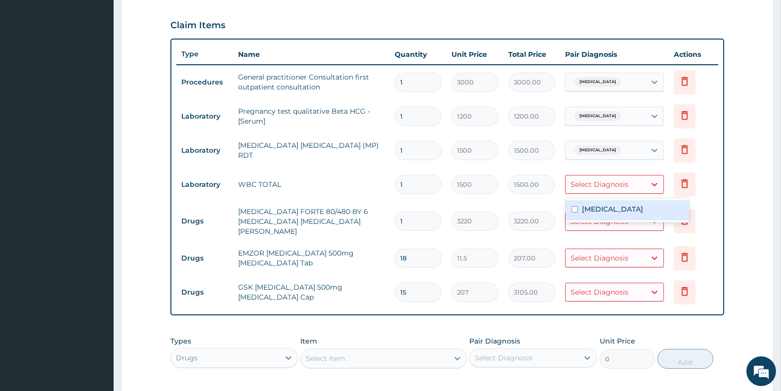
click at [580, 207] on div "Falciparum malaria" at bounding box center [628, 210] width 124 height 20
checkbox input "true"
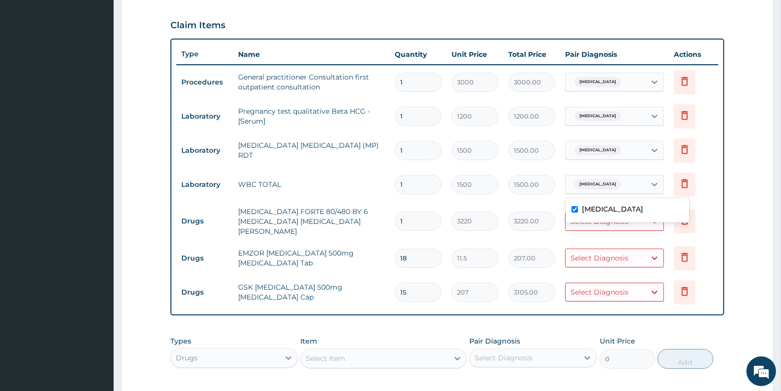
click at [591, 225] on div "Select Diagnosis" at bounding box center [606, 221] width 80 height 16
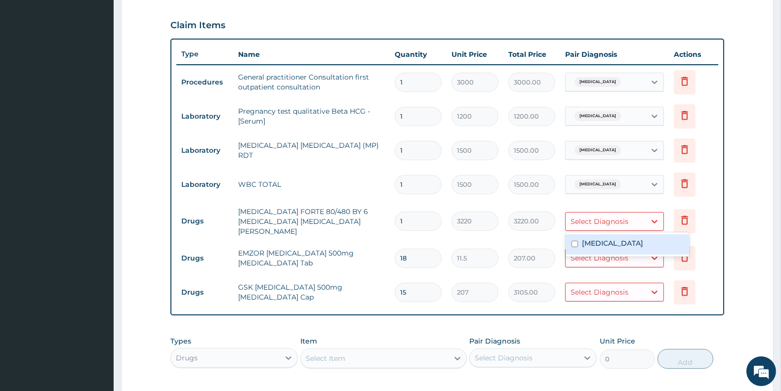
click at [584, 245] on label "Falciparum malaria" at bounding box center [612, 243] width 61 height 10
checkbox input "true"
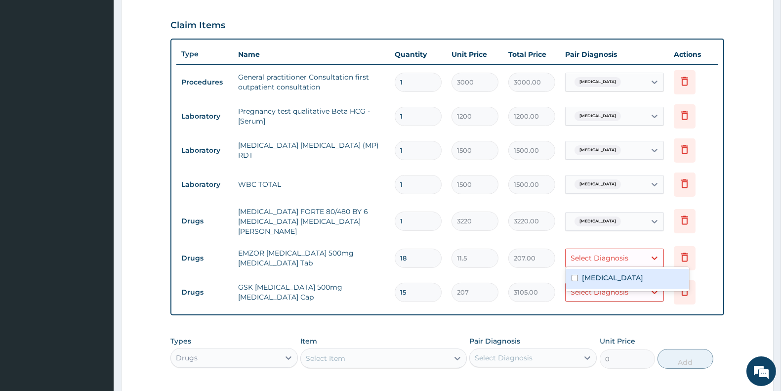
click at [580, 257] on div "Select Diagnosis" at bounding box center [600, 258] width 58 height 10
click at [574, 278] on input "checkbox" at bounding box center [575, 278] width 6 height 6
checkbox input "true"
click at [582, 291] on div "Select Diagnosis" at bounding box center [600, 292] width 58 height 10
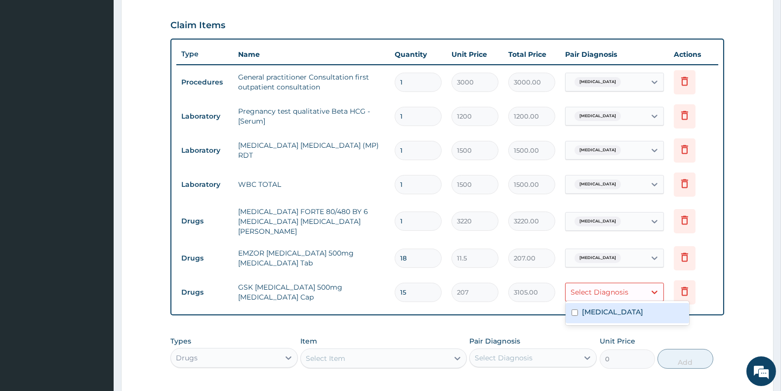
click at [577, 309] on input "checkbox" at bounding box center [575, 312] width 6 height 6
checkbox input "true"
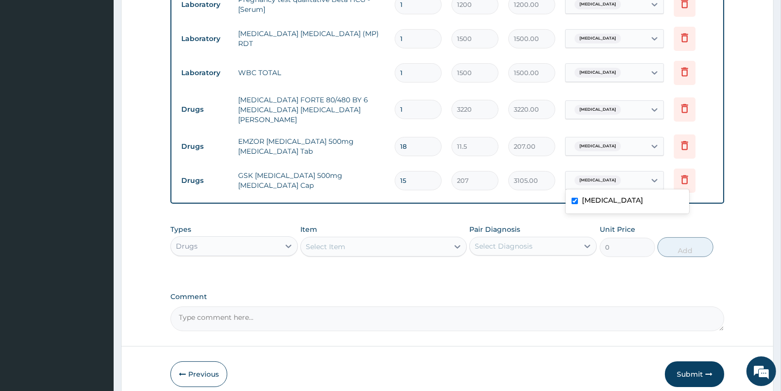
scroll to position [480, 0]
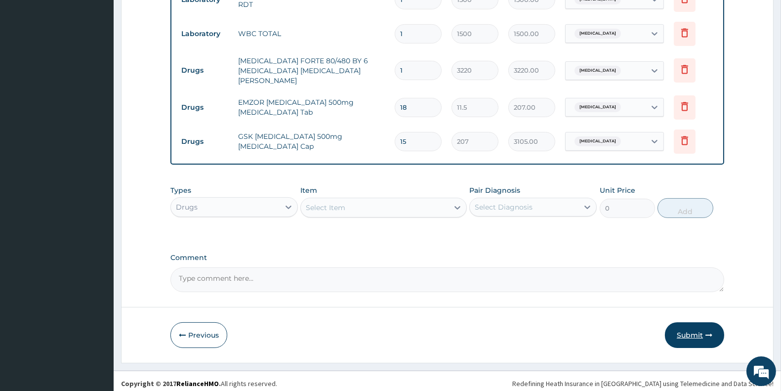
click at [700, 331] on button "Submit" at bounding box center [694, 335] width 59 height 26
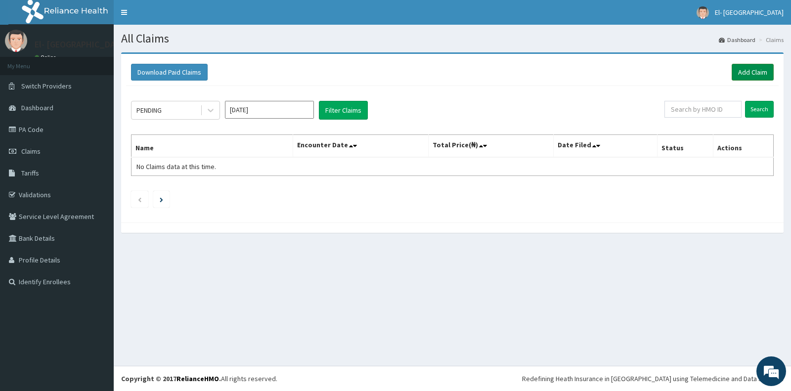
click at [763, 68] on link "Add Claim" at bounding box center [752, 72] width 42 height 17
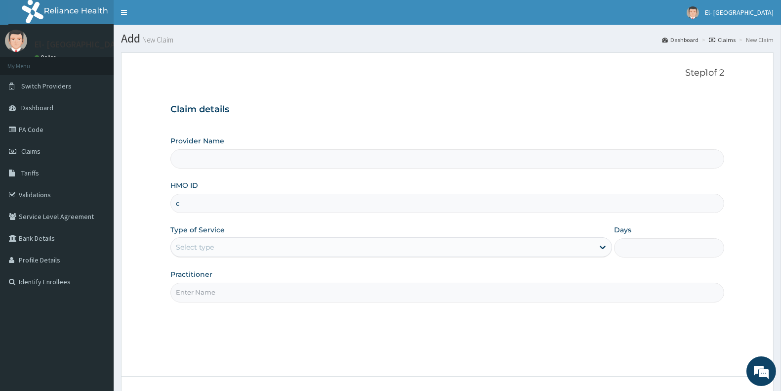
type input "ch"
type input "El-[GEOGRAPHIC_DATA]"
type input "CHL/11747/C"
click at [279, 252] on div "Select type" at bounding box center [382, 247] width 423 height 16
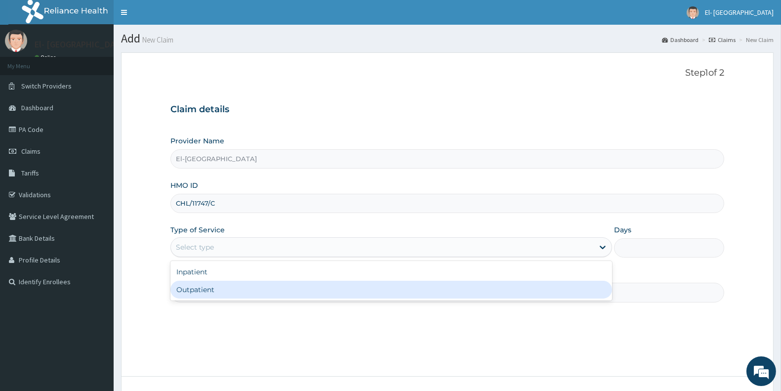
click at [277, 287] on div "Outpatient" at bounding box center [391, 290] width 442 height 18
type input "1"
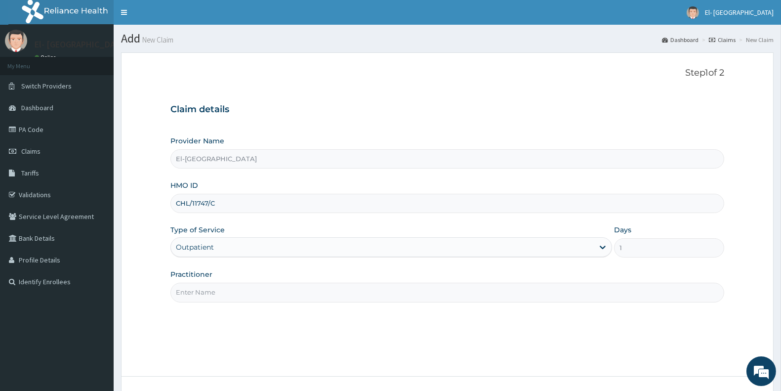
click at [282, 294] on input "Practitioner" at bounding box center [447, 292] width 554 height 19
type input "DR JOHN"
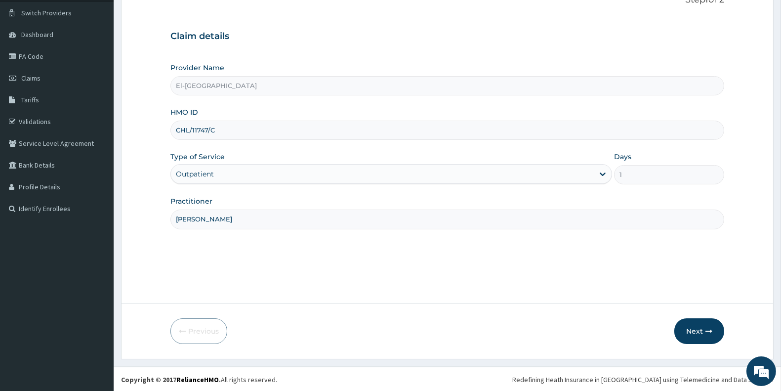
scroll to position [74, 0]
click at [710, 325] on button "Next" at bounding box center [699, 330] width 50 height 26
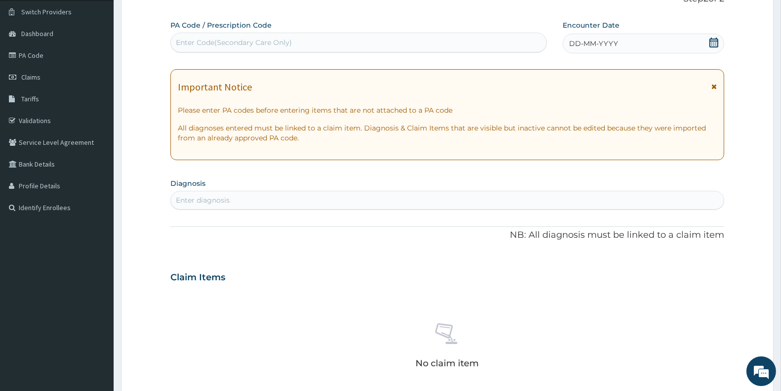
click at [678, 41] on div "DD-MM-YYYY" at bounding box center [644, 44] width 162 height 20
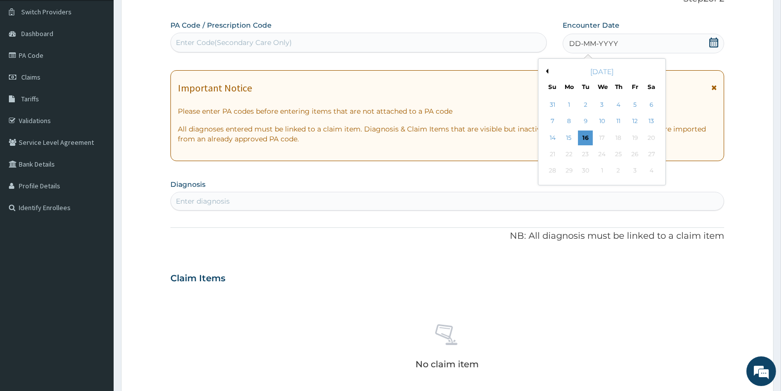
click at [549, 71] on div "September 2025" at bounding box center [602, 72] width 119 height 10
click at [547, 71] on button "Previous Month" at bounding box center [546, 71] width 5 height 5
click at [646, 136] on div "16" at bounding box center [651, 137] width 15 height 15
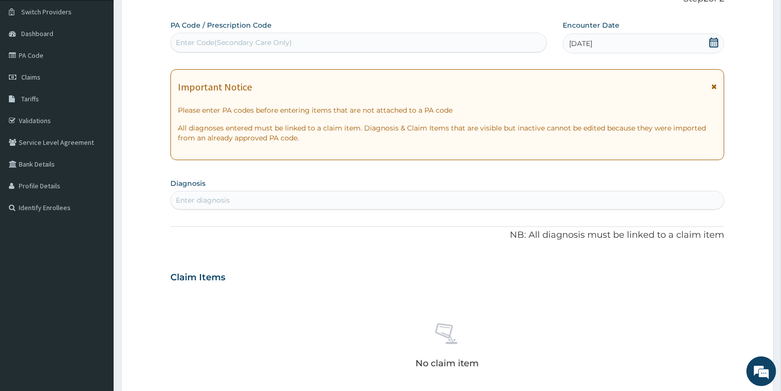
click at [274, 200] on div "Enter diagnosis" at bounding box center [447, 200] width 553 height 16
type input "malaria"
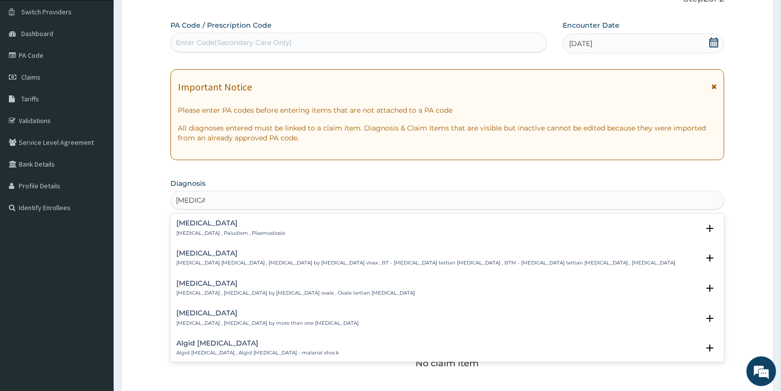
click at [226, 231] on p "Malaria , Paludism , Plasmodiosis" at bounding box center [230, 233] width 109 height 7
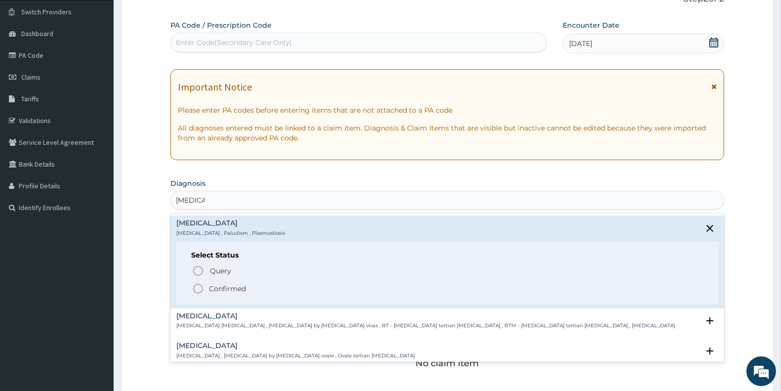
click at [193, 292] on icon "status option filled" at bounding box center [198, 289] width 12 height 12
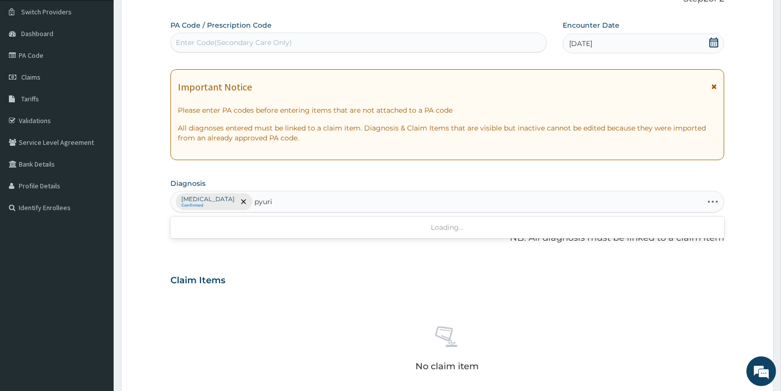
type input "pyuria"
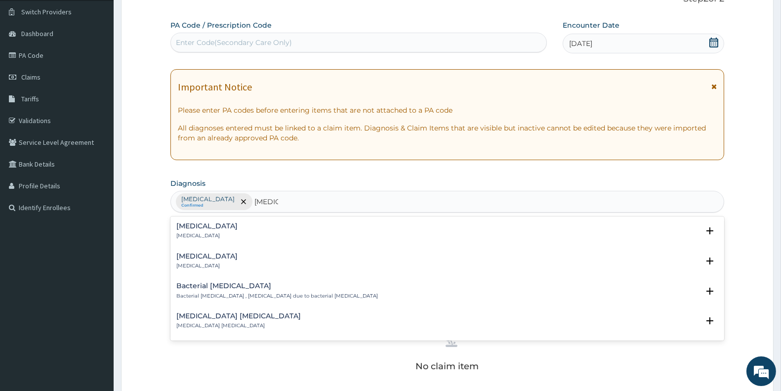
click at [226, 287] on h4 "Bacterial pyuria" at bounding box center [277, 285] width 202 height 7
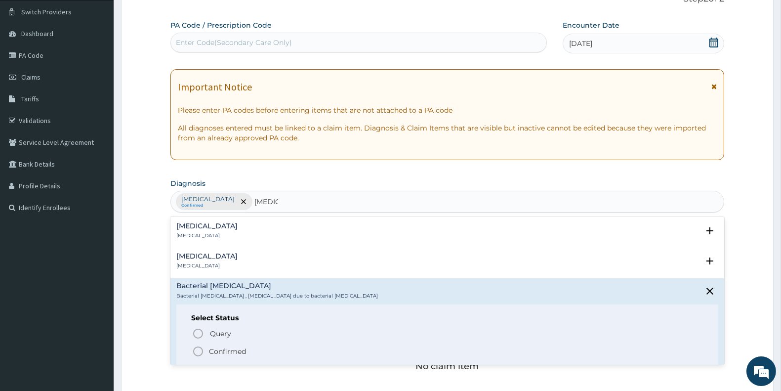
click at [201, 351] on icon "status option filled" at bounding box center [198, 351] width 12 height 12
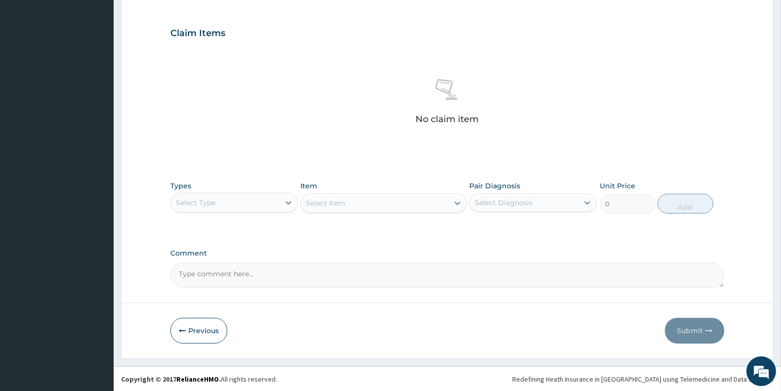
scroll to position [322, 0]
click at [209, 199] on div "Select Type" at bounding box center [196, 202] width 40 height 10
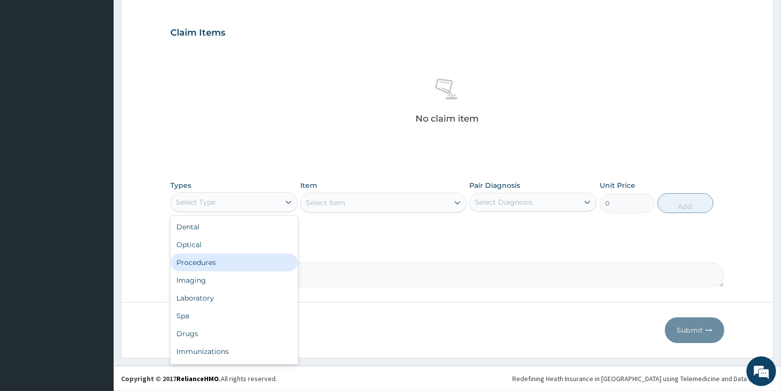
click at [207, 259] on div "Procedures" at bounding box center [233, 262] width 127 height 18
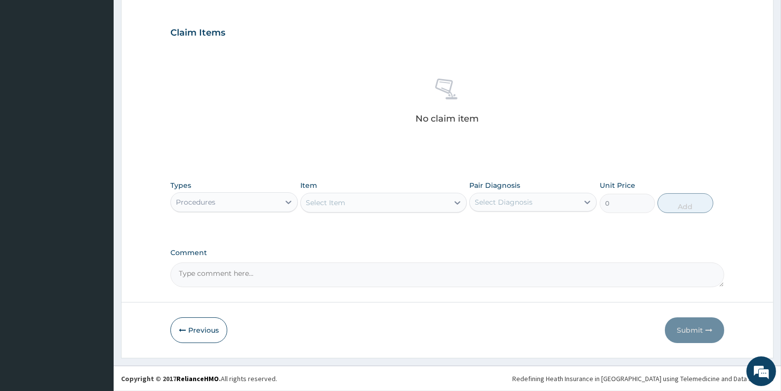
drag, startPoint x: 341, startPoint y: 207, endPoint x: 303, endPoint y: 206, distance: 38.5
click at [341, 206] on div "Select Item" at bounding box center [326, 203] width 40 height 10
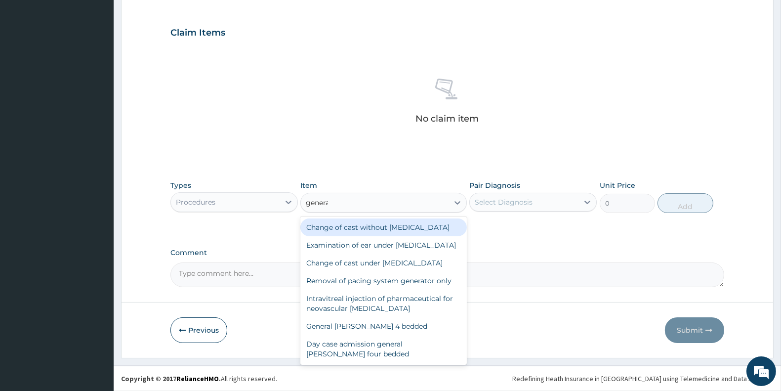
type input "general p"
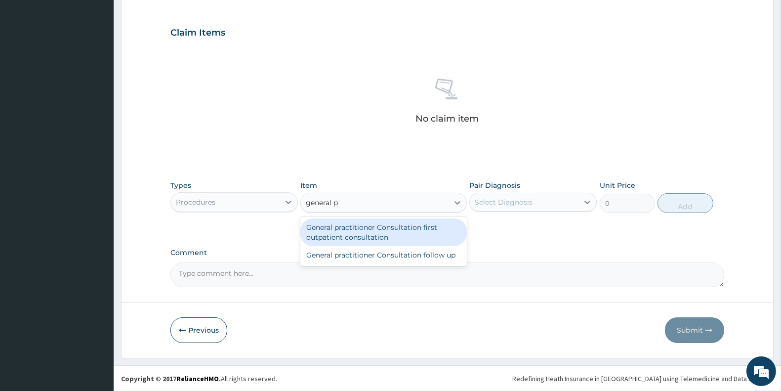
click at [346, 240] on div "General practitioner Consultation first outpatient consultation" at bounding box center [383, 232] width 166 height 28
type input "3000"
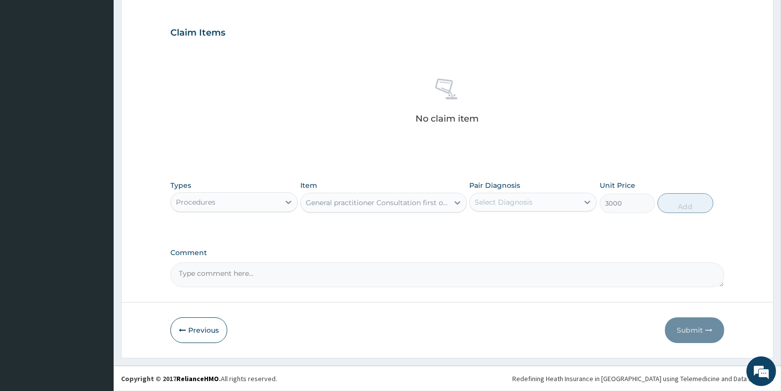
click at [528, 198] on div "Select Diagnosis" at bounding box center [504, 202] width 58 height 10
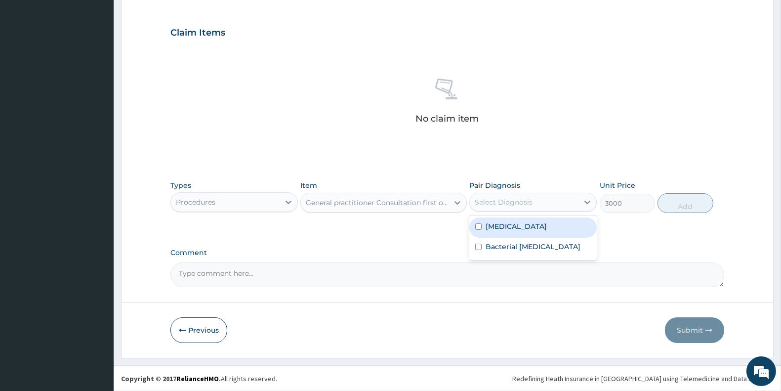
drag, startPoint x: 530, startPoint y: 224, endPoint x: 534, endPoint y: 237, distance: 13.9
click at [530, 224] on div "Malaria" at bounding box center [532, 227] width 127 height 20
checkbox input "true"
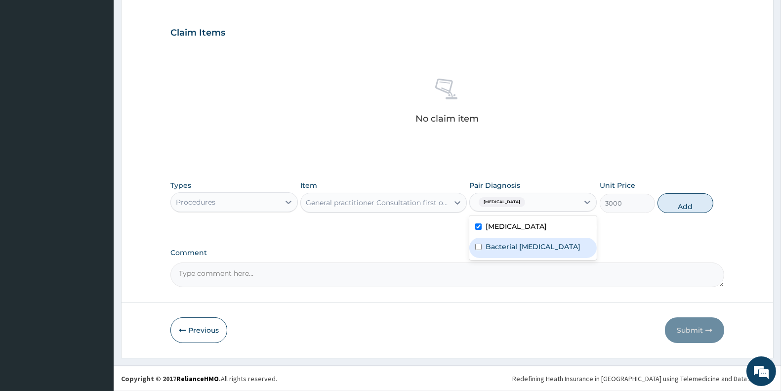
drag, startPoint x: 536, startPoint y: 247, endPoint x: 589, endPoint y: 224, distance: 58.0
click at [536, 247] on label "Bacterial pyuria" at bounding box center [533, 247] width 95 height 10
checkbox input "true"
click at [684, 196] on button "Add" at bounding box center [685, 203] width 55 height 20
type input "0"
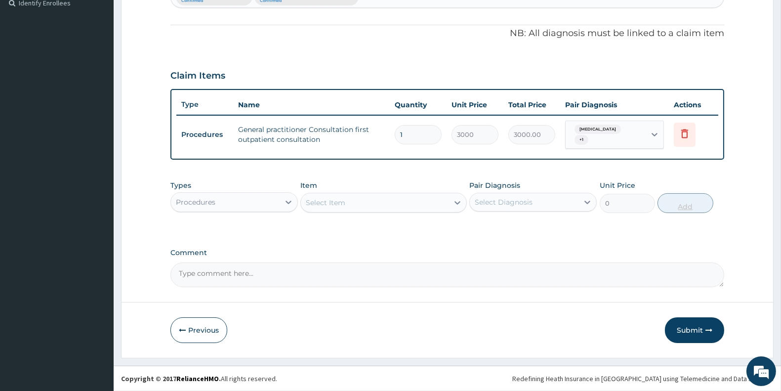
scroll to position [274, 0]
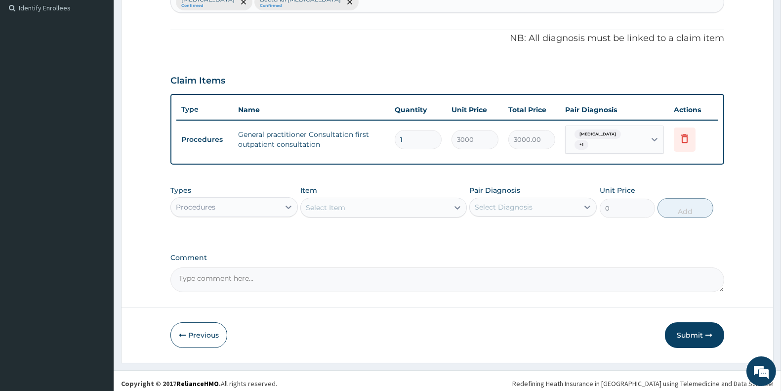
drag, startPoint x: 200, startPoint y: 189, endPoint x: 199, endPoint y: 202, distance: 12.9
click at [201, 190] on div "Types Procedures" at bounding box center [233, 201] width 127 height 33
click at [200, 202] on div "Procedures" at bounding box center [196, 207] width 40 height 10
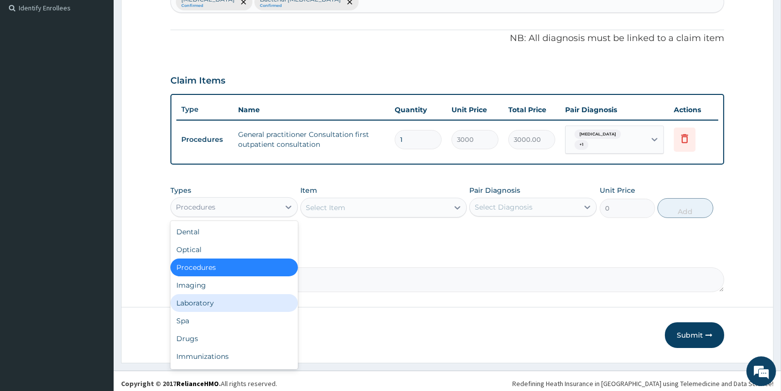
click at [219, 298] on div "Laboratory" at bounding box center [233, 303] width 127 height 18
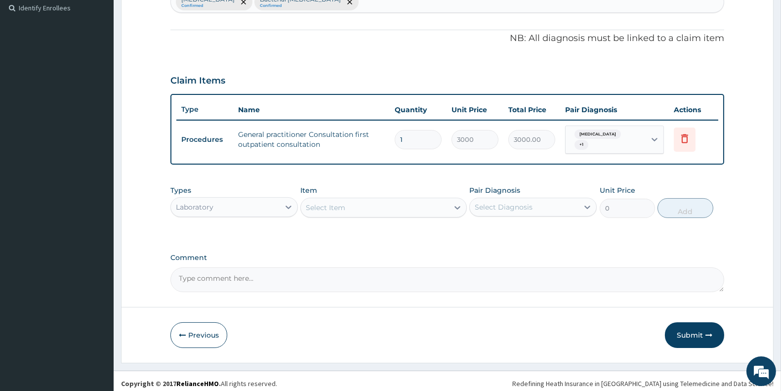
click at [396, 204] on div "Select Item" at bounding box center [374, 208] width 147 height 16
type input "mala"
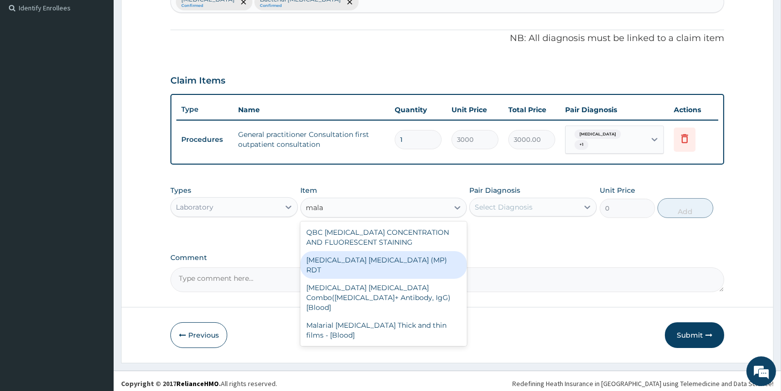
click at [417, 251] on div "MALARIA PARASITE (MP) RDT" at bounding box center [383, 265] width 166 height 28
type input "1500"
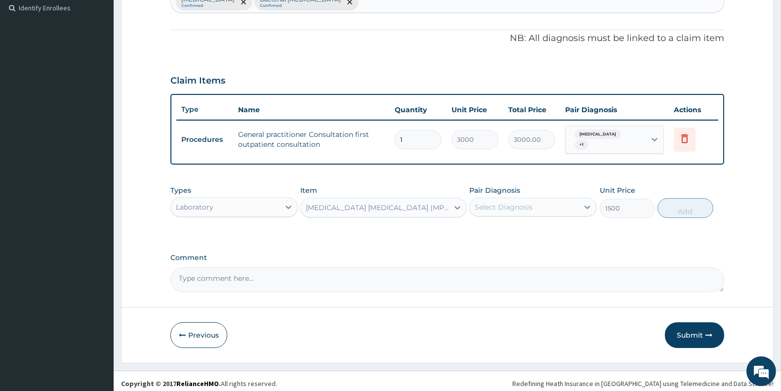
click at [486, 202] on div "Select Diagnosis" at bounding box center [504, 207] width 58 height 10
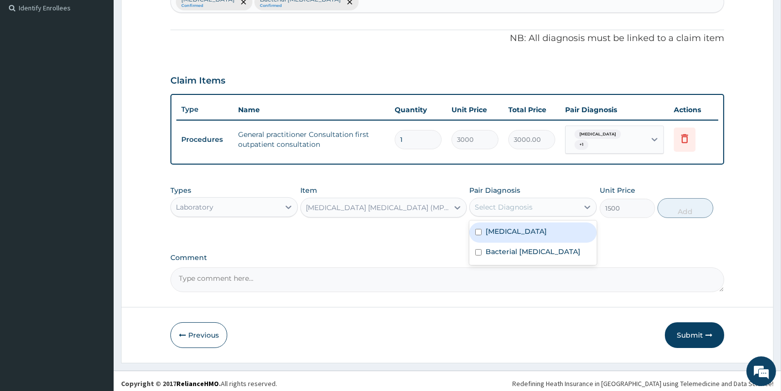
drag, startPoint x: 506, startPoint y: 220, endPoint x: 507, endPoint y: 235, distance: 14.4
click at [507, 226] on label "Malaria" at bounding box center [516, 231] width 61 height 10
checkbox input "true"
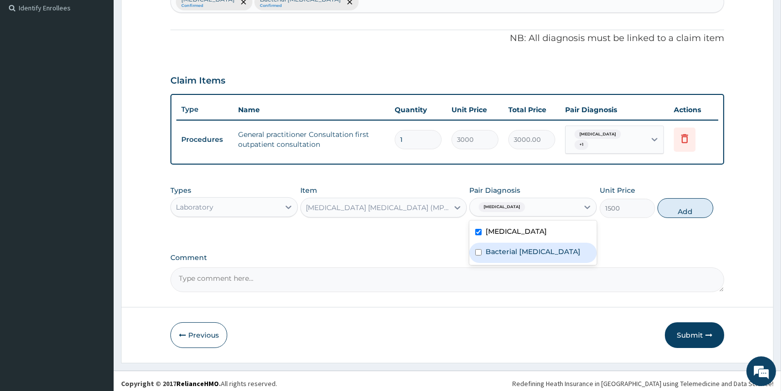
click at [510, 247] on label "Bacterial pyuria" at bounding box center [533, 252] width 95 height 10
checkbox input "true"
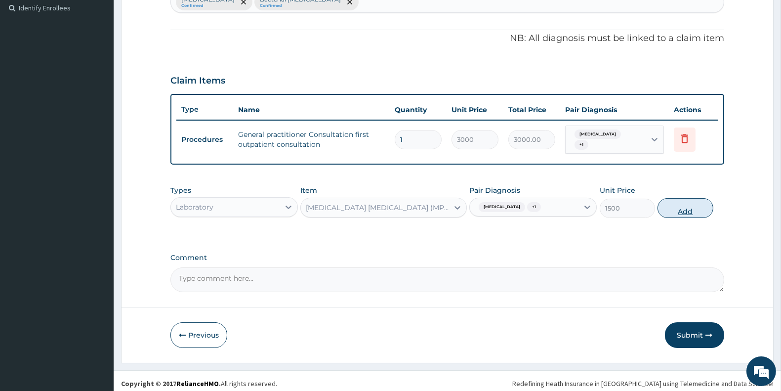
click at [691, 210] on button "Add" at bounding box center [685, 208] width 55 height 20
type input "0"
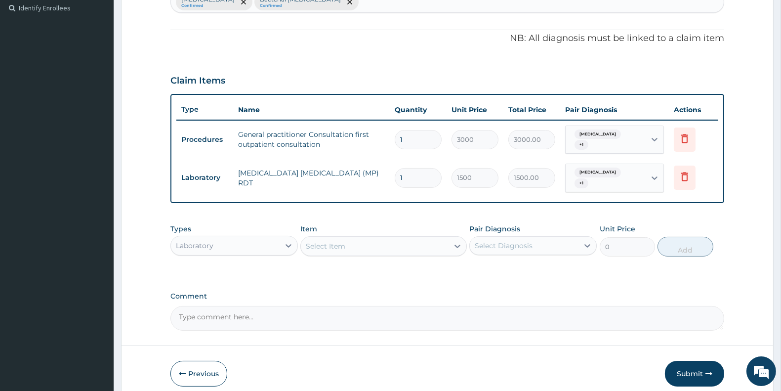
click at [349, 239] on div "Select Item" at bounding box center [374, 246] width 147 height 16
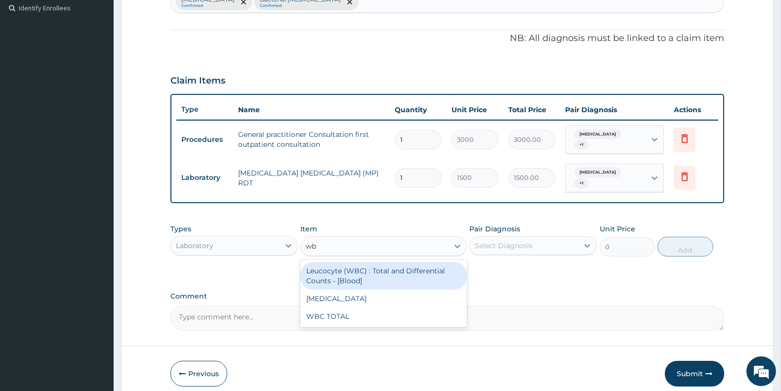
type input "wbc"
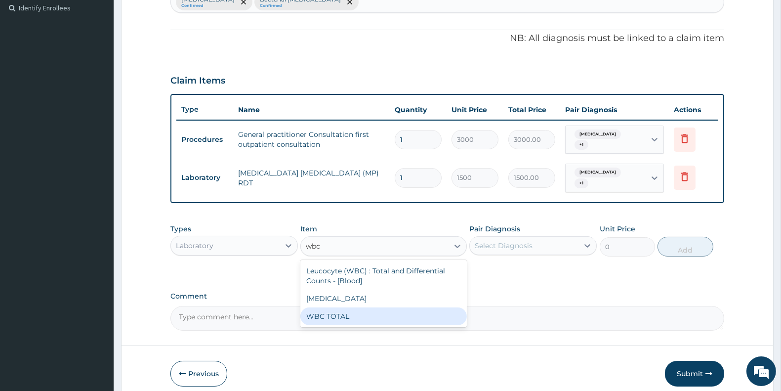
click at [359, 307] on div "WBC TOTAL" at bounding box center [383, 316] width 166 height 18
type input "1500"
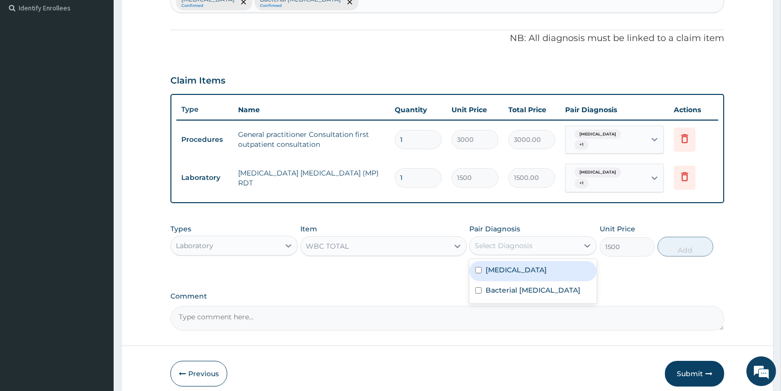
click at [511, 241] on div "Select Diagnosis" at bounding box center [504, 246] width 58 height 10
click at [514, 261] on div "Malaria" at bounding box center [532, 271] width 127 height 20
checkbox input "true"
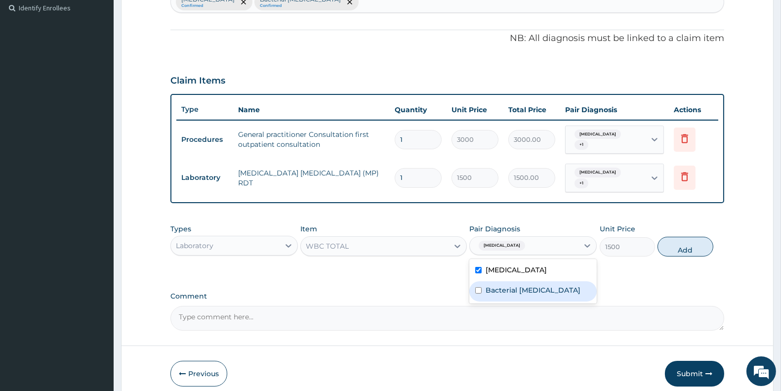
click at [522, 281] on div "Bacterial pyuria" at bounding box center [532, 291] width 127 height 20
checkbox input "true"
click at [692, 240] on button "Add" at bounding box center [685, 247] width 55 height 20
type input "0"
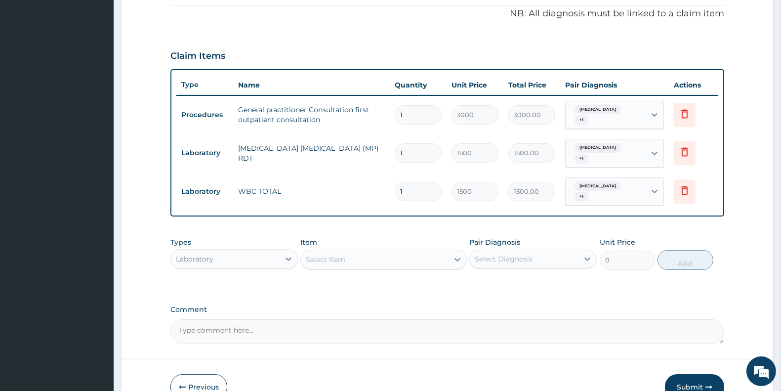
scroll to position [342, 0]
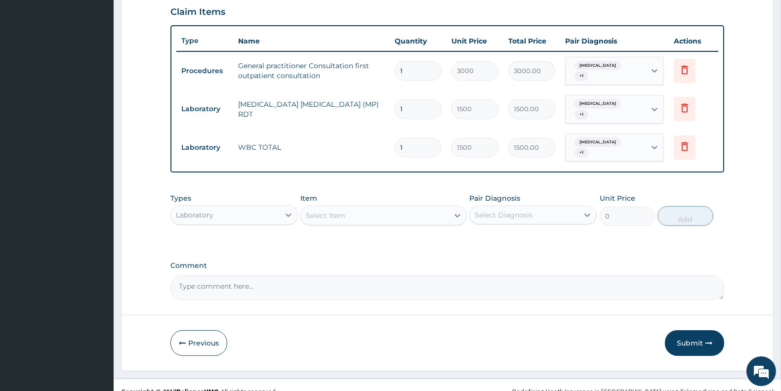
click at [359, 208] on div "Select Item" at bounding box center [374, 216] width 147 height 16
type input "a"
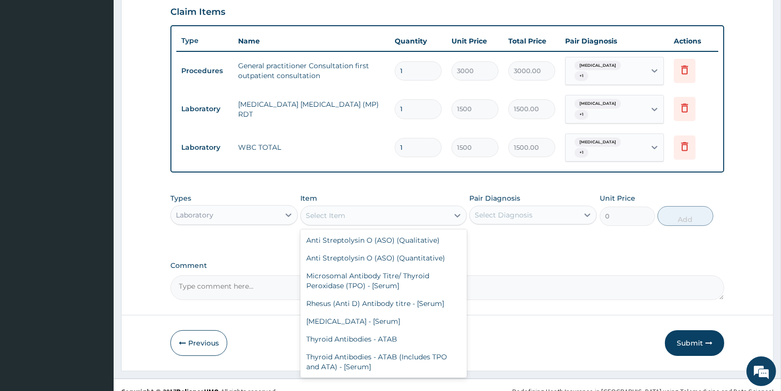
click at [263, 207] on div "Laboratory" at bounding box center [225, 215] width 109 height 16
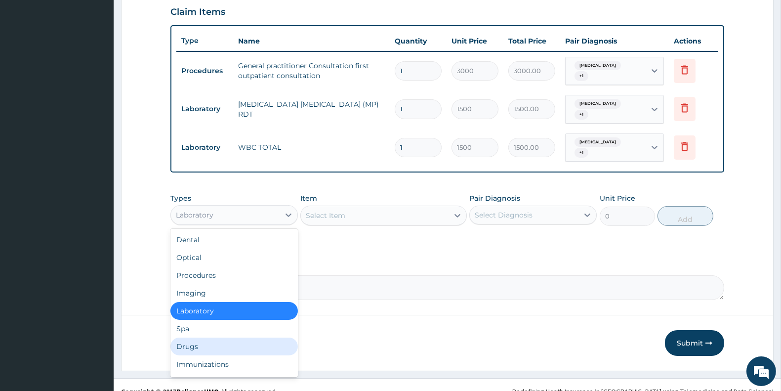
click at [205, 337] on div "Drugs" at bounding box center [233, 346] width 127 height 18
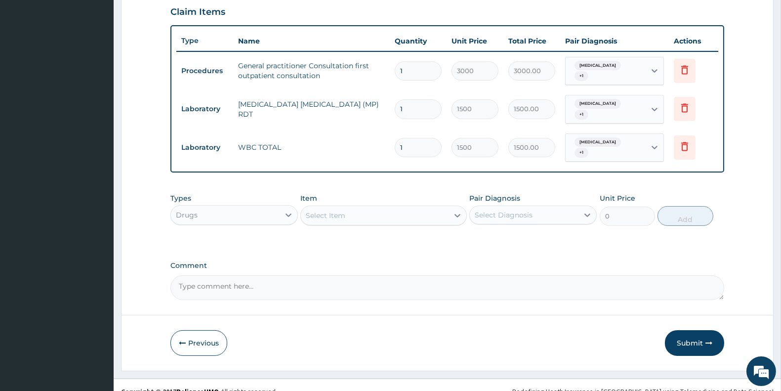
click at [359, 208] on div "Select Item" at bounding box center [374, 216] width 147 height 16
type input "coar"
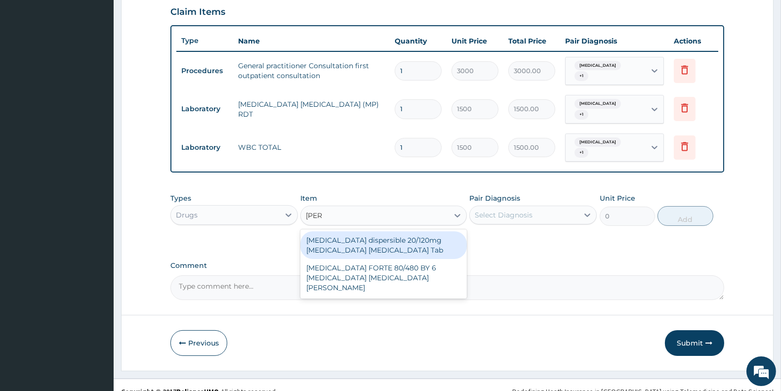
click at [378, 234] on div "Coartem dispersible 20/120mg Artemether Lumefantrine Tab" at bounding box center [383, 245] width 166 height 28
type input "517.5"
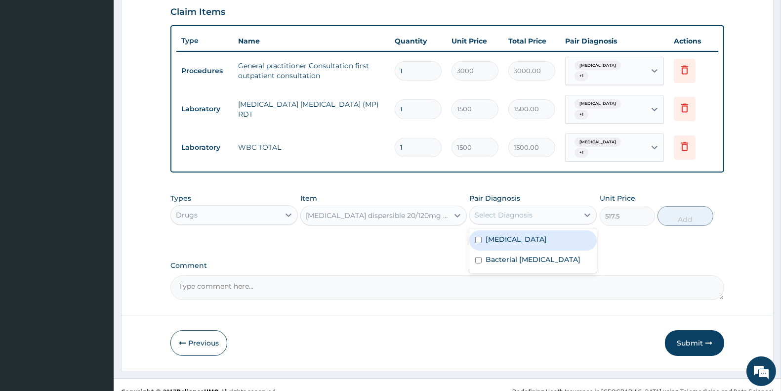
click at [491, 210] on div "Select Diagnosis" at bounding box center [504, 215] width 58 height 10
drag, startPoint x: 496, startPoint y: 225, endPoint x: 498, endPoint y: 233, distance: 8.1
click at [497, 234] on label "Malaria" at bounding box center [516, 239] width 61 height 10
checkbox input "true"
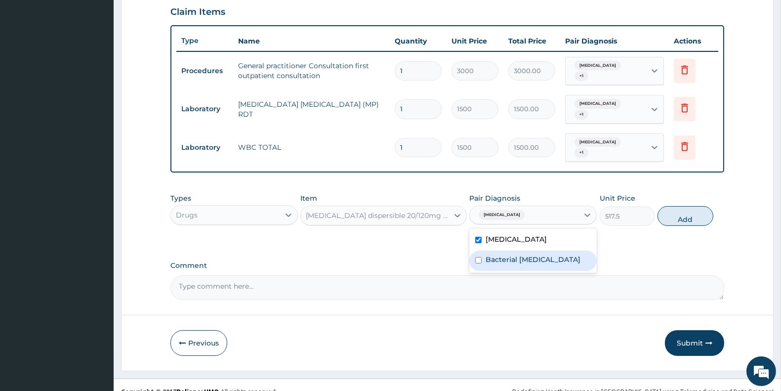
click at [500, 254] on label "Bacterial pyuria" at bounding box center [533, 259] width 95 height 10
checkbox input "true"
click at [683, 206] on button "Add" at bounding box center [685, 216] width 55 height 20
type input "0"
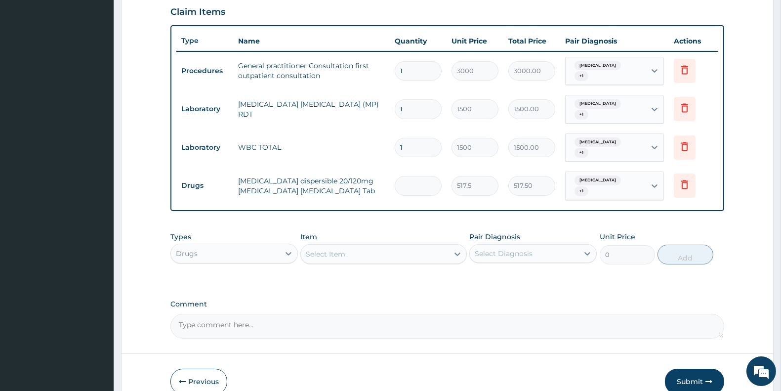
type input "0.00"
type input "6"
type input "3105.00"
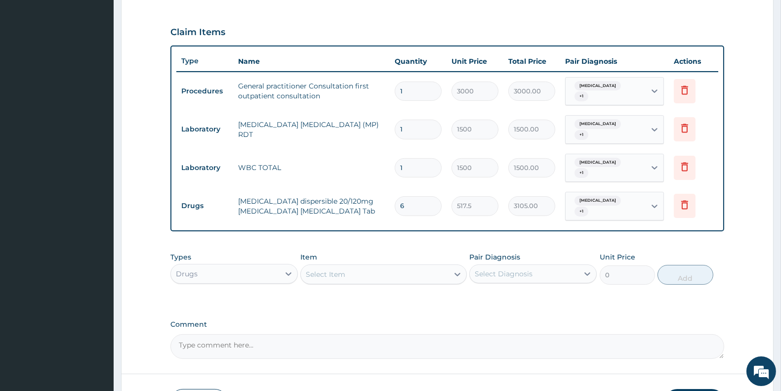
scroll to position [377, 0]
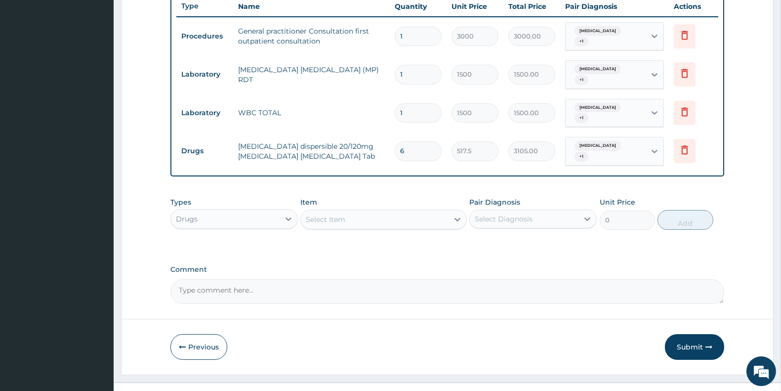
type input "6"
click at [341, 214] on div "Select Item" at bounding box center [326, 219] width 40 height 10
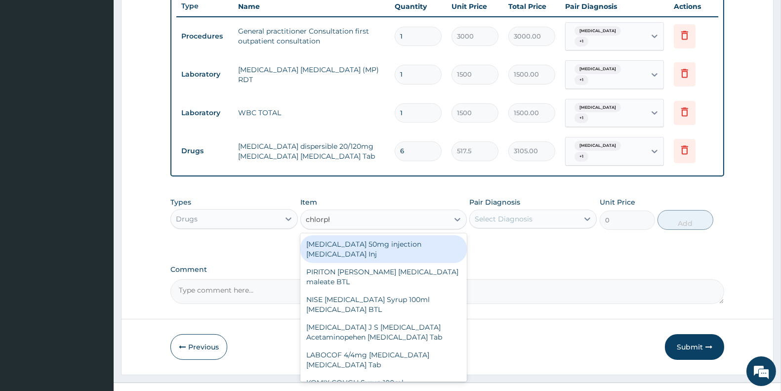
type input "chlorphe"
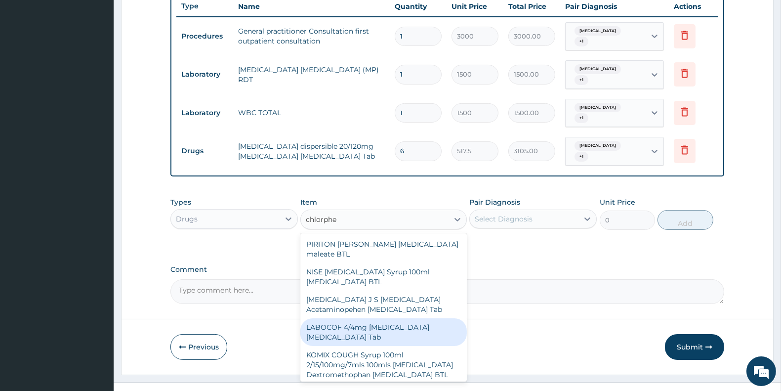
click at [376, 318] on div "LABOCOF 4/4mg Chlorpheniramine Bromhexine Tab" at bounding box center [383, 332] width 166 height 28
type input "57.5"
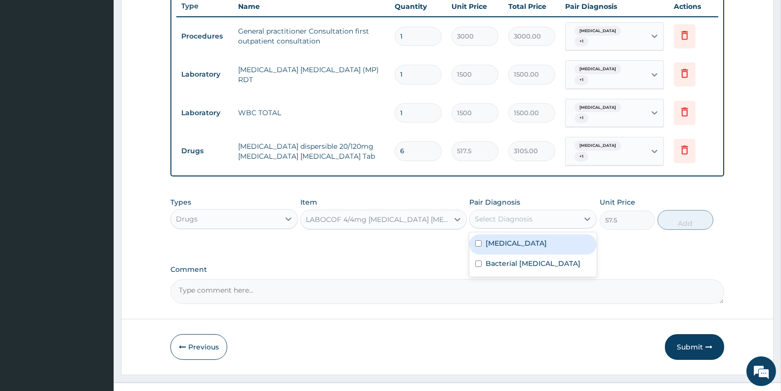
click at [547, 211] on div "Select Diagnosis" at bounding box center [524, 219] width 109 height 16
click at [531, 234] on div "Malaria" at bounding box center [532, 244] width 127 height 20
checkbox input "true"
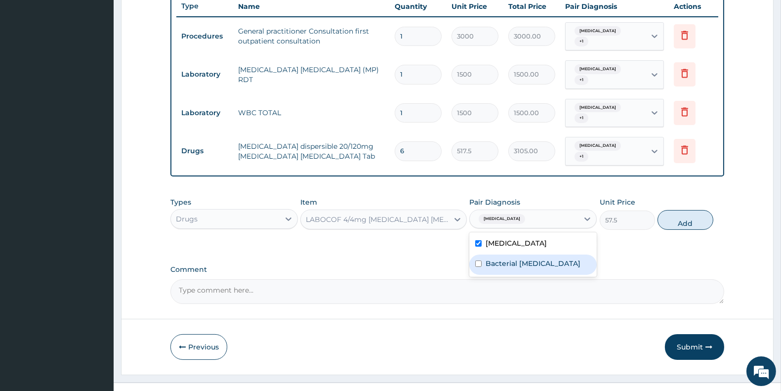
click at [534, 258] on label "Bacterial pyuria" at bounding box center [533, 263] width 95 height 10
checkbox input "true"
click at [663, 210] on button "Add" at bounding box center [685, 220] width 55 height 20
type input "0"
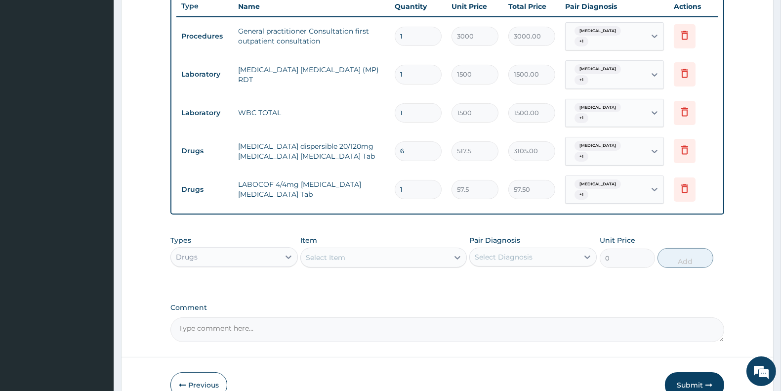
type input "14"
type input "805.00"
type input "14"
click at [349, 250] on div "Select Item" at bounding box center [374, 258] width 147 height 16
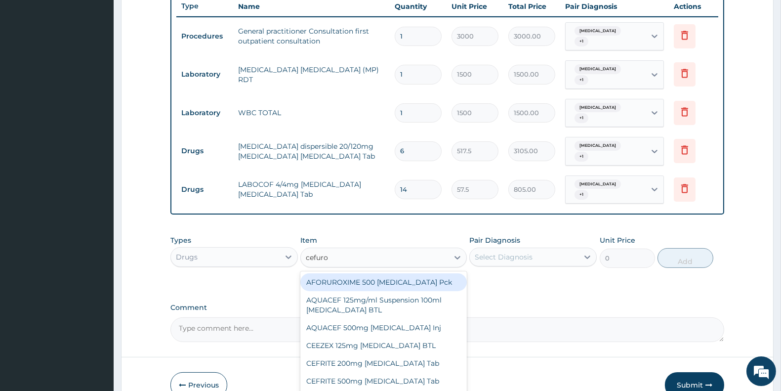
type input "cefurox"
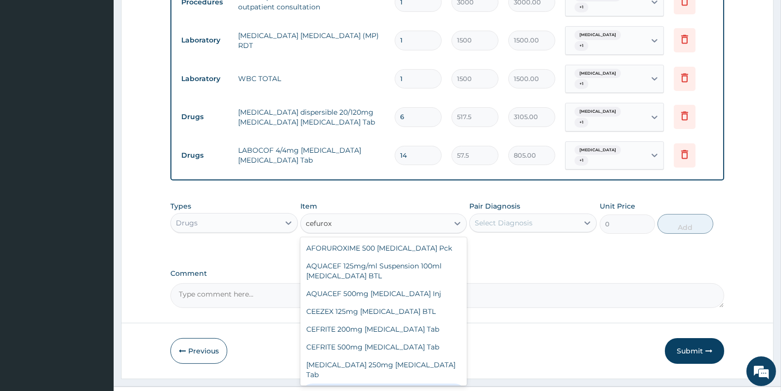
scroll to position [22, 0]
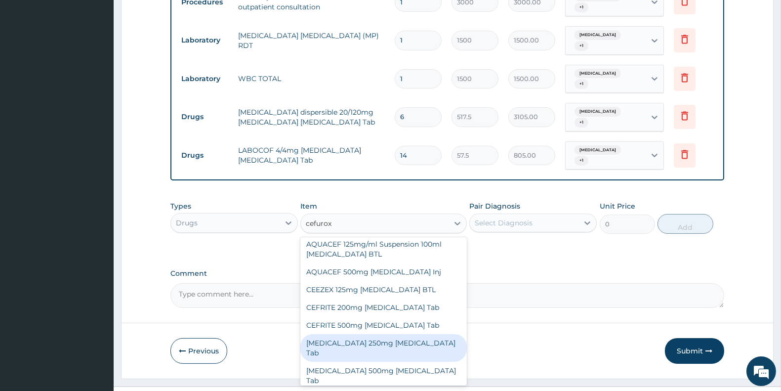
click at [401, 334] on div "Cefuroxime 250mg Cefuroxime Tab" at bounding box center [383, 348] width 166 height 28
type input "172.5"
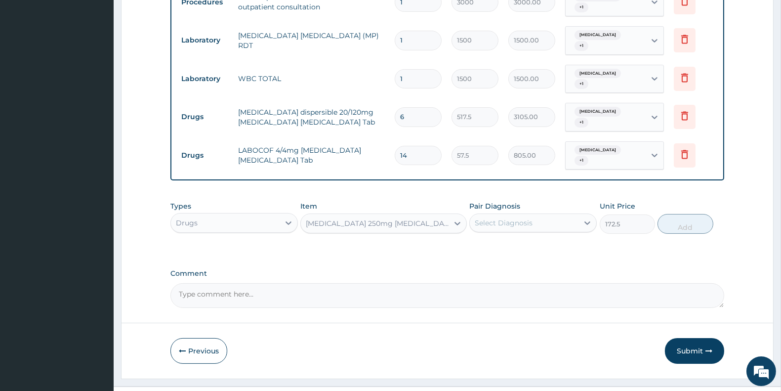
click at [350, 218] on div "Cefuroxime 250mg Cefuroxime Tab" at bounding box center [377, 223] width 143 height 10
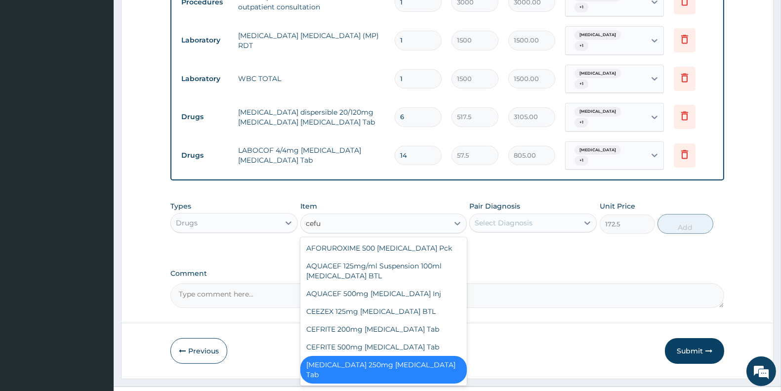
scroll to position [0, 0]
type input "cefurox"
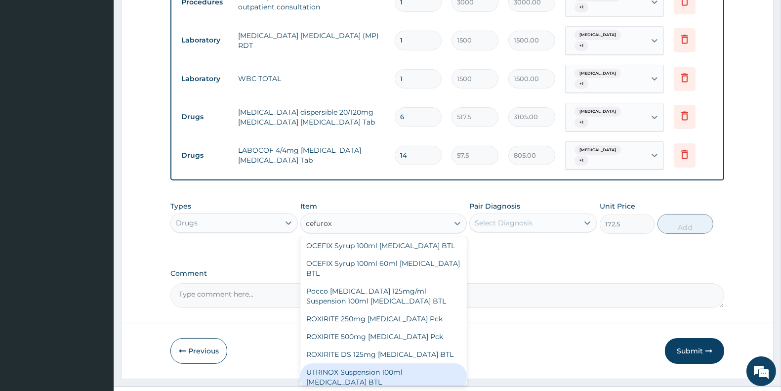
scroll to position [395, 0]
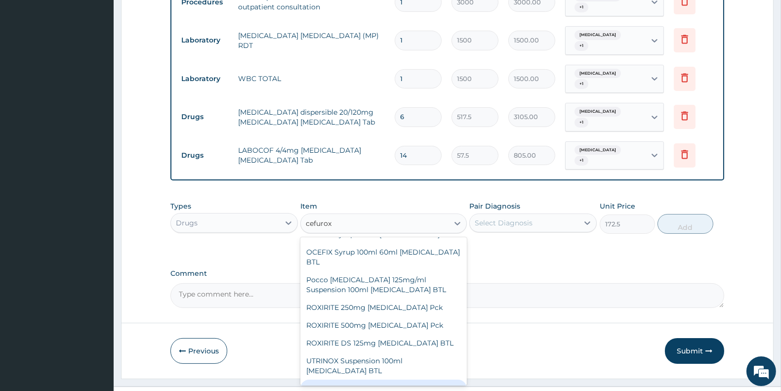
click at [407, 379] on div "ZINNAT 250 Cefuroxime Pck" at bounding box center [383, 388] width 166 height 18
type input "2645"
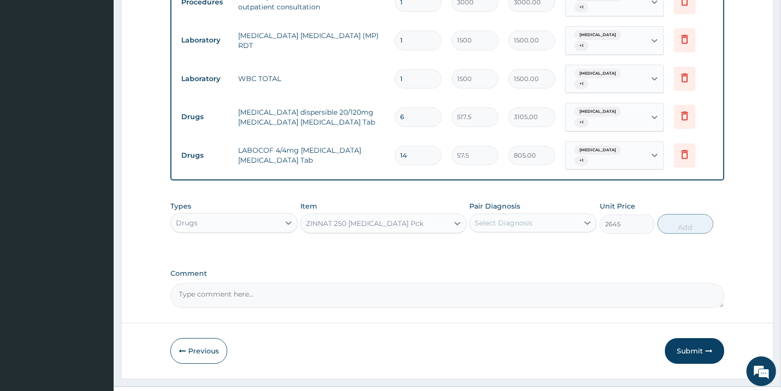
click at [388, 218] on div "ZINNAT 250 Cefuroxime Pck" at bounding box center [365, 223] width 118 height 10
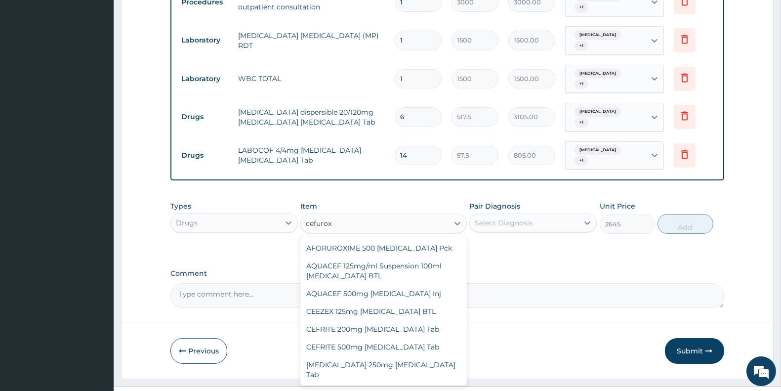
type input "cefuroxi"
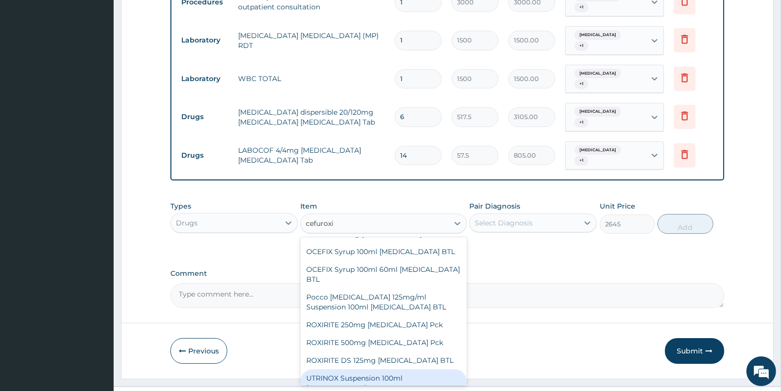
scroll to position [372, 0]
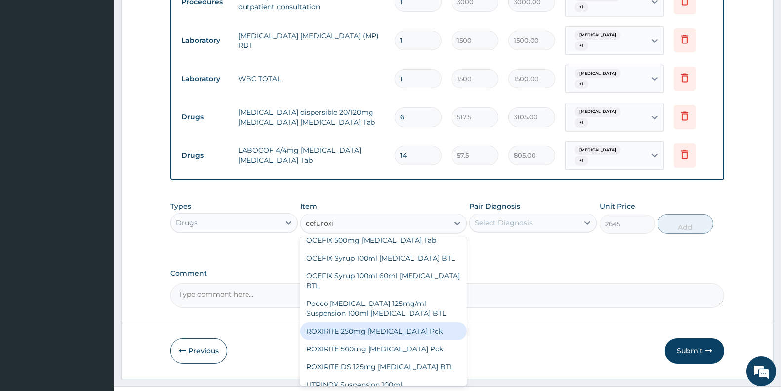
click at [408, 322] on div "ROXIRITE 250mg Cefuroxime Pck" at bounding box center [383, 331] width 166 height 18
type input "1725"
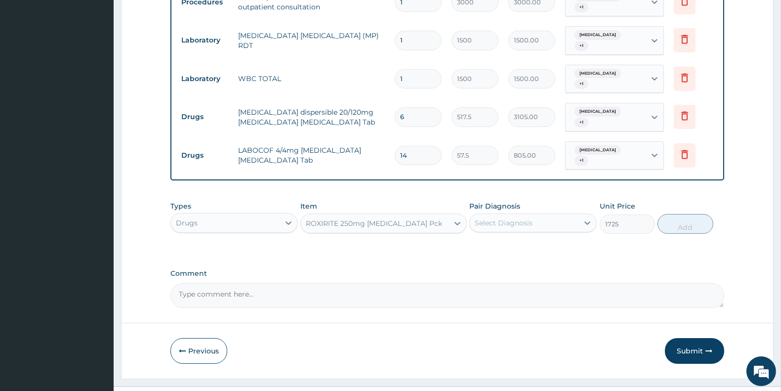
click at [411, 218] on div "ROXIRITE 250mg Cefuroxime Pck" at bounding box center [374, 223] width 136 height 10
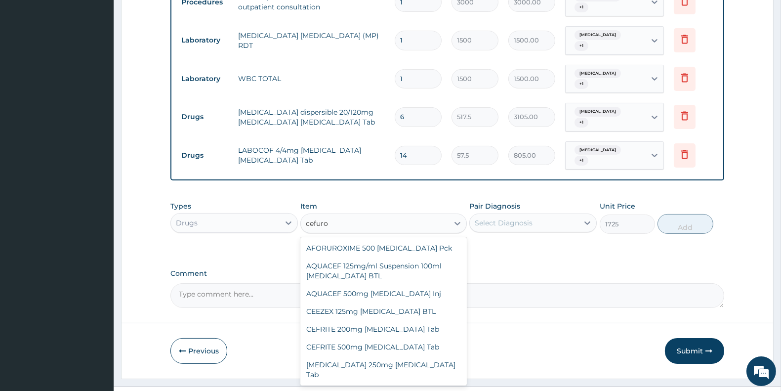
scroll to position [302, 0]
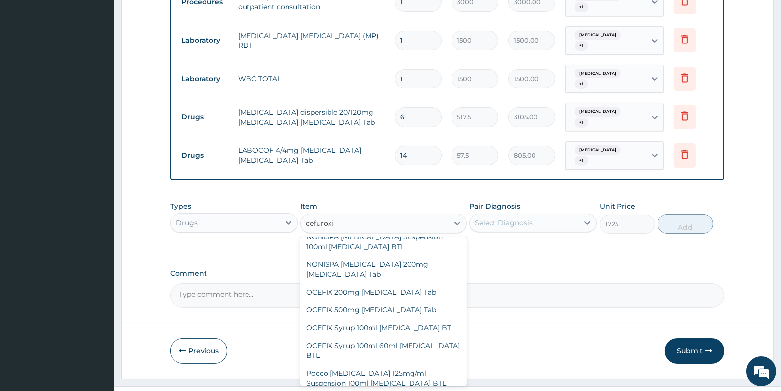
type input "cefuroxim"
click at [388, 283] on div "OCEFIX 200mg Cefuroxime Tab" at bounding box center [383, 292] width 166 height 18
type input "201.25"
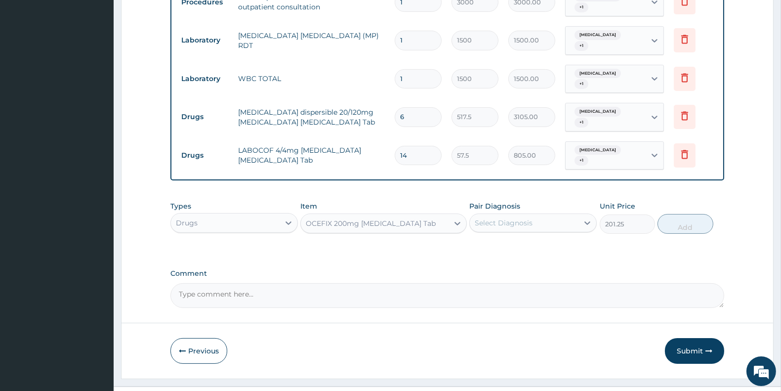
click at [507, 218] on div "Select Diagnosis" at bounding box center [504, 223] width 58 height 10
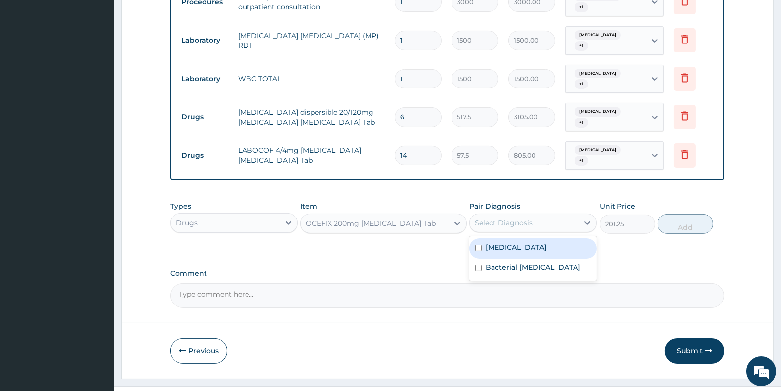
click at [508, 242] on label "Malaria" at bounding box center [516, 247] width 61 height 10
checkbox input "true"
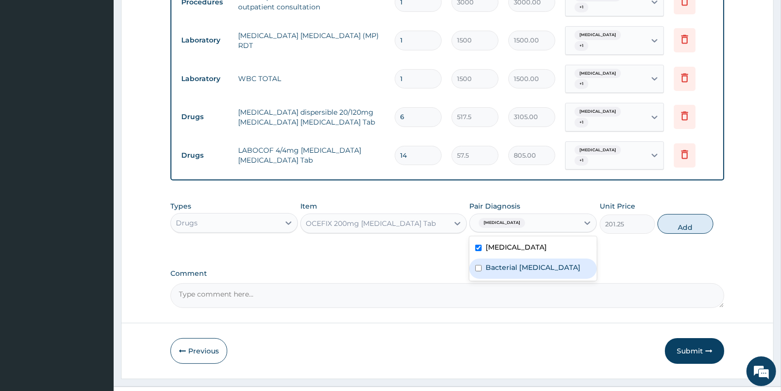
drag, startPoint x: 488, startPoint y: 247, endPoint x: 558, endPoint y: 235, distance: 71.7
click at [488, 262] on label "Bacterial pyuria" at bounding box center [533, 267] width 95 height 10
checkbox input "true"
click at [689, 214] on button "Add" at bounding box center [685, 224] width 55 height 20
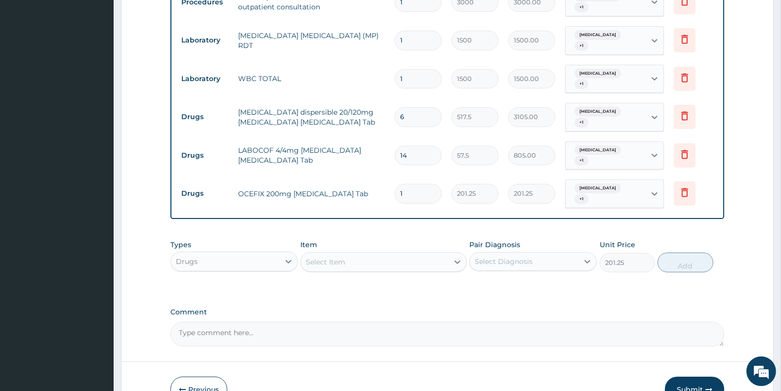
type input "0"
type input "14"
type input "2817.50"
type input "14"
click at [685, 181] on icon at bounding box center [685, 193] width 22 height 24
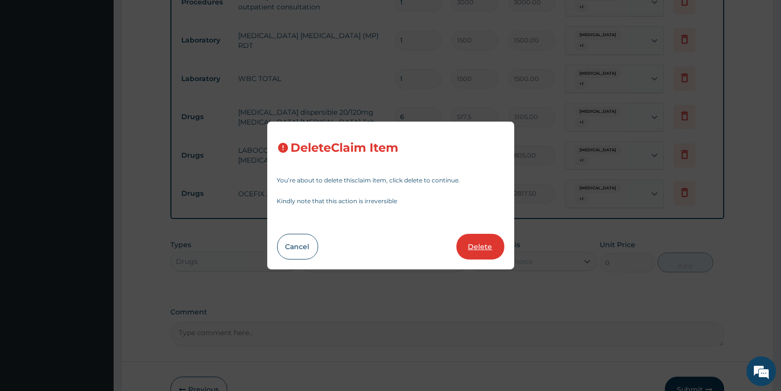
click at [486, 243] on button "Delete" at bounding box center [481, 247] width 48 height 26
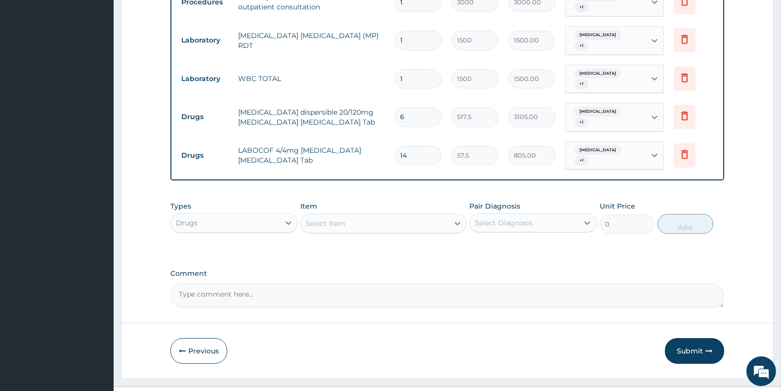
click at [352, 215] on div "Select Item" at bounding box center [374, 223] width 147 height 16
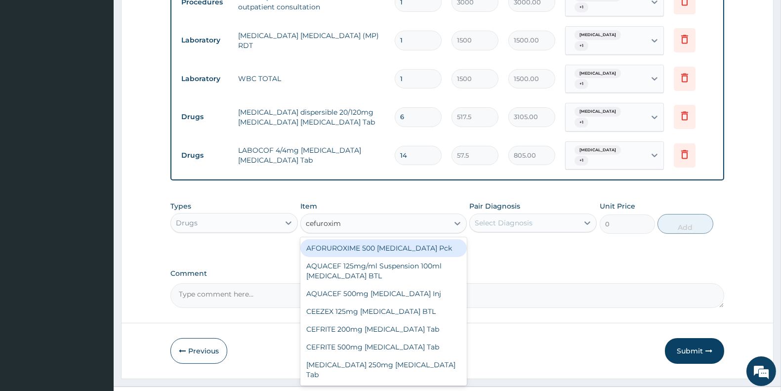
type input "cefuroxime"
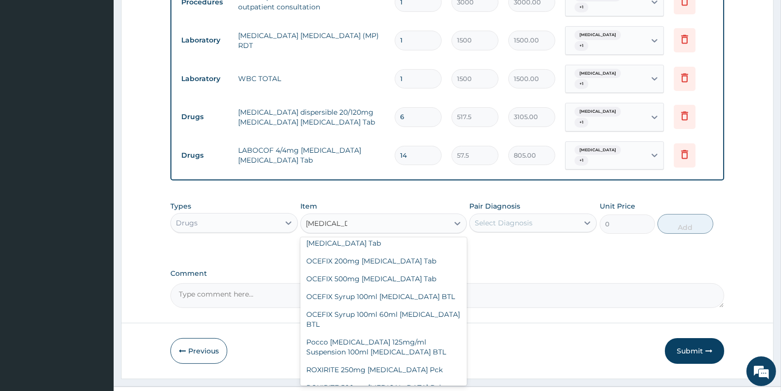
scroll to position [460, 0]
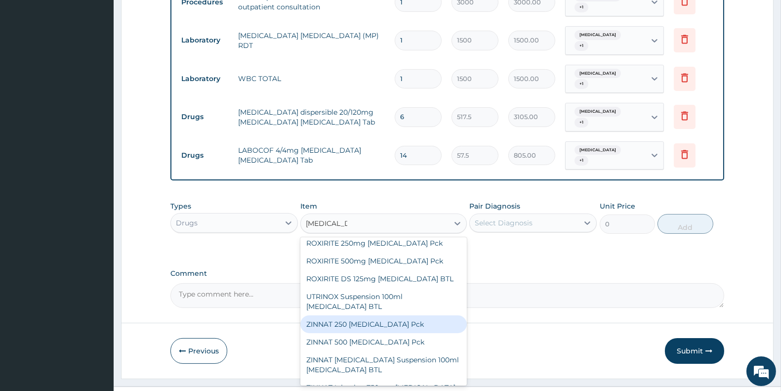
click at [372, 315] on div "ZINNAT 250 Cefuroxime Pck" at bounding box center [383, 324] width 166 height 18
type input "2645"
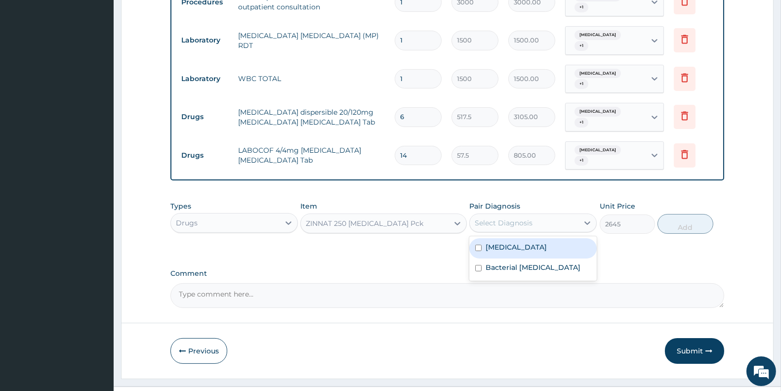
click at [541, 215] on div "Select Diagnosis" at bounding box center [524, 223] width 109 height 16
click at [532, 238] on div "Malaria" at bounding box center [532, 248] width 127 height 20
checkbox input "true"
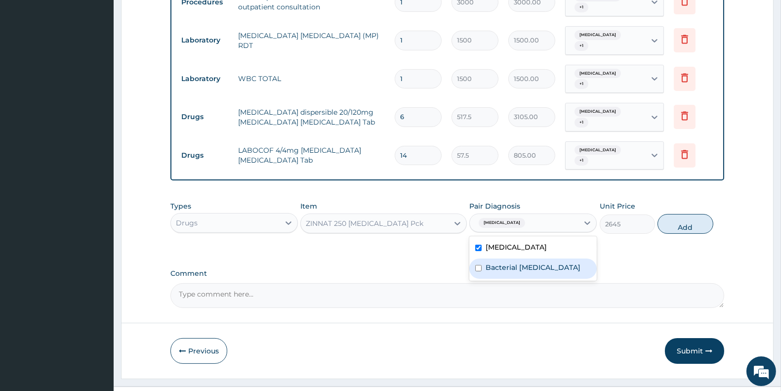
click at [525, 258] on div "Bacterial pyuria" at bounding box center [532, 268] width 127 height 20
checkbox input "true"
click at [681, 214] on button "Add" at bounding box center [685, 224] width 55 height 20
type input "0"
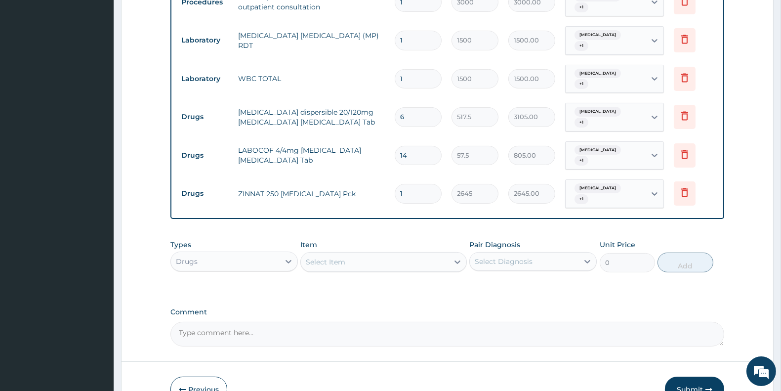
click at [365, 254] on div "Select Item" at bounding box center [374, 262] width 147 height 16
type input "paracet"
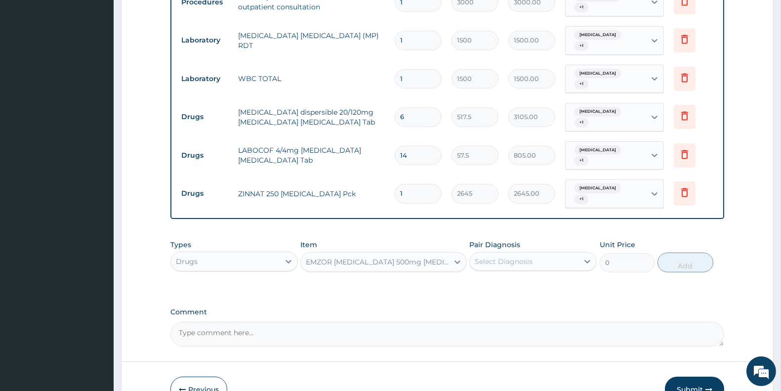
type input "11.5"
click at [488, 256] on div "Select Diagnosis" at bounding box center [504, 261] width 58 height 10
drag, startPoint x: 498, startPoint y: 256, endPoint x: 500, endPoint y: 263, distance: 7.1
click at [499, 281] on label "Malaria" at bounding box center [516, 286] width 61 height 10
checkbox input "true"
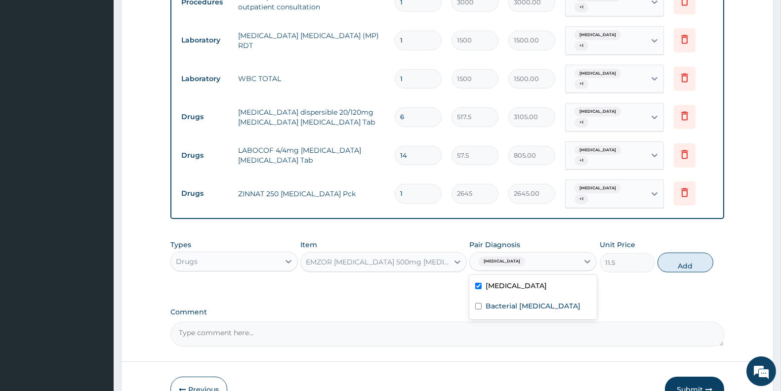
click at [499, 301] on label "Bacterial pyuria" at bounding box center [533, 306] width 95 height 10
checkbox input "true"
click at [679, 252] on button "Add" at bounding box center [685, 262] width 55 height 20
type input "0"
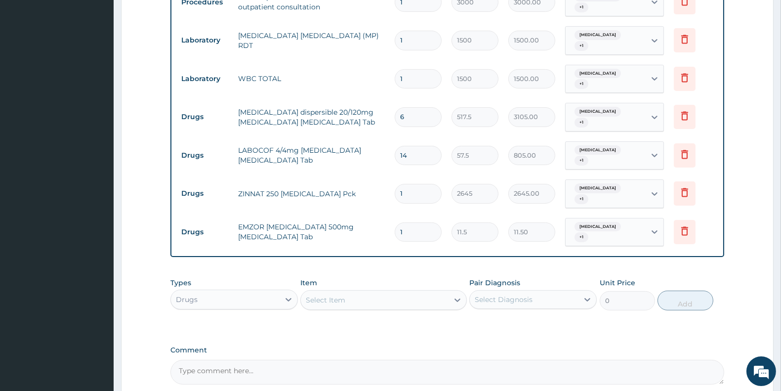
type input "18"
type input "207.00"
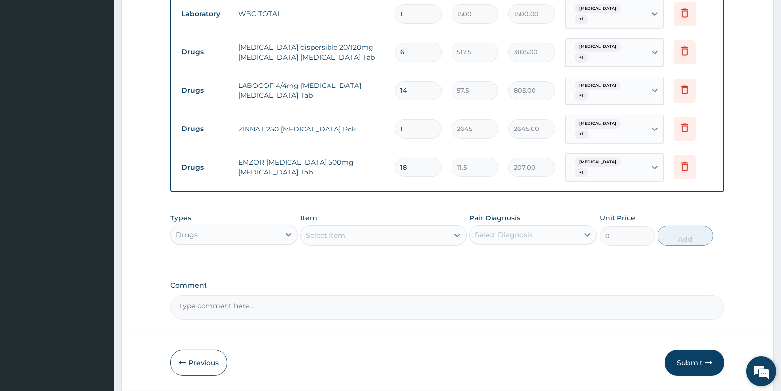
scroll to position [480, 0]
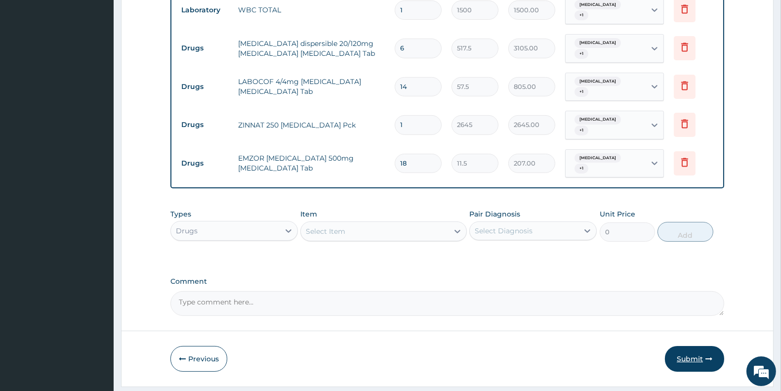
type input "18"
click at [707, 355] on icon "button" at bounding box center [709, 358] width 7 height 7
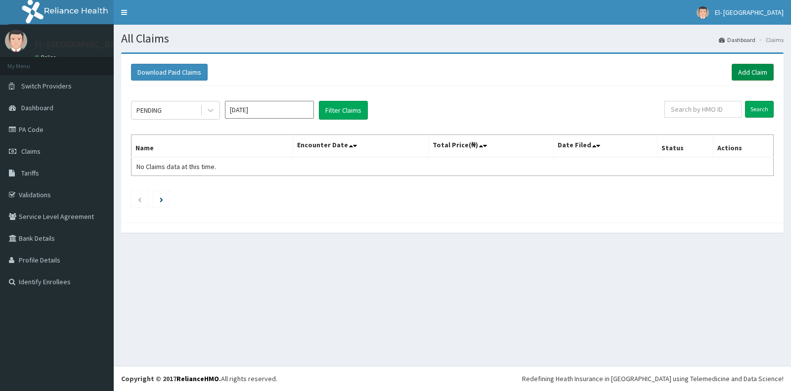
click at [745, 68] on link "Add Claim" at bounding box center [752, 72] width 42 height 17
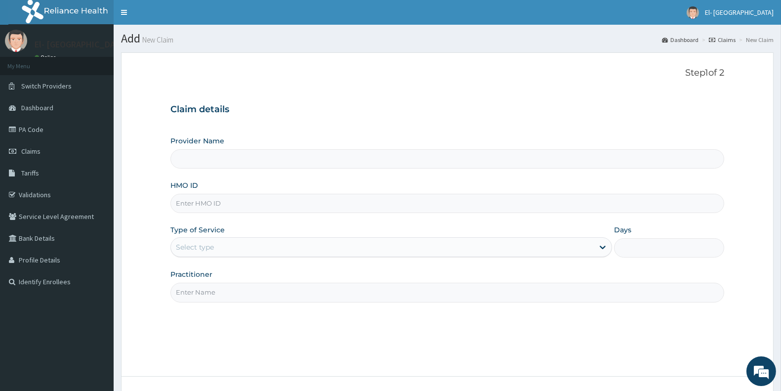
type input "El-[GEOGRAPHIC_DATA]"
click at [209, 199] on input "HMO ID" at bounding box center [447, 203] width 554 height 19
type input "CHL/11747/D"
click at [264, 253] on div "Select type" at bounding box center [382, 247] width 423 height 16
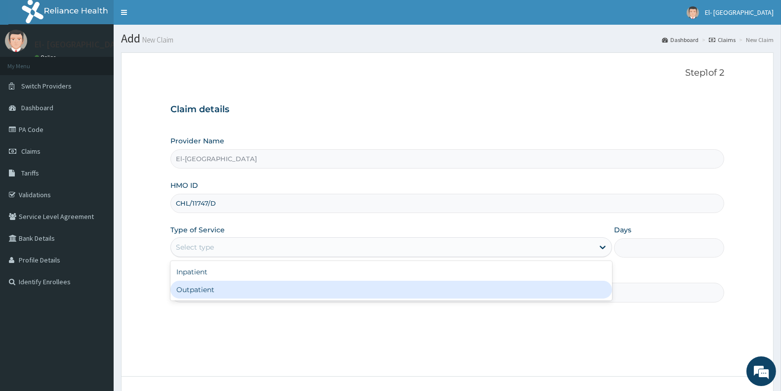
click at [254, 292] on div "Outpatient" at bounding box center [391, 290] width 442 height 18
type input "1"
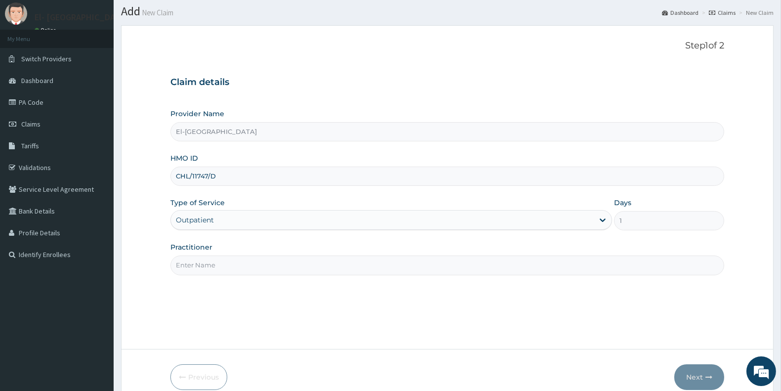
scroll to position [55, 0]
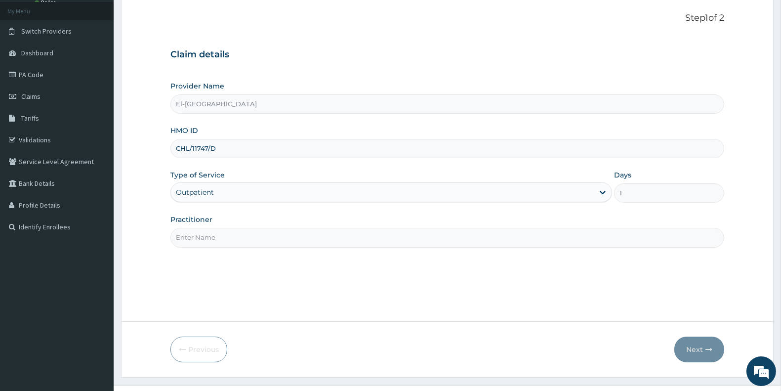
click at [219, 238] on input "Practitioner" at bounding box center [447, 237] width 554 height 19
type input "[PERSON_NAME]"
click at [687, 350] on button "Next" at bounding box center [699, 349] width 50 height 26
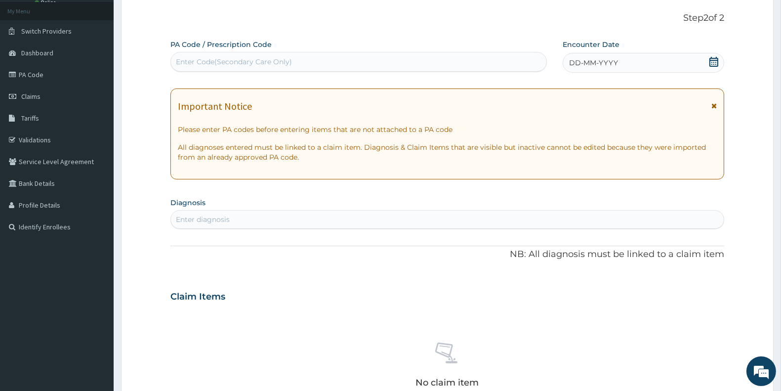
click at [713, 49] on div "Encounter Date DD-MM-YYYY" at bounding box center [644, 56] width 162 height 33
click at [713, 55] on div "DD-MM-YYYY" at bounding box center [644, 63] width 162 height 20
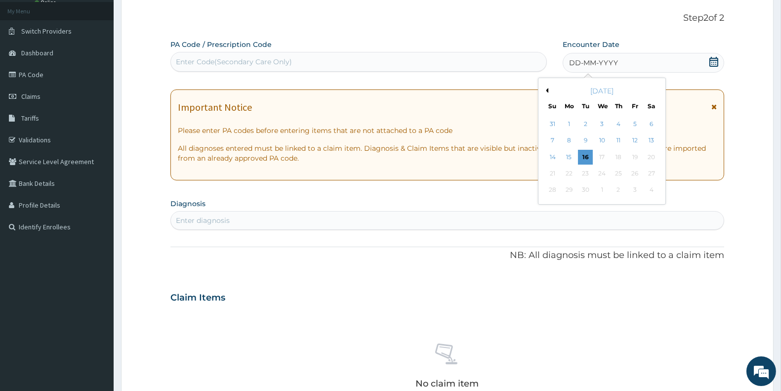
click at [550, 87] on div "[DATE]" at bounding box center [602, 91] width 119 height 10
click at [546, 89] on button "Previous Month" at bounding box center [546, 90] width 5 height 5
click at [651, 155] on div "16" at bounding box center [651, 157] width 15 height 15
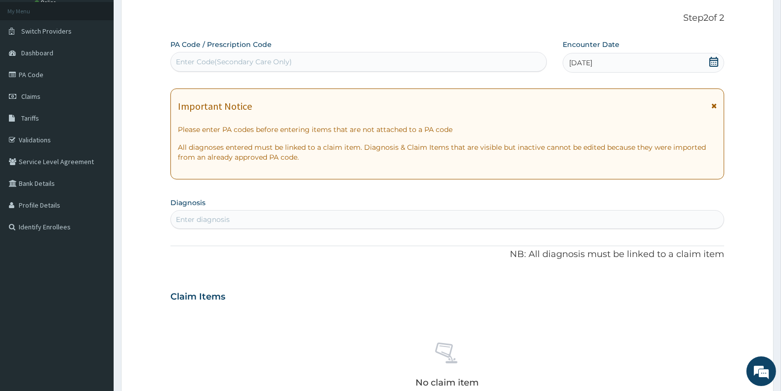
scroll to position [165, 0]
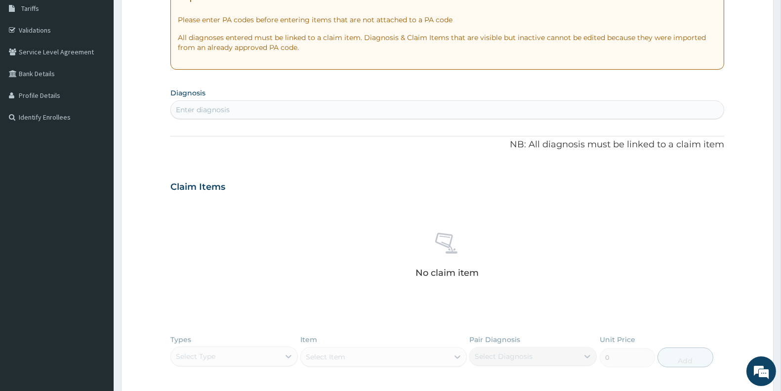
click at [213, 108] on div "Enter diagnosis" at bounding box center [203, 110] width 54 height 10
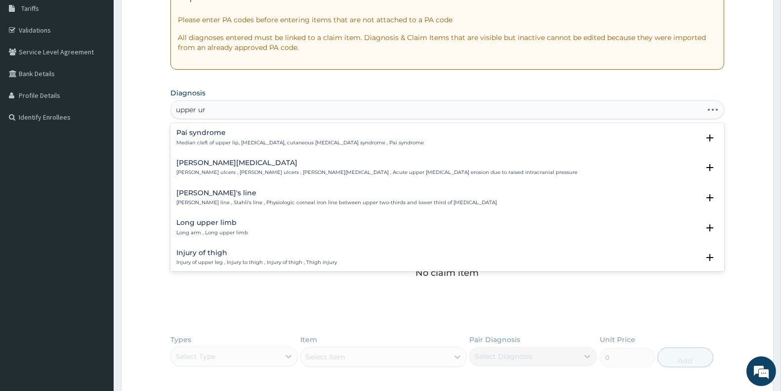
type input "upper uri"
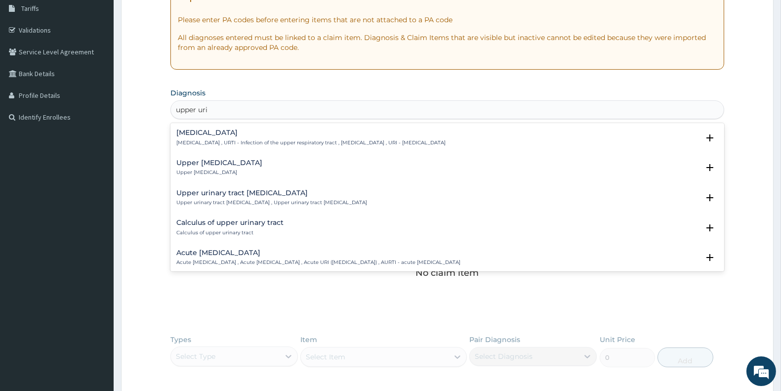
click at [238, 167] on div "Upper [MEDICAL_DATA] Upper [MEDICAL_DATA]" at bounding box center [219, 167] width 86 height 17
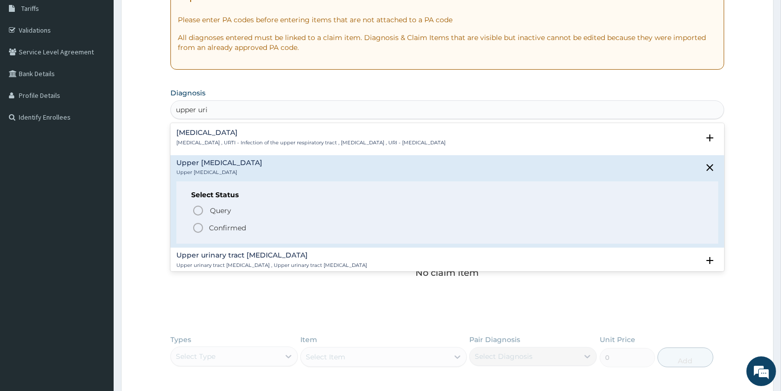
click at [198, 226] on icon "status option filled" at bounding box center [198, 228] width 12 height 12
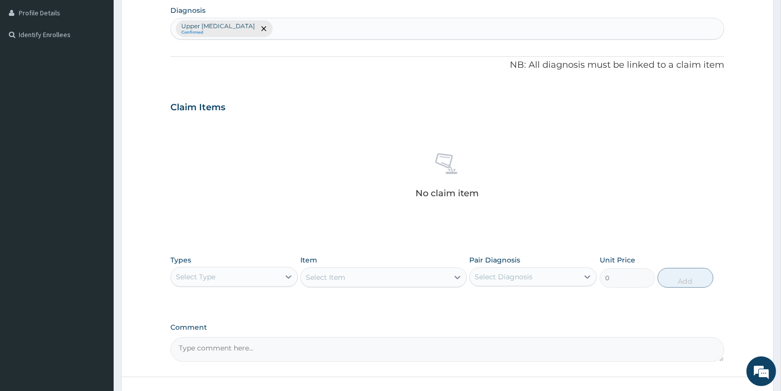
scroll to position [219, 0]
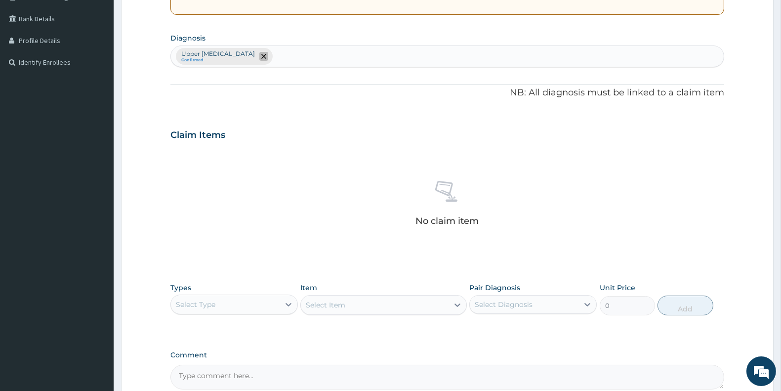
click at [268, 56] on span "remove selection option" at bounding box center [263, 56] width 9 height 9
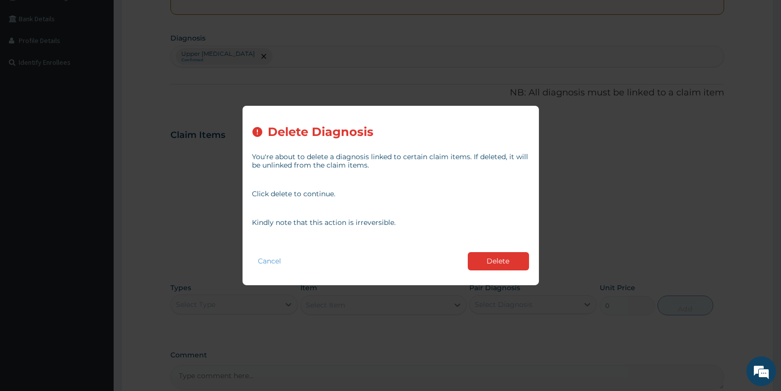
click at [516, 255] on button "Delete" at bounding box center [498, 261] width 61 height 18
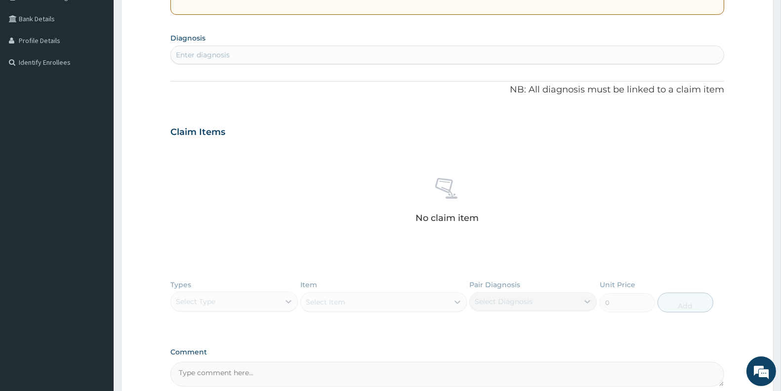
click at [224, 53] on div "Enter diagnosis" at bounding box center [203, 55] width 54 height 10
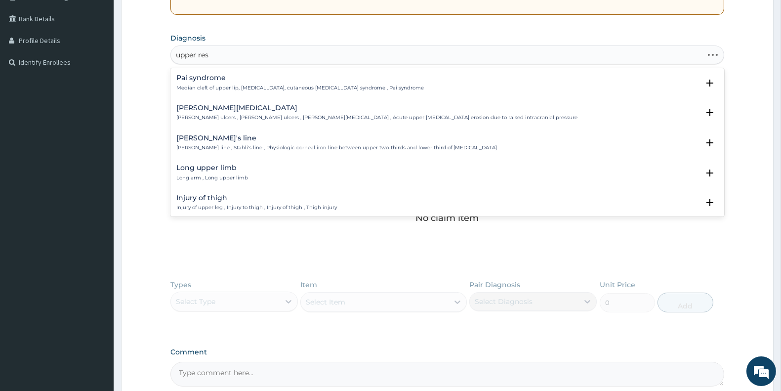
type input "upper resp"
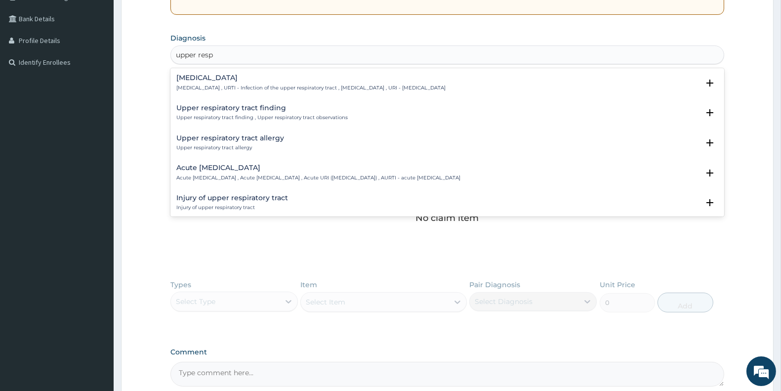
click at [257, 82] on div "[MEDICAL_DATA] [MEDICAL_DATA] , URTI - Infection of the upper respiratory tract…" at bounding box center [310, 82] width 269 height 17
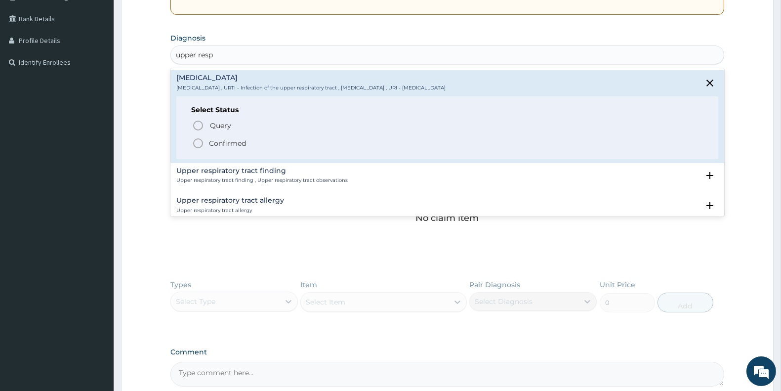
click at [199, 143] on icon "status option filled" at bounding box center [198, 143] width 12 height 12
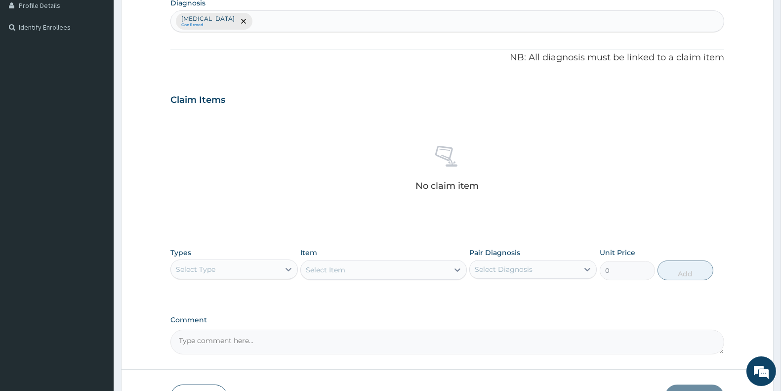
scroll to position [274, 0]
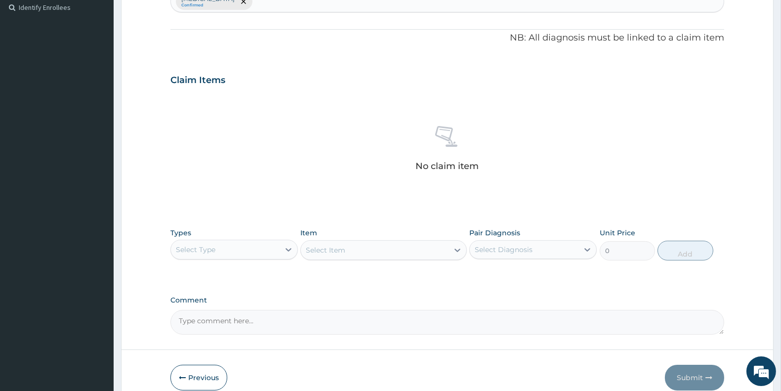
click at [226, 244] on div "Select Type" at bounding box center [225, 250] width 109 height 16
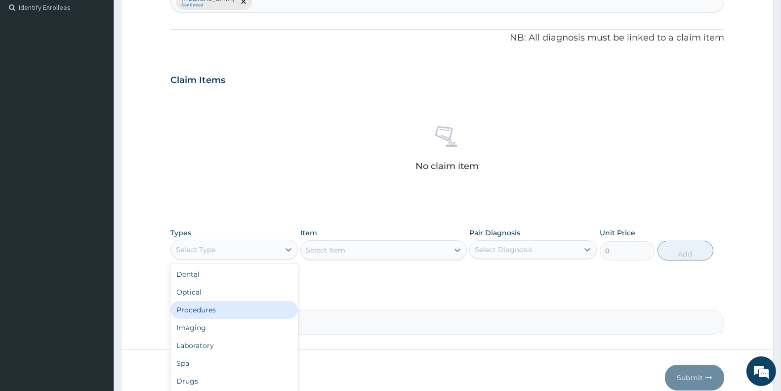
click at [211, 307] on div "Procedures" at bounding box center [233, 310] width 127 height 18
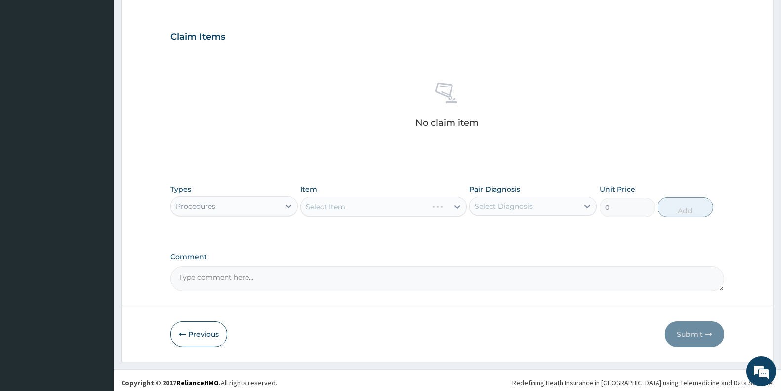
scroll to position [322, 0]
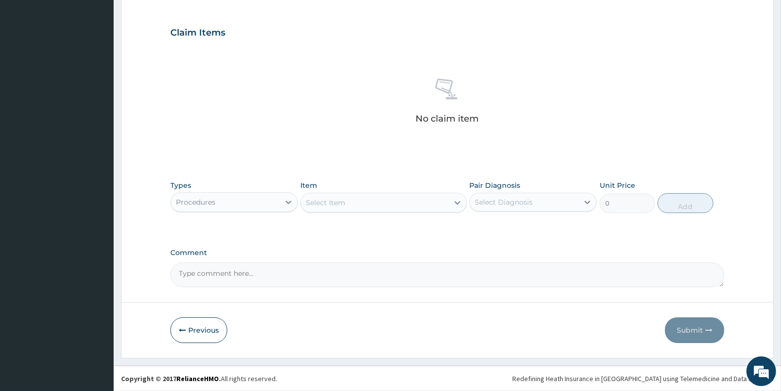
click at [418, 203] on div "Select Item" at bounding box center [374, 203] width 147 height 16
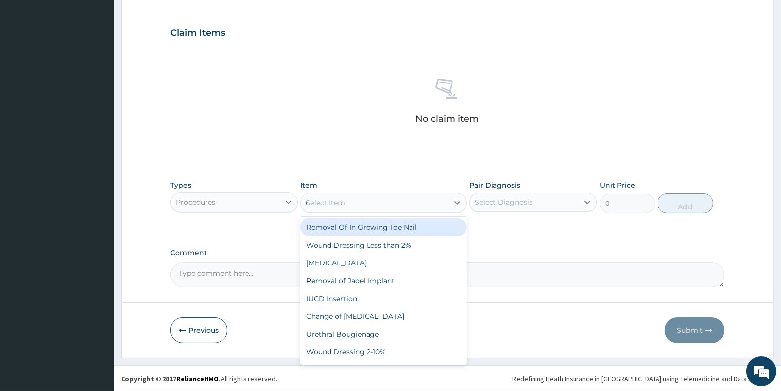
click at [417, 203] on div "Select Item e" at bounding box center [374, 203] width 147 height 16
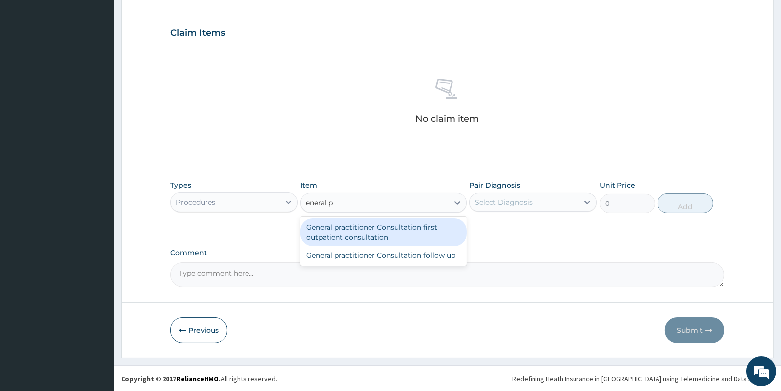
type input "eneral pr"
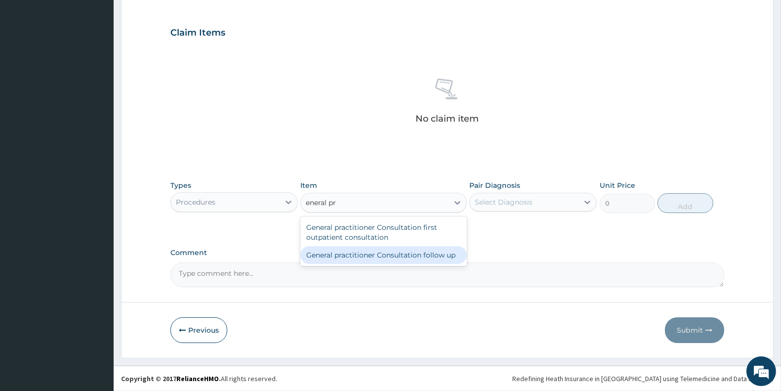
drag, startPoint x: 390, startPoint y: 251, endPoint x: 396, endPoint y: 241, distance: 11.1
click at [392, 249] on div "General practitioner Consultation follow up" at bounding box center [383, 255] width 166 height 18
type input "2500"
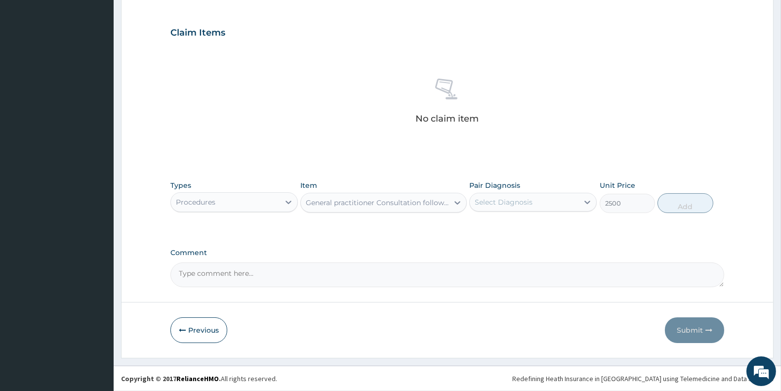
click at [401, 203] on div "General practitioner Consultation follow up" at bounding box center [377, 203] width 143 height 10
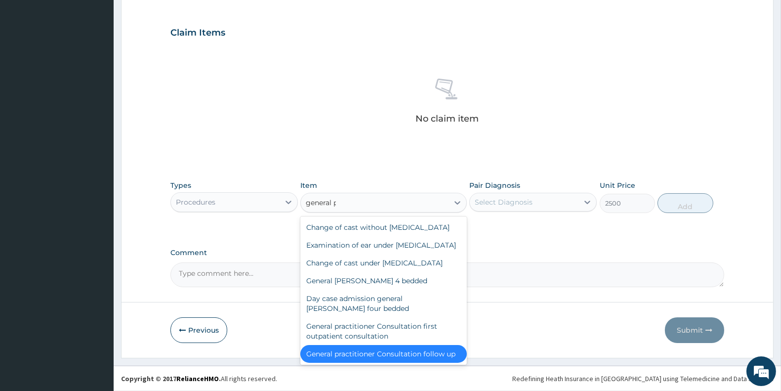
type input "general pr"
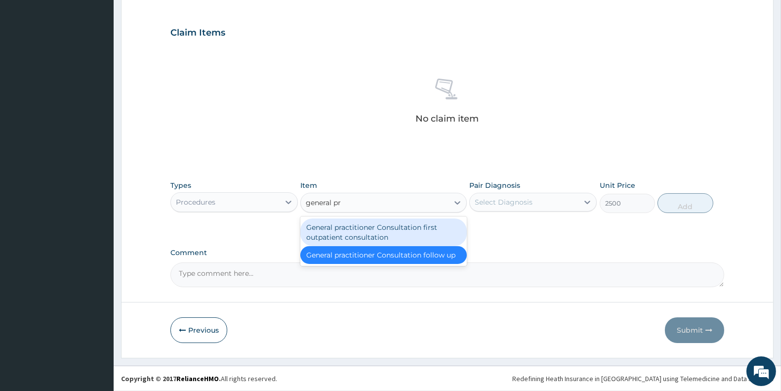
click at [411, 235] on div "General practitioner Consultation first outpatient consultation" at bounding box center [383, 232] width 166 height 28
type input "3000"
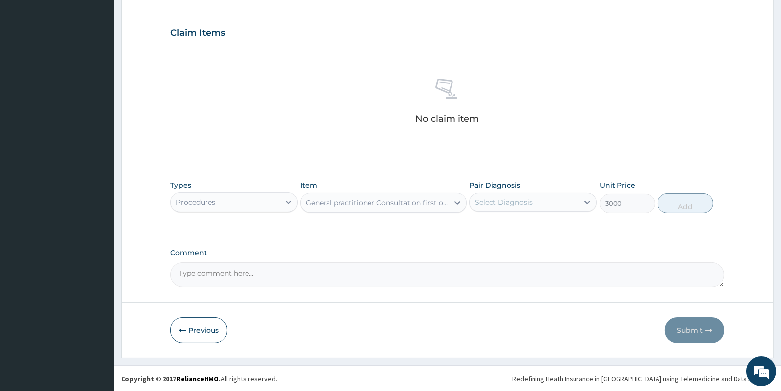
click at [502, 199] on div "Select Diagnosis" at bounding box center [504, 202] width 58 height 10
click at [516, 228] on label "Upper respiratory infection" at bounding box center [516, 226] width 61 height 10
checkbox input "true"
click at [670, 201] on button "Add" at bounding box center [685, 203] width 55 height 20
type input "0"
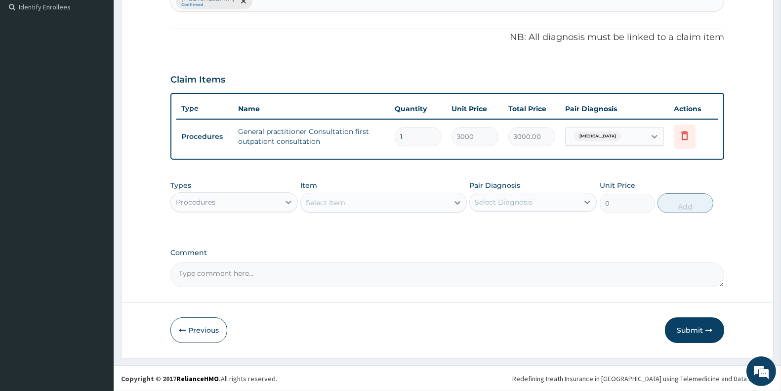
scroll to position [274, 0]
click at [231, 212] on div "Types Procedures Item Select Item Pair Diagnosis Select Diagnosis Unit Price 0 …" at bounding box center [447, 197] width 554 height 42
click at [236, 203] on div "Procedures" at bounding box center [225, 203] width 109 height 16
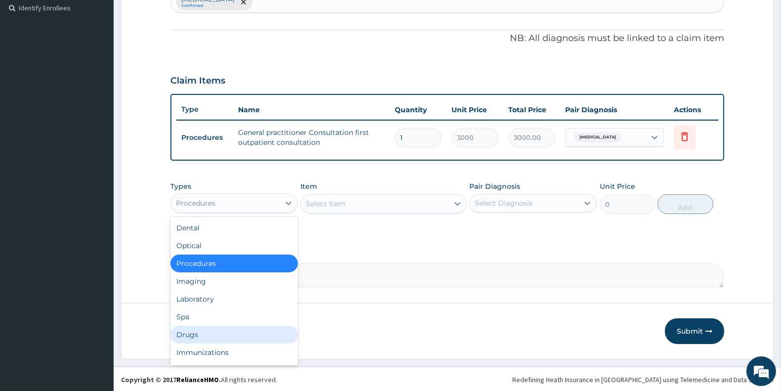
click at [200, 330] on div "Drugs" at bounding box center [233, 335] width 127 height 18
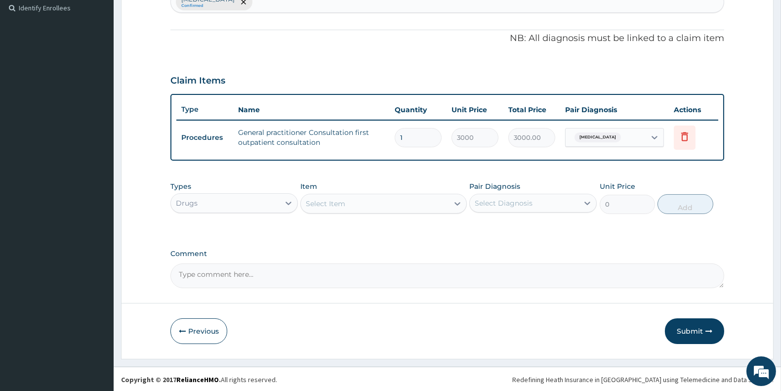
click at [371, 200] on div "Select Item" at bounding box center [374, 204] width 147 height 16
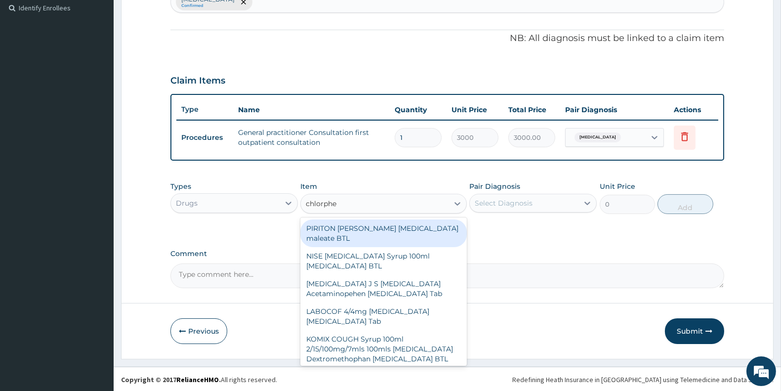
type input "chlorph"
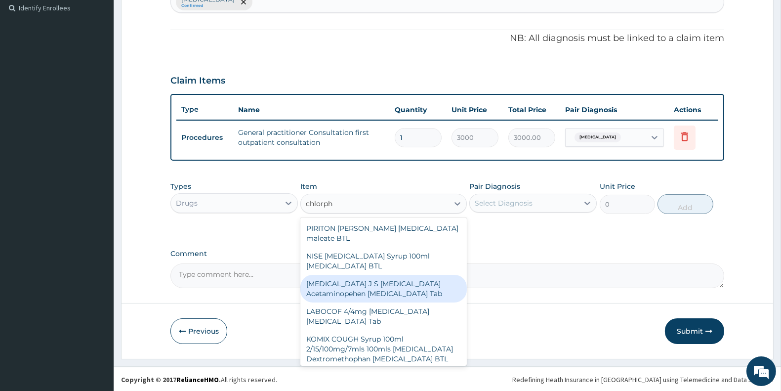
click at [392, 313] on div "LABOCOF 4/4mg Chlorpheniramine Bromhexine Tab" at bounding box center [383, 316] width 166 height 28
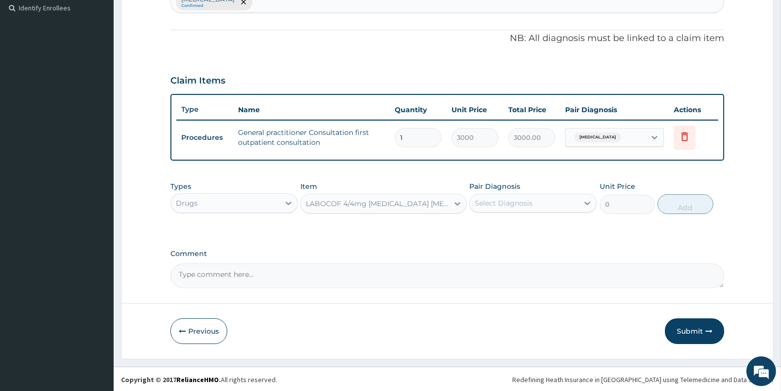
type input "57.5"
click at [554, 200] on div "Select Diagnosis" at bounding box center [524, 203] width 109 height 16
click at [551, 218] on div "Upper respiratory infection" at bounding box center [532, 228] width 127 height 20
checkbox input "true"
drag, startPoint x: 705, startPoint y: 194, endPoint x: 699, endPoint y: 206, distance: 13.3
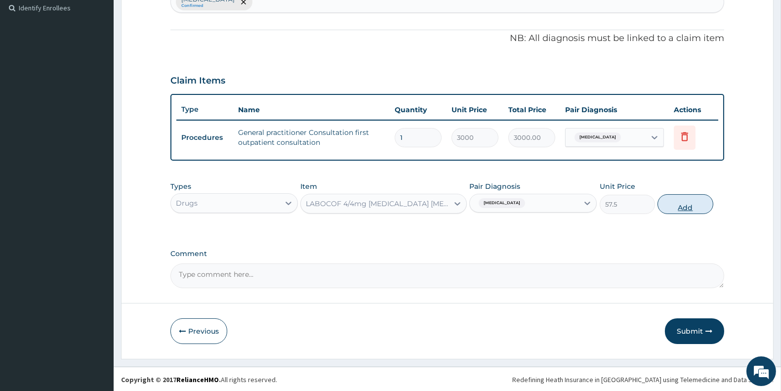
click at [704, 200] on div "Types Drugs Item LABOCOF 4/4mg Chlorpheniramine Bromhexine Tab Pair Diagnosis U…" at bounding box center [447, 197] width 554 height 42
click at [693, 206] on button "Add" at bounding box center [685, 204] width 55 height 20
type input "0"
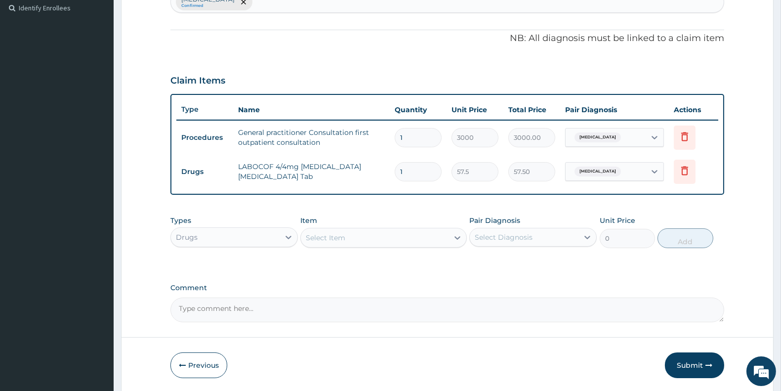
type input "14"
type input "805.00"
type input "14"
click at [366, 236] on div "Select Item" at bounding box center [374, 238] width 147 height 16
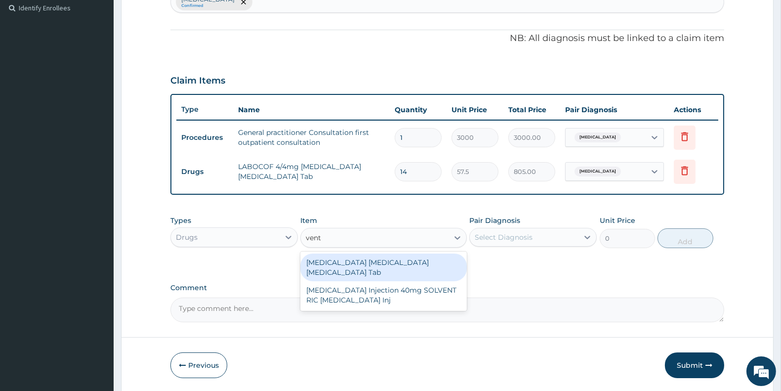
type input "ven"
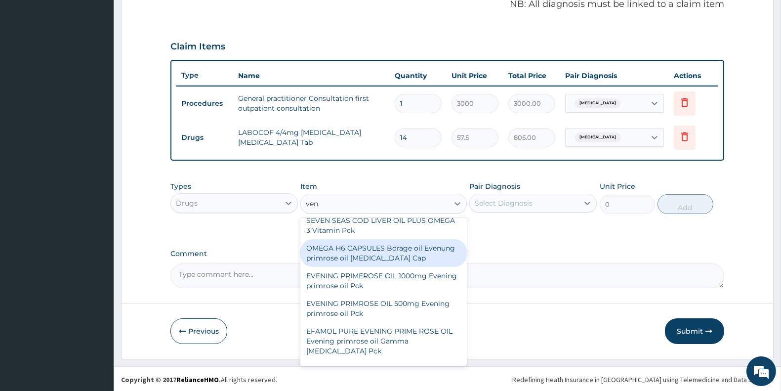
scroll to position [0, 0]
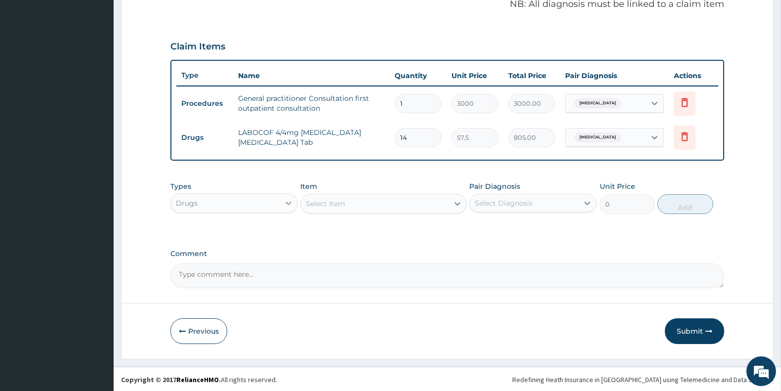
drag, startPoint x: 336, startPoint y: 202, endPoint x: 282, endPoint y: 208, distance: 54.7
click at [282, 208] on div "Types Drugs Item option LABOCOF 4/4mg Chlorpheniramine Bromhexine Tab, selected…" at bounding box center [447, 197] width 554 height 42
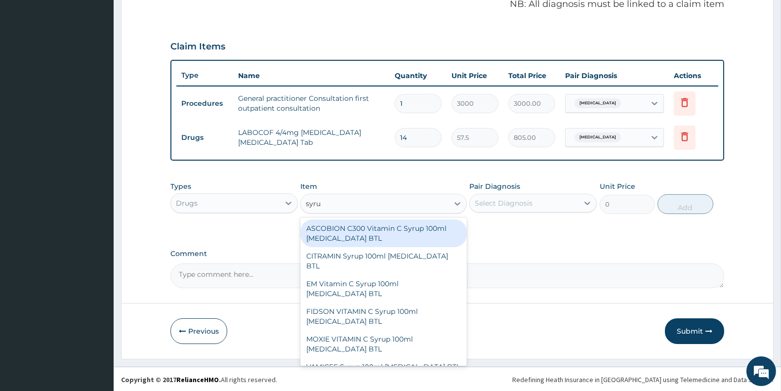
type input "syrup"
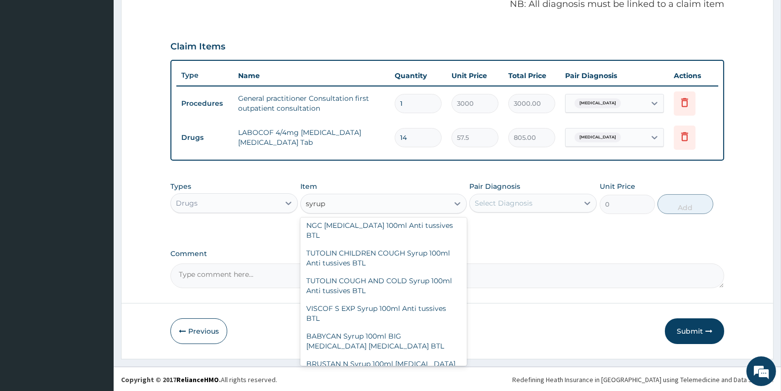
scroll to position [2442, 0]
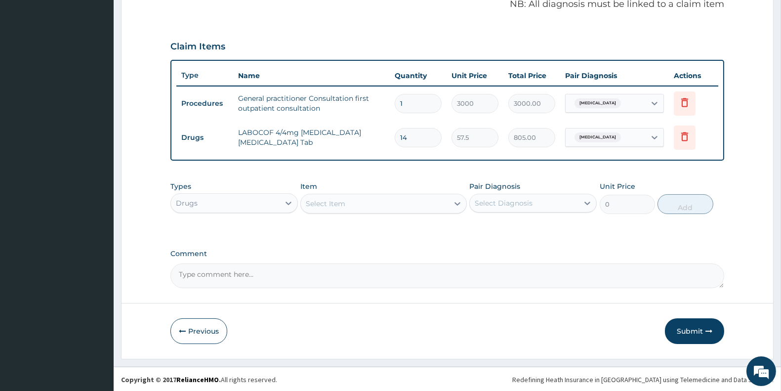
drag, startPoint x: 342, startPoint y: 197, endPoint x: 255, endPoint y: 217, distance: 88.9
click at [255, 217] on div "Types Drugs Item option LABOCOF 4/4mg Chlorpheniramine Bromhexine Tab, selected…" at bounding box center [447, 197] width 554 height 42
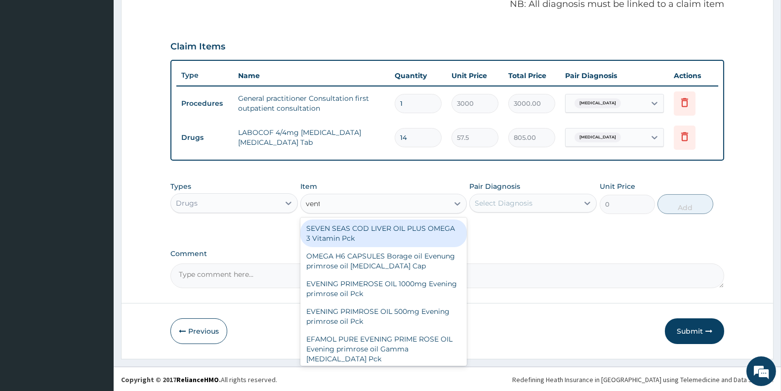
type input "vento"
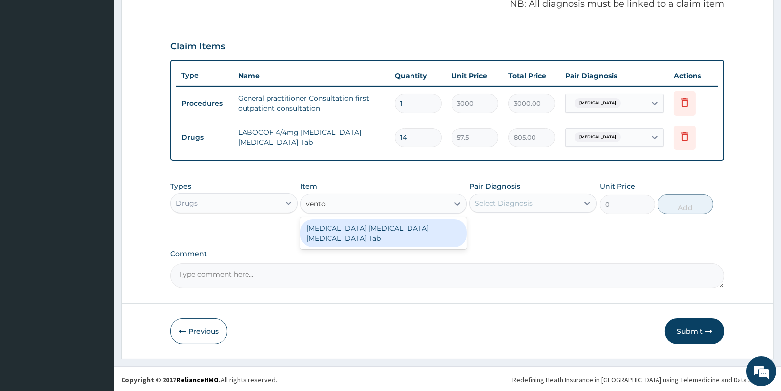
click at [423, 226] on div "VENTOLIN INHALER Salbutamol Tab" at bounding box center [383, 233] width 166 height 28
type input "1840"
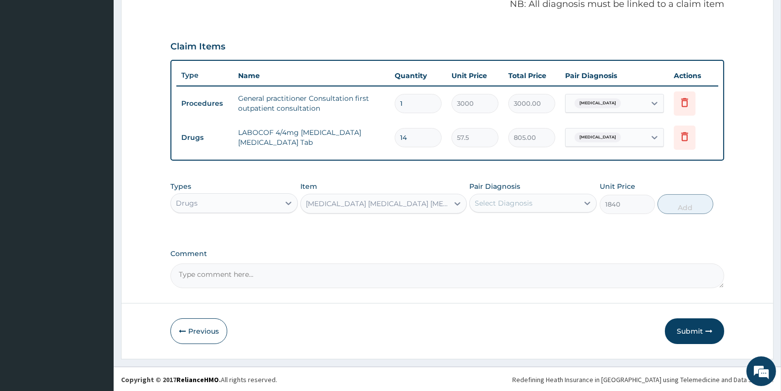
click at [506, 201] on div "Select Diagnosis" at bounding box center [504, 203] width 58 height 10
click at [505, 226] on label "Upper respiratory infection" at bounding box center [516, 227] width 61 height 10
checkbox input "true"
click at [674, 203] on button "Add" at bounding box center [685, 204] width 55 height 20
type input "0"
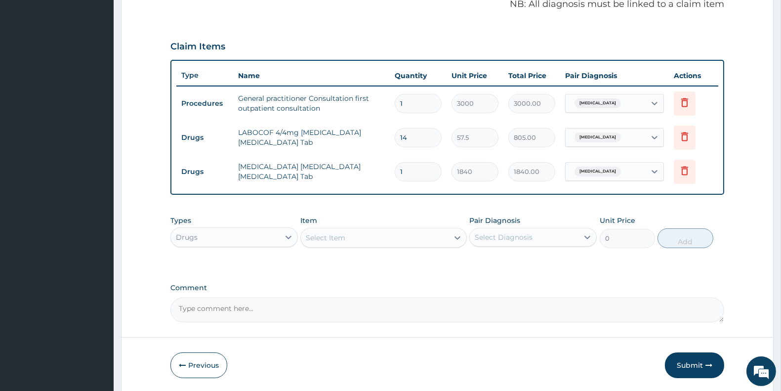
click at [341, 238] on div "Select Item" at bounding box center [326, 238] width 40 height 10
type input "amoxici"
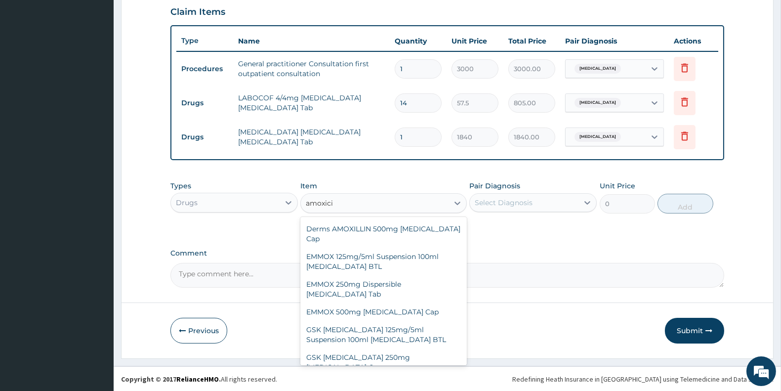
scroll to position [131, 0]
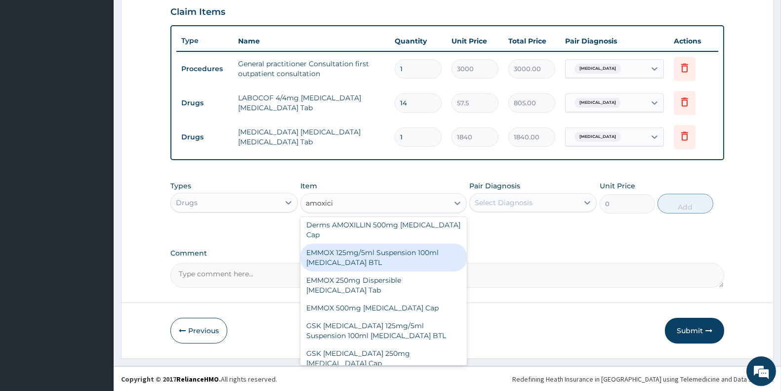
click at [393, 244] on div "EMMOX 125mg/5ml Suspension 100ml Amoxicillin BTL" at bounding box center [383, 258] width 166 height 28
type input "1150"
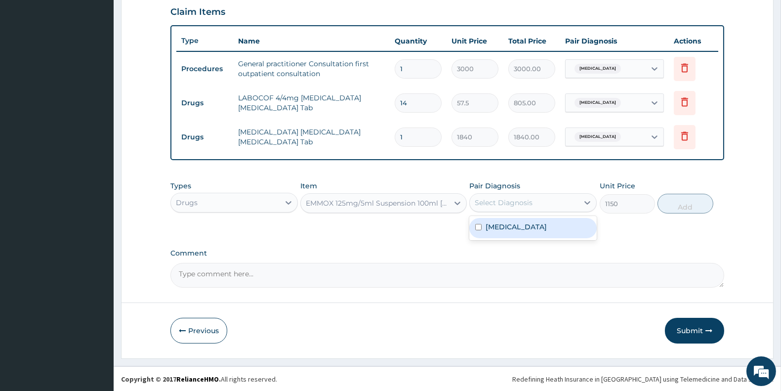
click at [540, 203] on div "Select Diagnosis" at bounding box center [524, 203] width 109 height 16
click at [539, 228] on label "Upper respiratory infection" at bounding box center [516, 227] width 61 height 10
checkbox input "true"
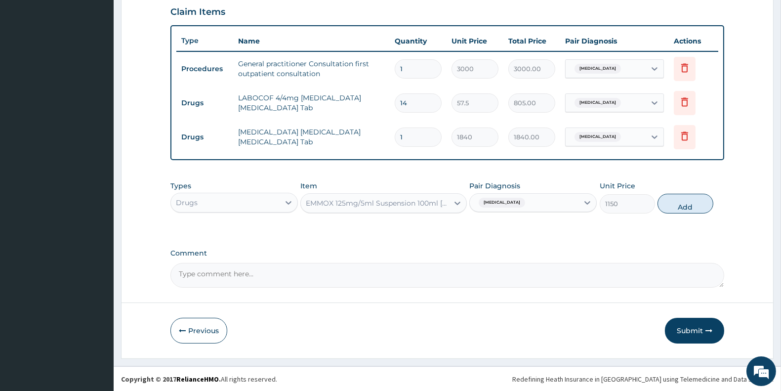
drag, startPoint x: 687, startPoint y: 206, endPoint x: 646, endPoint y: 193, distance: 43.4
click at [687, 206] on button "Add" at bounding box center [685, 204] width 55 height 20
type input "0"
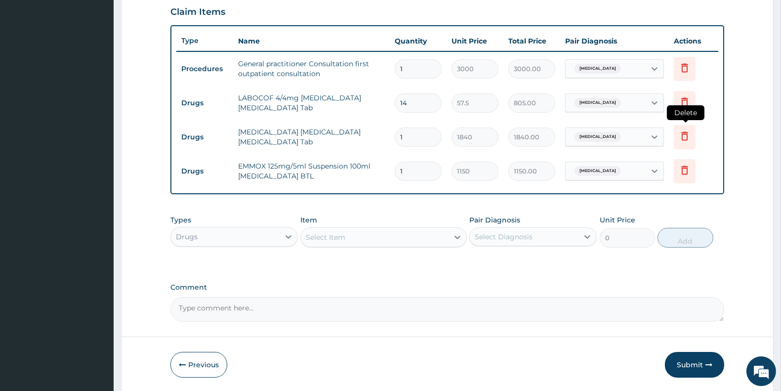
click at [685, 134] on icon at bounding box center [685, 136] width 12 height 12
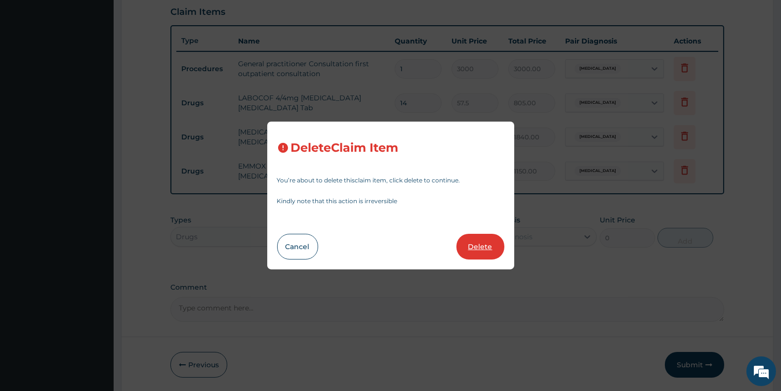
click at [481, 246] on button "Delete" at bounding box center [481, 247] width 48 height 26
type input "1150"
type input "1150.00"
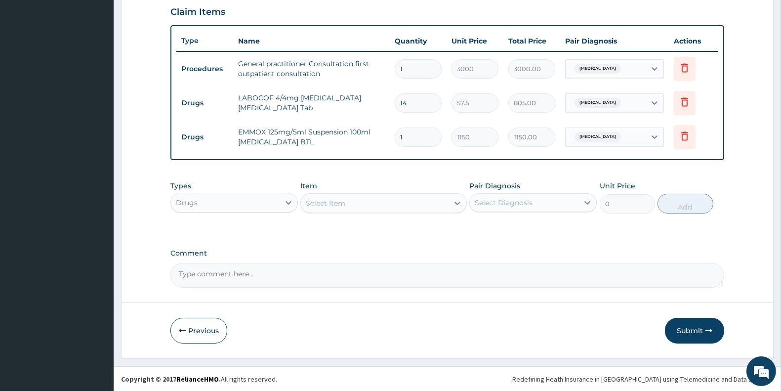
click at [336, 200] on div "Select Item" at bounding box center [326, 203] width 40 height 10
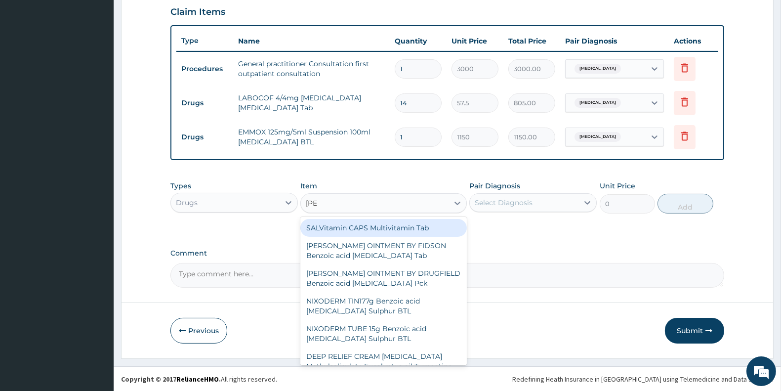
type input "salb"
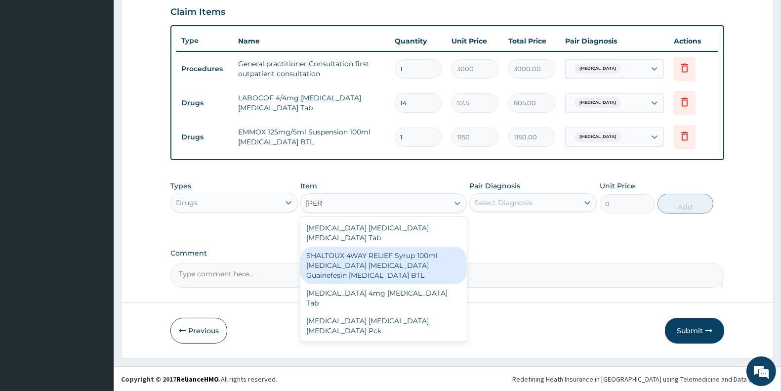
click at [382, 257] on div "SHALTOUX 4WAY RELIEF Syrup 100ml Salbutamol Bromhexine Guainefesin Menthol BTL" at bounding box center [383, 266] width 166 height 38
type input "345"
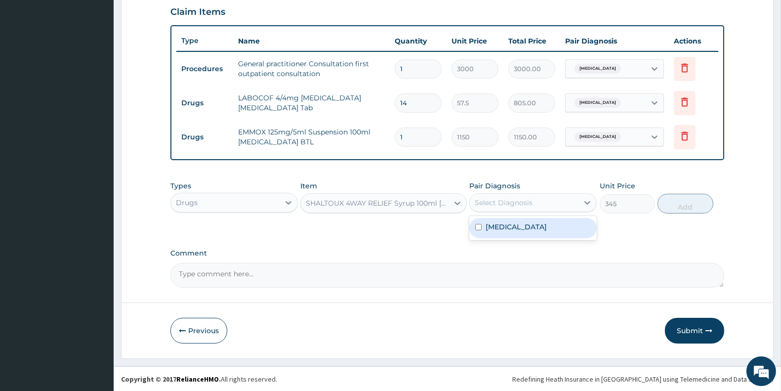
drag, startPoint x: 566, startPoint y: 208, endPoint x: 552, endPoint y: 206, distance: 13.5
click at [559, 208] on div "Select Diagnosis" at bounding box center [524, 203] width 109 height 16
click at [545, 228] on label "Upper respiratory infection" at bounding box center [516, 227] width 61 height 10
checkbox input "true"
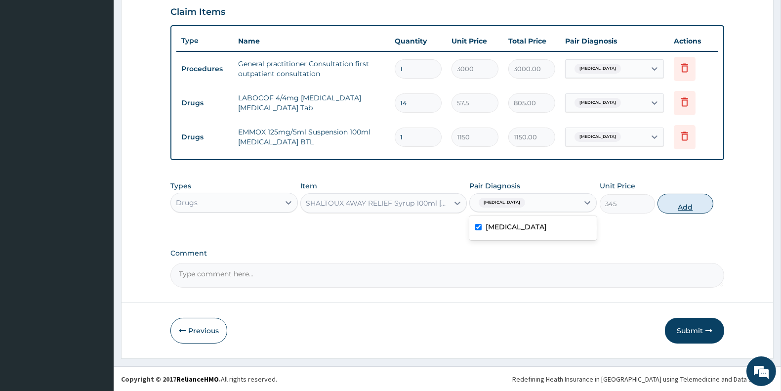
click at [689, 205] on button "Add" at bounding box center [685, 204] width 55 height 20
type input "0"
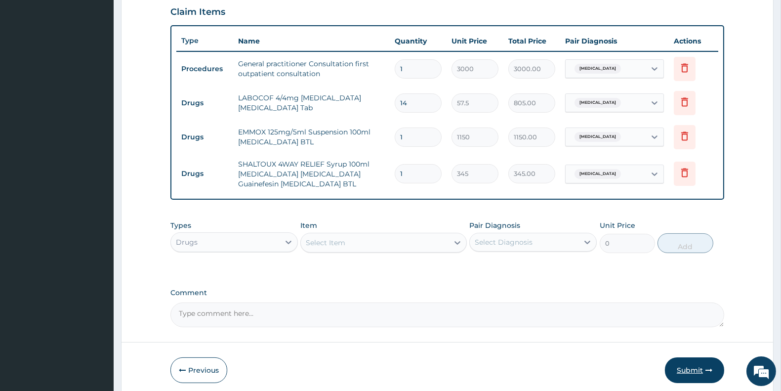
click at [687, 367] on button "Submit" at bounding box center [694, 370] width 59 height 26
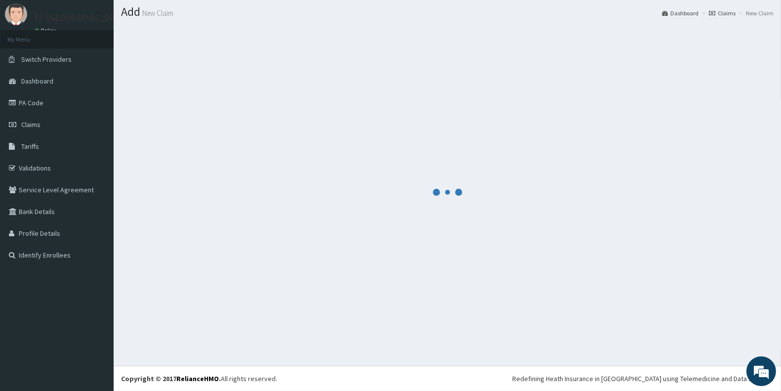
scroll to position [26, 0]
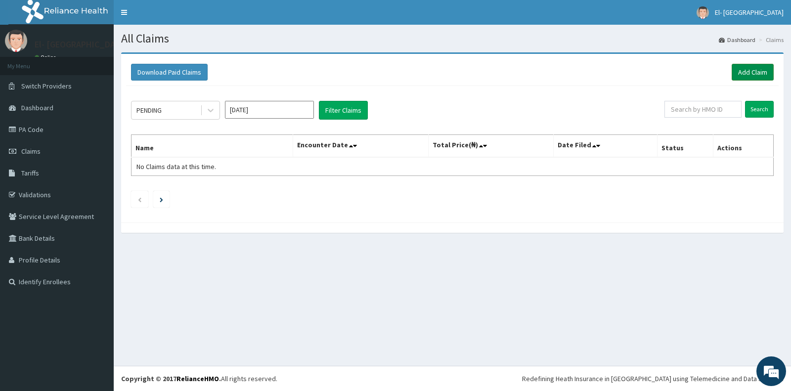
click at [743, 71] on link "Add Claim" at bounding box center [752, 72] width 42 height 17
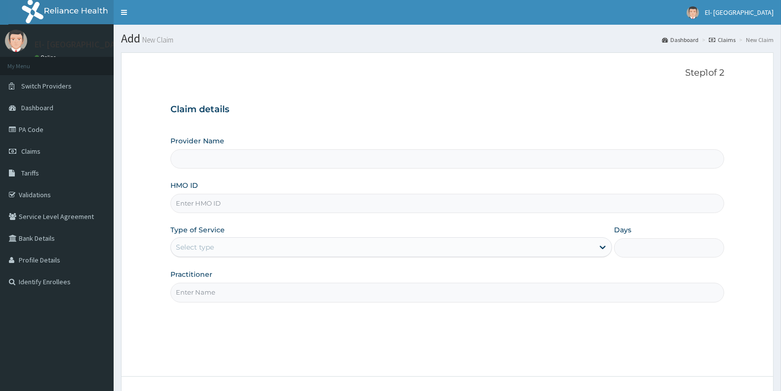
click at [229, 202] on input "HMO ID" at bounding box center [447, 203] width 554 height 19
type input "El-Dunamis Medical Centre"
type input "HLP/10037/A"
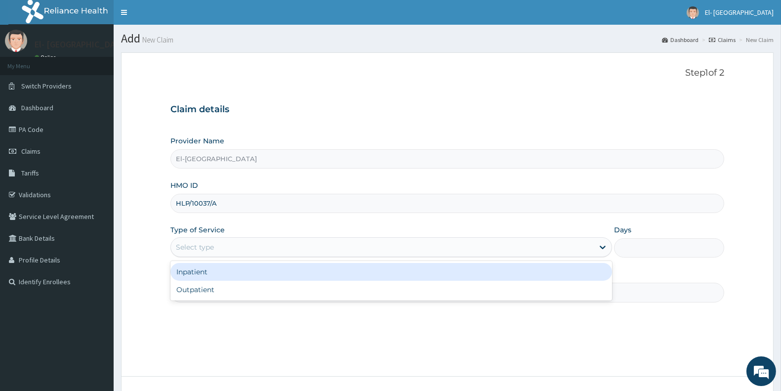
click at [251, 248] on div "Select type" at bounding box center [382, 247] width 423 height 16
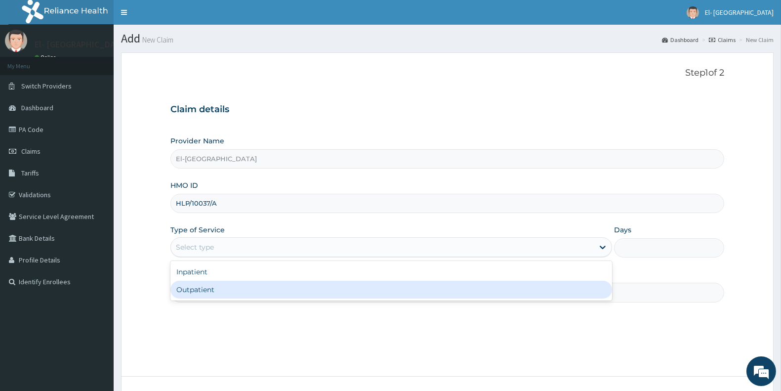
click at [249, 295] on div "Outpatient" at bounding box center [391, 290] width 442 height 18
type input "1"
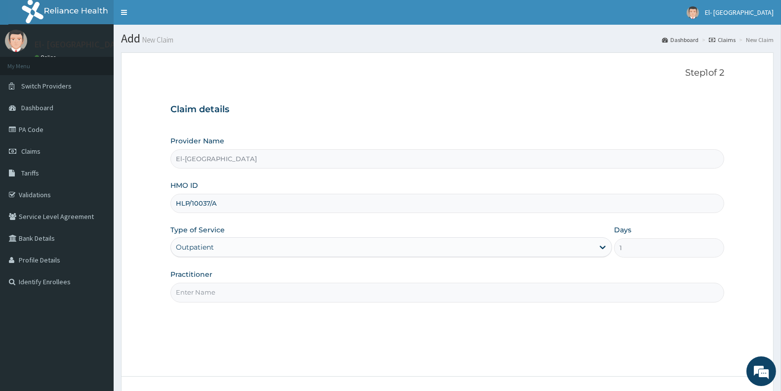
click at [253, 293] on input "Practitioner" at bounding box center [447, 292] width 554 height 19
type input "DR JOHN"
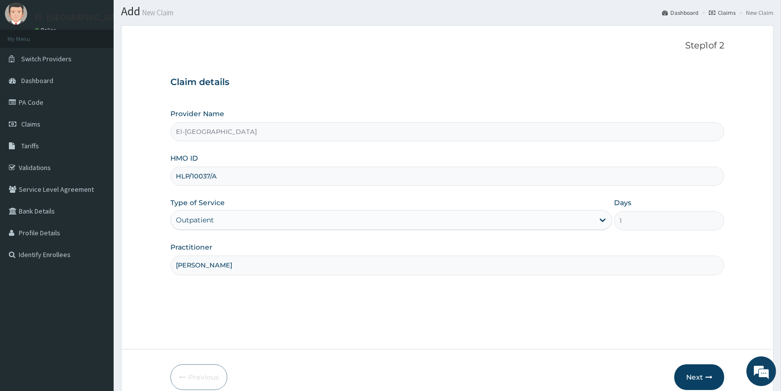
scroll to position [74, 0]
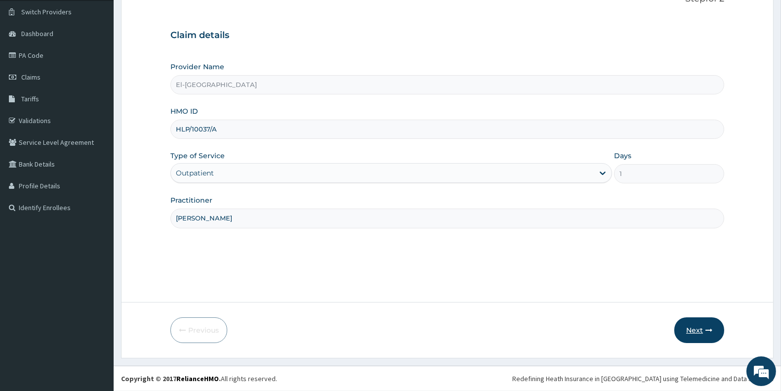
click at [699, 332] on button "Next" at bounding box center [699, 330] width 50 height 26
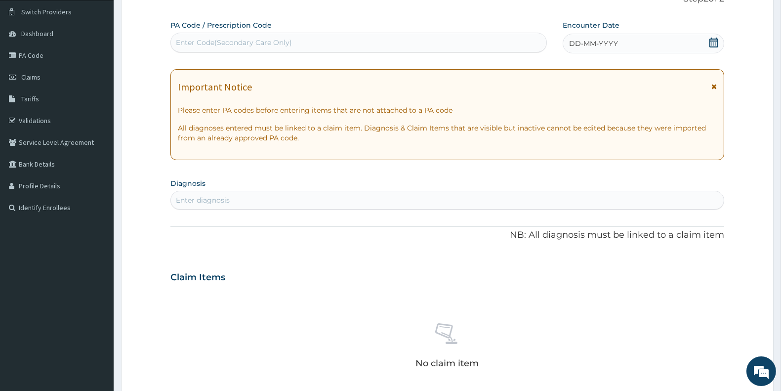
click at [596, 46] on span "DD-MM-YYYY" at bounding box center [593, 44] width 49 height 10
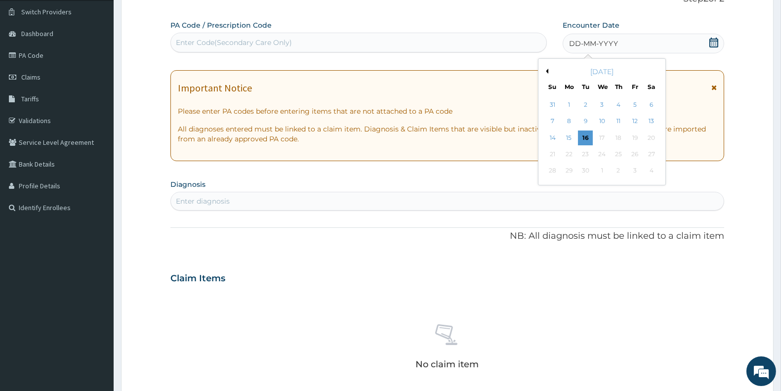
click at [547, 69] on button "Previous Month" at bounding box center [546, 71] width 5 height 5
click at [550, 150] on div "17" at bounding box center [552, 154] width 15 height 15
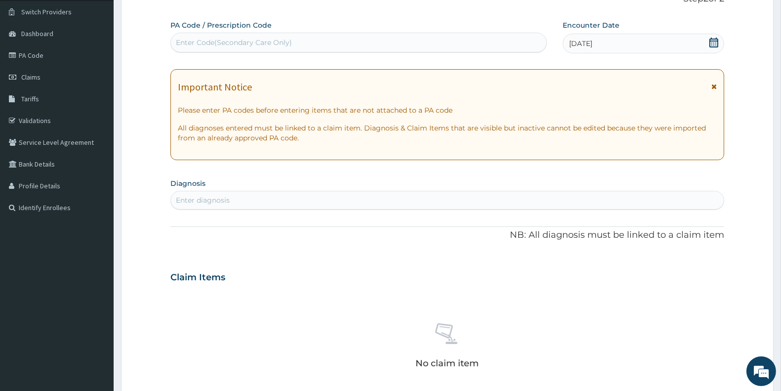
click at [339, 195] on div "Enter diagnosis" at bounding box center [447, 200] width 553 height 16
type input "[MEDICAL_DATA]"
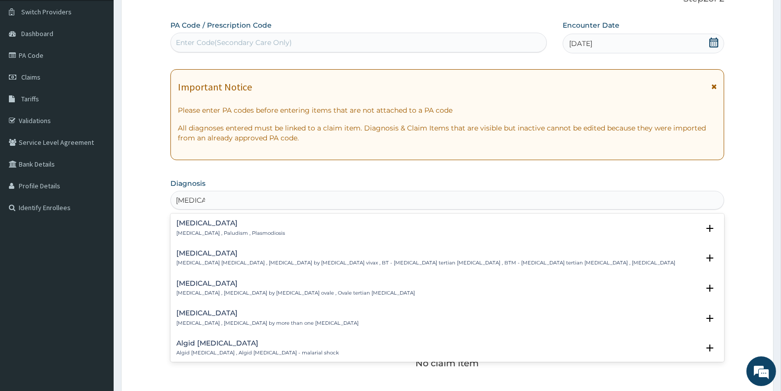
click at [220, 221] on h4 "[MEDICAL_DATA]" at bounding box center [230, 222] width 109 height 7
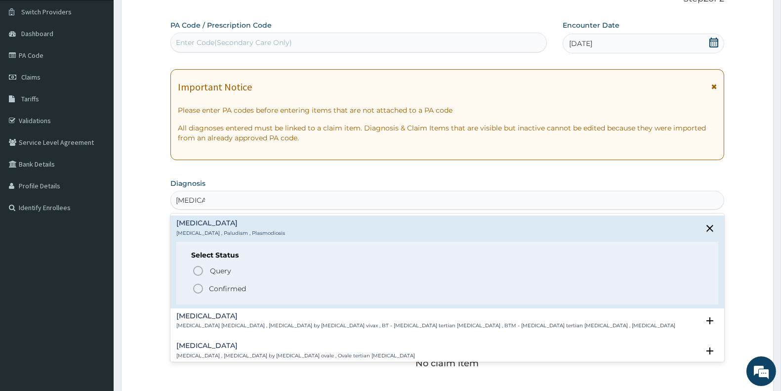
drag, startPoint x: 204, startPoint y: 289, endPoint x: 198, endPoint y: 289, distance: 5.9
click at [201, 289] on span "Confirmed" at bounding box center [447, 289] width 511 height 12
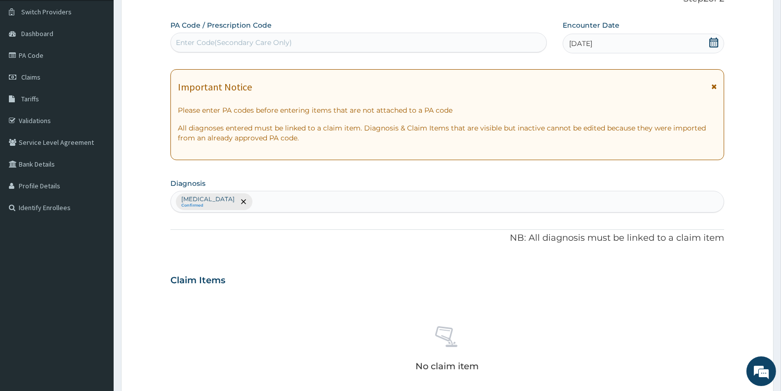
click at [198, 289] on div "Claim Items" at bounding box center [447, 278] width 554 height 26
click at [302, 191] on div "Malaria Confirmed" at bounding box center [447, 201] width 553 height 21
type input "sepsis"
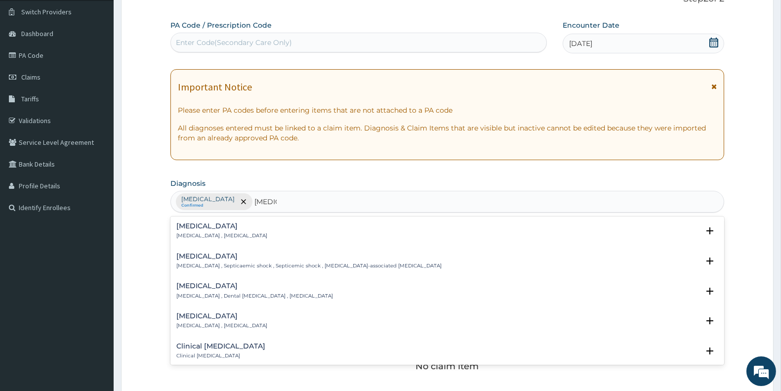
click at [270, 234] on div "Sepsis Systemic infection , Sepsis" at bounding box center [447, 230] width 542 height 17
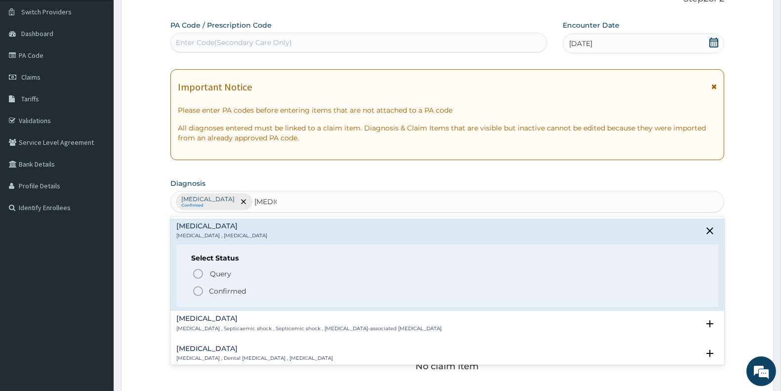
click at [198, 288] on icon "status option filled" at bounding box center [198, 291] width 12 height 12
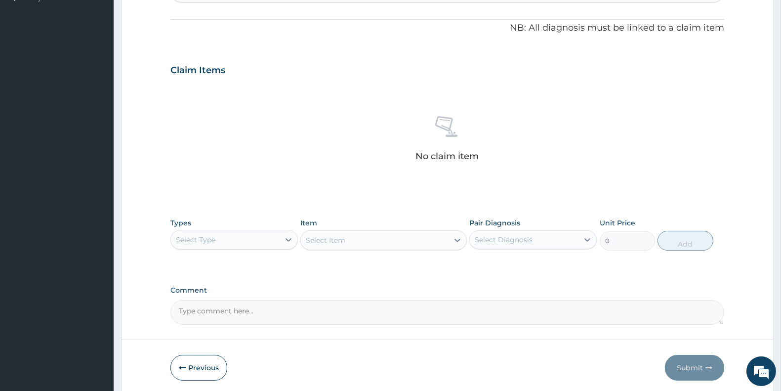
scroll to position [322, 0]
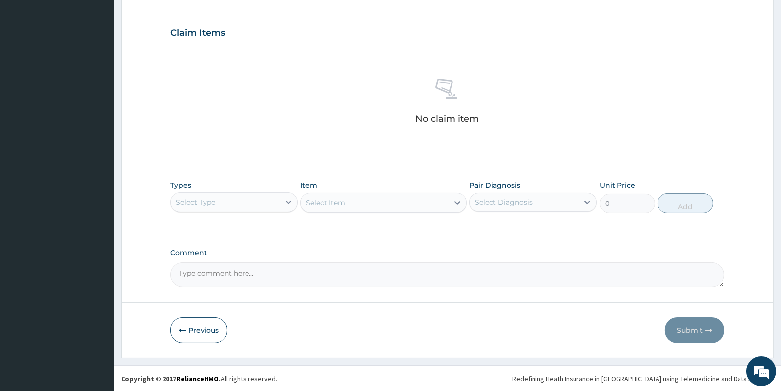
click at [219, 208] on div "Select Type" at bounding box center [225, 202] width 109 height 16
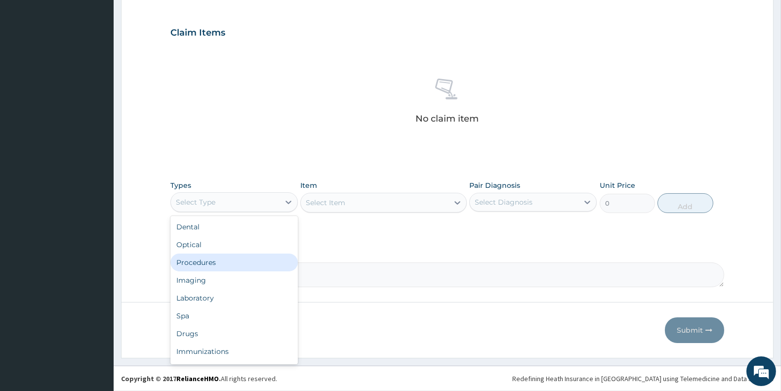
click at [224, 258] on div "Procedures" at bounding box center [233, 262] width 127 height 18
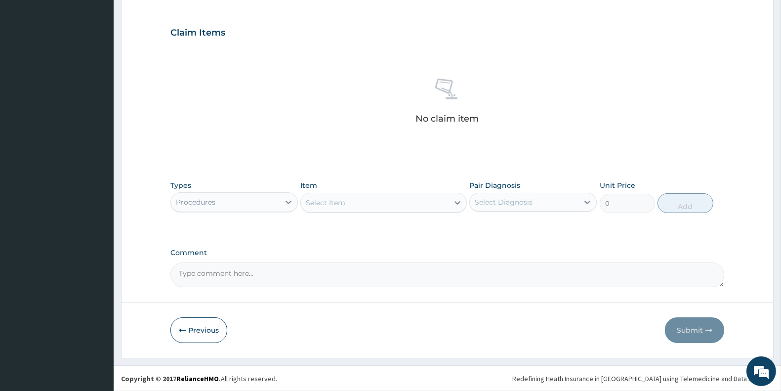
click at [401, 206] on div "Select Item" at bounding box center [374, 203] width 147 height 16
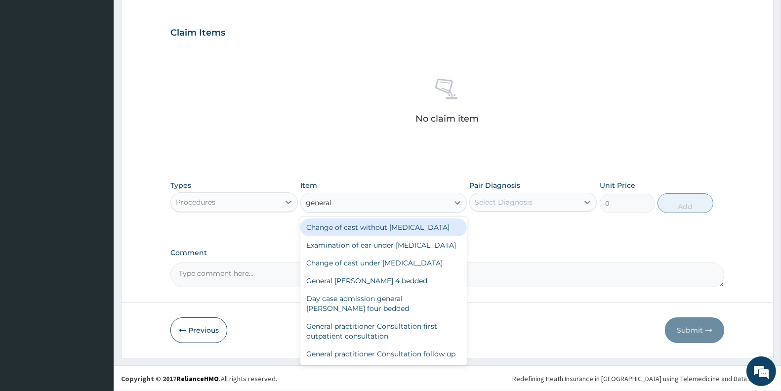
type input "general p"
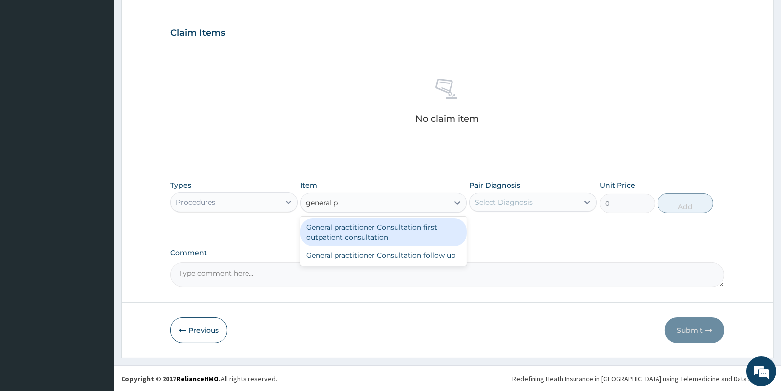
click at [404, 229] on div "General practitioner Consultation first outpatient consultation" at bounding box center [383, 232] width 166 height 28
type input "3000"
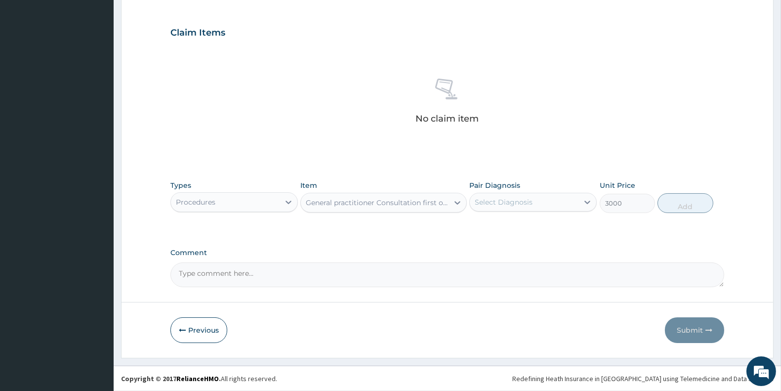
click at [507, 196] on div "Select Diagnosis" at bounding box center [524, 202] width 109 height 16
drag, startPoint x: 521, startPoint y: 220, endPoint x: 522, endPoint y: 234, distance: 13.4
click at [521, 225] on div "Malaria" at bounding box center [532, 227] width 127 height 20
checkbox input "true"
click at [523, 243] on div "Sepsis" at bounding box center [532, 248] width 127 height 20
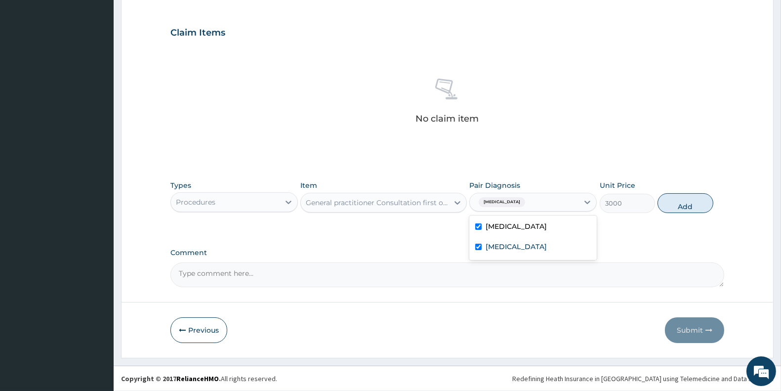
checkbox input "true"
click at [677, 206] on button "Add" at bounding box center [685, 203] width 55 height 20
type input "0"
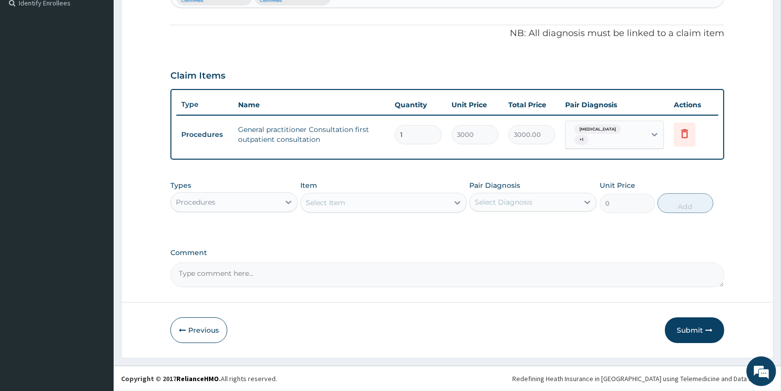
scroll to position [274, 0]
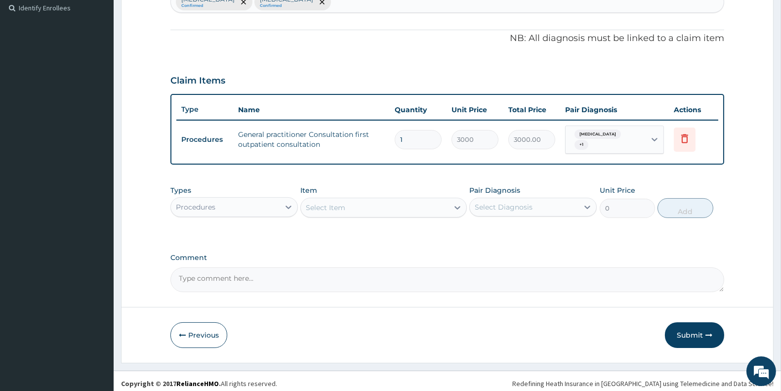
click at [234, 199] on div "Procedures" at bounding box center [225, 207] width 109 height 16
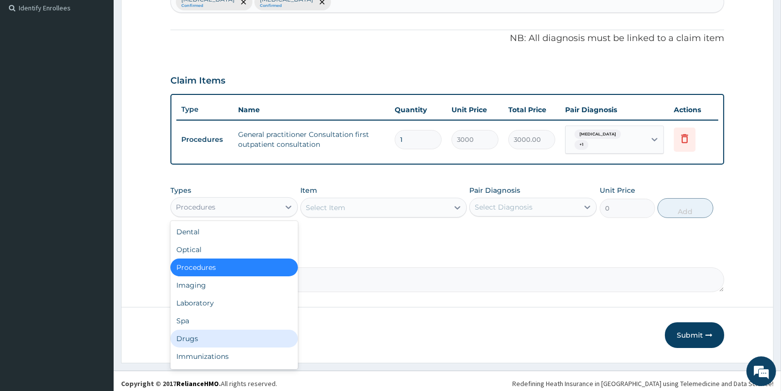
click at [217, 330] on div "Drugs" at bounding box center [233, 339] width 127 height 18
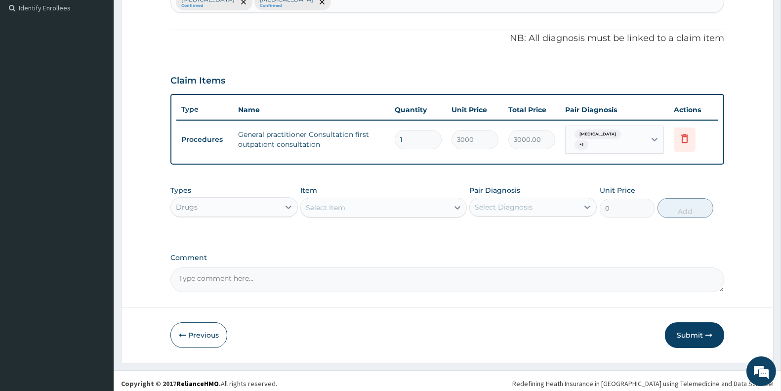
click at [351, 204] on div "Select Item" at bounding box center [374, 208] width 147 height 16
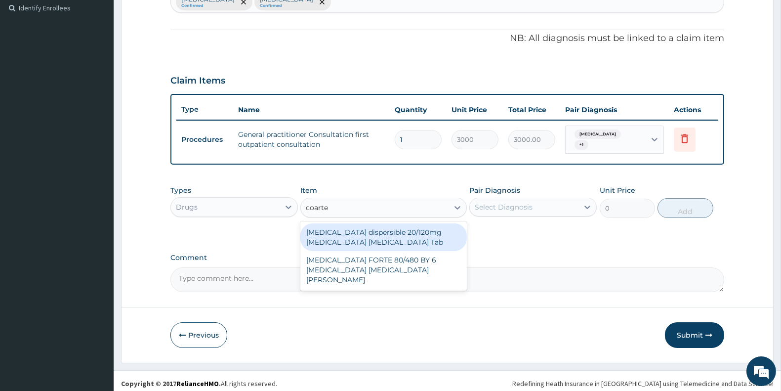
type input "coartem"
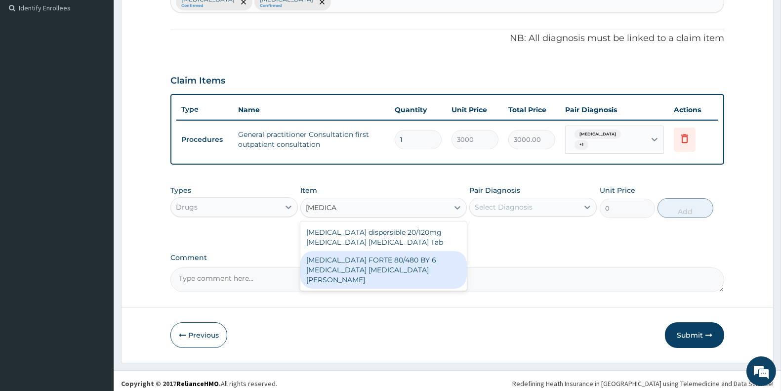
drag, startPoint x: 373, startPoint y: 227, endPoint x: 367, endPoint y: 257, distance: 30.3
click at [367, 257] on div "Coartem dispersible 20/120mg Artemether Lumefantrine Tab COARTEM FORTE 80/480 B…" at bounding box center [383, 255] width 166 height 69
click at [367, 257] on div "COARTEM FORTE 80/480 BY 6 Artemether Lumefantrine Pck" at bounding box center [383, 270] width 166 height 38
type input "3220"
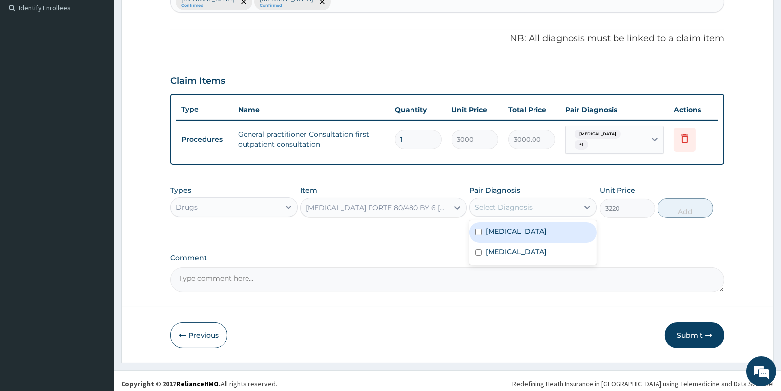
click at [525, 208] on div "Select Diagnosis" at bounding box center [524, 207] width 109 height 16
click at [529, 222] on div "Malaria" at bounding box center [532, 232] width 127 height 20
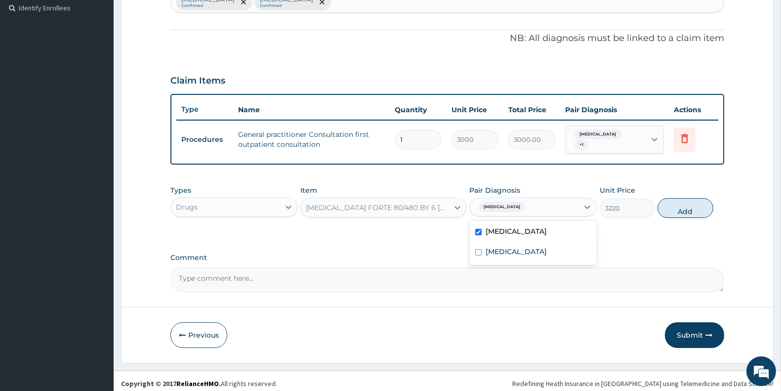
checkbox input "true"
click at [537, 258] on div "Malaria Sepsis" at bounding box center [532, 242] width 127 height 44
click at [551, 248] on div "Sepsis" at bounding box center [532, 253] width 127 height 20
checkbox input "true"
click at [701, 202] on button "Add" at bounding box center [685, 208] width 55 height 20
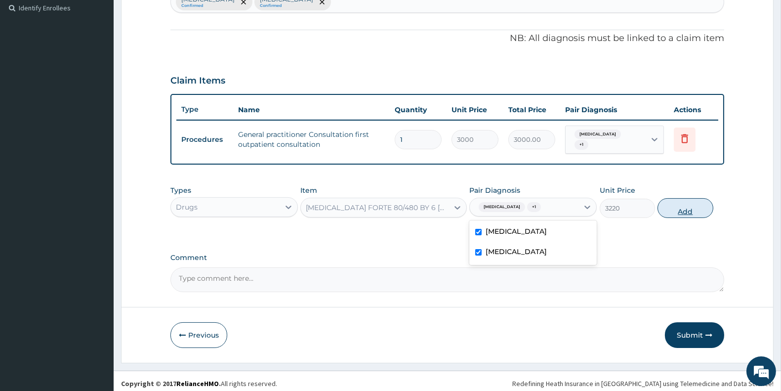
type input "0"
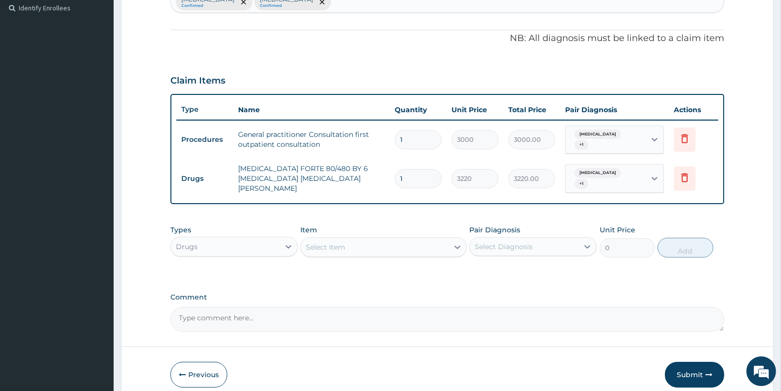
click at [331, 242] on div "Select Item" at bounding box center [326, 247] width 40 height 10
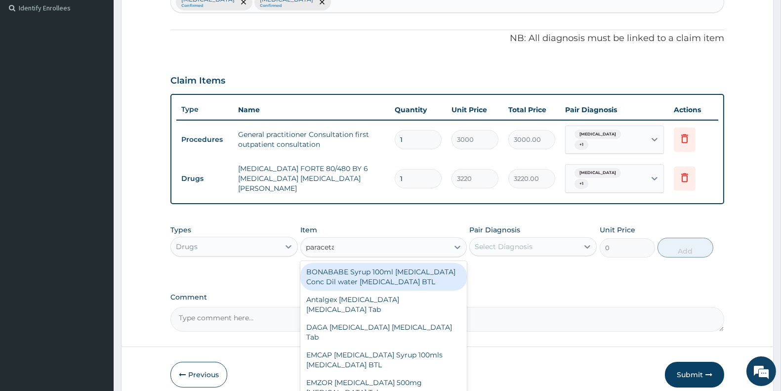
type input "paracetamol"
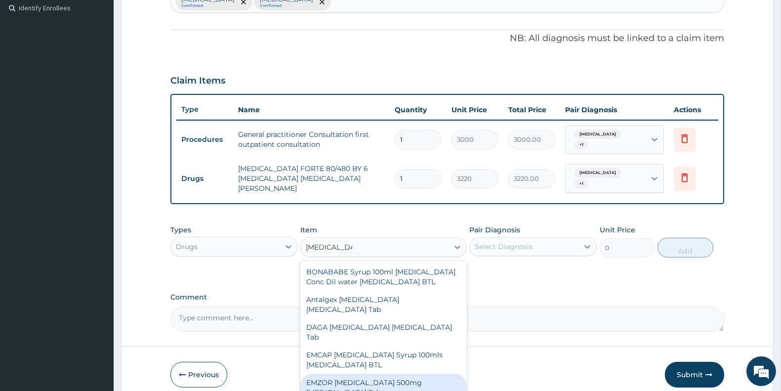
click at [408, 381] on div "EMZOR PARACETAMOL 500mg Acetaminophen Tab" at bounding box center [383, 388] width 166 height 28
type input "11.5"
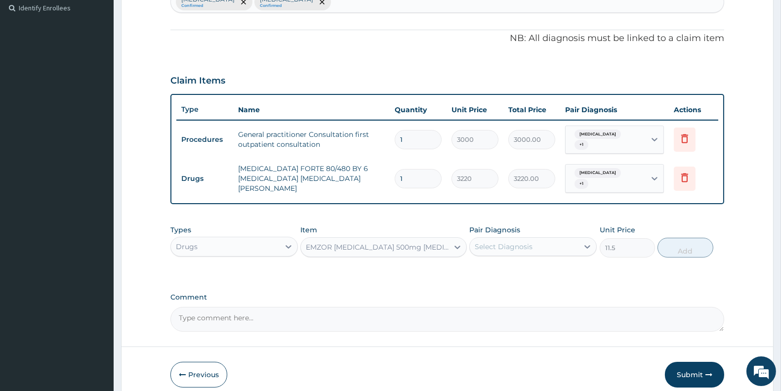
click at [506, 242] on div "Select Diagnosis" at bounding box center [504, 247] width 58 height 10
drag, startPoint x: 512, startPoint y: 255, endPoint x: 514, endPoint y: 269, distance: 13.9
click at [512, 262] on div "Malaria" at bounding box center [532, 272] width 127 height 20
drag, startPoint x: 514, startPoint y: 269, endPoint x: 553, endPoint y: 265, distance: 39.7
click at [514, 269] on div "Malaria" at bounding box center [532, 272] width 127 height 20
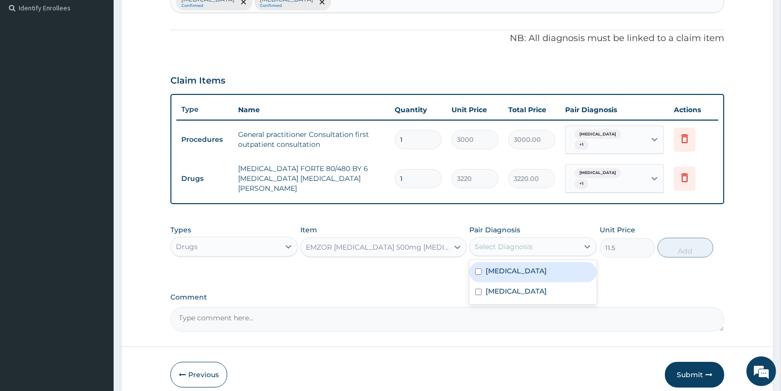
drag, startPoint x: 524, startPoint y: 255, endPoint x: 529, endPoint y: 276, distance: 21.3
click at [525, 262] on div "Malaria" at bounding box center [532, 272] width 127 height 20
checkbox input "true"
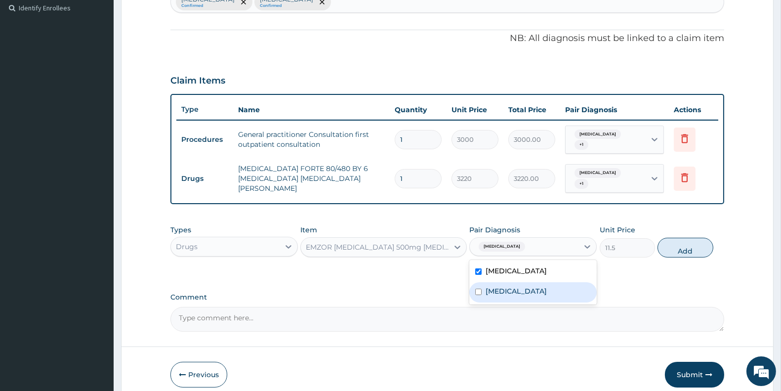
click at [529, 282] on div "Sepsis" at bounding box center [532, 292] width 127 height 20
checkbox input "true"
drag, startPoint x: 671, startPoint y: 242, endPoint x: 645, endPoint y: 241, distance: 25.7
click at [671, 241] on button "Add" at bounding box center [685, 248] width 55 height 20
type input "0"
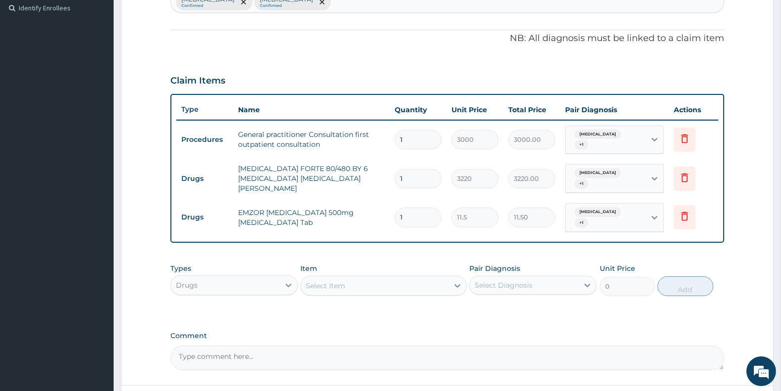
type input "18"
type input "207.00"
type input "18"
click at [352, 278] on div "Select Item" at bounding box center [374, 286] width 147 height 16
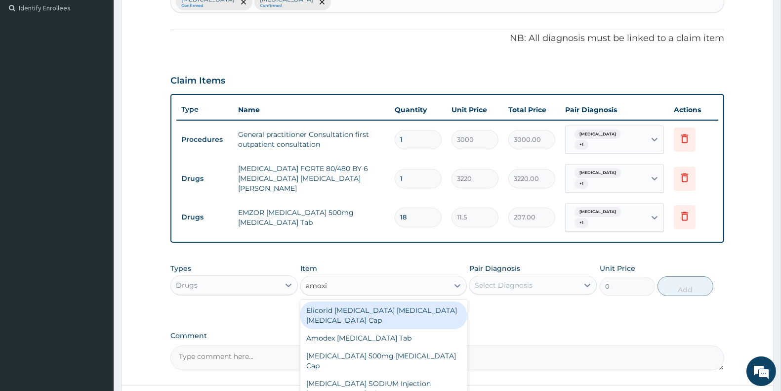
type input "amoxic"
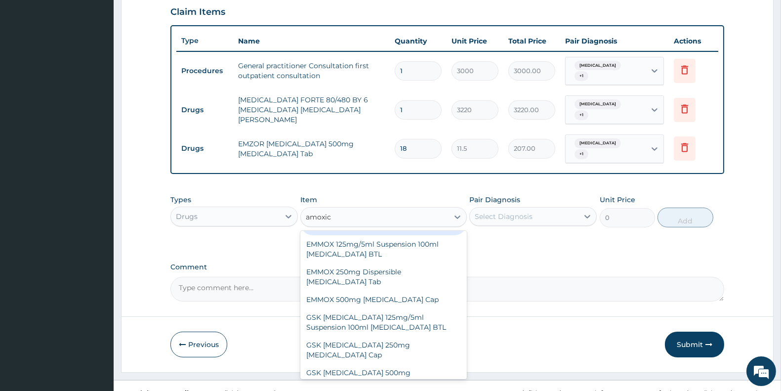
scroll to position [175, 0]
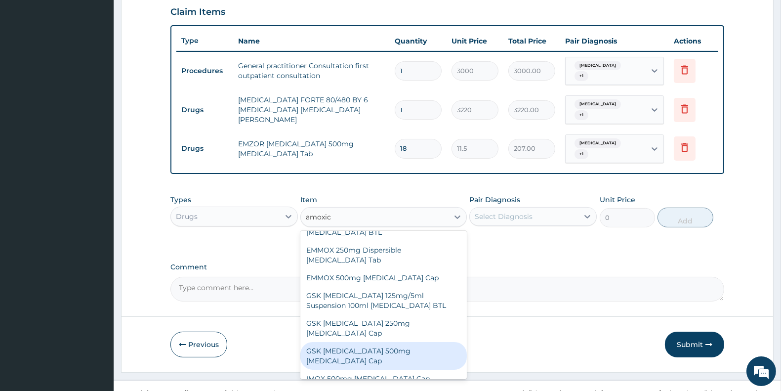
click at [404, 342] on div "GSK AMOXIL 500mg Amoxicillin Cap" at bounding box center [383, 356] width 166 height 28
type input "207"
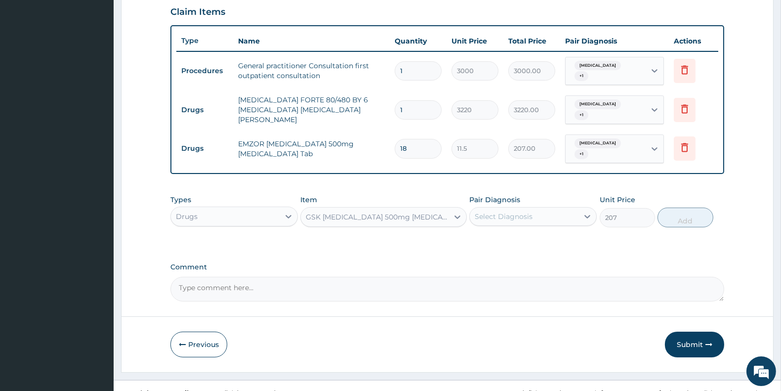
click at [520, 211] on div "Select Diagnosis" at bounding box center [504, 216] width 58 height 10
click at [522, 232] on div "Malaria" at bounding box center [532, 242] width 127 height 20
checkbox input "true"
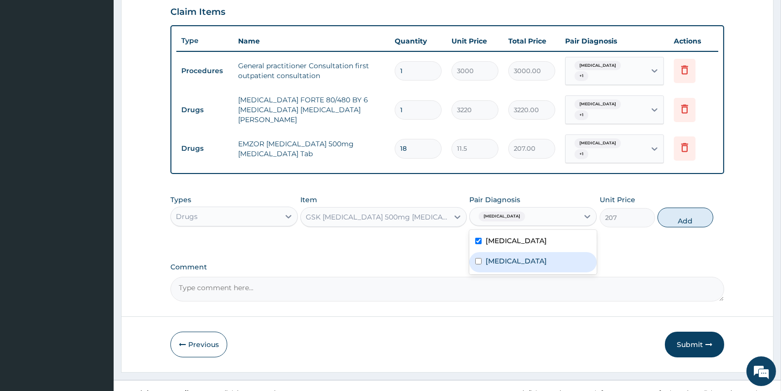
drag, startPoint x: 523, startPoint y: 249, endPoint x: 606, endPoint y: 238, distance: 83.7
click at [524, 252] on div "Sepsis" at bounding box center [532, 262] width 127 height 20
checkbox input "true"
click at [679, 208] on button "Add" at bounding box center [685, 218] width 55 height 20
type input "0"
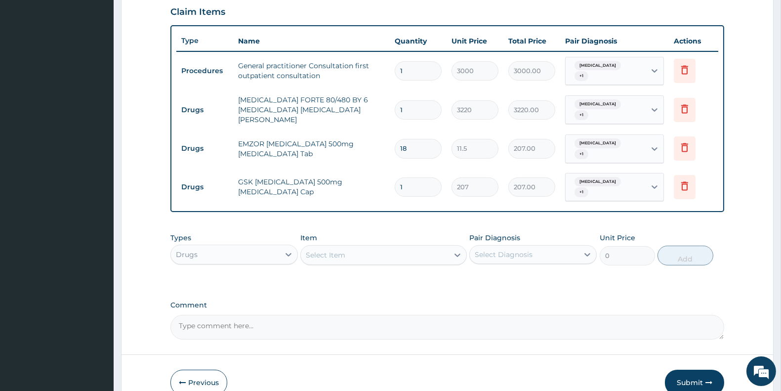
type input "15"
type input "3105.00"
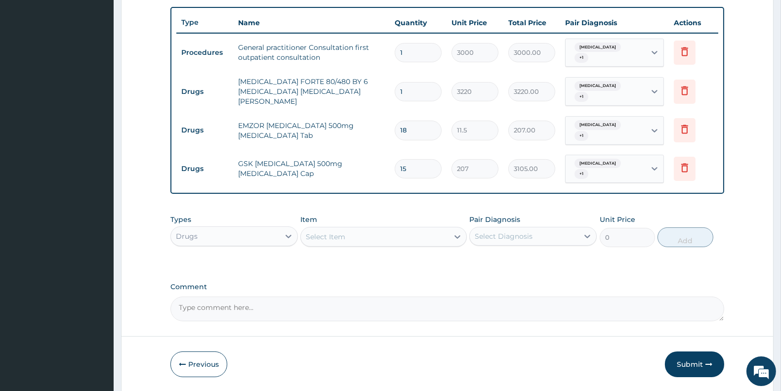
scroll to position [377, 0]
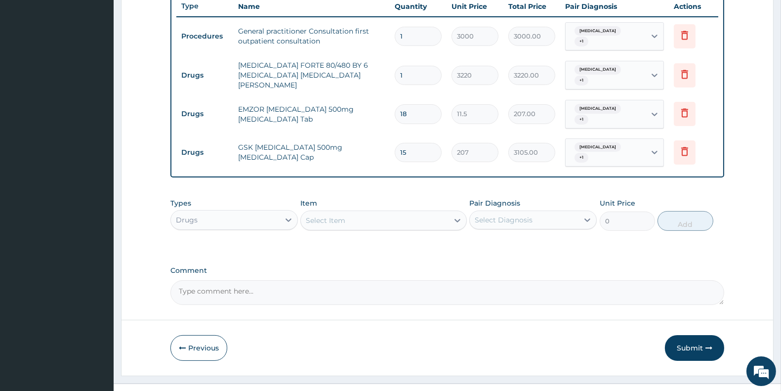
type input "15"
click at [231, 212] on div "Drugs" at bounding box center [225, 220] width 109 height 16
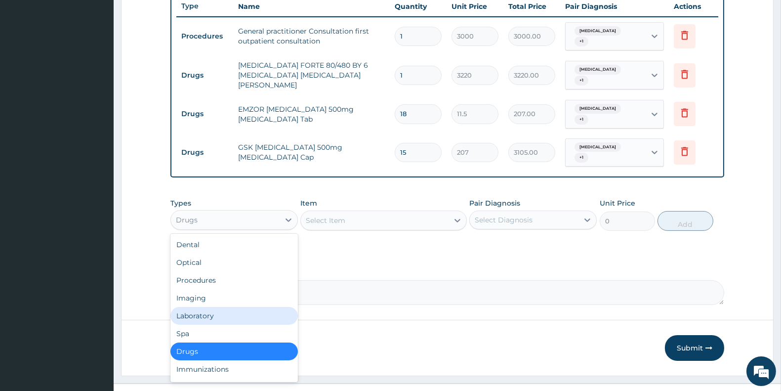
click at [211, 307] on div "Laboratory" at bounding box center [233, 316] width 127 height 18
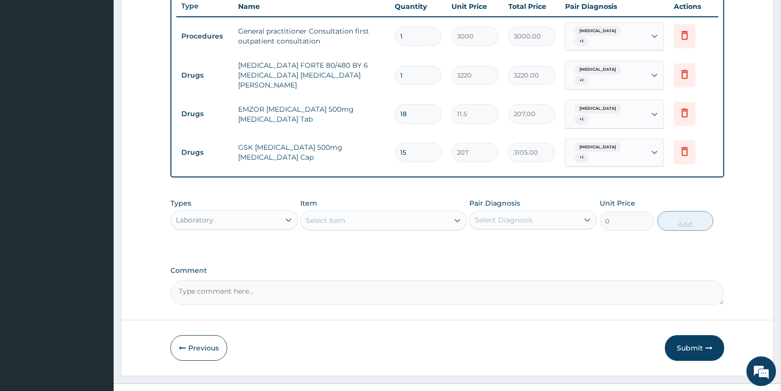
click at [338, 212] on div "Select Item" at bounding box center [374, 220] width 147 height 16
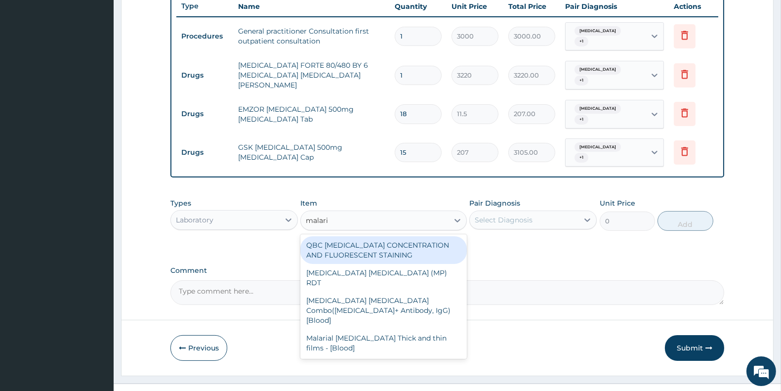
type input "malaria"
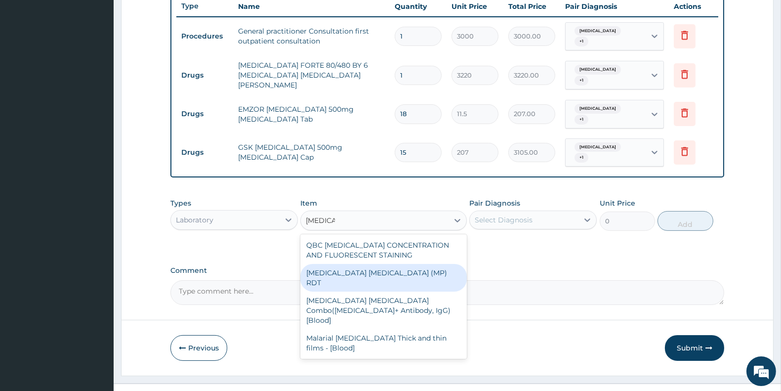
drag, startPoint x: 381, startPoint y: 250, endPoint x: 433, endPoint y: 216, distance: 61.8
click at [382, 264] on div "MALARIA PARASITE (MP) RDT" at bounding box center [383, 278] width 166 height 28
type input "1500"
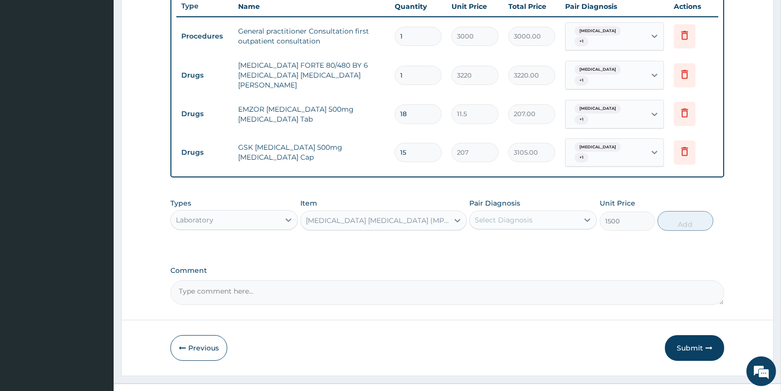
click at [503, 198] on div "Pair Diagnosis Select Diagnosis" at bounding box center [532, 214] width 127 height 33
click at [510, 212] on div "Select Diagnosis" at bounding box center [524, 220] width 109 height 16
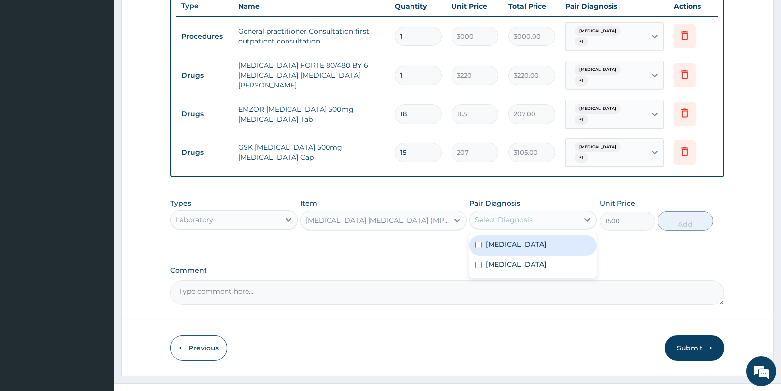
click at [511, 239] on label "Malaria" at bounding box center [516, 244] width 61 height 10
checkbox input "true"
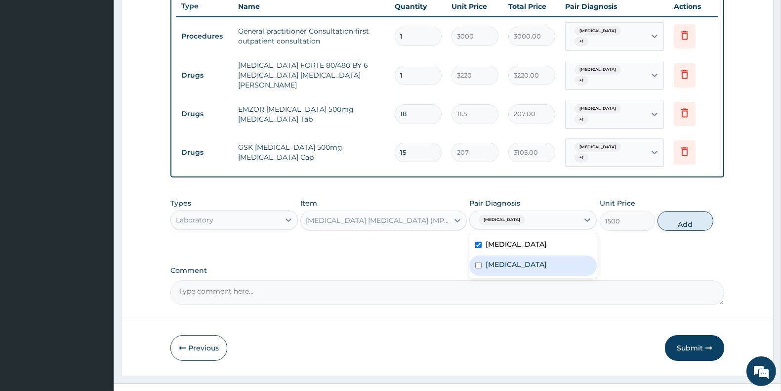
drag, startPoint x: 522, startPoint y: 245, endPoint x: 571, endPoint y: 239, distance: 49.8
click at [522, 255] on div "Sepsis" at bounding box center [532, 265] width 127 height 20
checkbox input "true"
click at [687, 211] on button "Add" at bounding box center [685, 221] width 55 height 20
type input "0"
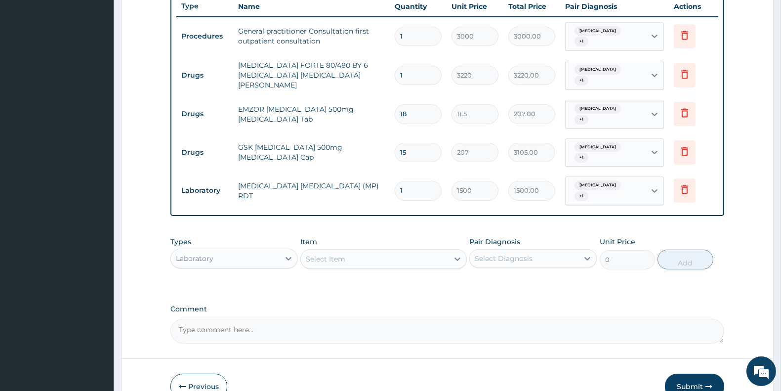
click at [393, 251] on div "Select Item" at bounding box center [374, 259] width 147 height 16
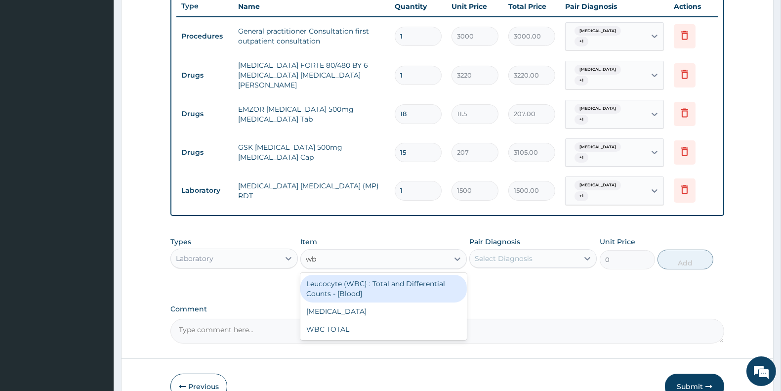
type input "wbc"
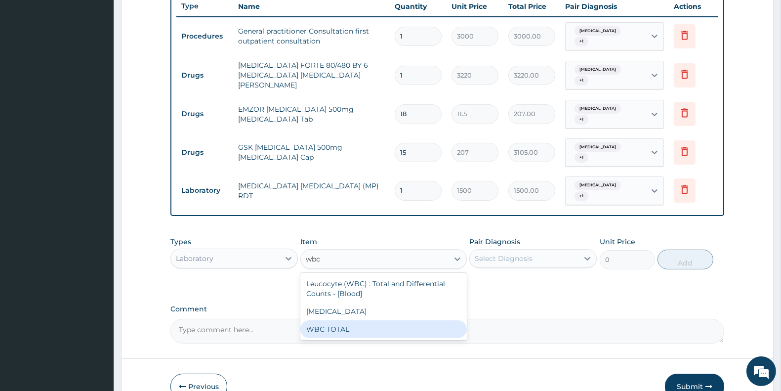
click at [396, 320] on div "WBC TOTAL" at bounding box center [383, 329] width 166 height 18
type input "1500"
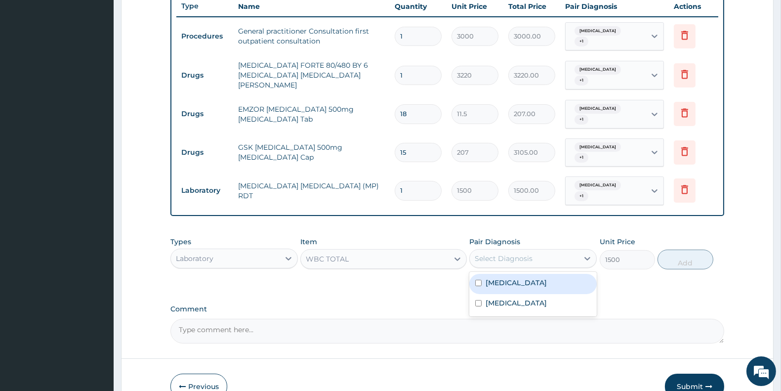
click at [556, 251] on div "Select Diagnosis" at bounding box center [524, 259] width 109 height 16
drag, startPoint x: 544, startPoint y: 254, endPoint x: 541, endPoint y: 269, distance: 15.6
click at [544, 274] on div "Malaria" at bounding box center [532, 284] width 127 height 20
checkbox input "true"
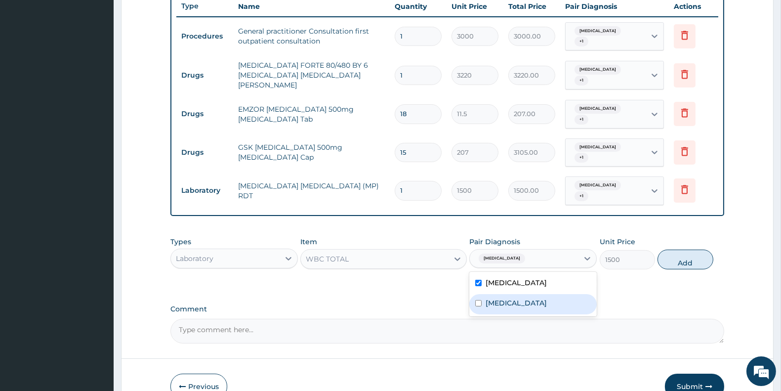
click at [532, 294] on div "Sepsis" at bounding box center [532, 304] width 127 height 20
checkbox input "true"
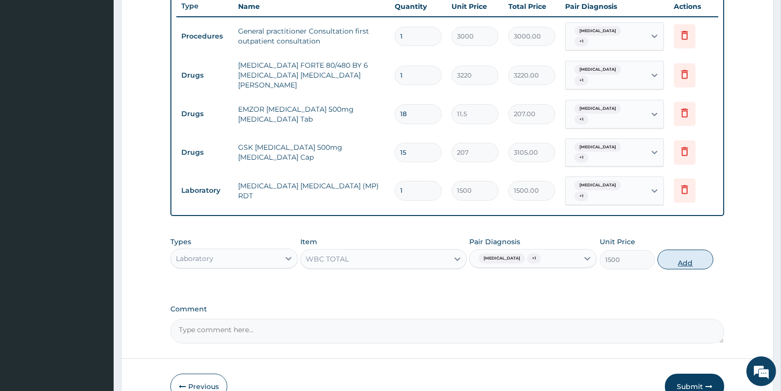
click at [685, 250] on button "Add" at bounding box center [685, 260] width 55 height 20
type input "0"
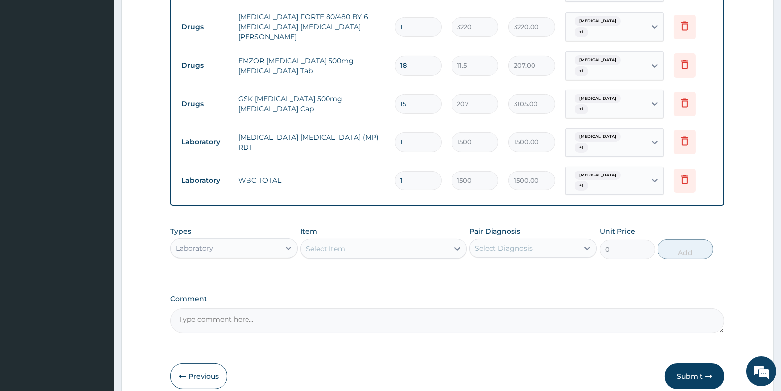
scroll to position [446, 0]
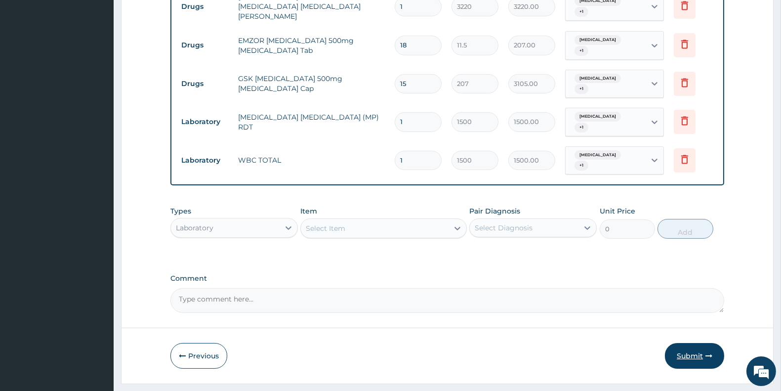
click at [694, 343] on button "Submit" at bounding box center [694, 356] width 59 height 26
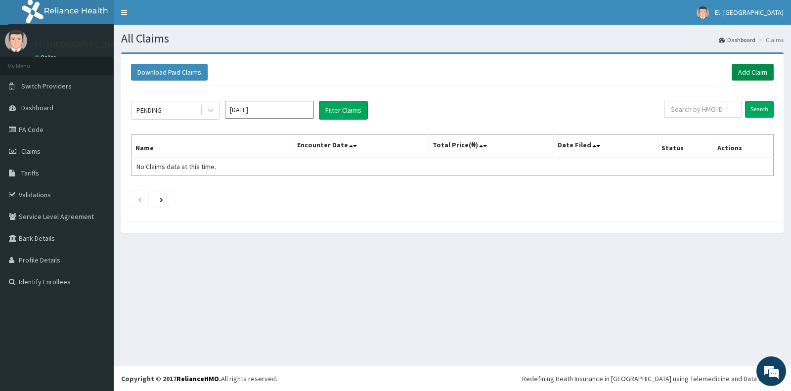
click at [753, 73] on link "Add Claim" at bounding box center [752, 72] width 42 height 17
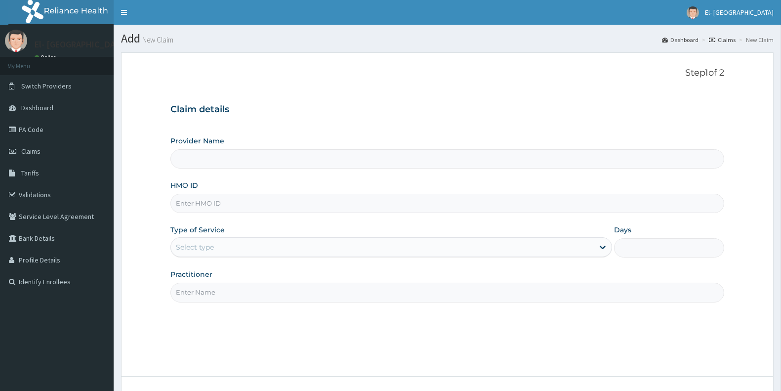
click at [322, 199] on input "HMO ID" at bounding box center [447, 203] width 554 height 19
type input "hlp"
type input "El-Dunamis Medical Centre"
type input "HLP/10037/C"
click at [267, 243] on div "Select type" at bounding box center [382, 247] width 423 height 16
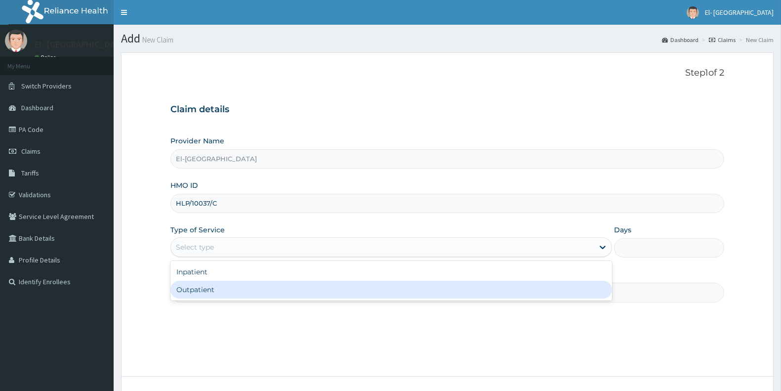
click at [255, 292] on div "Outpatient" at bounding box center [391, 290] width 442 height 18
type input "1"
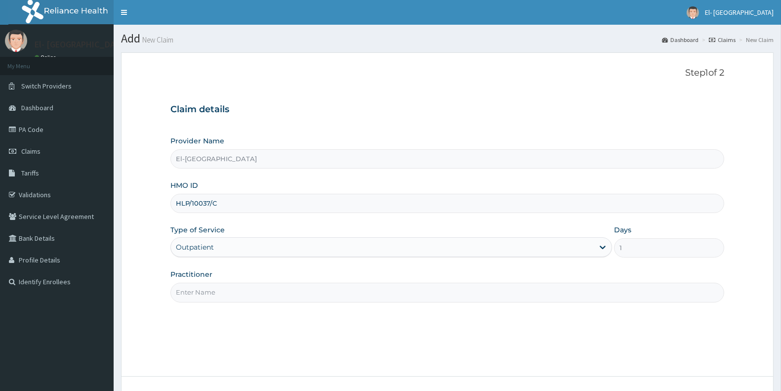
click at [275, 289] on input "Practitioner" at bounding box center [447, 292] width 554 height 19
type input "DR JOHN"
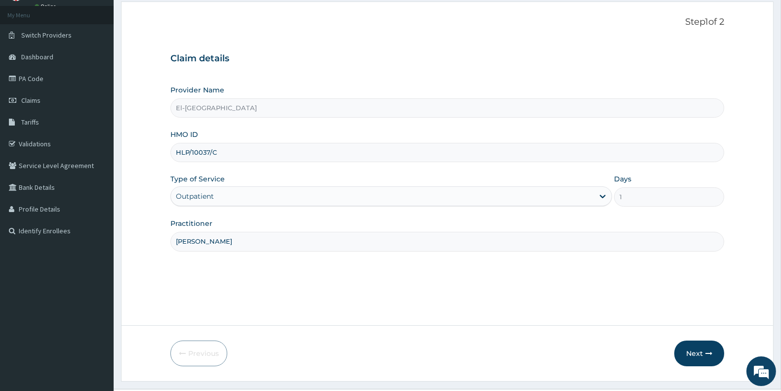
scroll to position [74, 0]
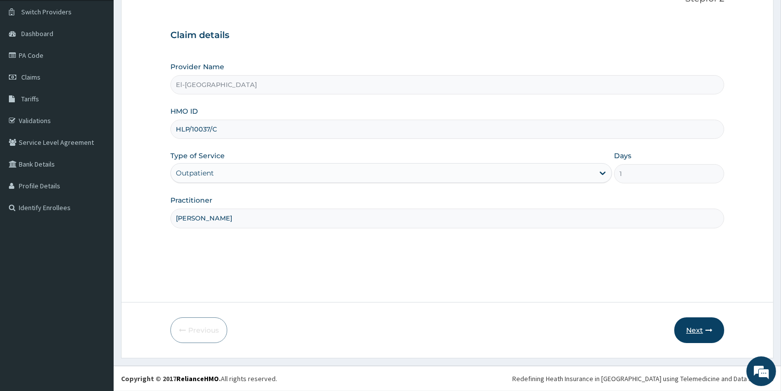
click at [703, 334] on button "Next" at bounding box center [699, 330] width 50 height 26
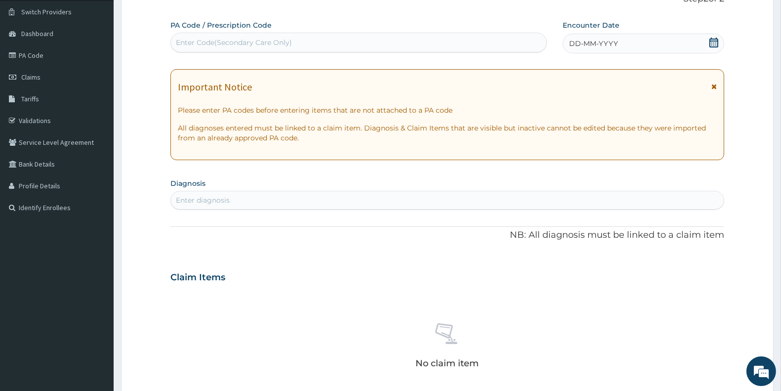
drag, startPoint x: 709, startPoint y: 47, endPoint x: 675, endPoint y: 49, distance: 34.2
click at [709, 46] on icon at bounding box center [714, 43] width 10 height 10
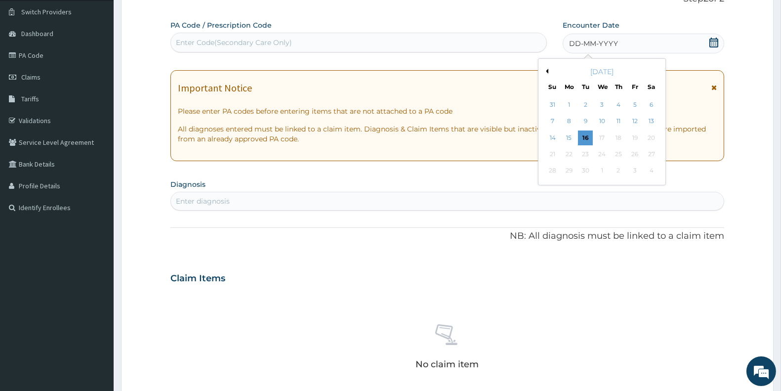
click at [549, 71] on div "September 2025" at bounding box center [602, 72] width 119 height 10
click at [545, 68] on div "September 2025" at bounding box center [602, 72] width 119 height 10
click at [549, 71] on div "September 2025" at bounding box center [602, 72] width 119 height 10
click at [545, 67] on div "September 2025" at bounding box center [602, 72] width 119 height 10
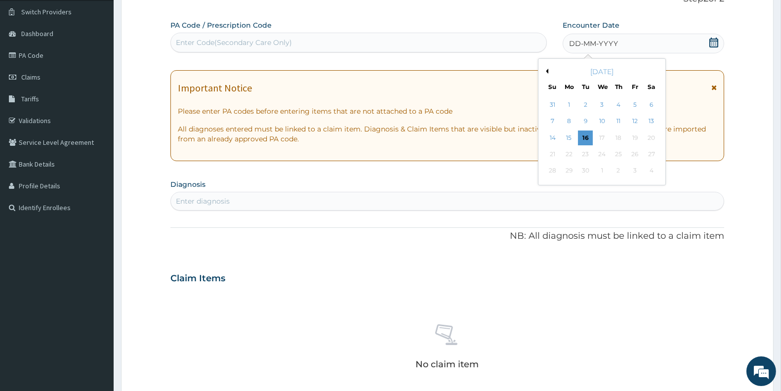
click at [547, 70] on button "Previous Month" at bounding box center [546, 71] width 5 height 5
click at [550, 151] on div "17" at bounding box center [552, 154] width 15 height 15
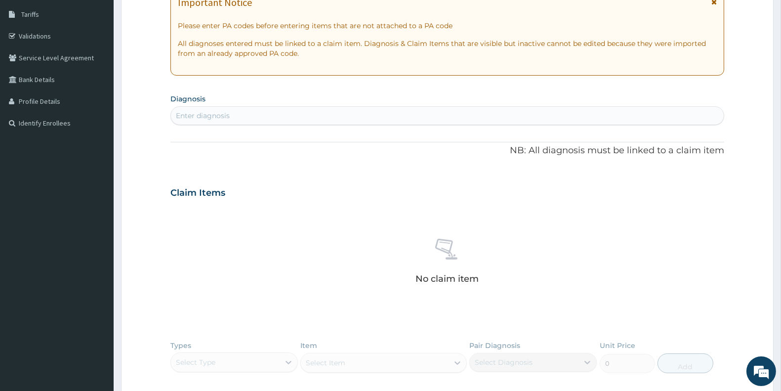
scroll to position [172, 0]
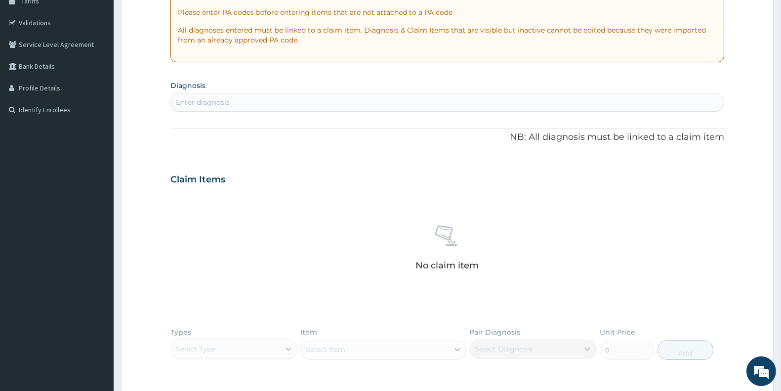
click at [436, 100] on div "Enter diagnosis" at bounding box center [447, 102] width 553 height 16
type input "malaria"
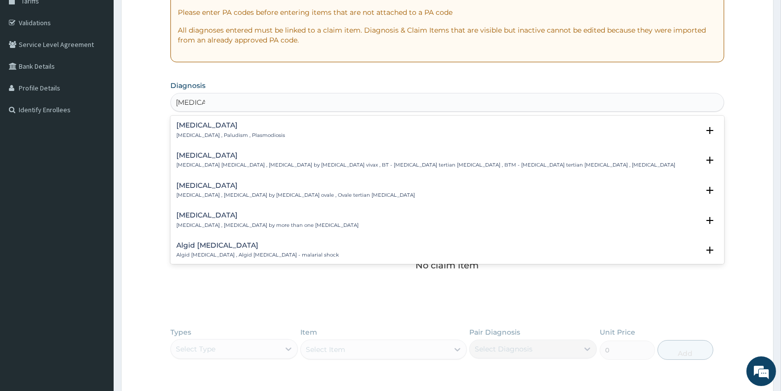
click at [215, 126] on h4 "Malaria" at bounding box center [230, 125] width 109 height 7
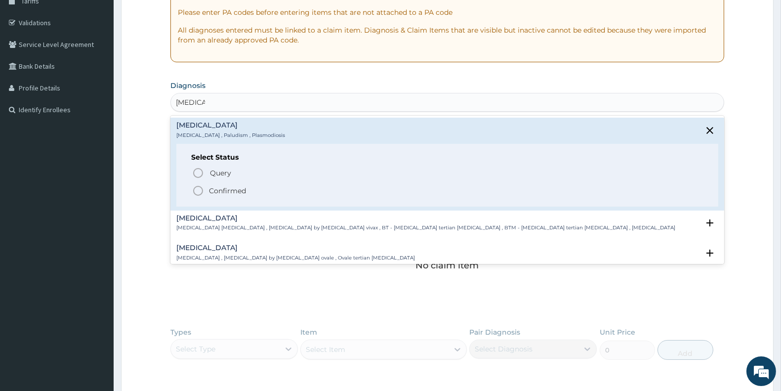
click at [194, 189] on icon "status option filled" at bounding box center [198, 191] width 12 height 12
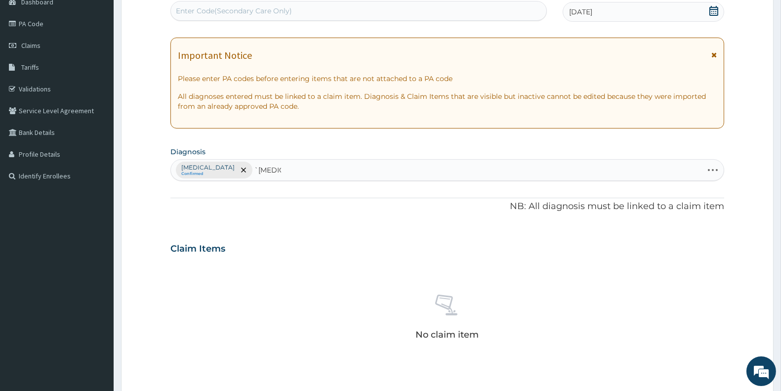
scroll to position [103, 0]
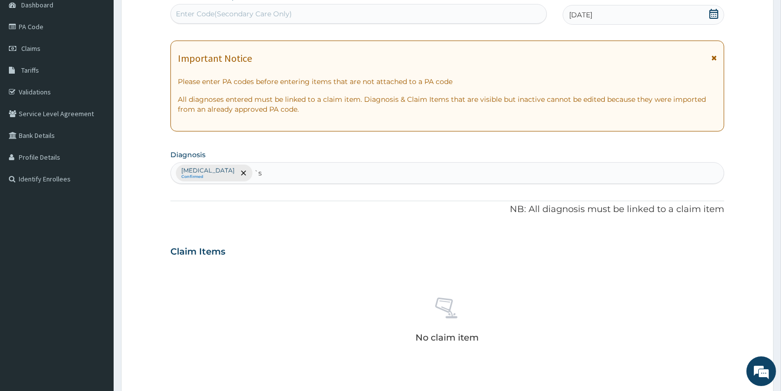
type input "`"
type input "sepsis"
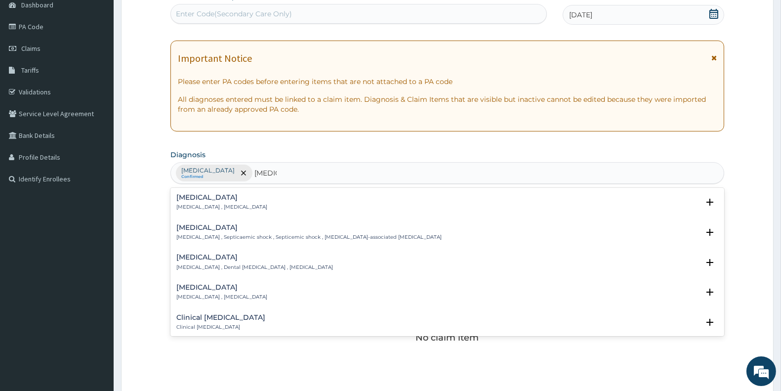
click at [224, 201] on h4 "Sepsis" at bounding box center [221, 197] width 91 height 7
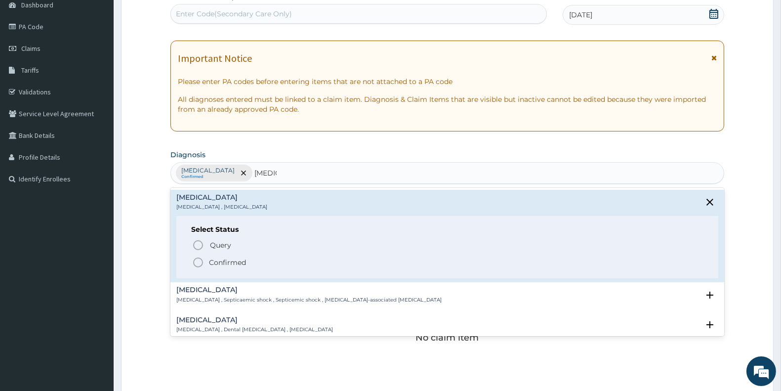
click at [204, 259] on span "Confirmed" at bounding box center [447, 262] width 511 height 12
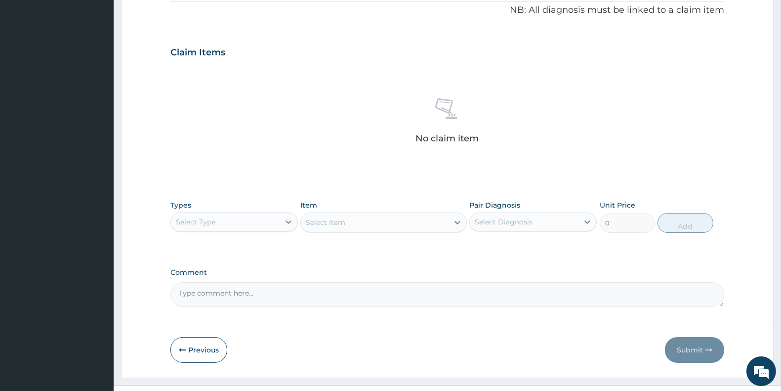
scroll to position [322, 0]
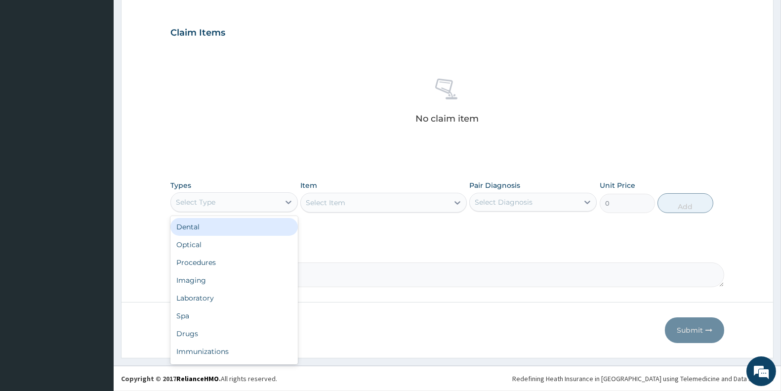
click at [209, 204] on div "Select Type" at bounding box center [196, 202] width 40 height 10
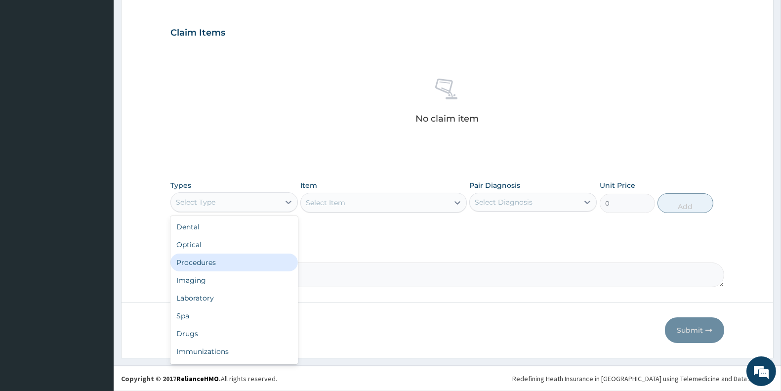
click at [220, 264] on div "Procedures" at bounding box center [233, 262] width 127 height 18
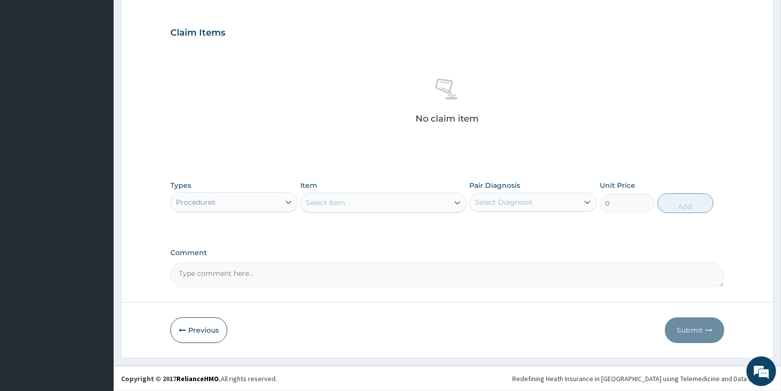
click at [379, 204] on div "Select Item" at bounding box center [374, 203] width 147 height 16
type input "general pra"
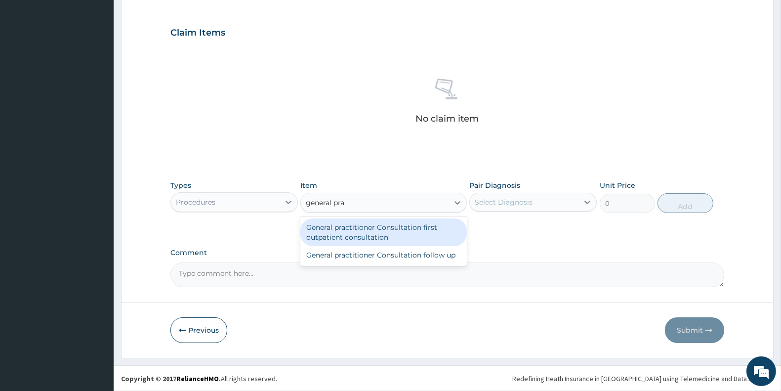
click at [401, 231] on div "General practitioner Consultation first outpatient consultation" at bounding box center [383, 232] width 166 height 28
type input "3000"
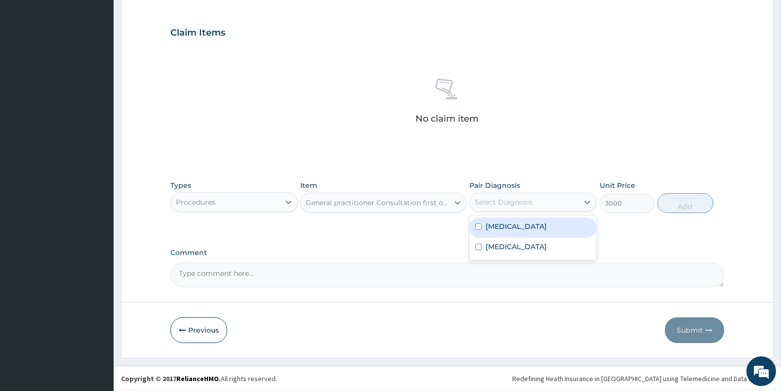
click at [502, 197] on div "Select Diagnosis" at bounding box center [504, 202] width 58 height 10
click at [522, 220] on div "Malaria" at bounding box center [532, 227] width 127 height 20
checkbox input "true"
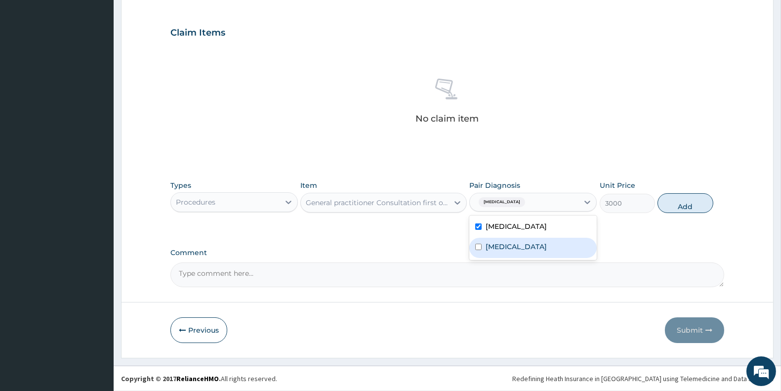
click at [525, 241] on div "Sepsis" at bounding box center [532, 248] width 127 height 20
checkbox input "true"
click at [682, 200] on button "Add" at bounding box center [685, 203] width 55 height 20
type input "0"
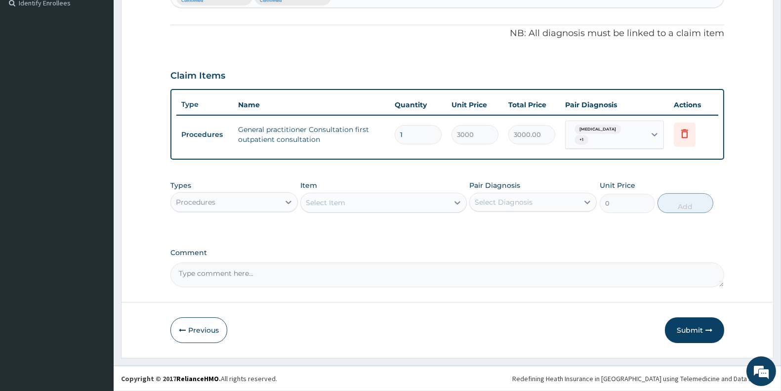
scroll to position [274, 0]
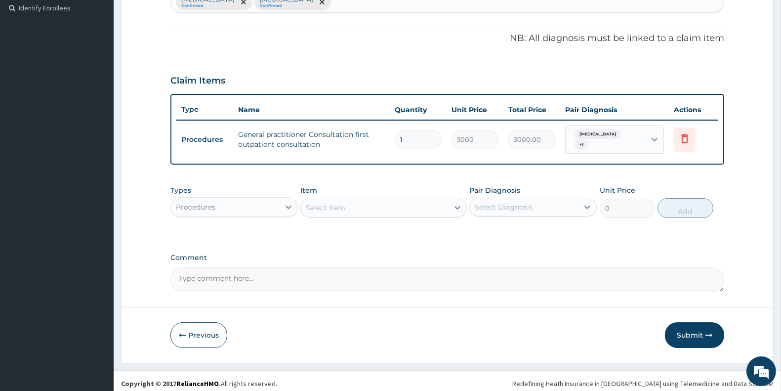
click at [228, 203] on div "Procedures" at bounding box center [225, 207] width 109 height 16
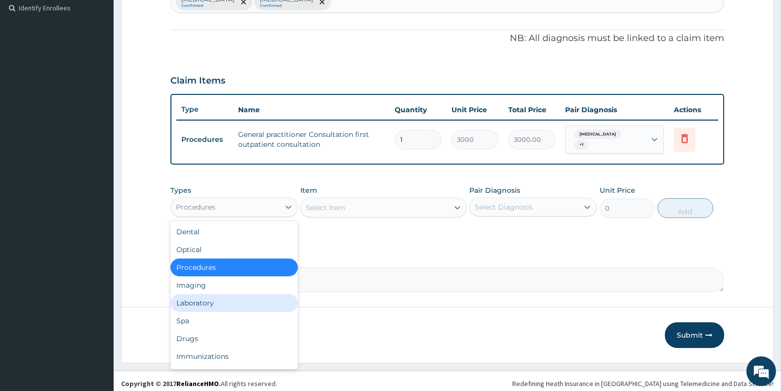
click at [200, 299] on div "Laboratory" at bounding box center [233, 303] width 127 height 18
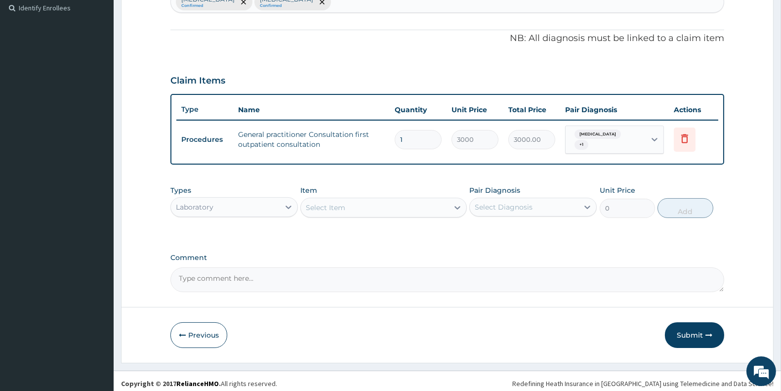
click at [363, 200] on div "Select Item" at bounding box center [374, 208] width 147 height 16
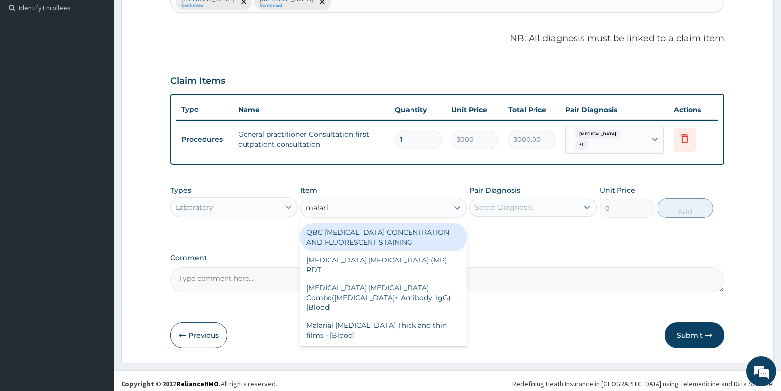
type input "malaria"
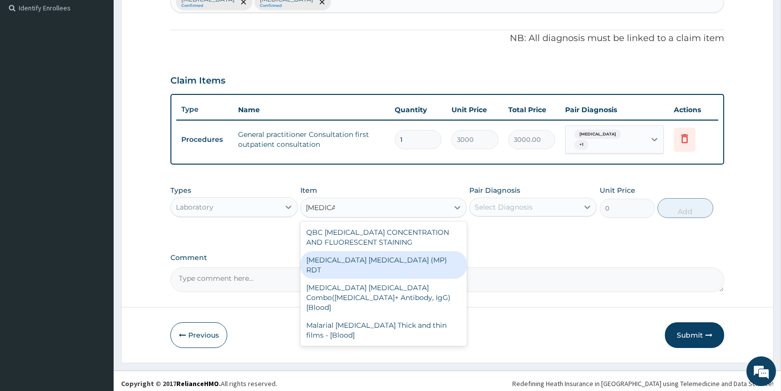
click at [392, 251] on div "MALARIA PARASITE (MP) RDT" at bounding box center [383, 265] width 166 height 28
type input "1500"
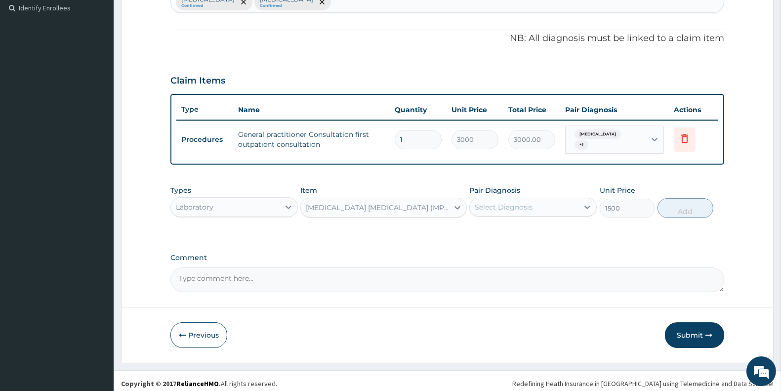
click at [499, 205] on div "Select Diagnosis" at bounding box center [504, 207] width 58 height 10
click at [504, 226] on label "Malaria" at bounding box center [516, 231] width 61 height 10
checkbox input "true"
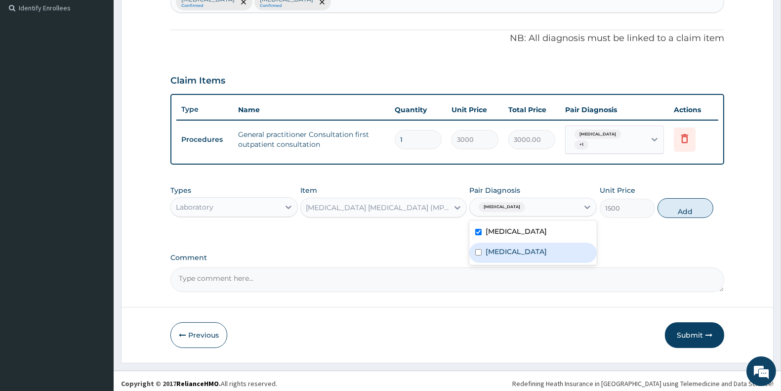
click at [506, 247] on label "Sepsis" at bounding box center [516, 252] width 61 height 10
checkbox input "true"
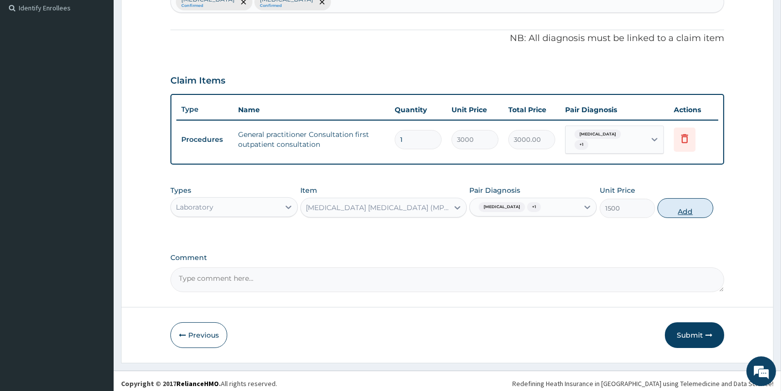
click at [685, 198] on button "Add" at bounding box center [685, 208] width 55 height 20
type input "0"
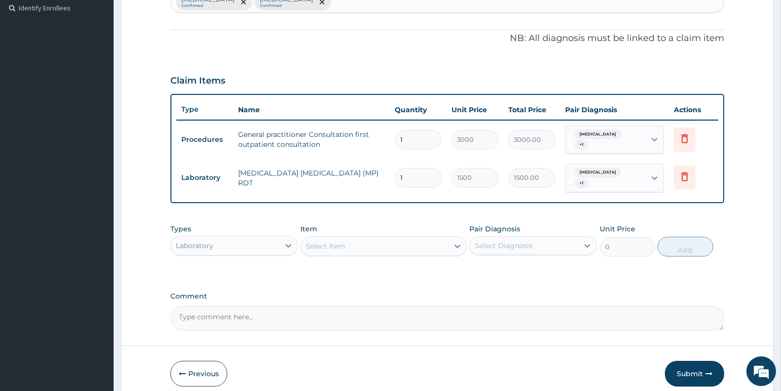
click at [378, 238] on div "Select Item" at bounding box center [374, 246] width 147 height 16
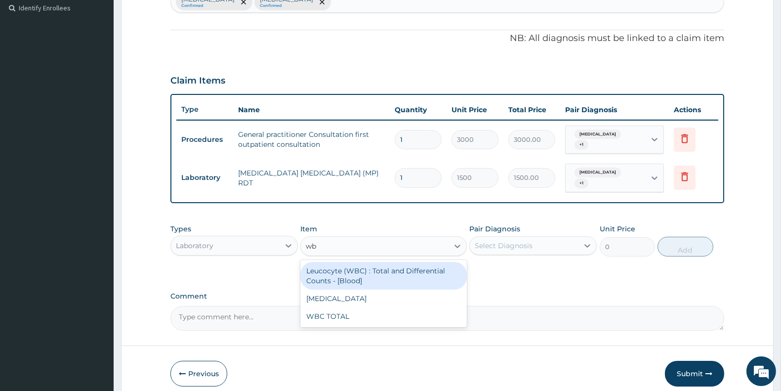
type input "wbc"
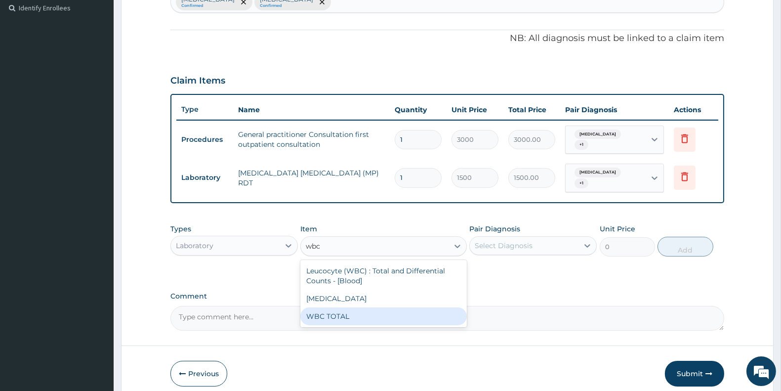
click at [381, 308] on div "WBC TOTAL" at bounding box center [383, 316] width 166 height 18
type input "1500"
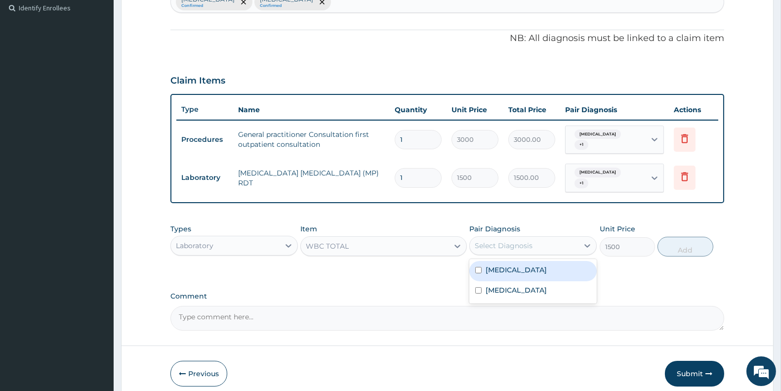
click at [513, 241] on div "Select Diagnosis" at bounding box center [504, 246] width 58 height 10
drag, startPoint x: 522, startPoint y: 262, endPoint x: 525, endPoint y: 271, distance: 9.5
click at [522, 262] on div "Malaria" at bounding box center [532, 271] width 127 height 20
checkbox input "true"
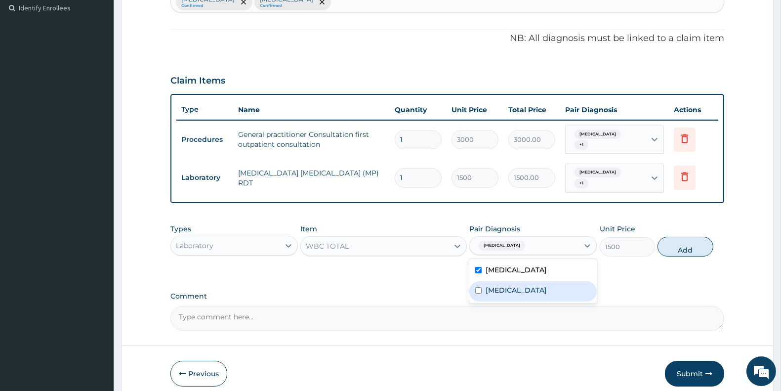
click at [525, 281] on div "Sepsis" at bounding box center [532, 291] width 127 height 20
checkbox input "true"
drag, startPoint x: 680, startPoint y: 233, endPoint x: 619, endPoint y: 231, distance: 60.8
click at [680, 237] on button "Add" at bounding box center [685, 247] width 55 height 20
type input "0"
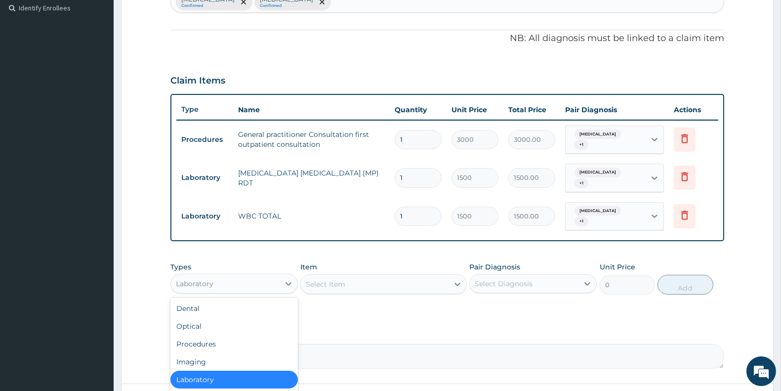
click at [218, 276] on div "Laboratory" at bounding box center [225, 284] width 109 height 16
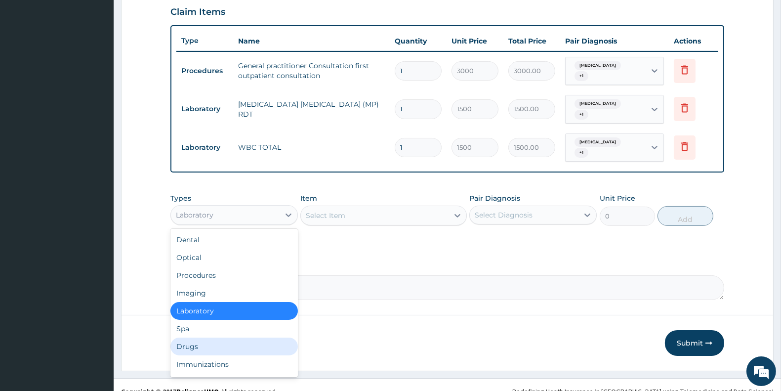
click at [194, 337] on div "Drugs" at bounding box center [233, 346] width 127 height 18
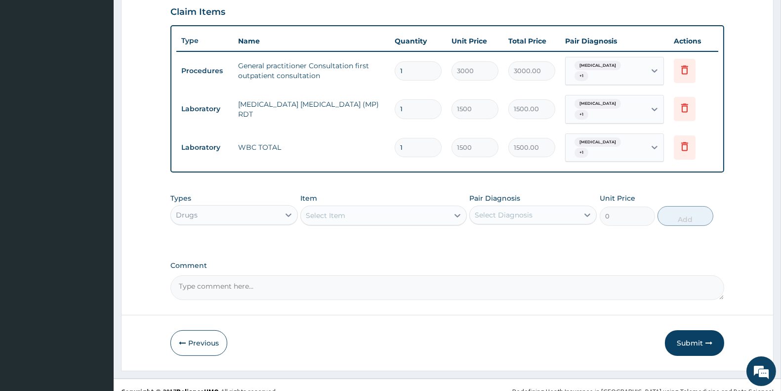
click at [366, 208] on div "Select Item" at bounding box center [374, 216] width 147 height 16
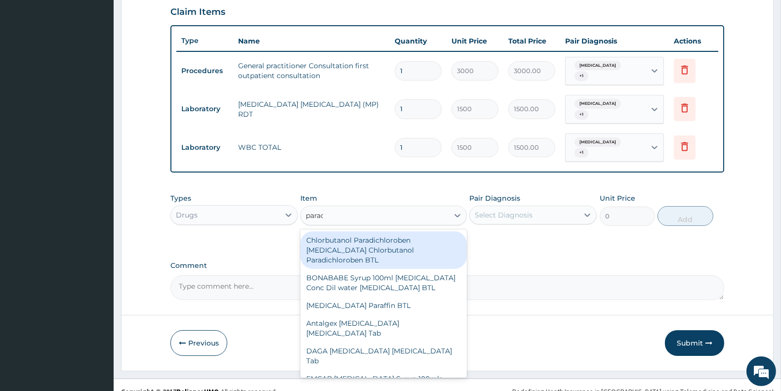
type input "paracet"
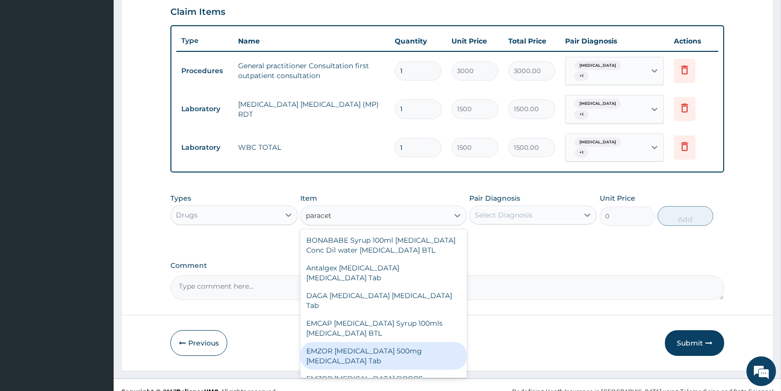
click at [425, 343] on div "EMZOR PARACETAMOL 500mg Acetaminophen Tab" at bounding box center [383, 356] width 166 height 28
type input "11.5"
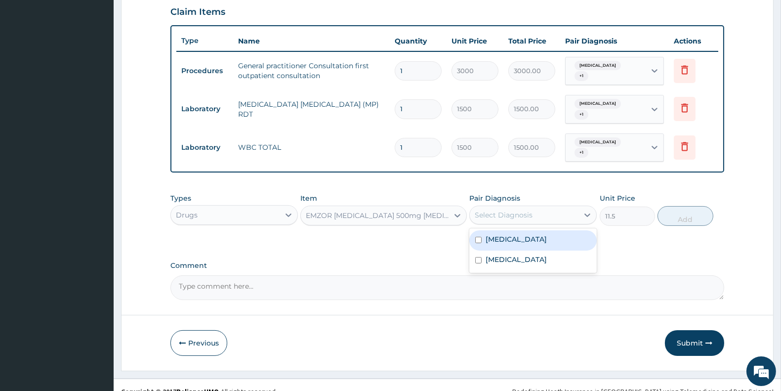
click at [496, 210] on div "Select Diagnosis" at bounding box center [504, 215] width 58 height 10
drag, startPoint x: 500, startPoint y: 231, endPoint x: 503, endPoint y: 246, distance: 15.2
click at [500, 233] on div "Malaria" at bounding box center [532, 240] width 127 height 20
checkbox input "true"
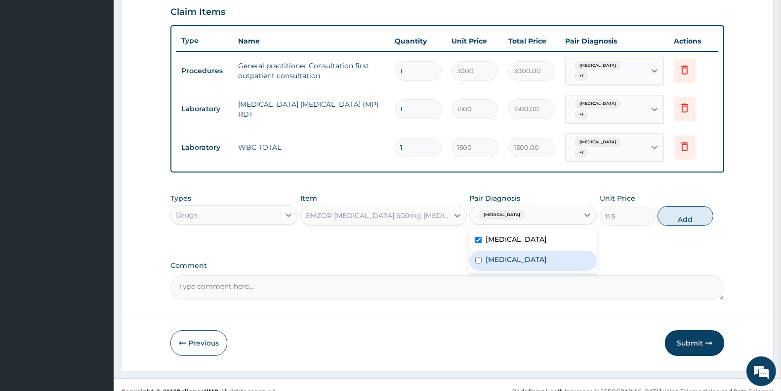
click at [503, 254] on label "Sepsis" at bounding box center [516, 259] width 61 height 10
checkbox input "true"
click at [687, 208] on button "Add" at bounding box center [685, 216] width 55 height 20
type input "0"
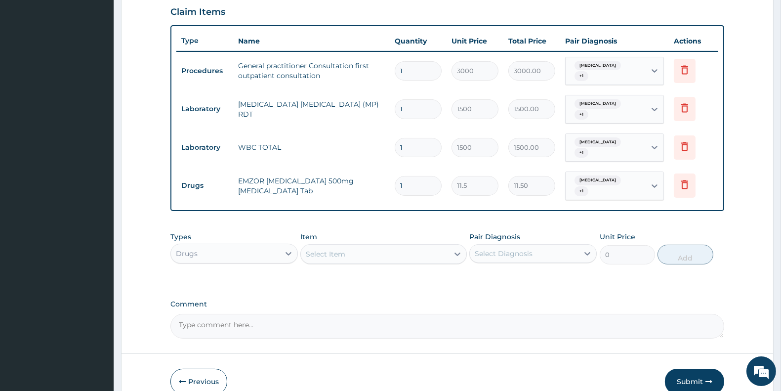
type input "15"
type input "172.50"
type input "15"
click at [357, 246] on div "Select Item" at bounding box center [374, 254] width 147 height 16
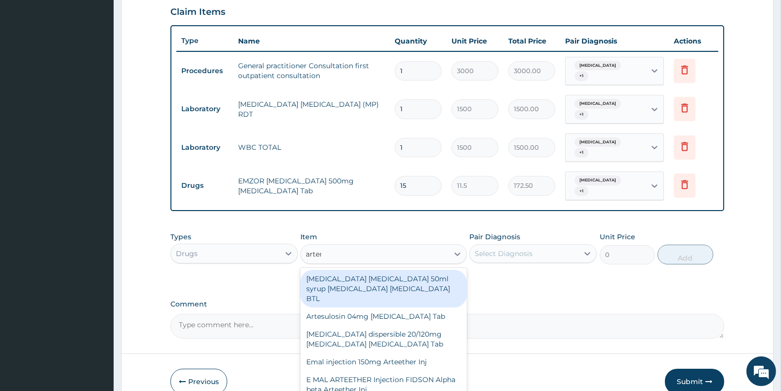
type input "artemether"
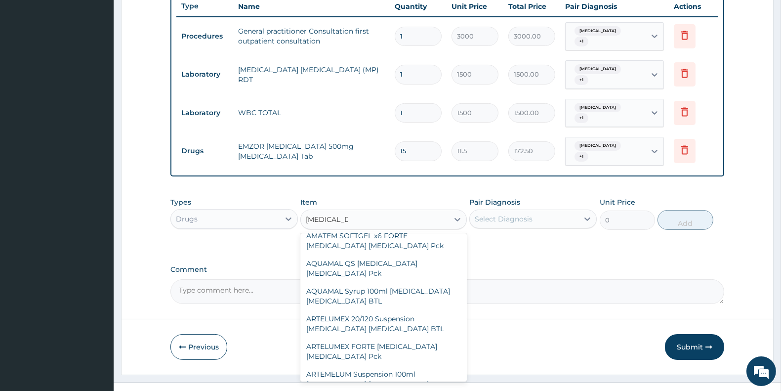
scroll to position [307, 0]
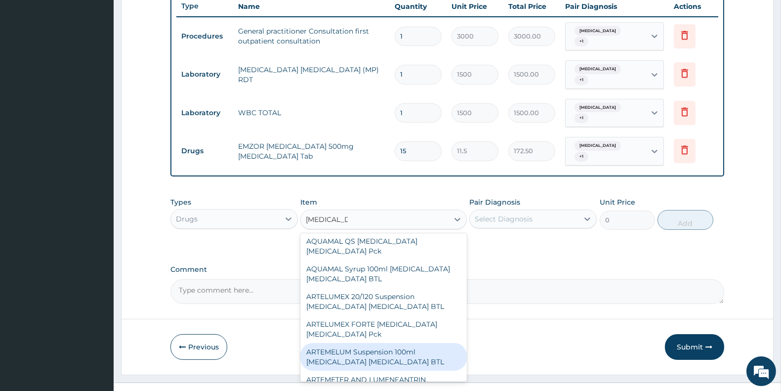
click at [384, 343] on div "ARTEMELUM Suspension 100ml Artemether Lumefantrine BTL" at bounding box center [383, 357] width 166 height 28
type input "345"
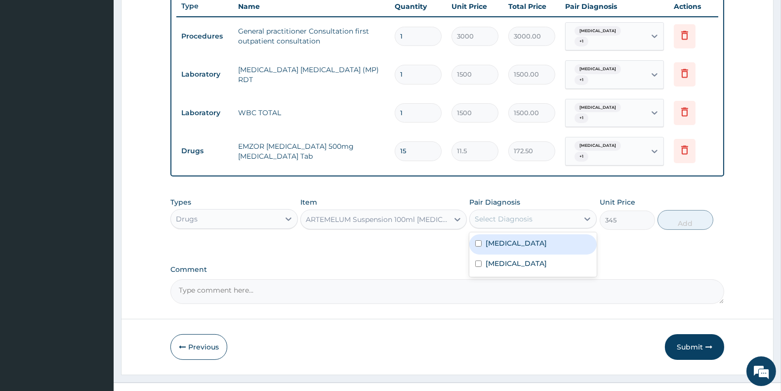
click at [497, 211] on div "Select Diagnosis" at bounding box center [524, 219] width 109 height 16
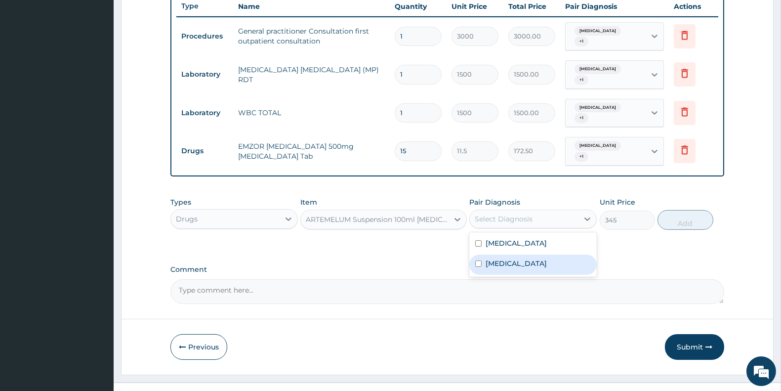
click at [501, 234] on div "Malaria" at bounding box center [532, 244] width 127 height 20
checkbox input "true"
click at [504, 258] on label "Sepsis" at bounding box center [516, 263] width 61 height 10
checkbox input "true"
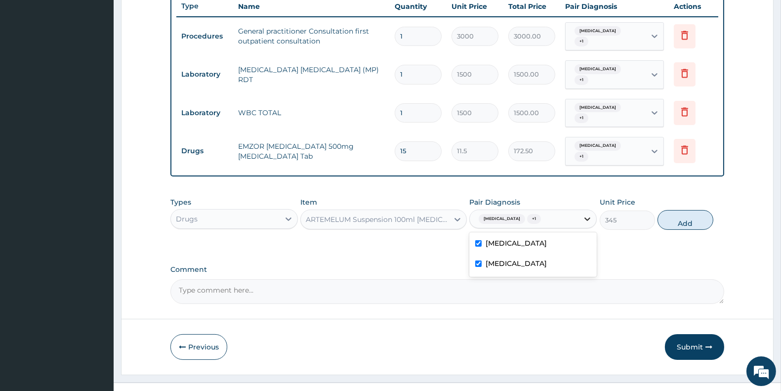
click at [674, 210] on button "Add" at bounding box center [685, 220] width 55 height 20
type input "0"
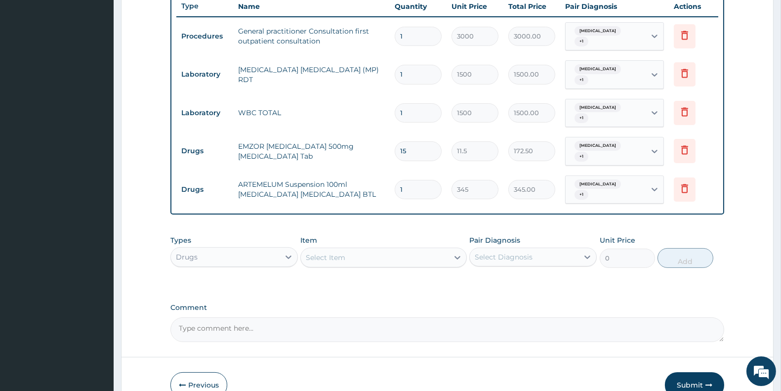
click at [377, 250] on div "Select Item" at bounding box center [374, 258] width 147 height 16
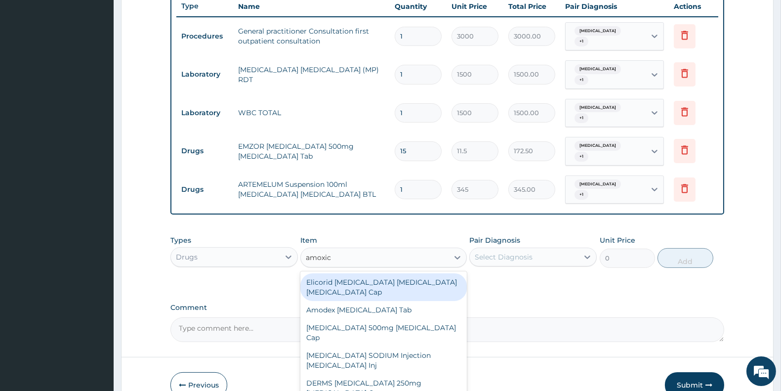
type input "amoxici"
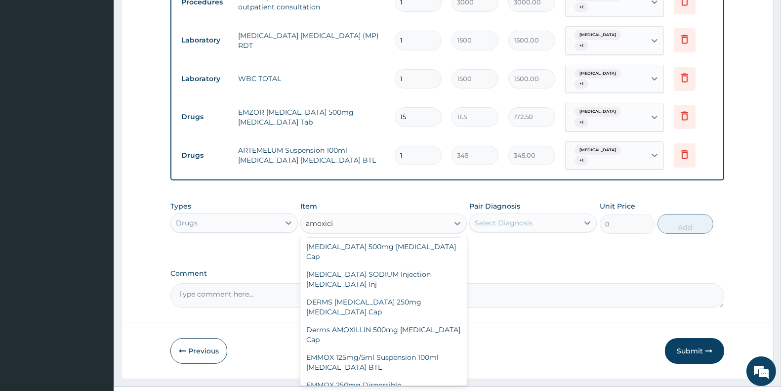
scroll to position [66, 0]
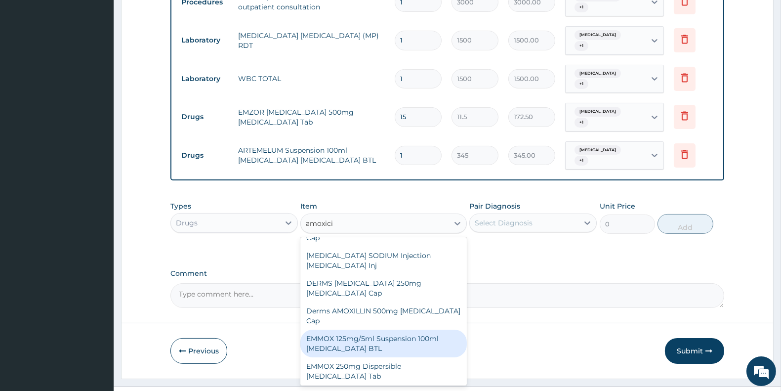
click at [379, 330] on div "EMMOX 125mg/5ml Suspension 100ml Amoxicillin BTL" at bounding box center [383, 344] width 166 height 28
type input "1150"
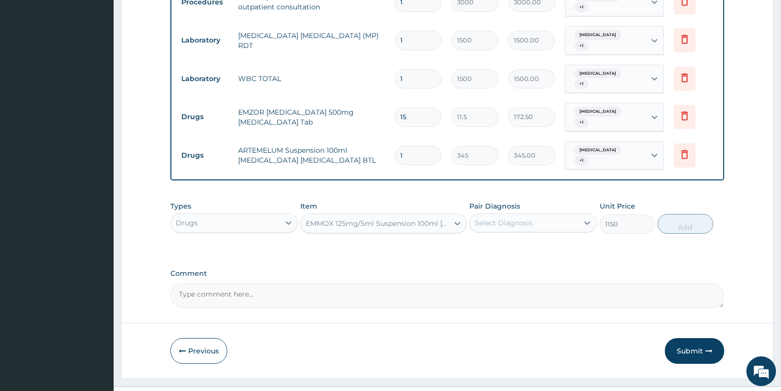
click at [510, 218] on div "Select Diagnosis" at bounding box center [504, 223] width 58 height 10
click at [523, 238] on div "Malaria" at bounding box center [532, 248] width 127 height 20
checkbox input "true"
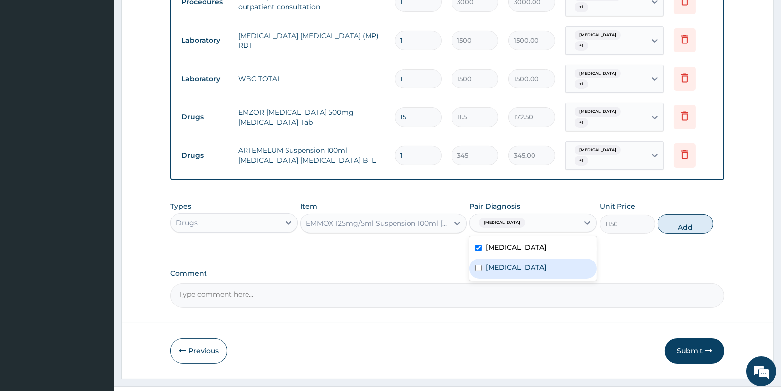
click at [527, 258] on div "Sepsis" at bounding box center [532, 268] width 127 height 20
checkbox input "true"
click at [680, 214] on button "Add" at bounding box center [685, 224] width 55 height 20
type input "0"
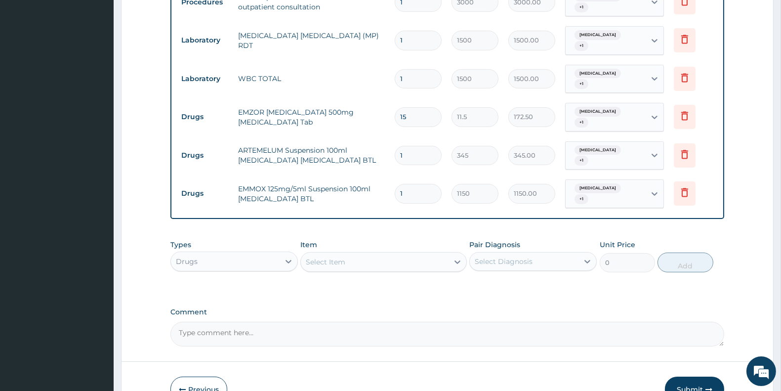
click at [383, 254] on div "Select Item" at bounding box center [374, 262] width 147 height 16
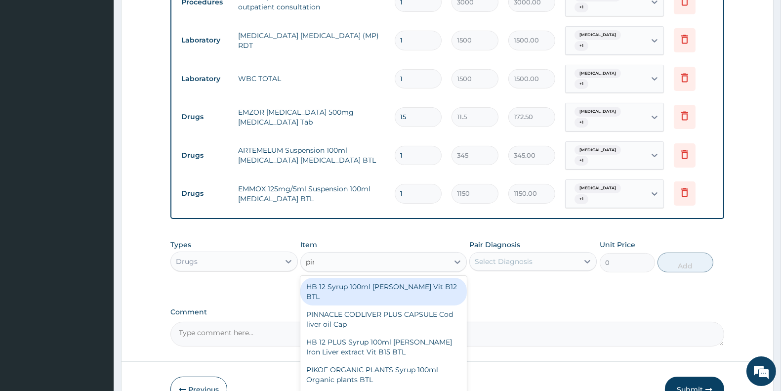
type input "pirit"
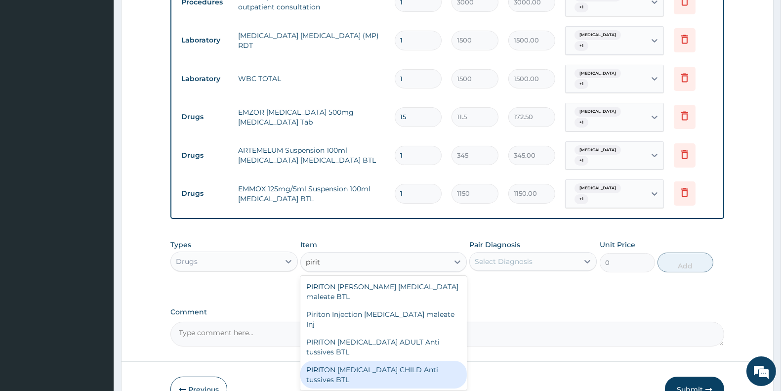
click at [392, 361] on div "PIRITON EXPECTORANT CHILD Anti tussives BTL" at bounding box center [383, 375] width 166 height 28
type input "402.5"
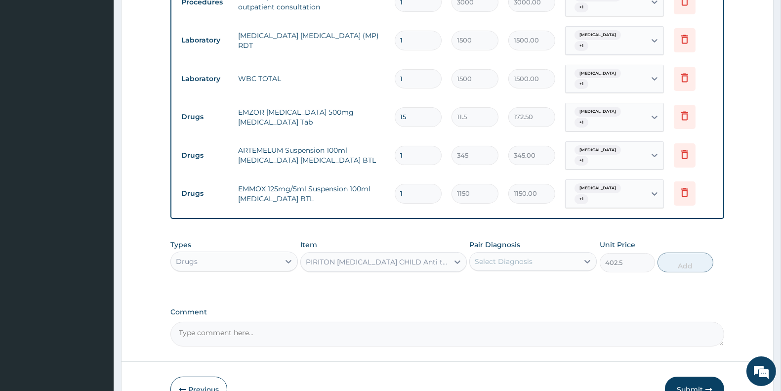
click at [519, 256] on div "Select Diagnosis" at bounding box center [504, 261] width 58 height 10
click at [520, 277] on div "Malaria" at bounding box center [532, 287] width 127 height 20
checkbox input "true"
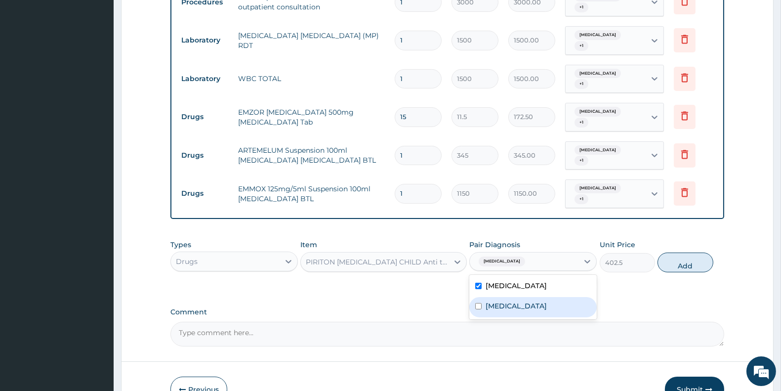
click at [522, 297] on div "Sepsis" at bounding box center [532, 307] width 127 height 20
checkbox input "true"
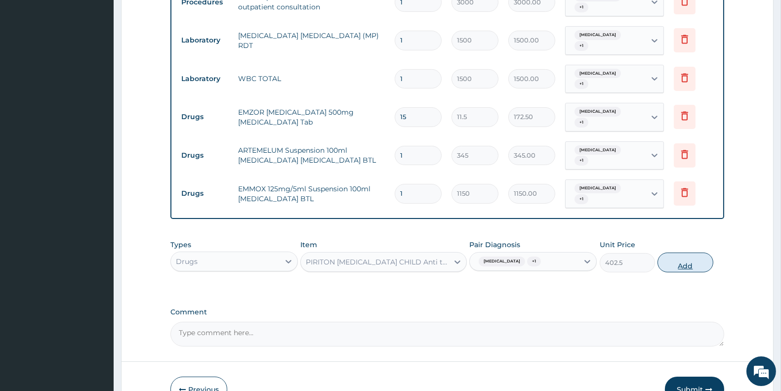
click at [692, 252] on button "Add" at bounding box center [685, 262] width 55 height 20
type input "0"
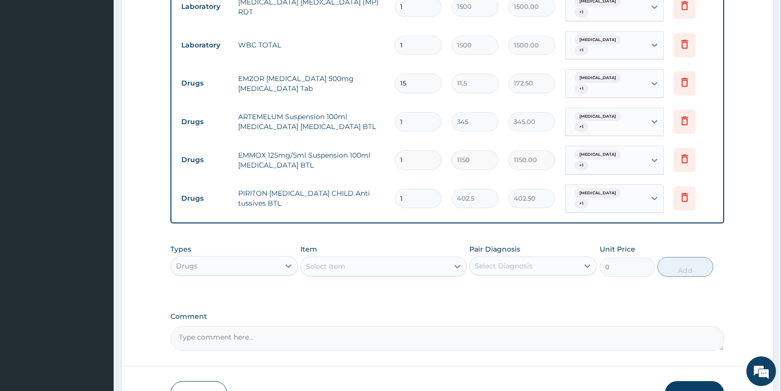
scroll to position [480, 0]
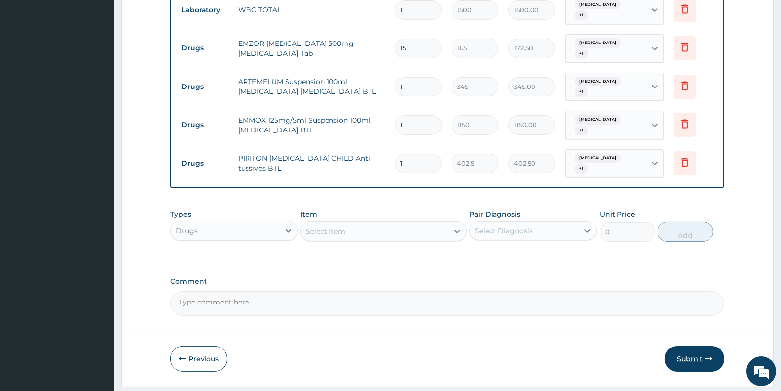
click at [699, 346] on button "Submit" at bounding box center [694, 359] width 59 height 26
